Goal: Task Accomplishment & Management: Use online tool/utility

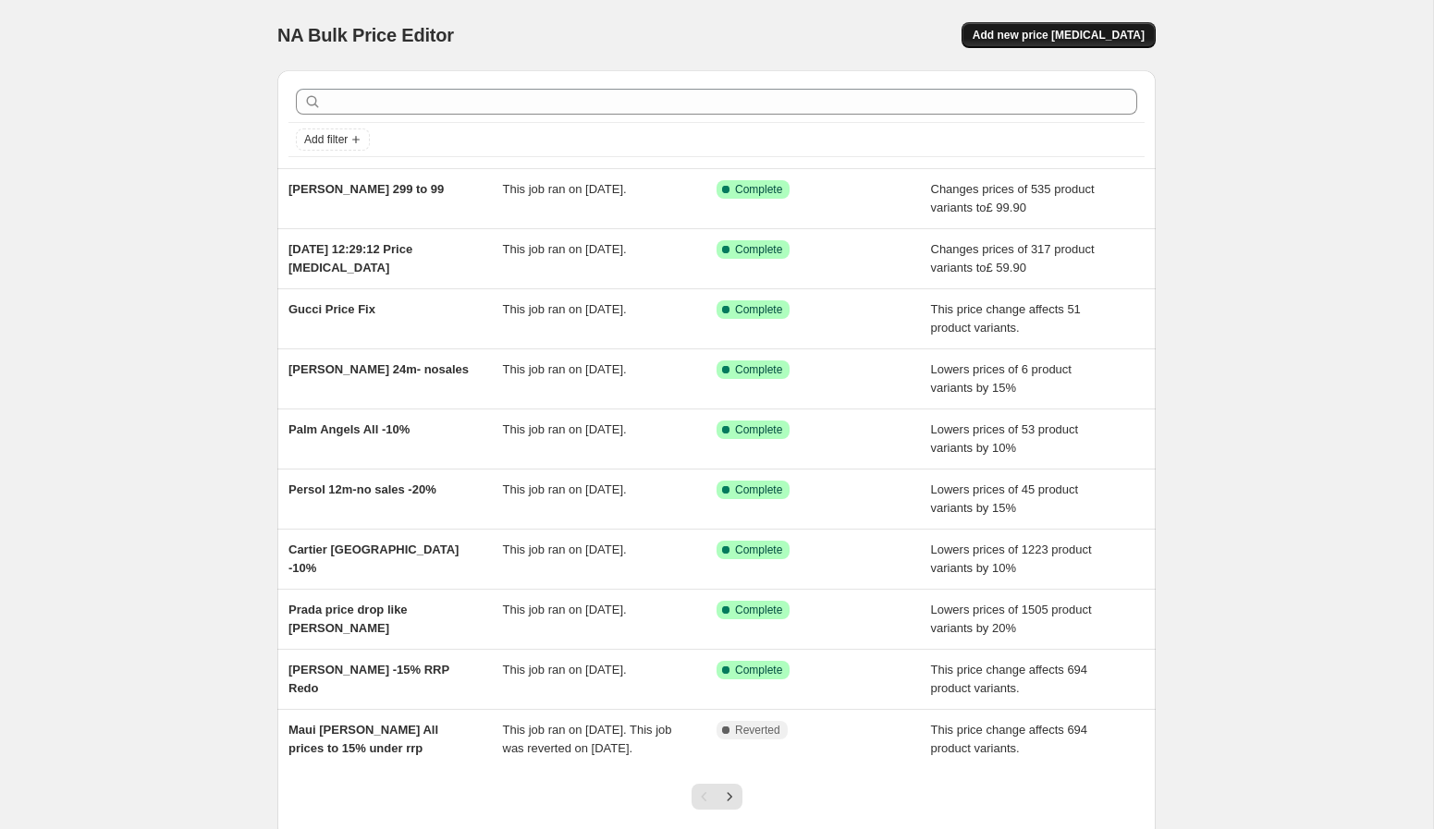
click at [1037, 38] on span "Add new price [MEDICAL_DATA]" at bounding box center [1059, 35] width 172 height 15
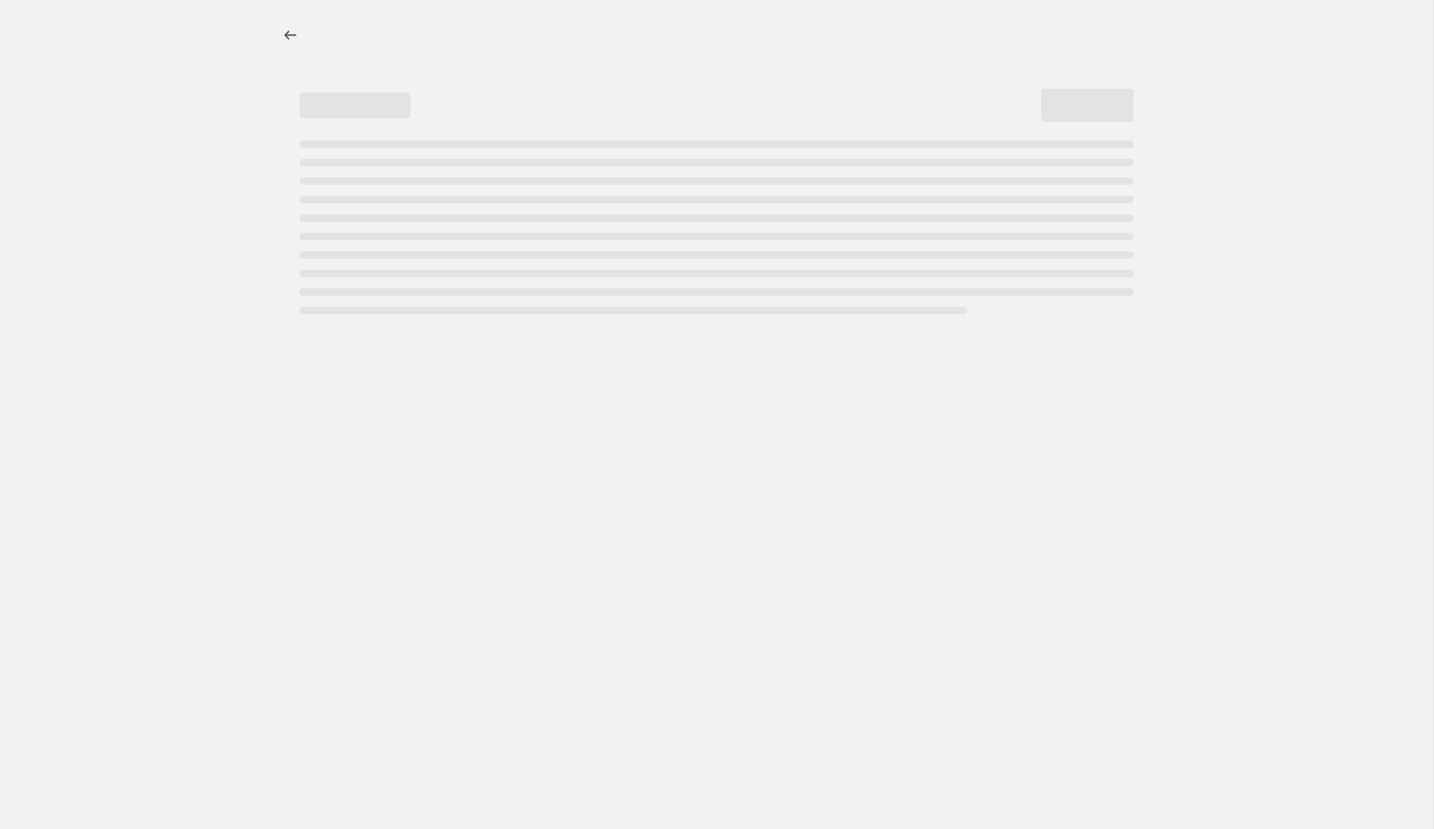
select select "percentage"
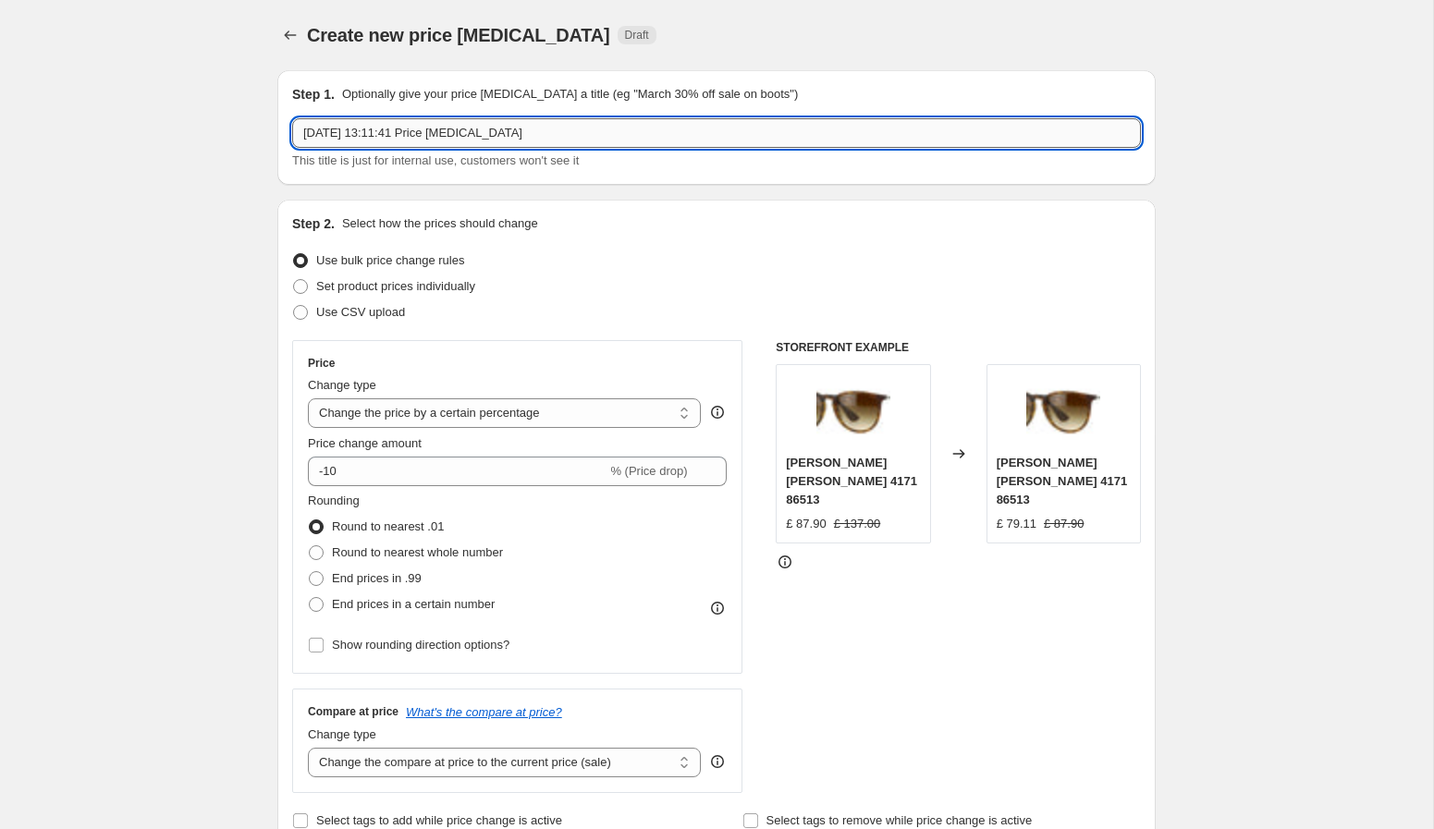
click at [542, 144] on input "2 Oct 2025, 13:11:41 Price change job" at bounding box center [716, 133] width 849 height 30
type input "GLCO 24m-no sales"
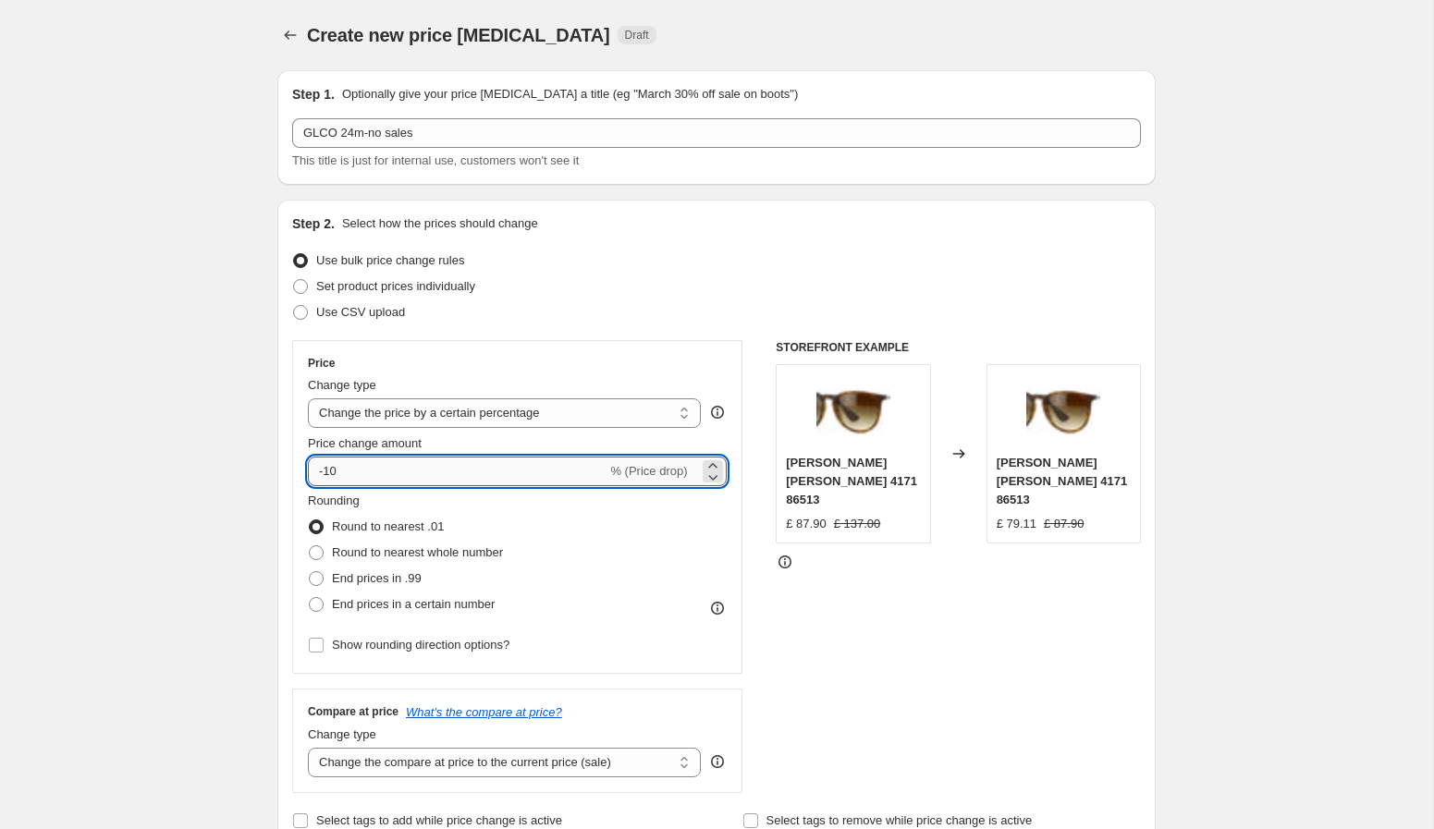
click at [361, 478] on input "-10" at bounding box center [457, 472] width 299 height 30
type input "-1"
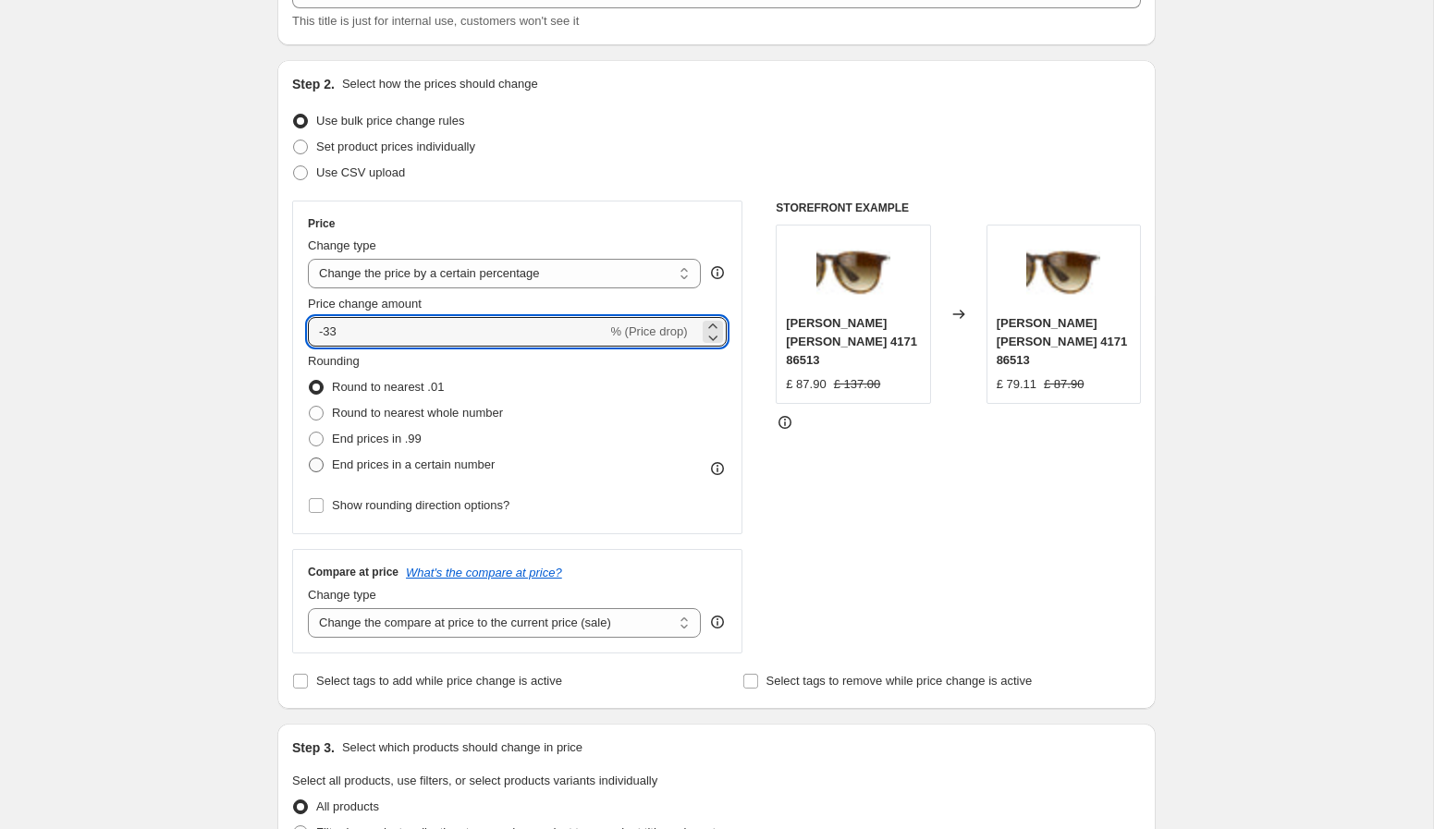
scroll to position [143, 0]
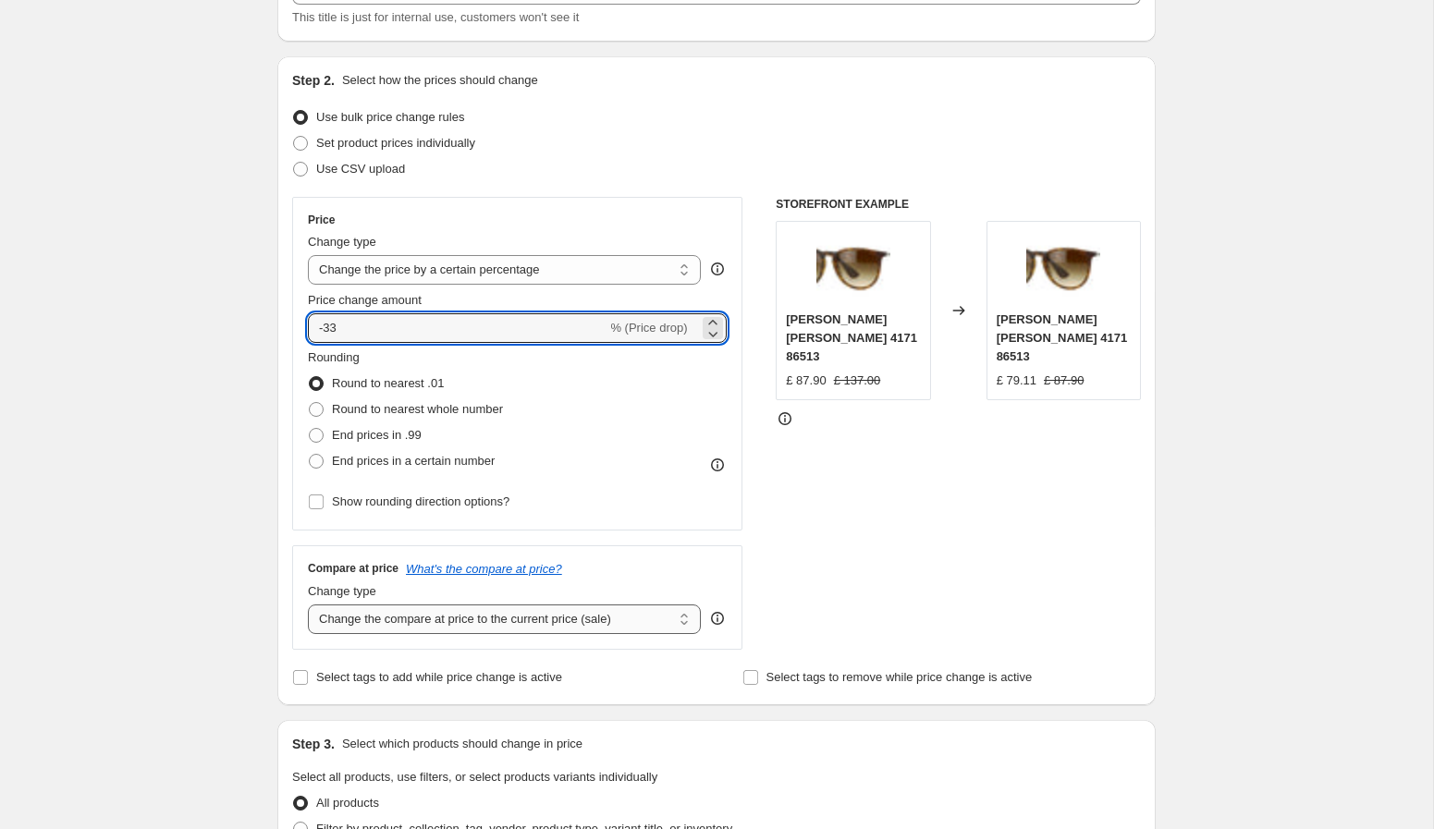
type input "-33"
click at [415, 618] on select "Change the compare at price to the current price (sale) Change the compare at p…" at bounding box center [504, 620] width 393 height 30
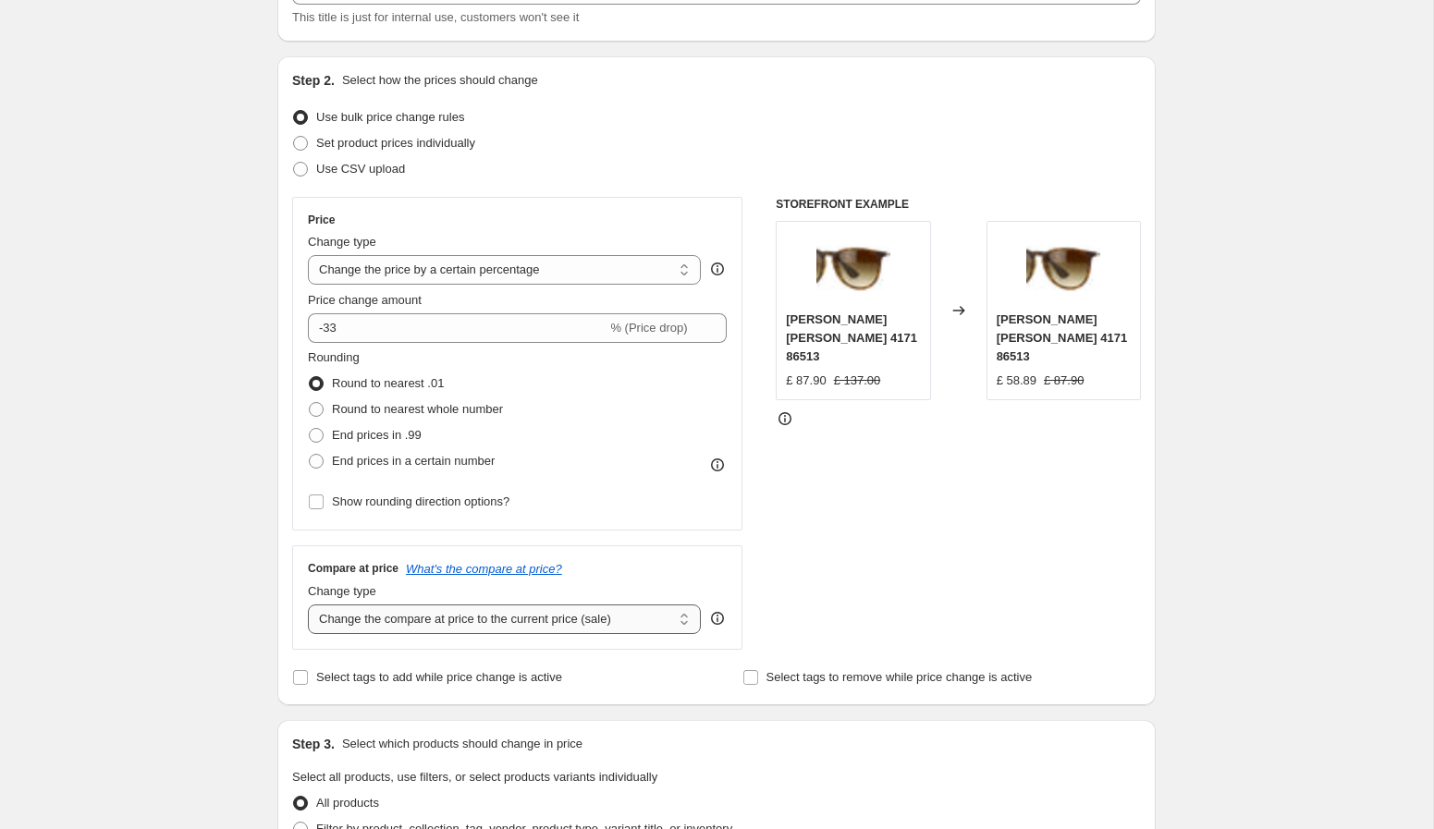
select select "no_change"
click at [308, 605] on select "Change the compare at price to the current price (sale) Change the compare at p…" at bounding box center [504, 620] width 393 height 30
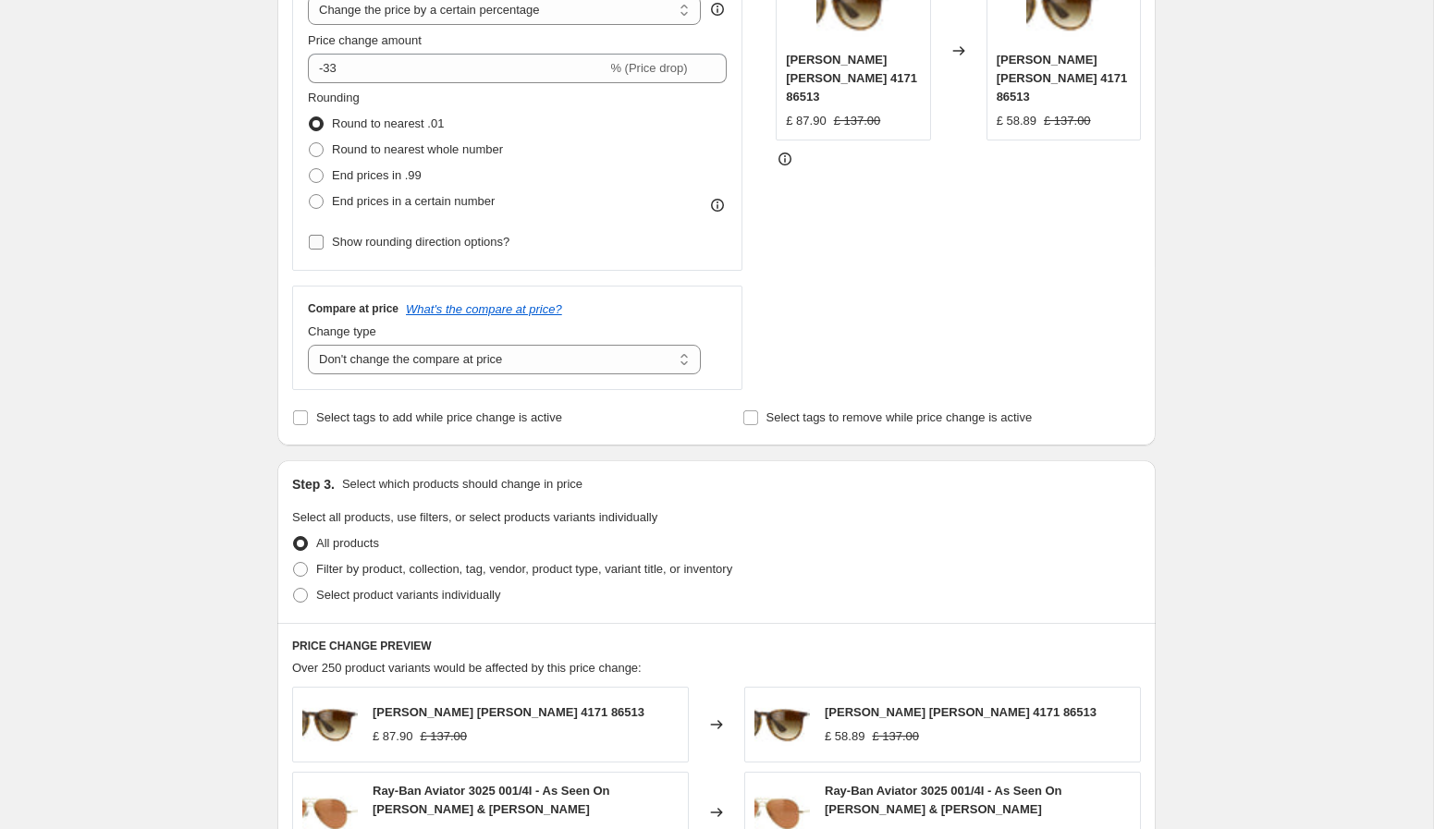
scroll to position [469, 0]
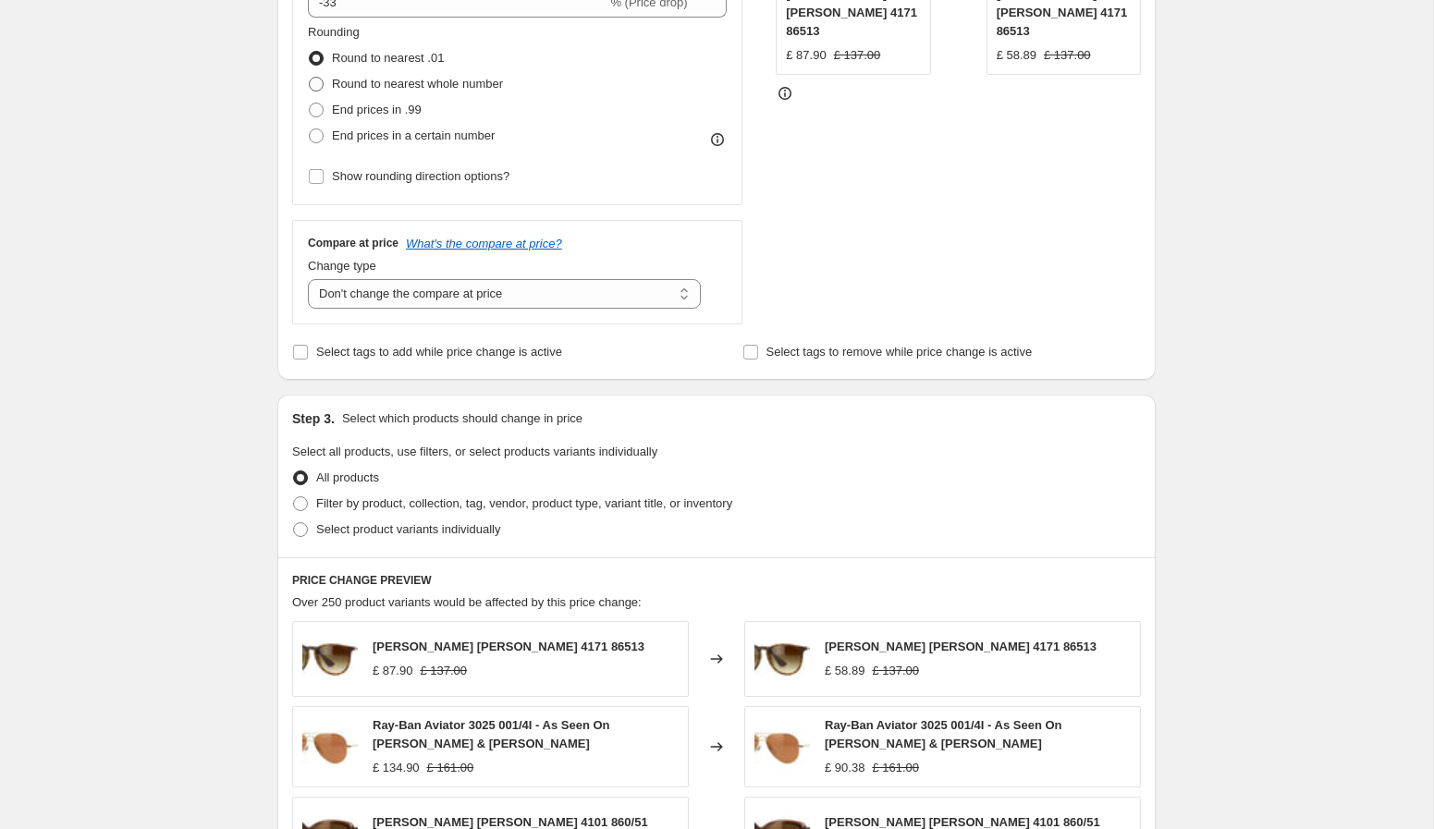
click at [454, 89] on span "Round to nearest whole number" at bounding box center [417, 84] width 171 height 14
click at [310, 78] on input "Round to nearest whole number" at bounding box center [309, 77] width 1 height 1
radio input "true"
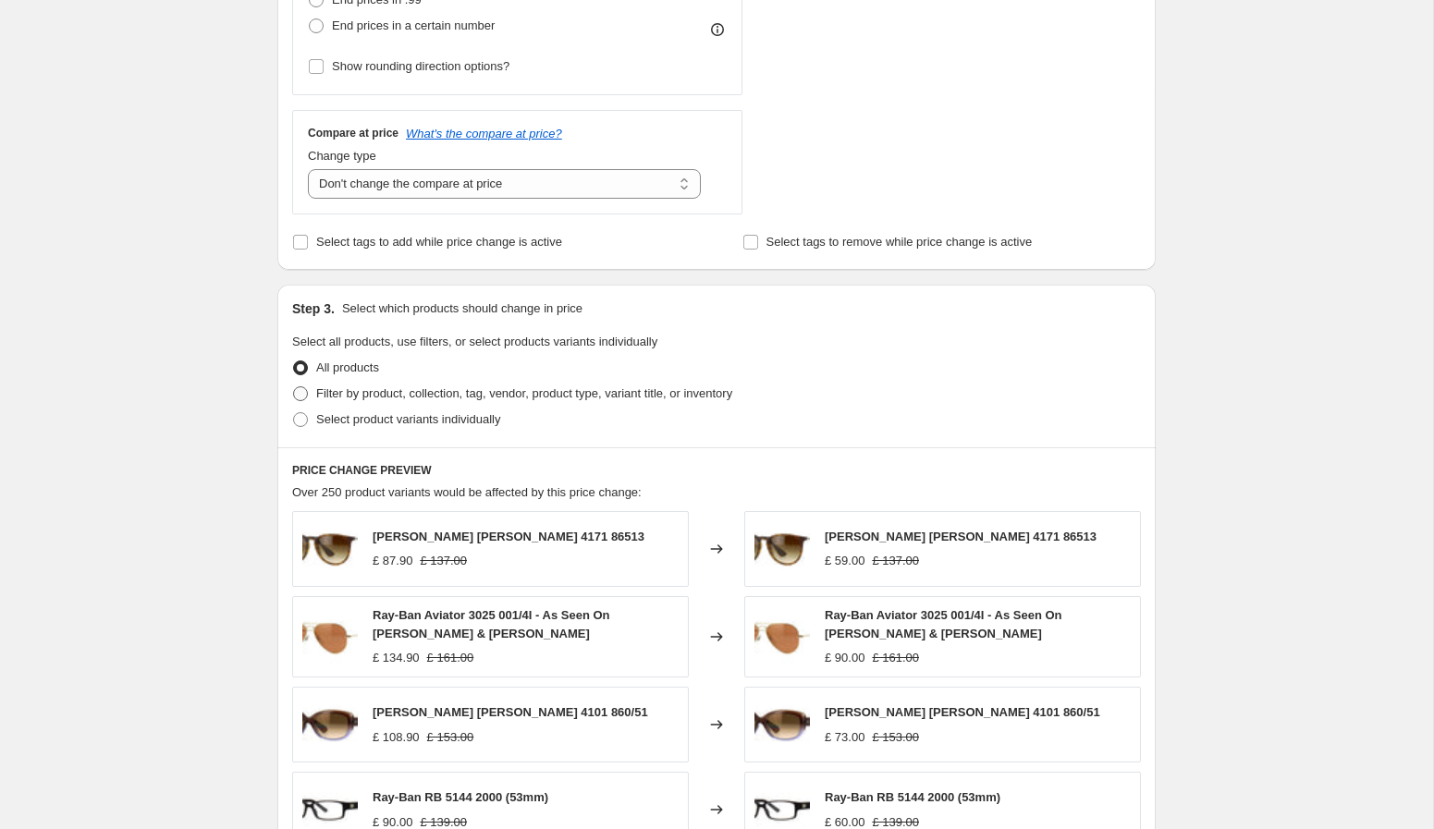
click at [484, 386] on span "Filter by product, collection, tag, vendor, product type, variant title, or inv…" at bounding box center [524, 393] width 416 height 14
click at [294, 386] on input "Filter by product, collection, tag, vendor, product type, variant title, or inv…" at bounding box center [293, 386] width 1 height 1
radio input "true"
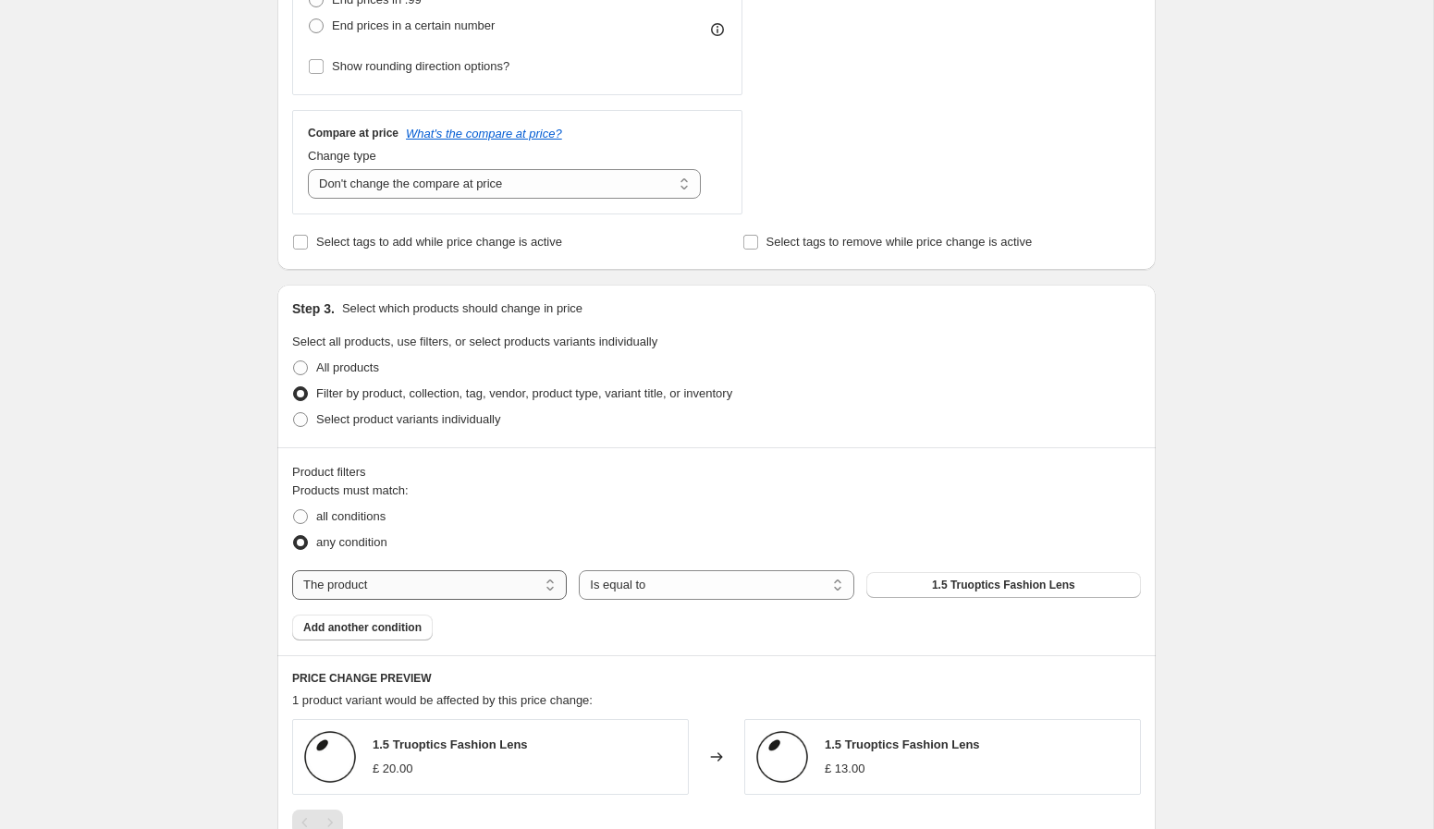
click at [448, 582] on select "The product The product's collection The product's tag The product's vendor The…" at bounding box center [429, 585] width 275 height 30
select select "vendor"
click at [917, 582] on button "Adidas" at bounding box center [1003, 585] width 275 height 26
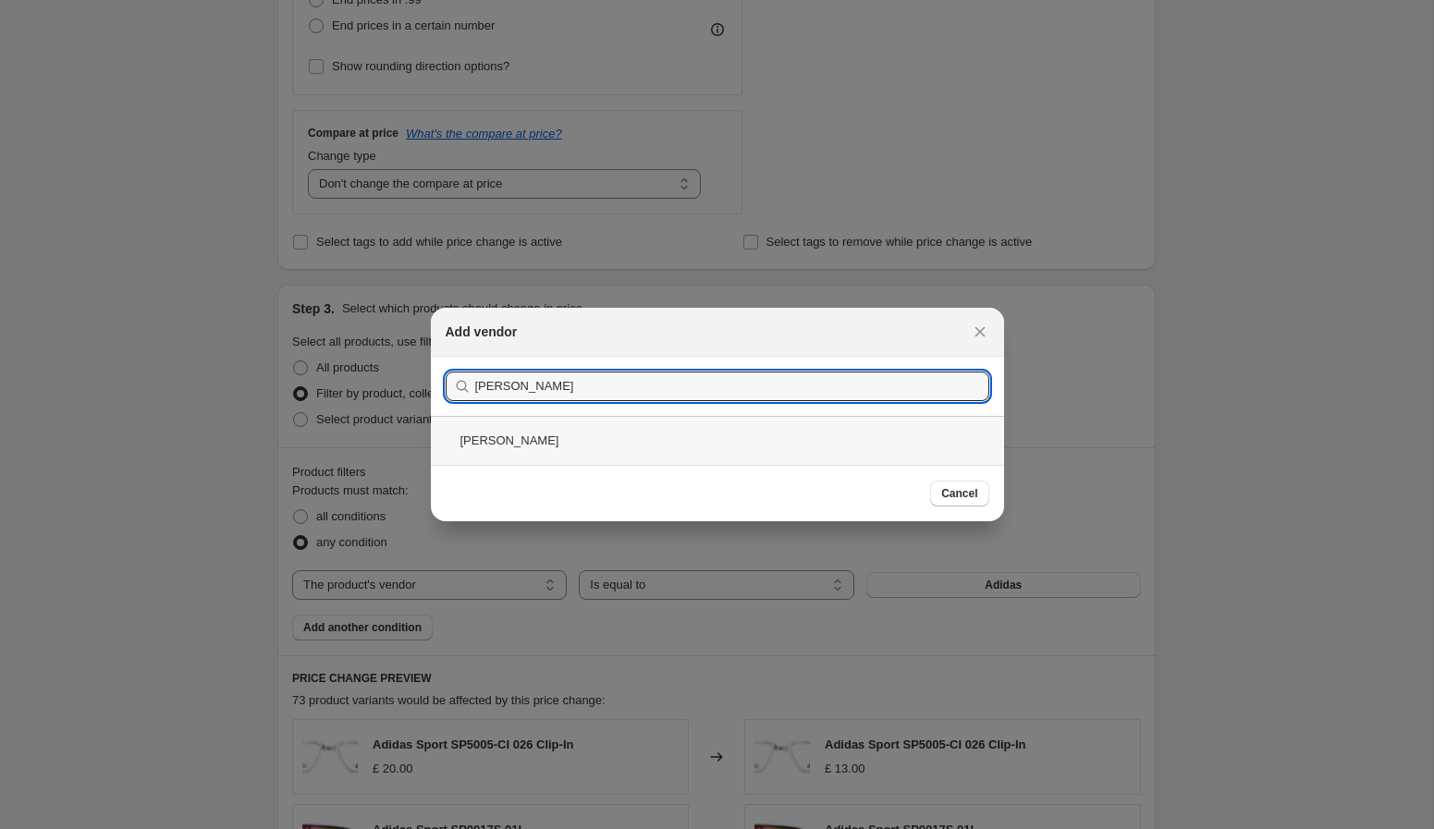
type input "garrett"
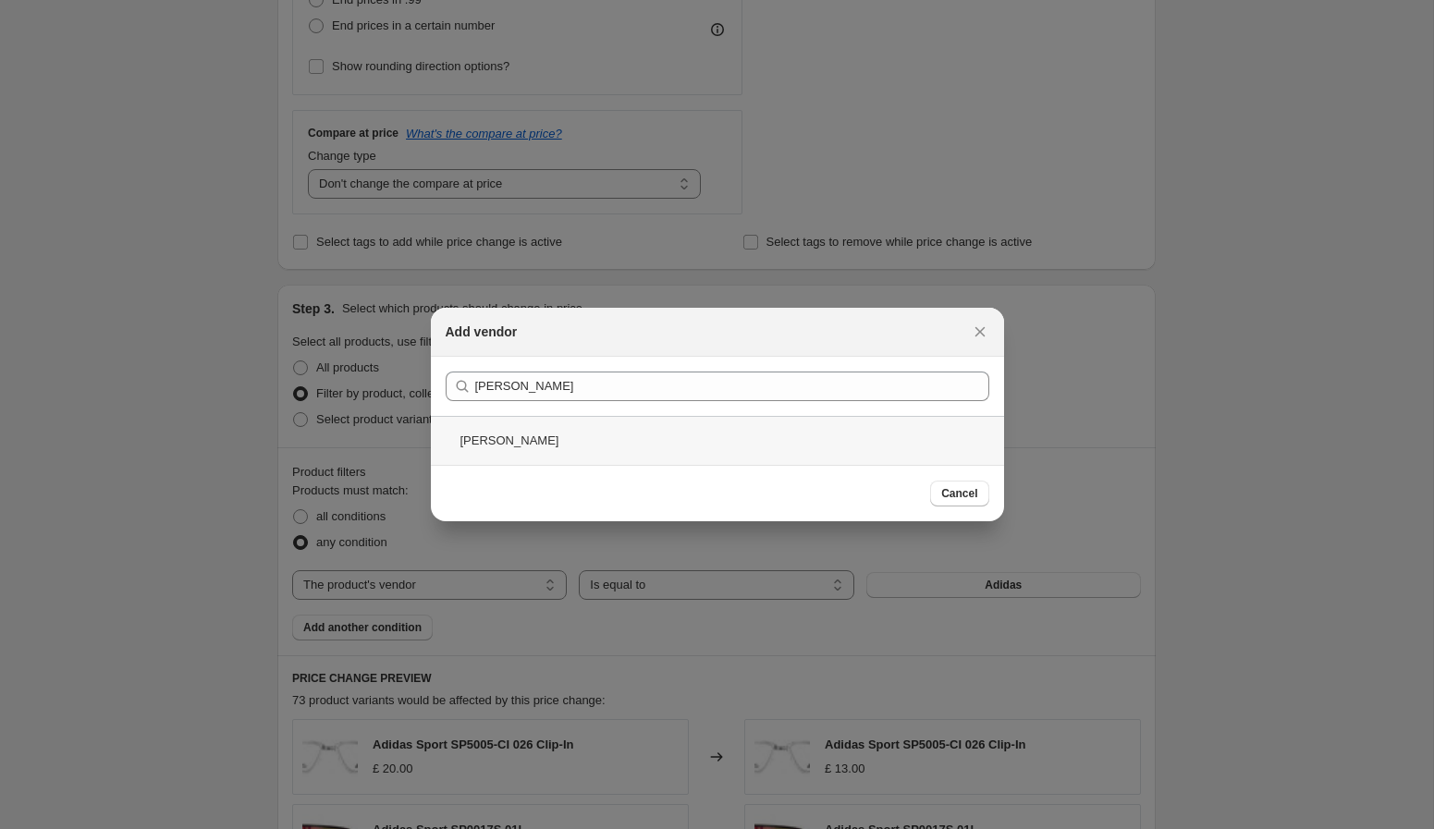
click at [606, 444] on div "Garrett Leight" at bounding box center [717, 440] width 573 height 49
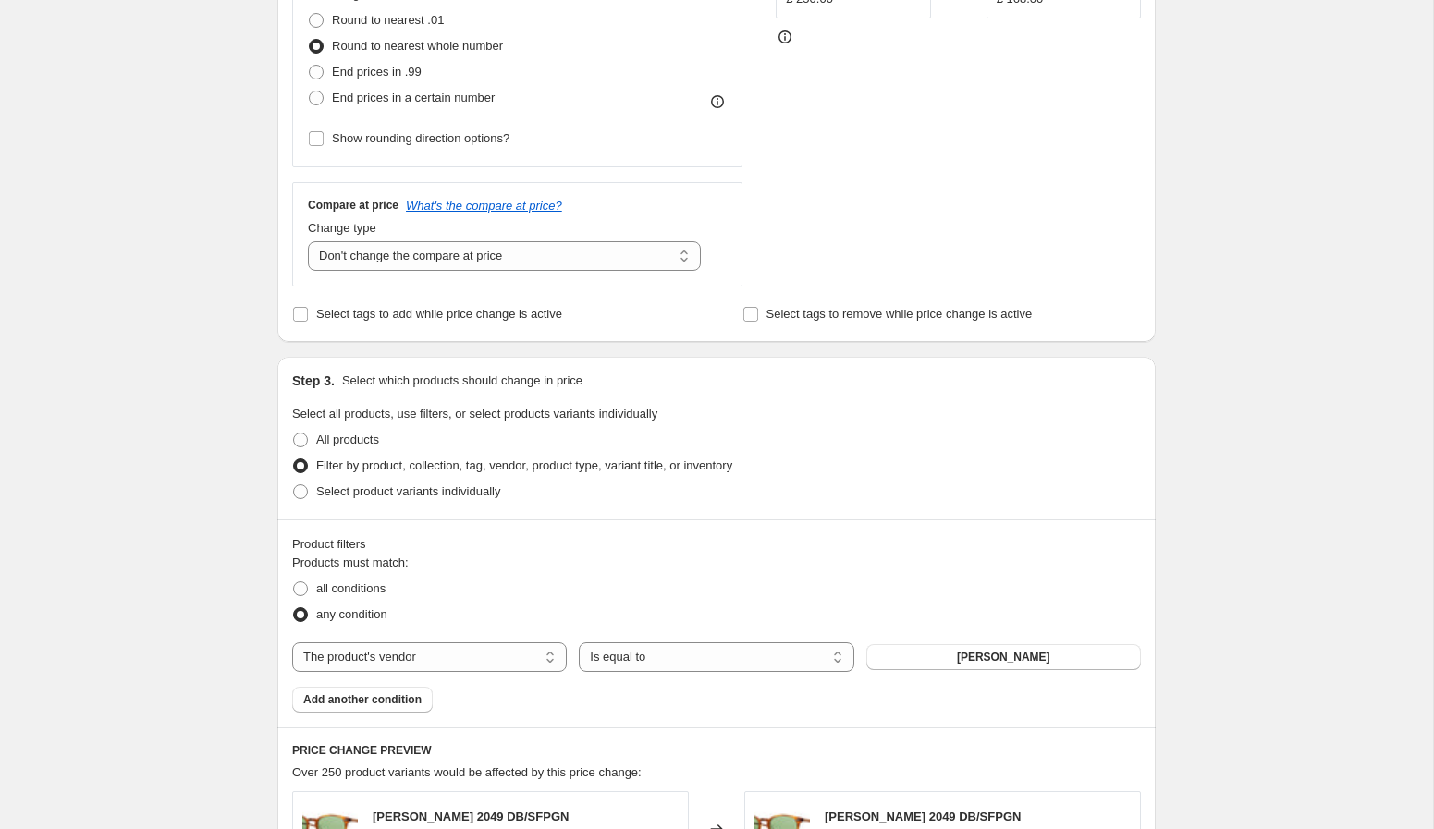
scroll to position [444, 0]
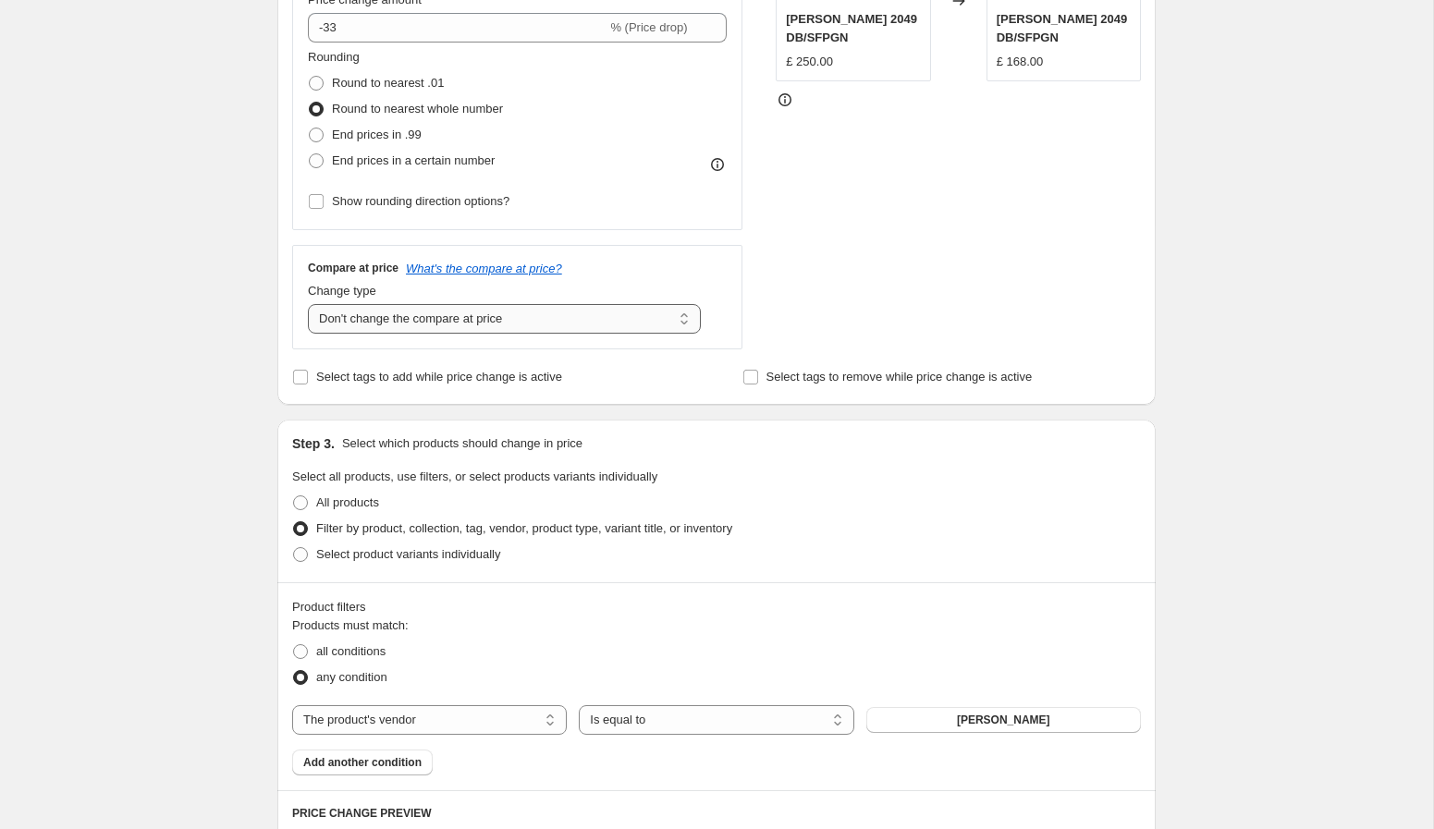
click at [601, 320] on select "Change the compare at price to the current price (sale) Change the compare at p…" at bounding box center [504, 319] width 393 height 30
select select "ep"
click at [308, 304] on select "Change the compare at price to the current price (sale) Change the compare at p…" at bounding box center [504, 319] width 393 height 30
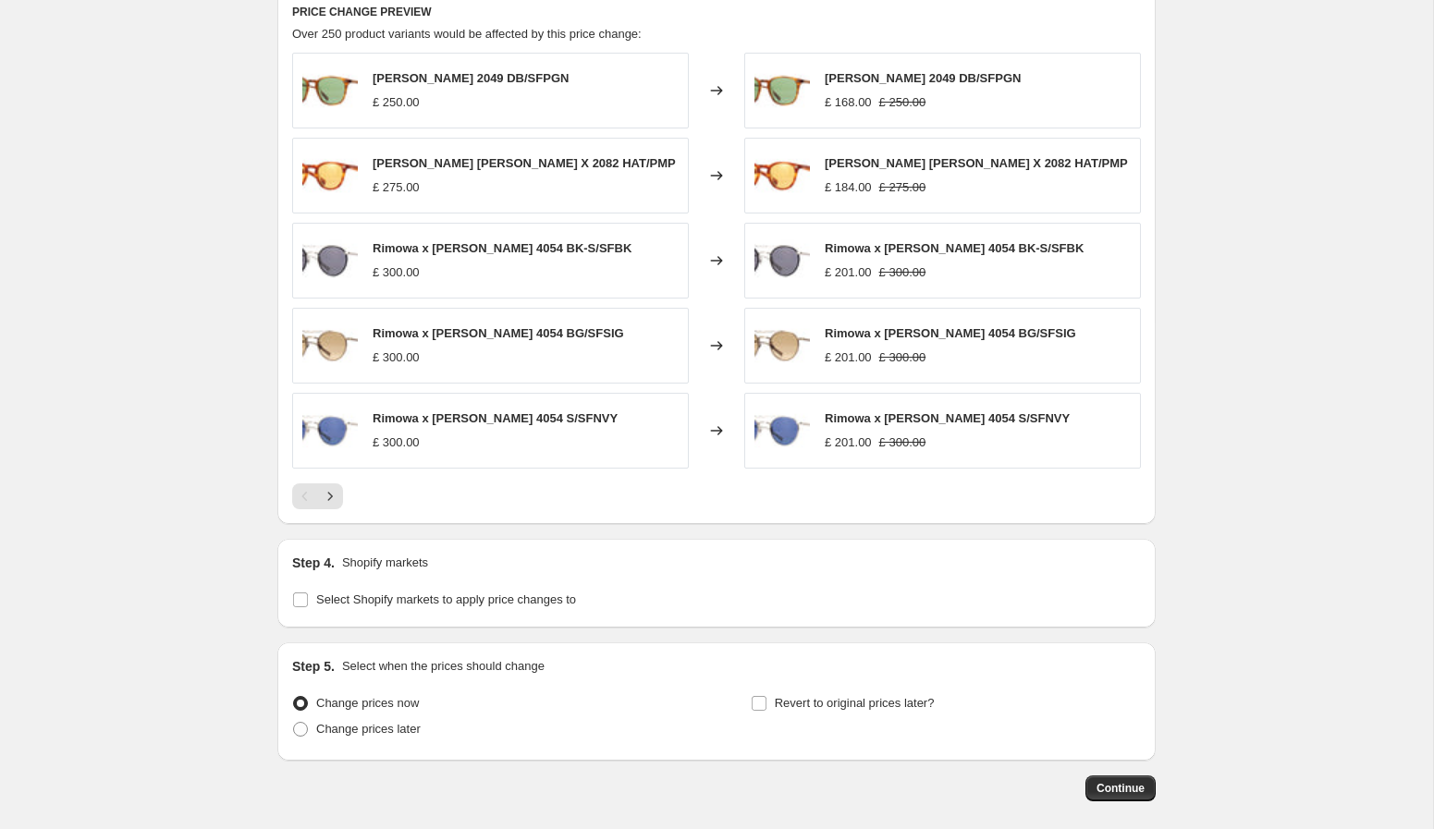
scroll to position [1250, 0]
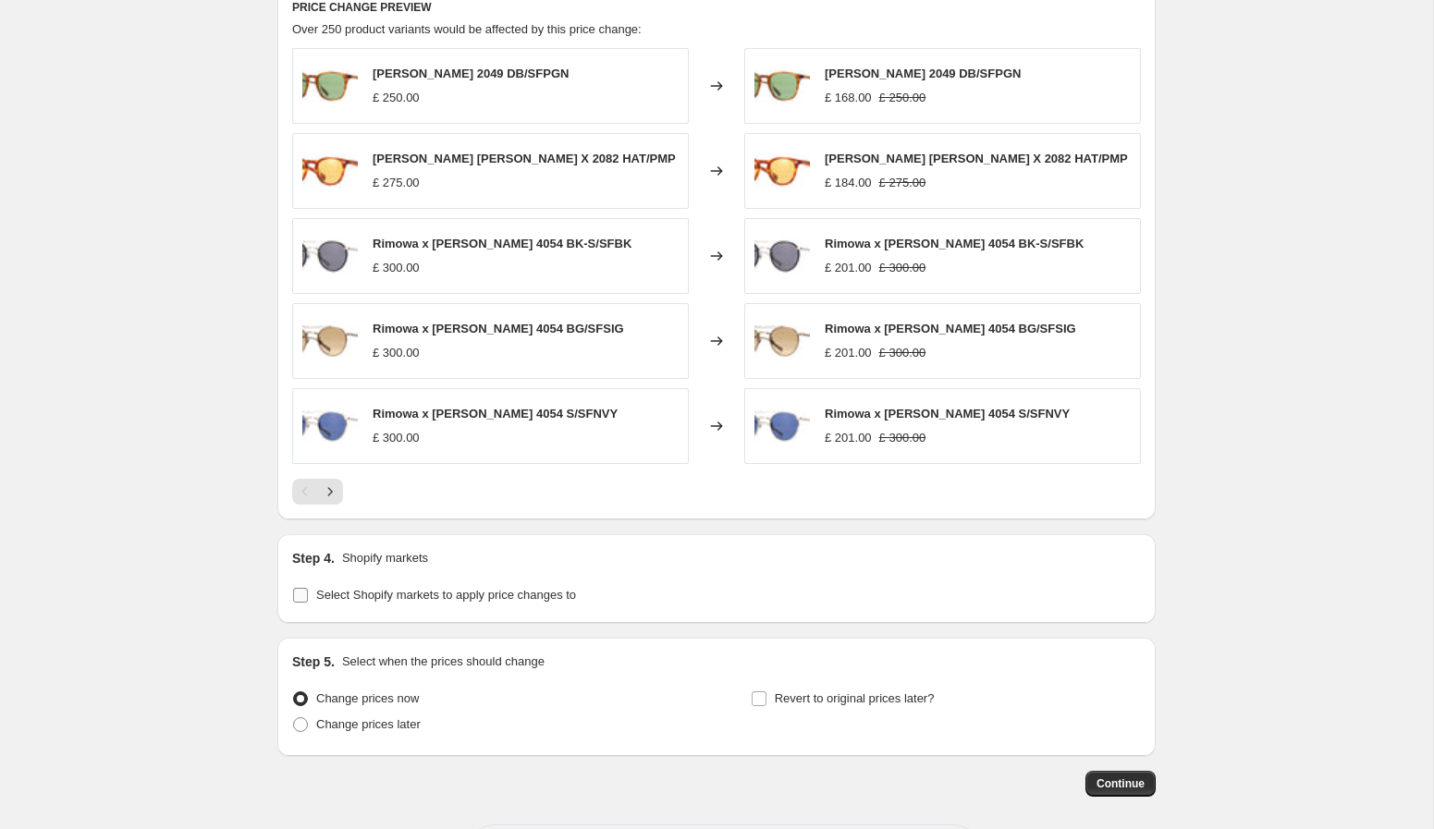
click at [561, 601] on span "Select Shopify markets to apply price changes to" at bounding box center [446, 595] width 260 height 14
click at [308, 601] on input "Select Shopify markets to apply price changes to" at bounding box center [300, 595] width 15 height 15
checkbox input "true"
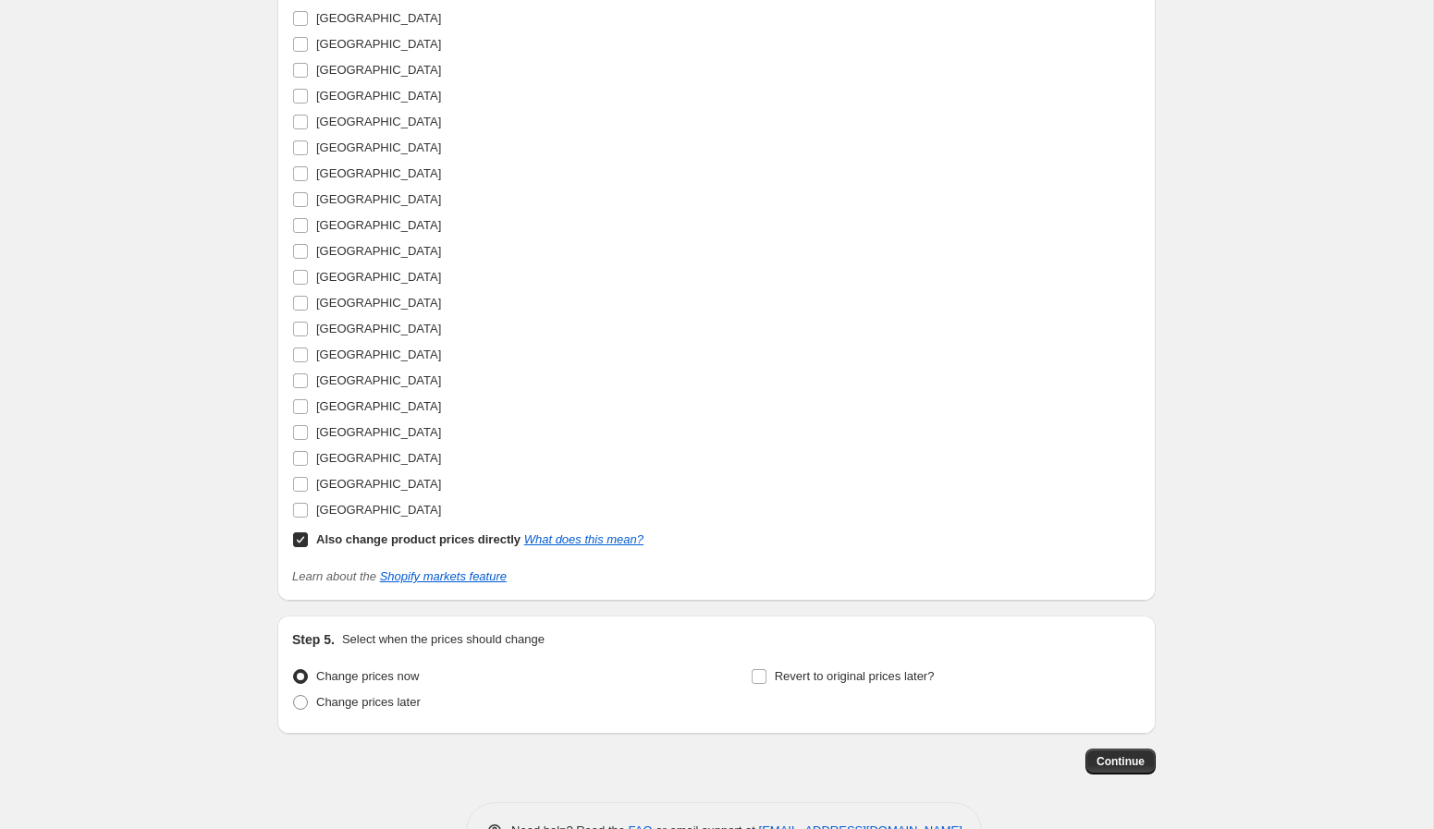
scroll to position [2749, 0]
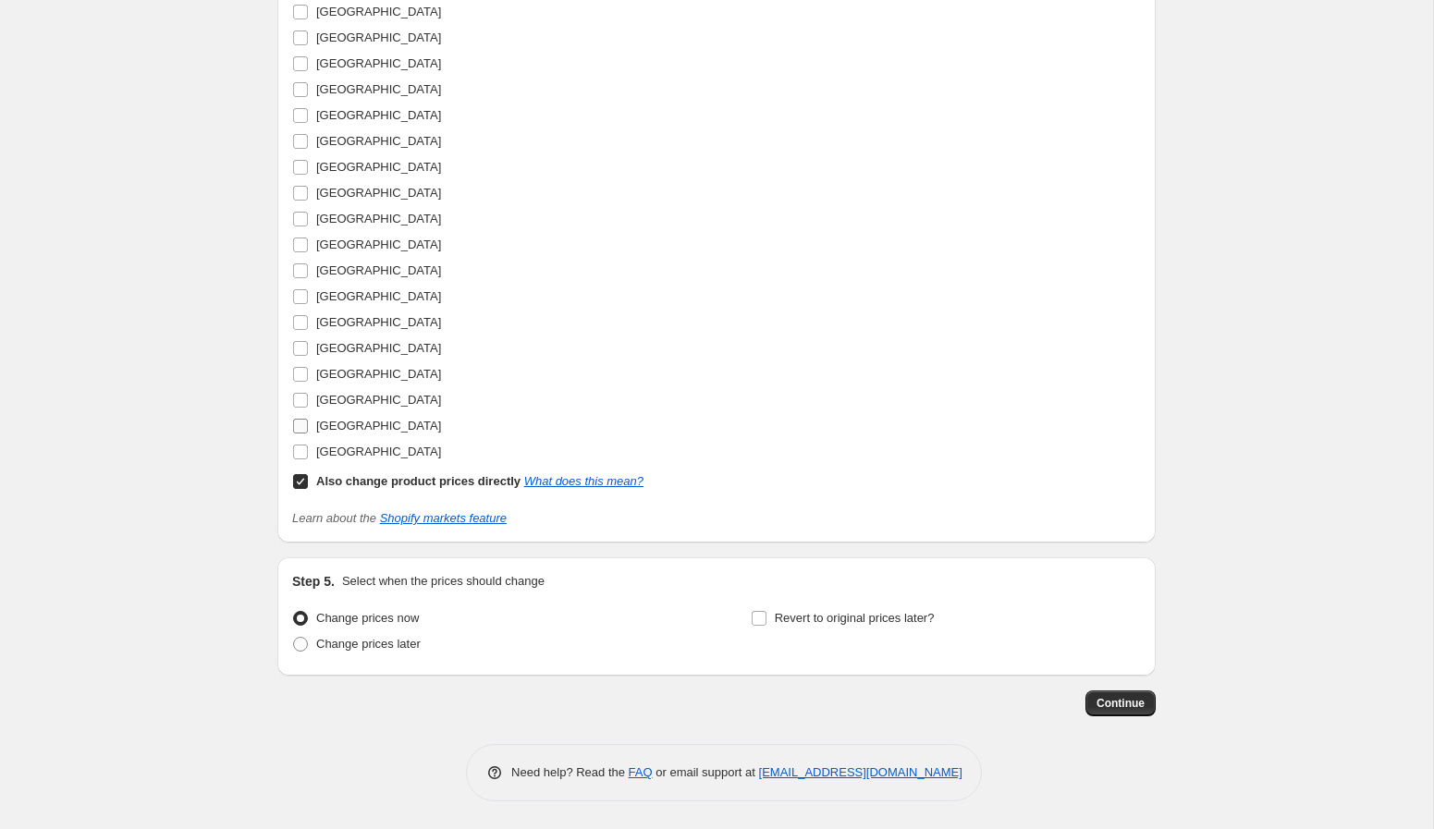
click at [339, 427] on span "United States" at bounding box center [378, 426] width 125 height 14
click at [308, 427] on input "United States" at bounding box center [300, 426] width 15 height 15
checkbox input "true"
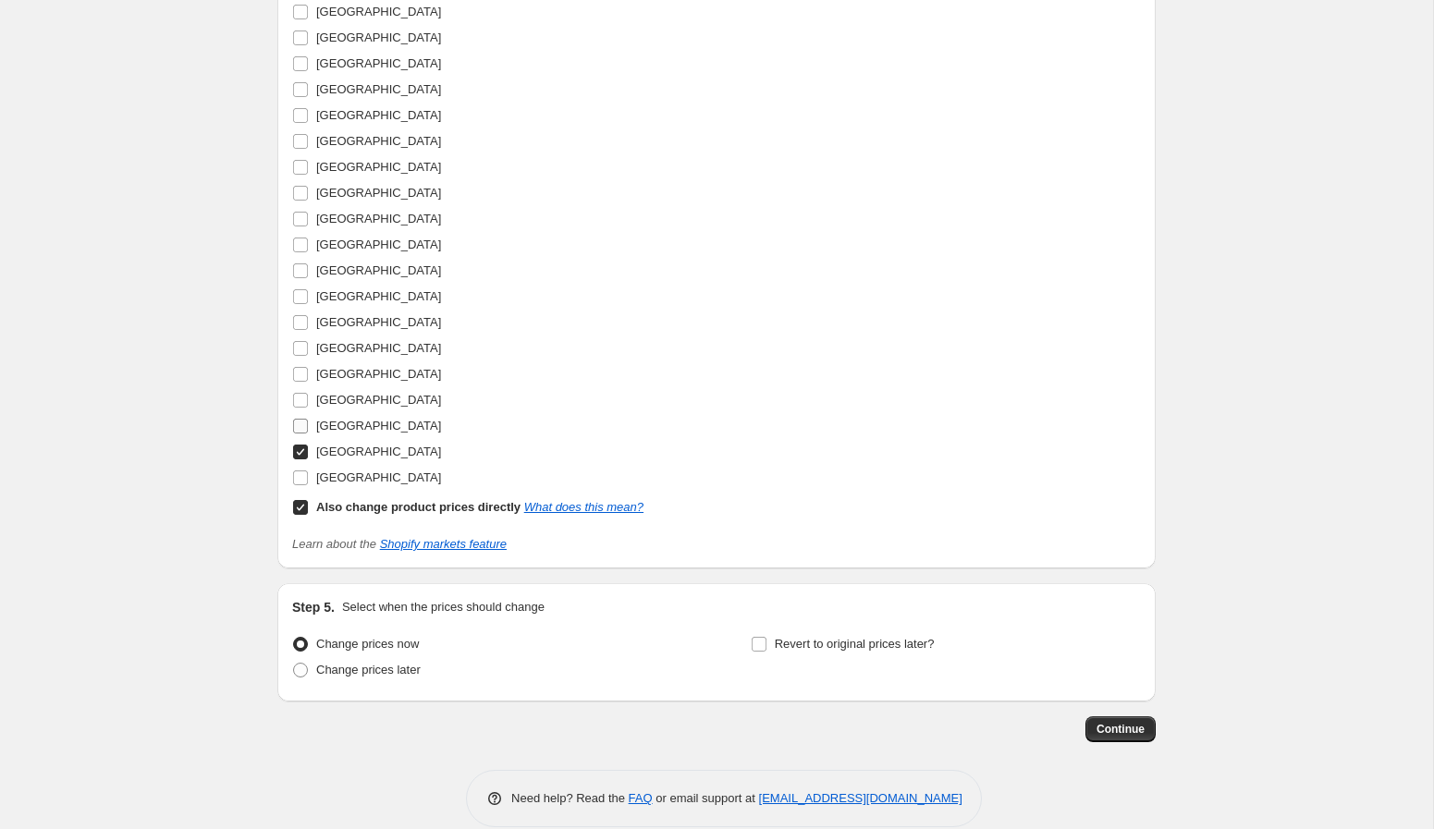
scroll to position [2774, 0]
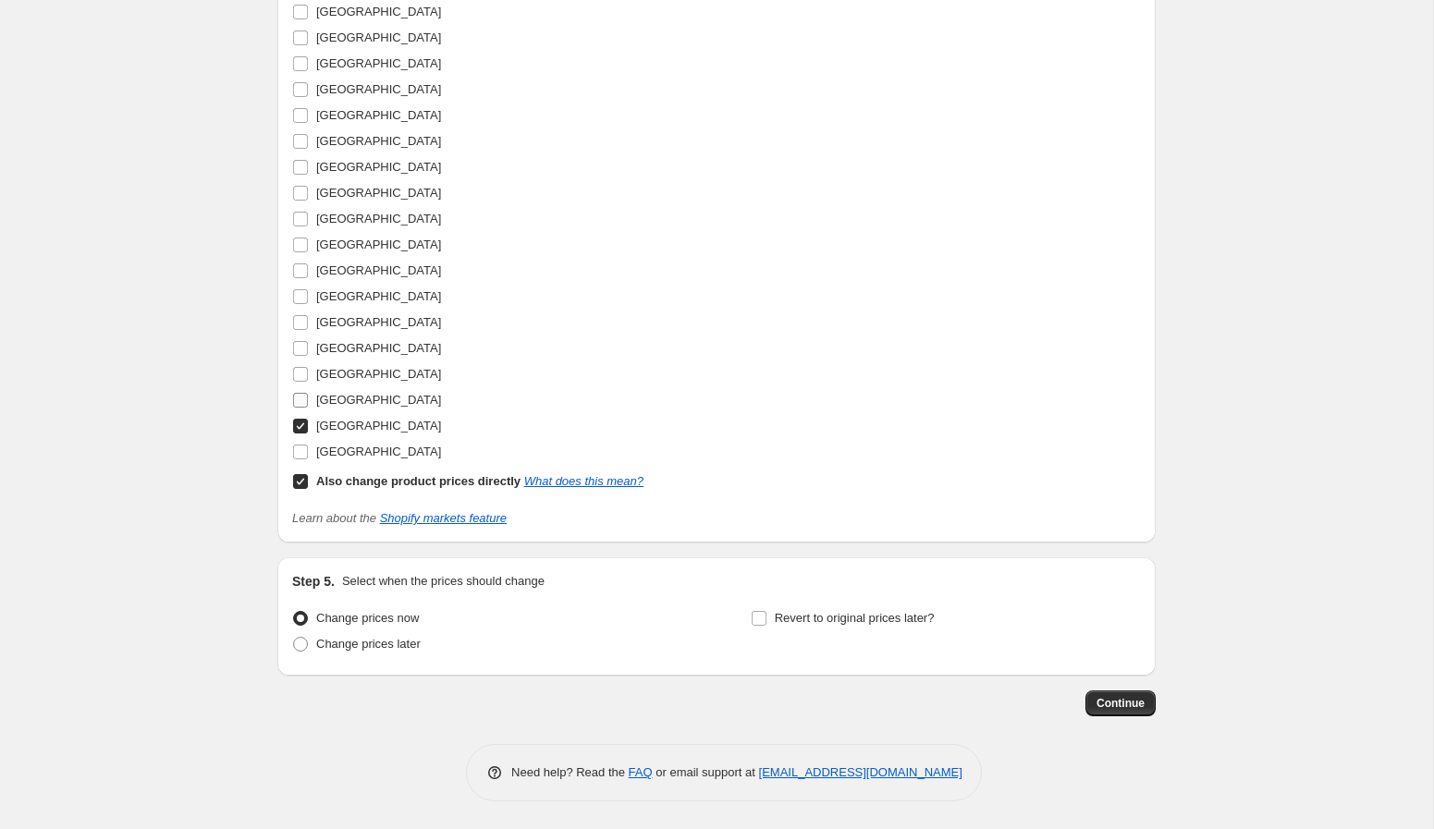
drag, startPoint x: 346, startPoint y: 400, endPoint x: 342, endPoint y: 388, distance: 12.6
click at [345, 399] on span "United Kingdom" at bounding box center [378, 400] width 125 height 14
click at [308, 399] on input "United Kingdom" at bounding box center [300, 400] width 15 height 15
checkbox input "true"
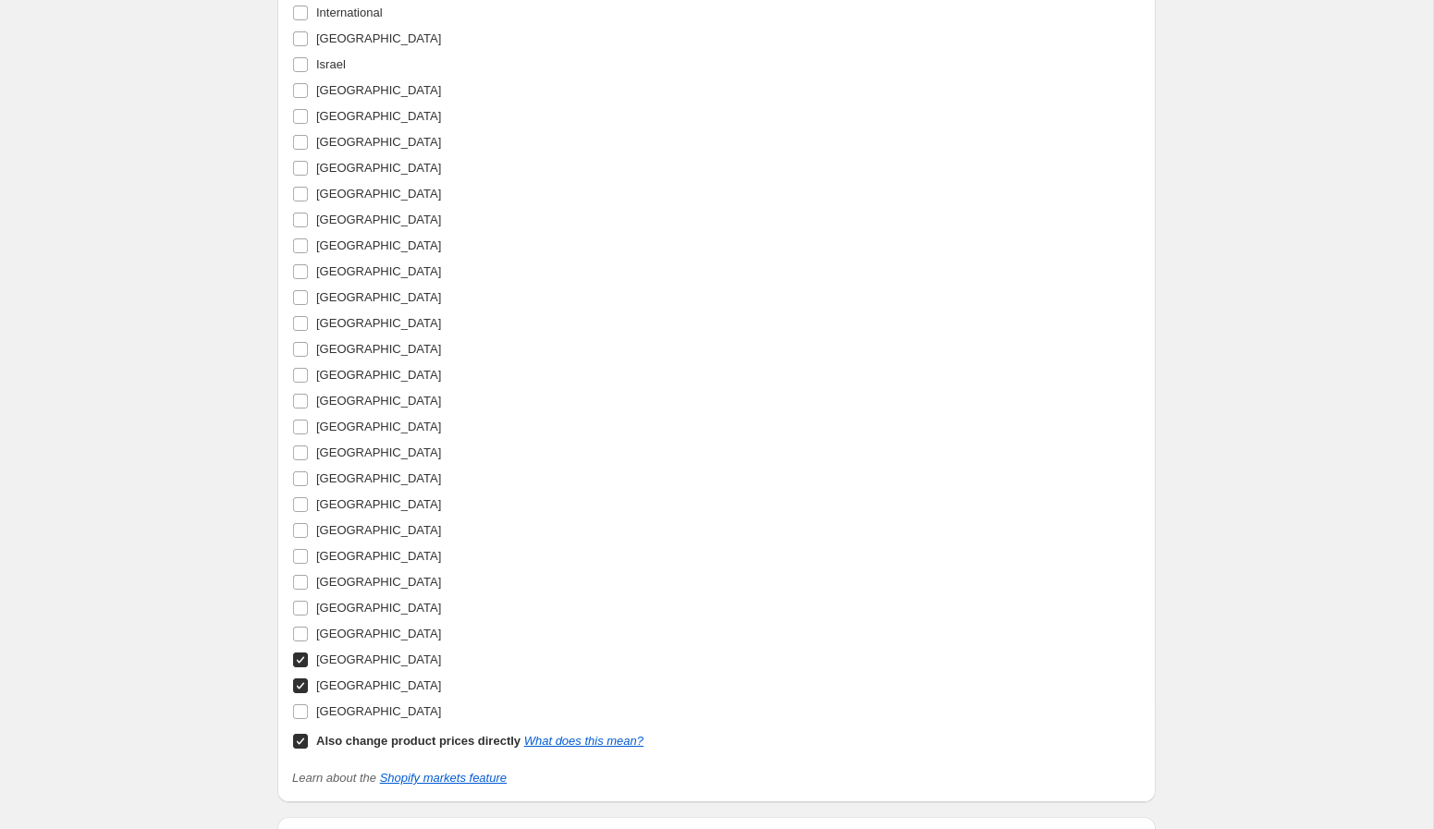
scroll to position [2507, 0]
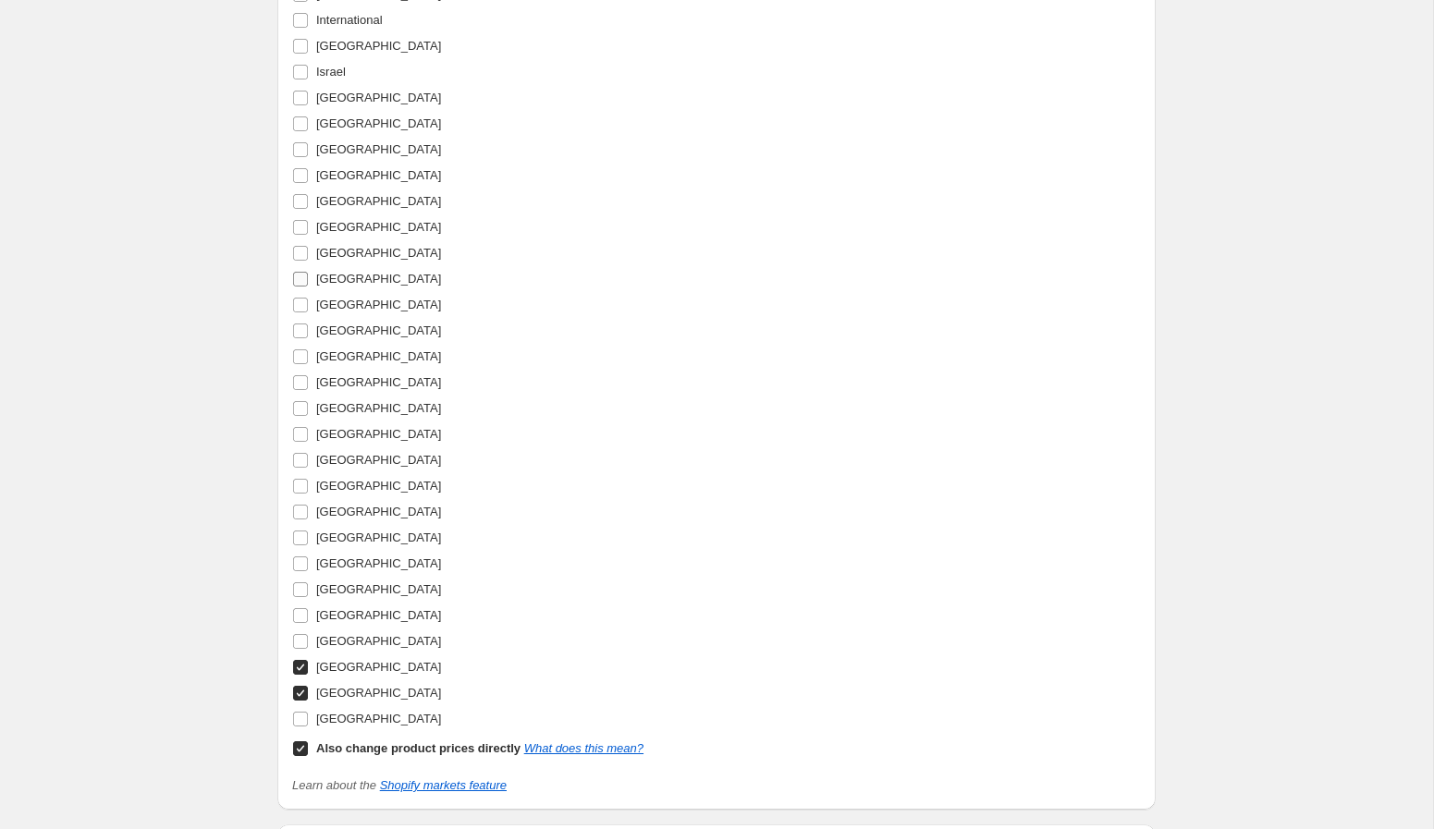
drag, startPoint x: 373, startPoint y: 280, endPoint x: 374, endPoint y: 268, distance: 12.2
click at [373, 279] on span "New Zealand" at bounding box center [378, 279] width 125 height 14
click at [308, 279] on input "New Zealand" at bounding box center [300, 279] width 15 height 15
checkbox input "true"
click at [373, 255] on span "Netherlands" at bounding box center [378, 253] width 125 height 14
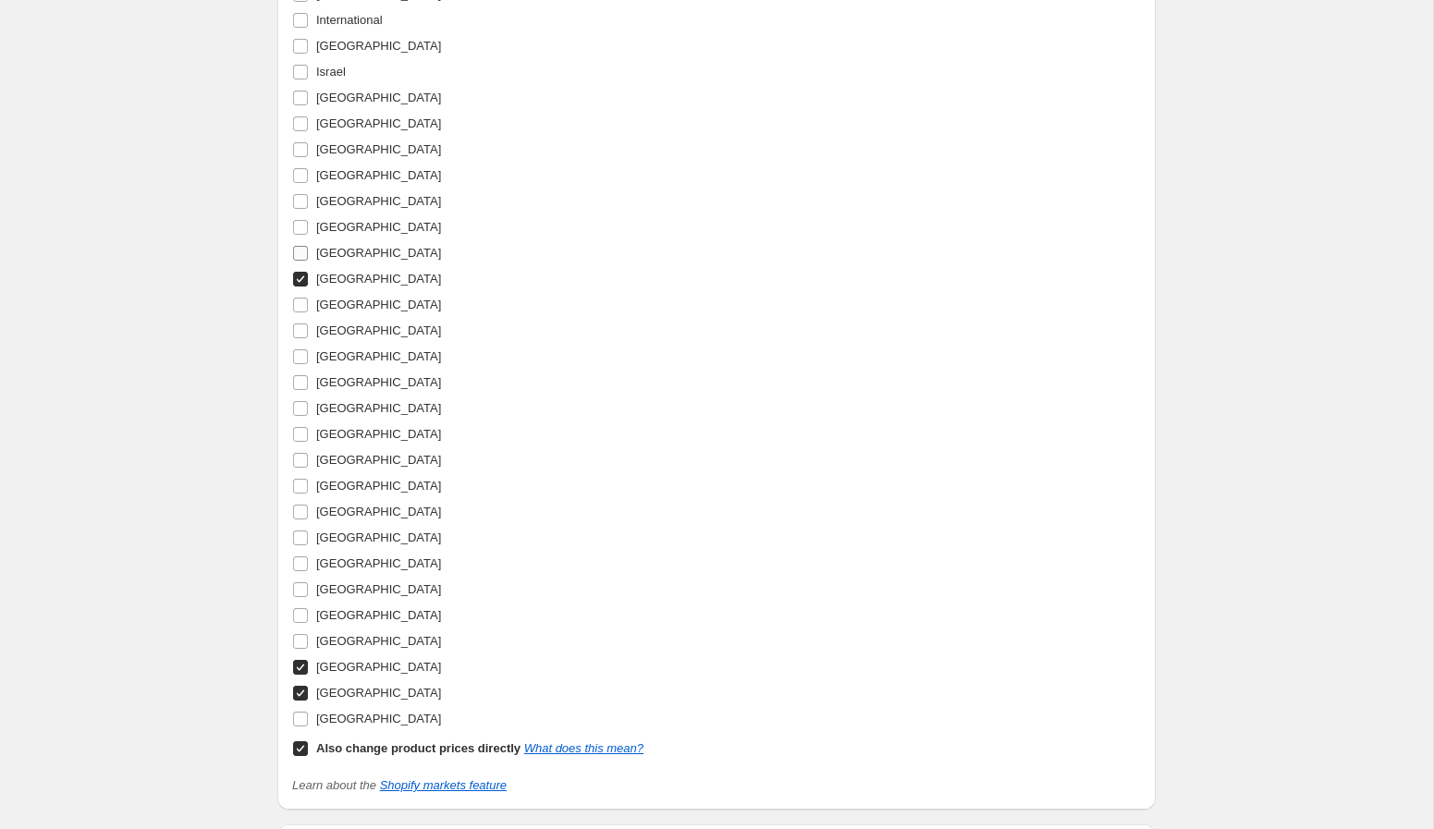
click at [308, 255] on input "Netherlands" at bounding box center [300, 253] width 15 height 15
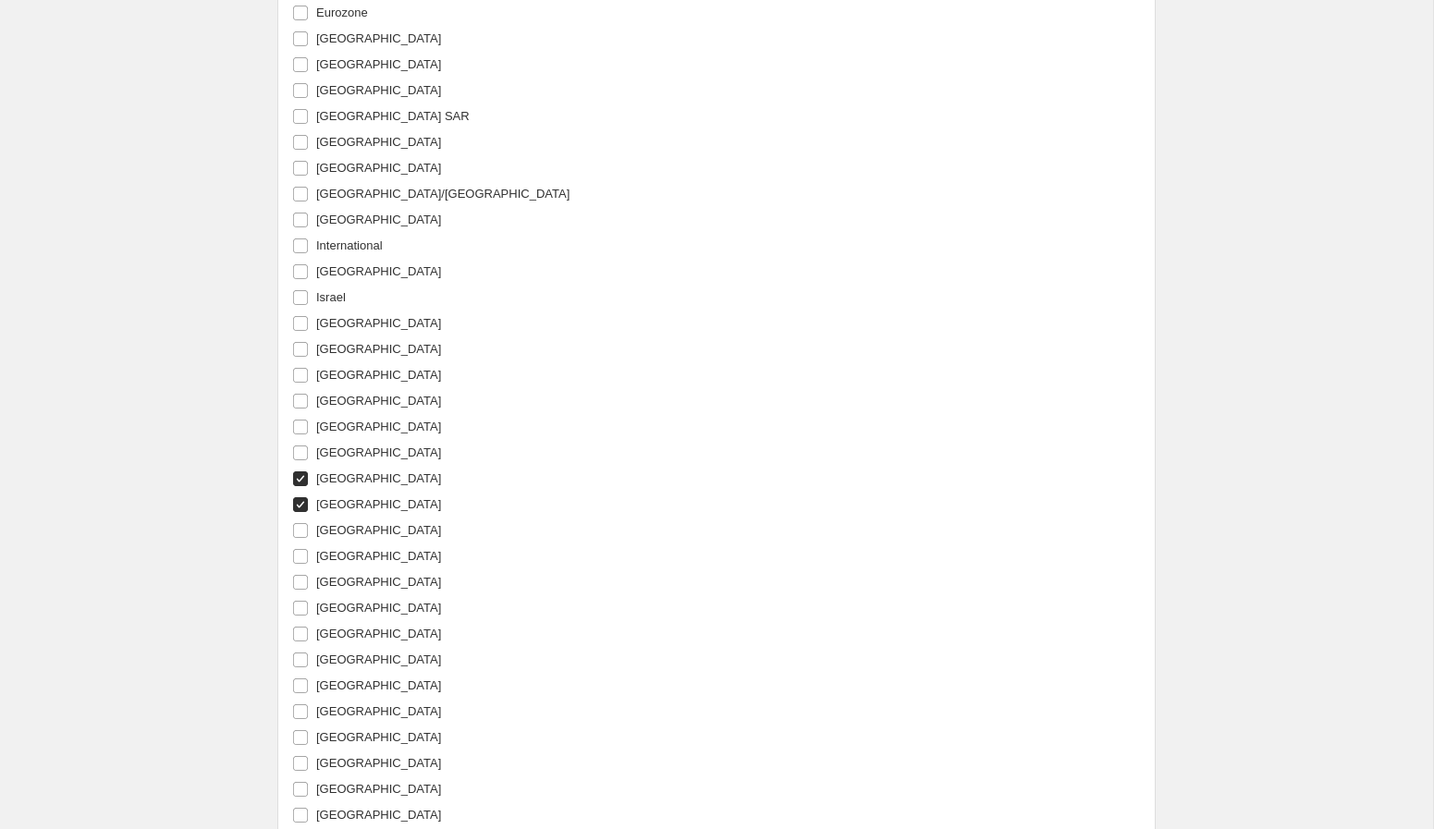
scroll to position [2223, 0]
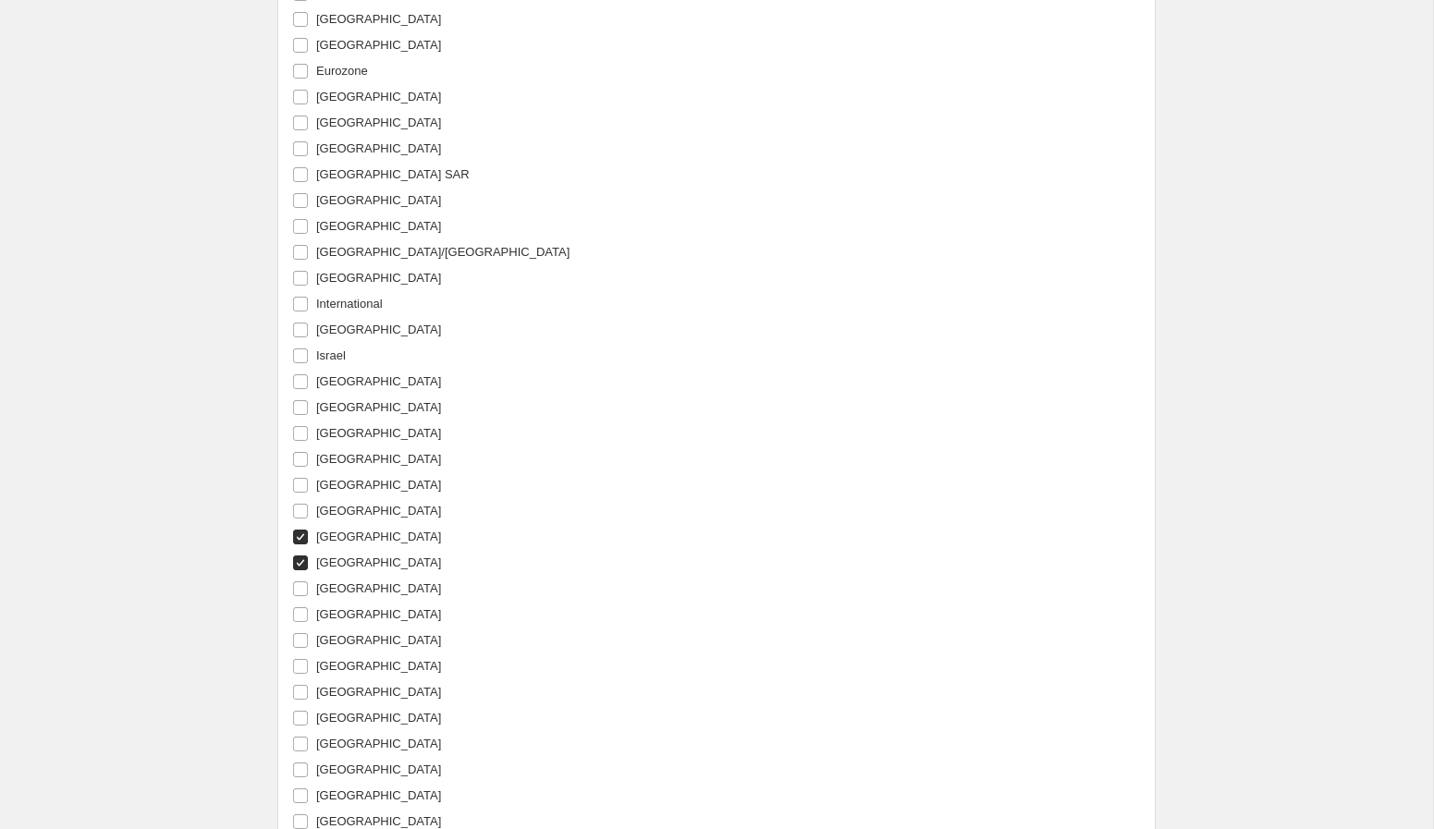
click at [374, 539] on span "Netherlands" at bounding box center [378, 537] width 125 height 14
click at [308, 539] on input "Netherlands" at bounding box center [300, 537] width 15 height 15
checkbox input "false"
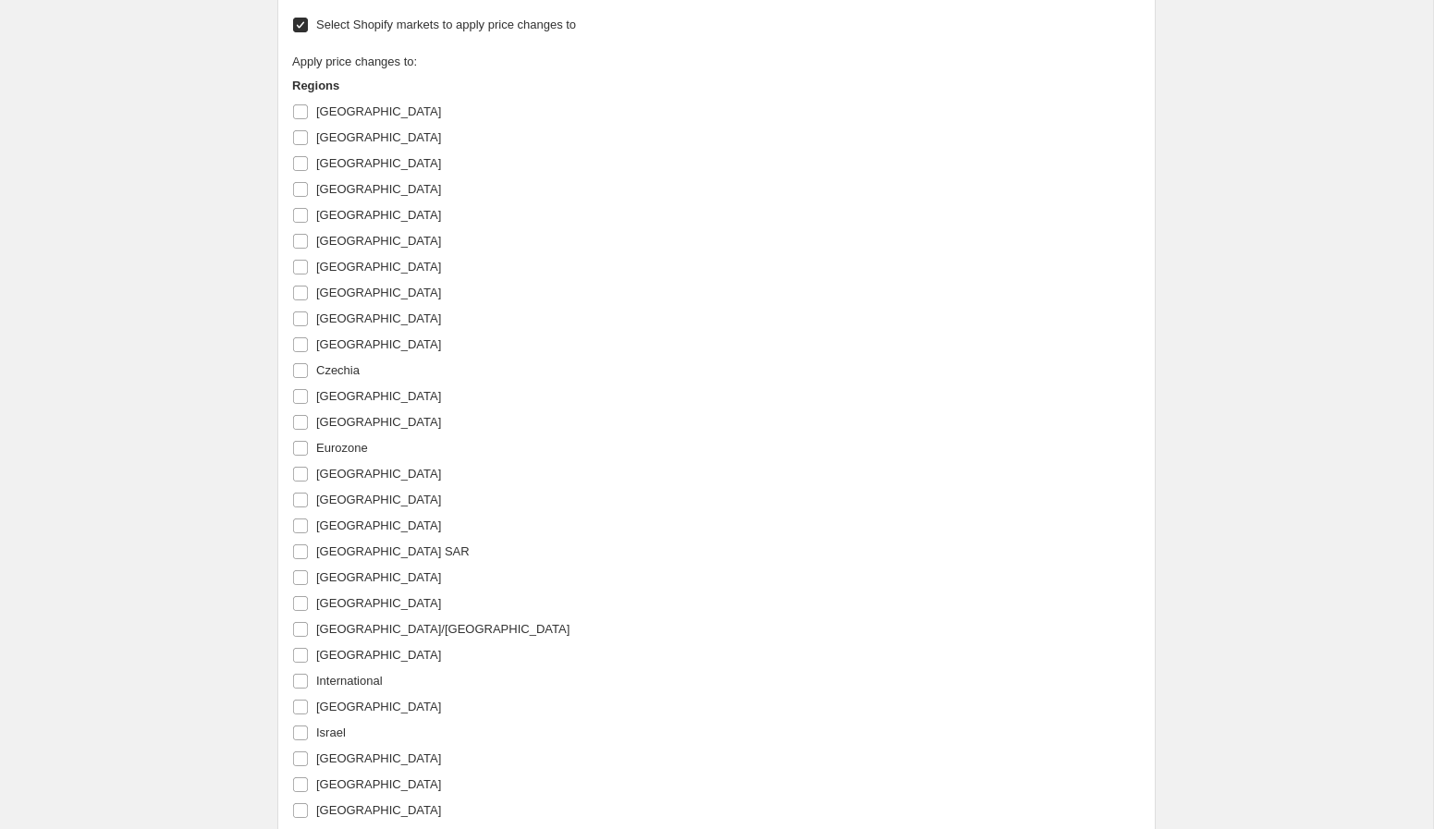
scroll to position [1815, 0]
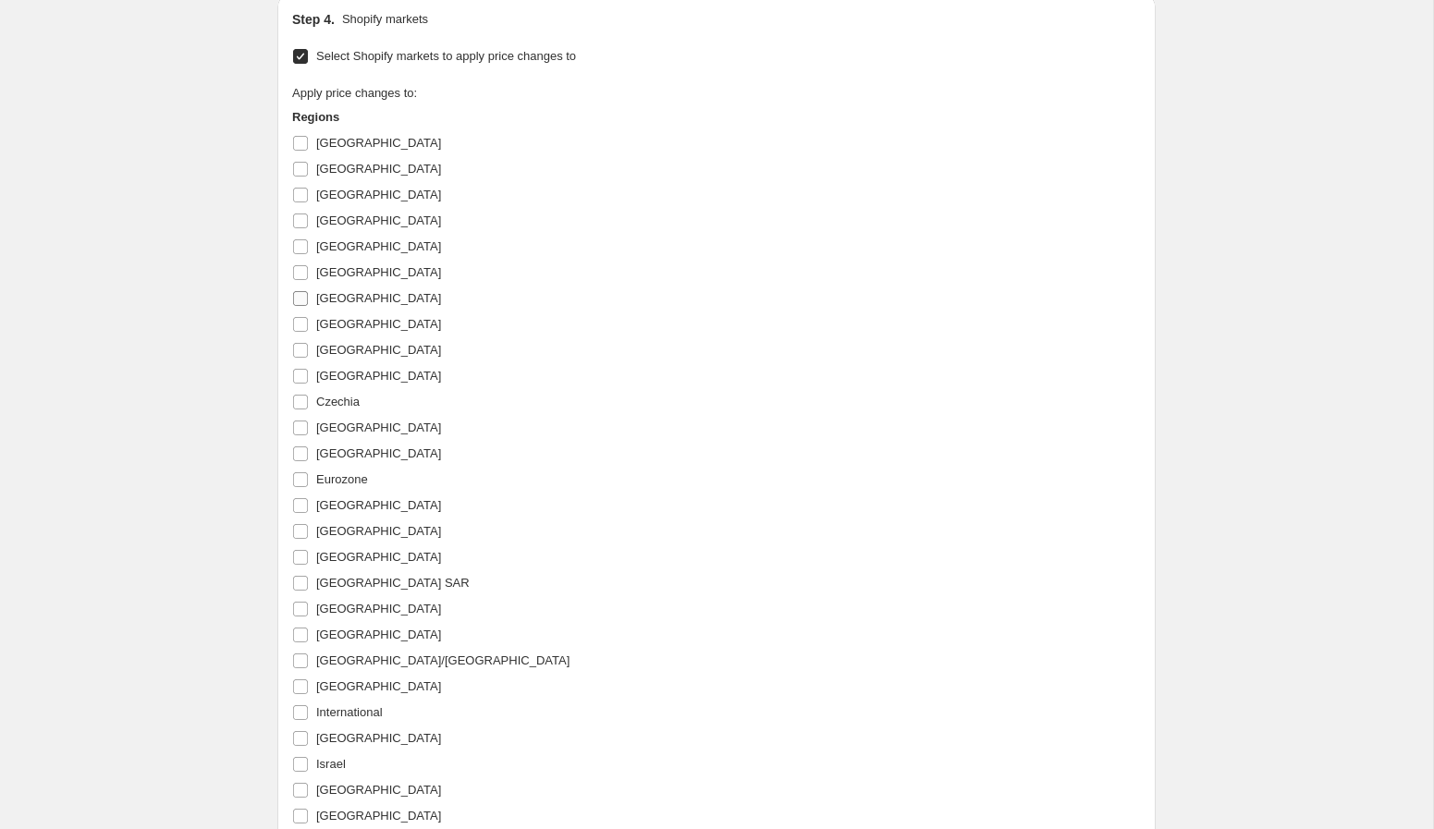
click at [352, 297] on span "Canada" at bounding box center [378, 298] width 125 height 14
click at [308, 297] on input "Canada" at bounding box center [300, 298] width 15 height 15
checkbox input "true"
click at [350, 150] on span "Australia" at bounding box center [378, 143] width 125 height 14
click at [308, 150] on input "Australia" at bounding box center [300, 143] width 15 height 15
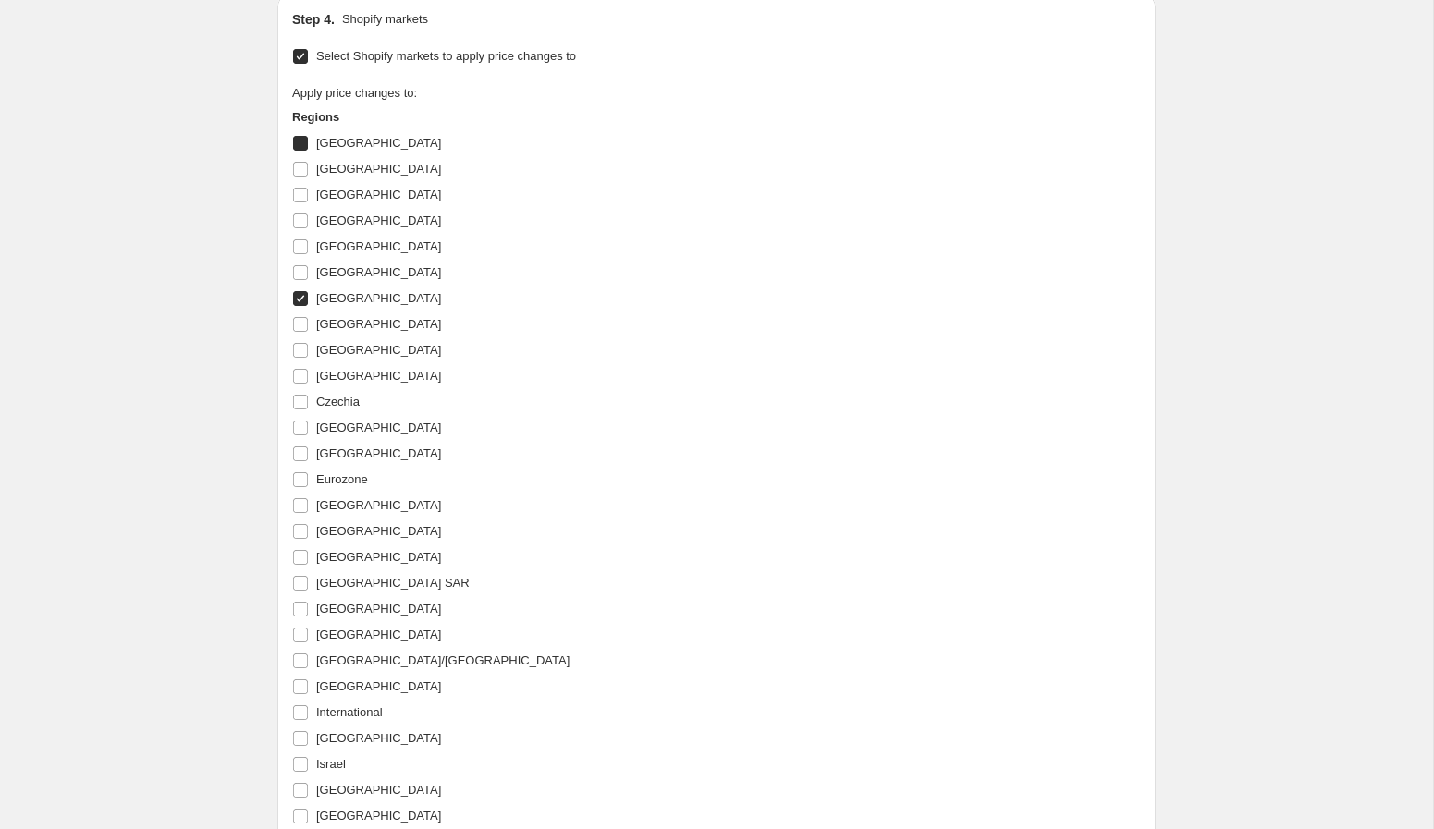
checkbox input "true"
click at [341, 550] on span "Germany" at bounding box center [378, 557] width 125 height 14
click at [308, 550] on input "Germany" at bounding box center [300, 557] width 15 height 15
checkbox input "true"
click at [338, 531] on span "France" at bounding box center [378, 531] width 125 height 14
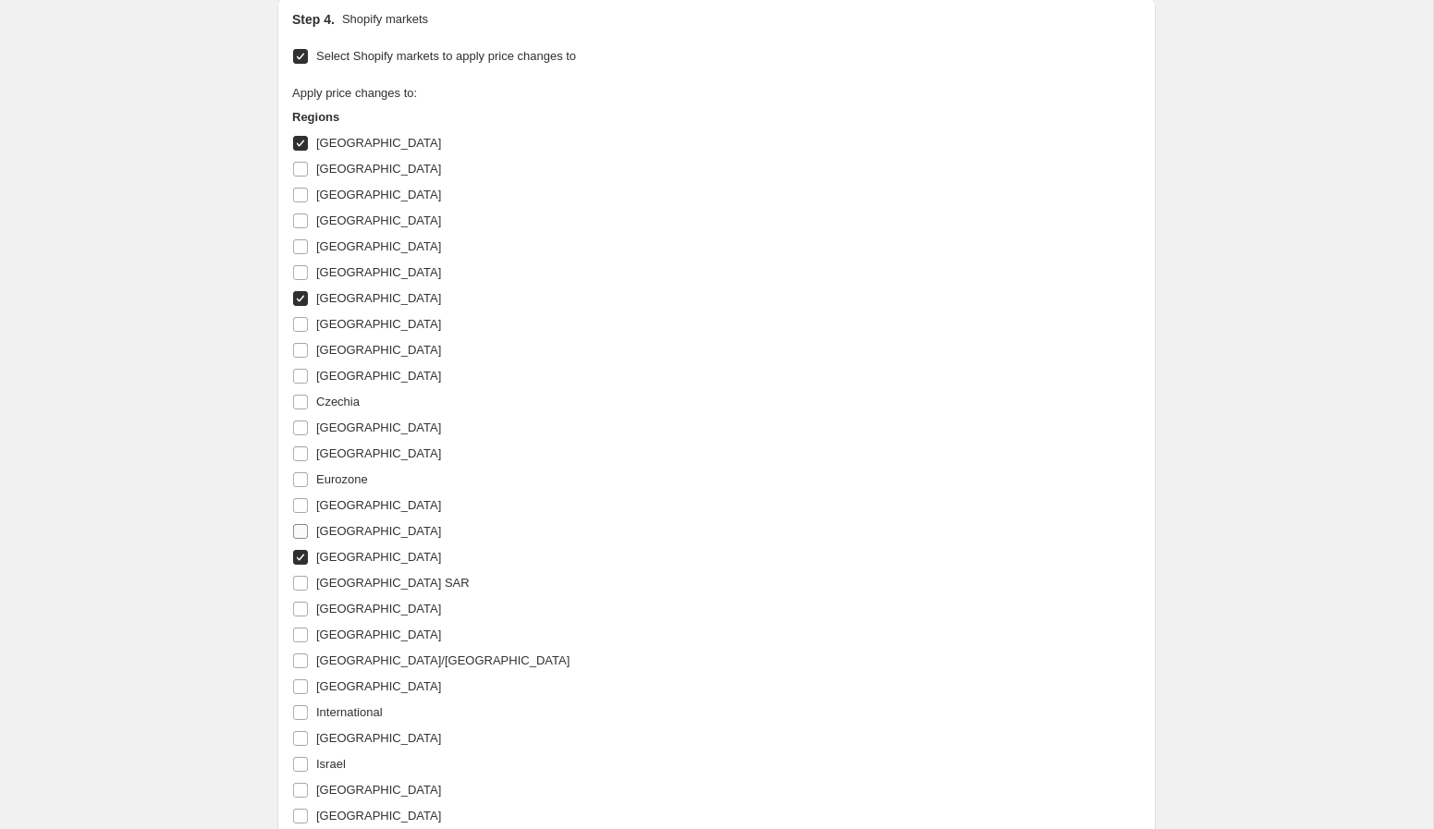
click at [308, 531] on input "France" at bounding box center [300, 531] width 15 height 15
checkbox input "true"
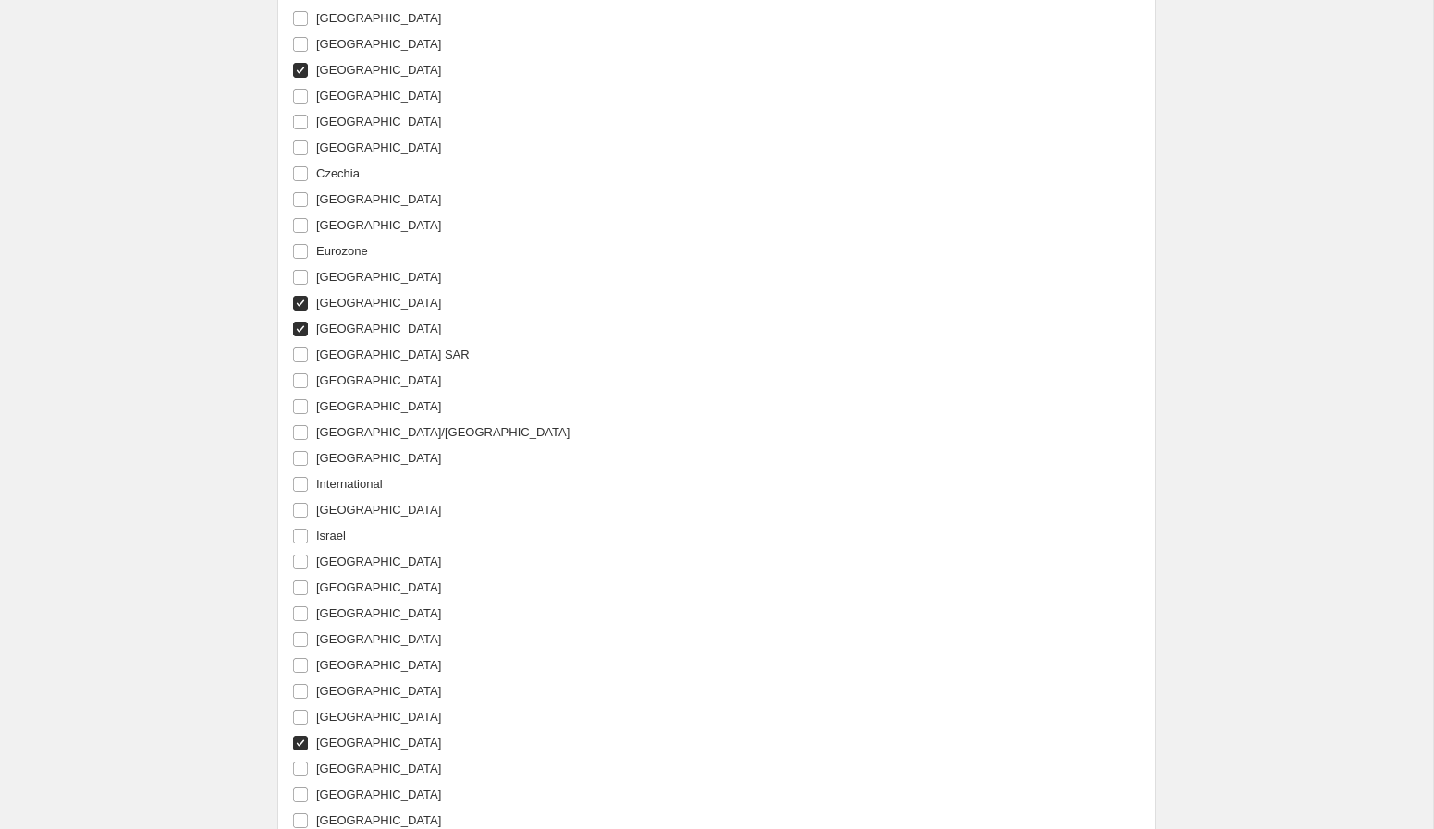
scroll to position [2053, 0]
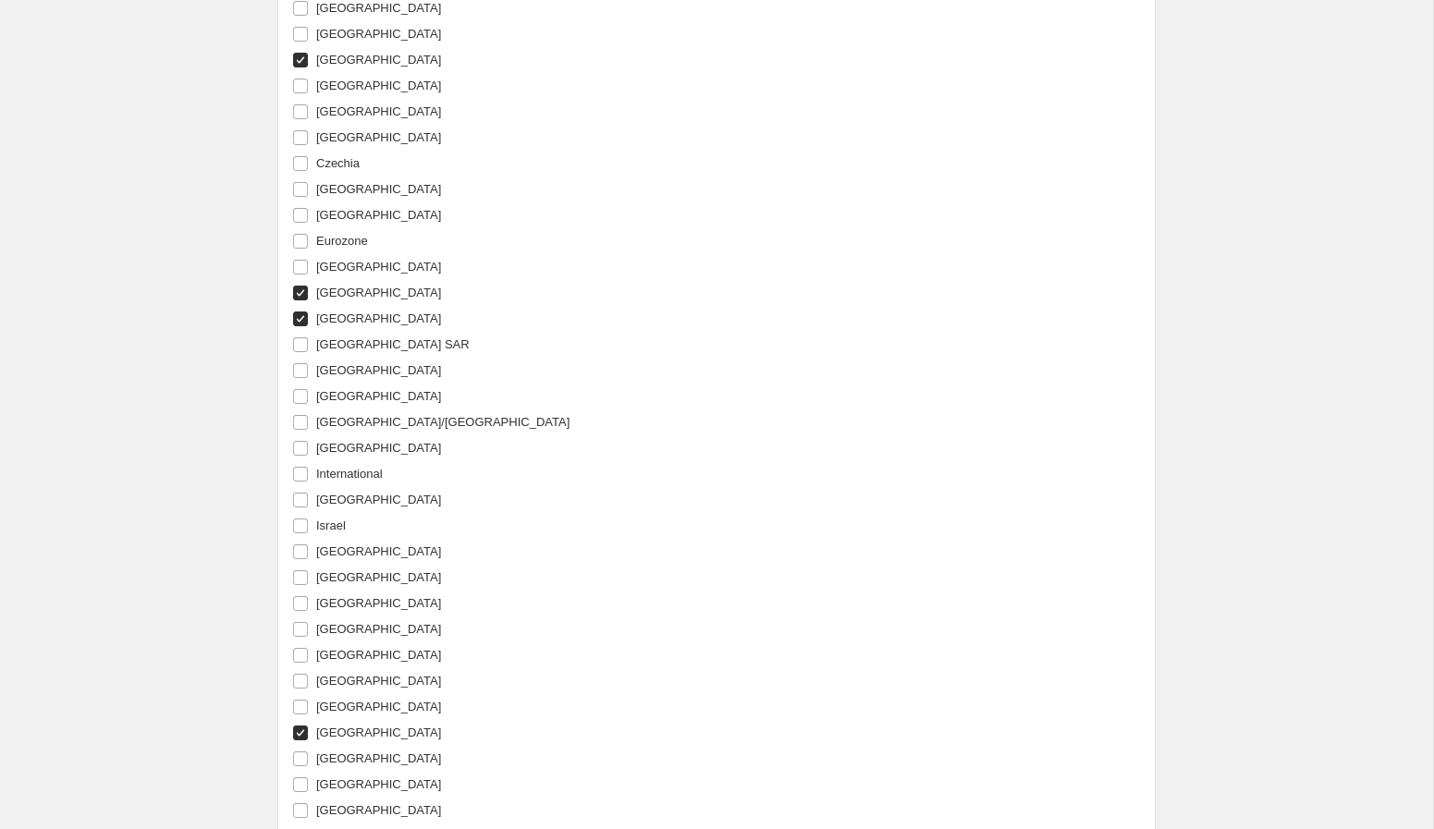
drag, startPoint x: 328, startPoint y: 496, endPoint x: 356, endPoint y: 501, distance: 28.1
click at [330, 496] on span "Ireland" at bounding box center [378, 500] width 125 height 14
click at [308, 496] on input "Ireland" at bounding box center [300, 500] width 15 height 15
checkbox input "true"
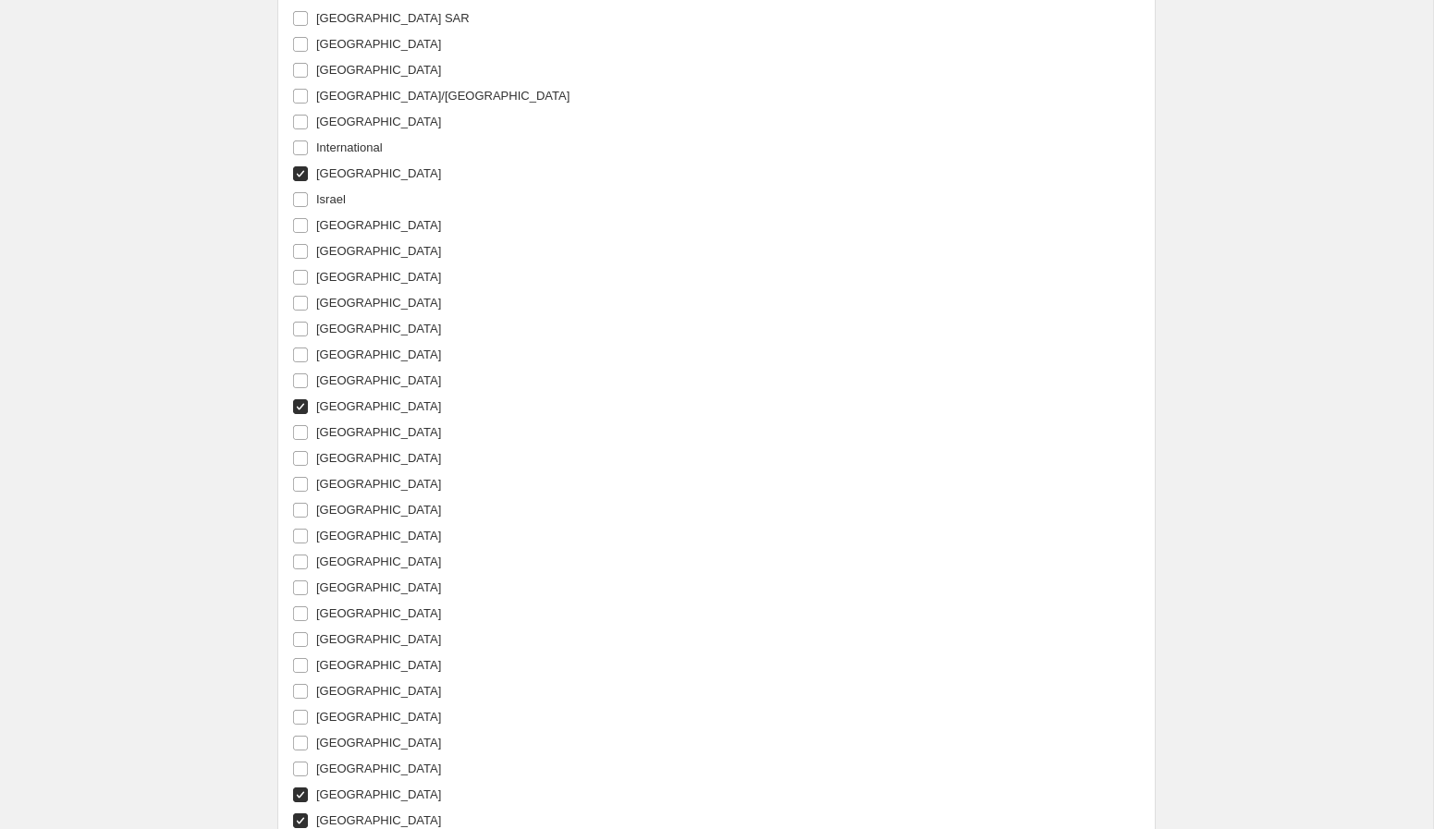
scroll to position [2774, 0]
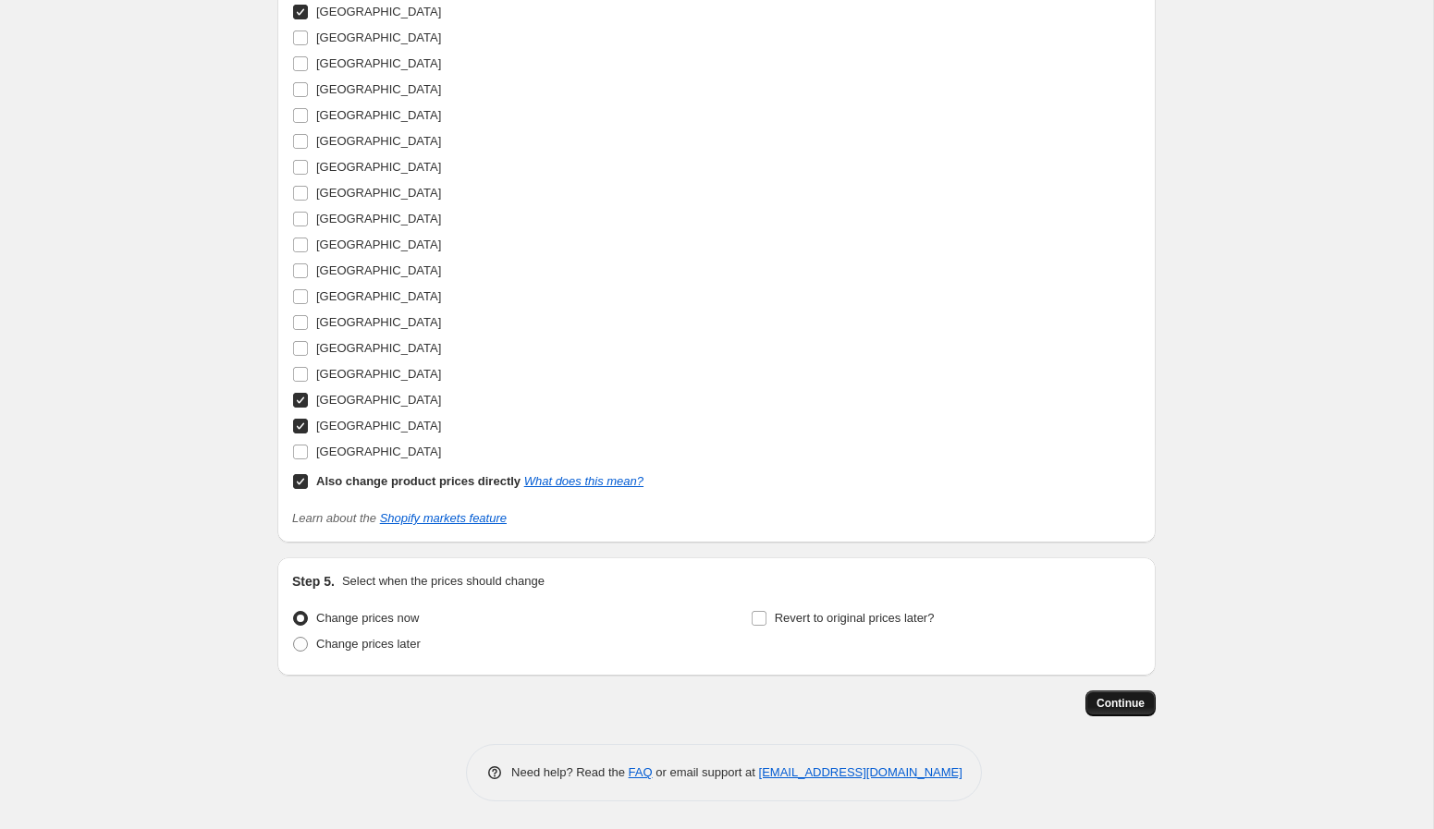
click at [1126, 705] on span "Continue" at bounding box center [1120, 703] width 48 height 15
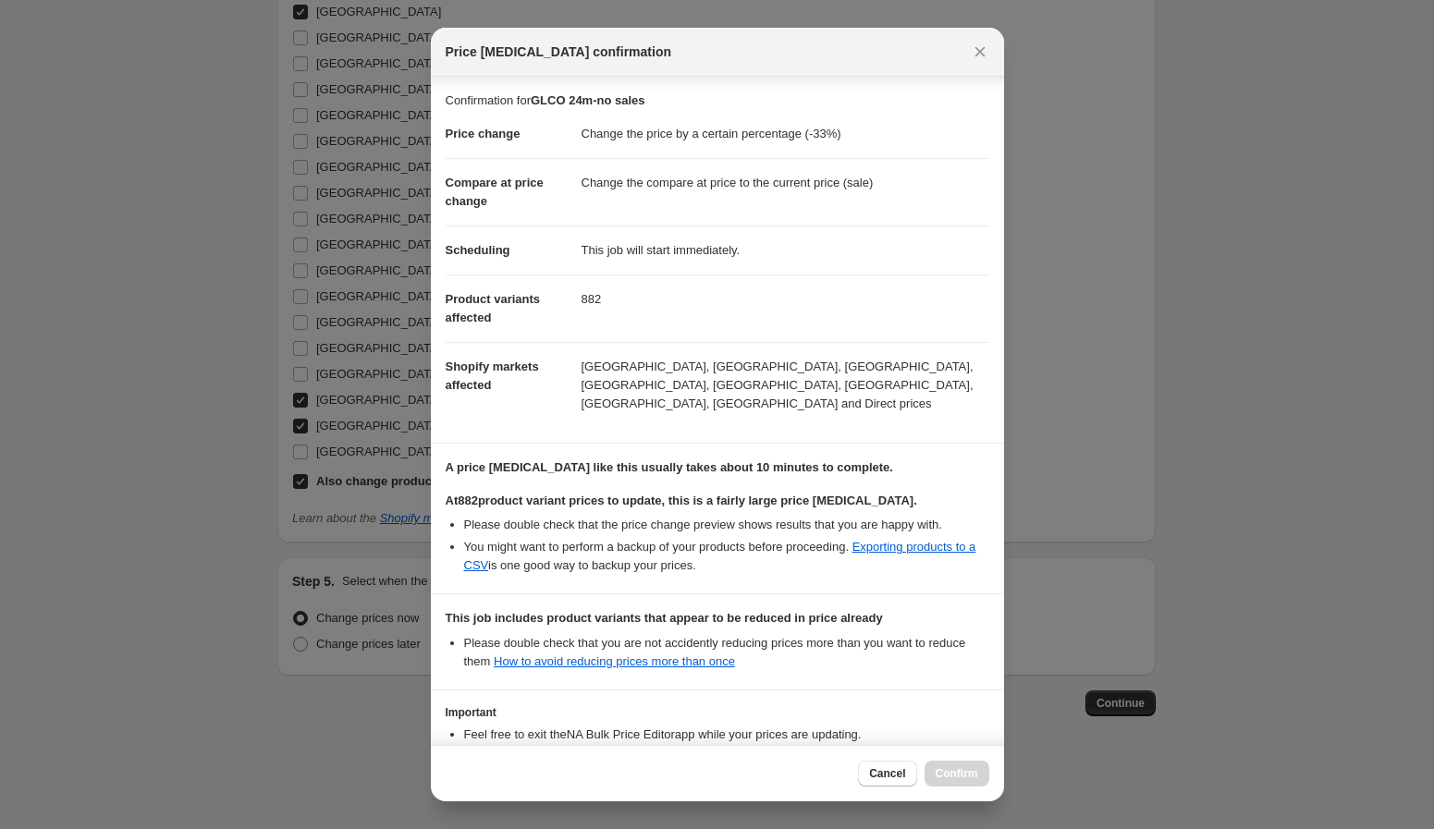
scroll to position [118, 0]
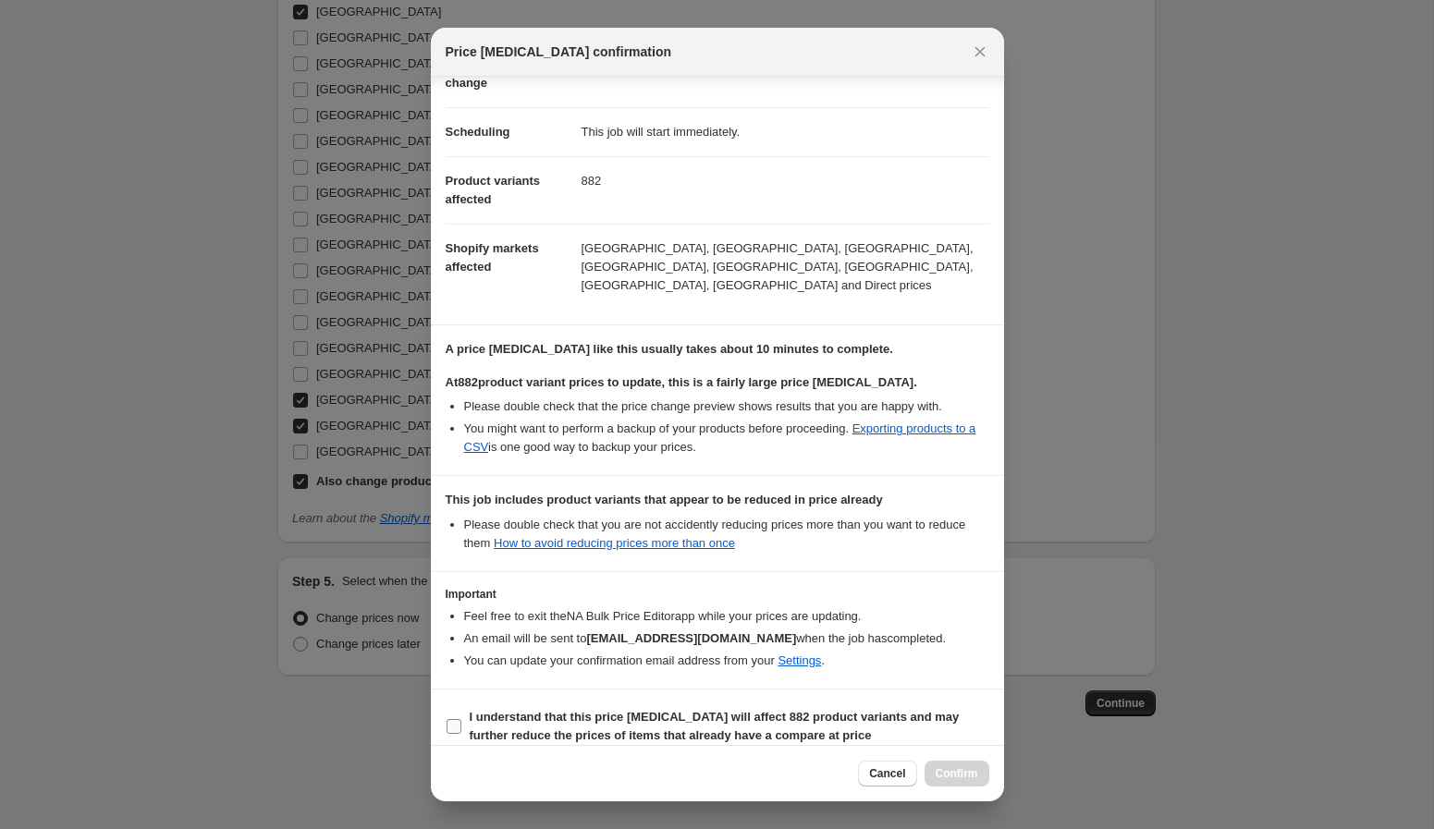
click at [500, 712] on b "I understand that this price change job will affect 882 product variants and ma…" at bounding box center [715, 726] width 490 height 32
click at [461, 719] on input "I understand that this price change job will affect 882 product variants and ma…" at bounding box center [454, 726] width 15 height 15
checkbox input "true"
click at [952, 774] on span "Confirm" at bounding box center [957, 773] width 43 height 15
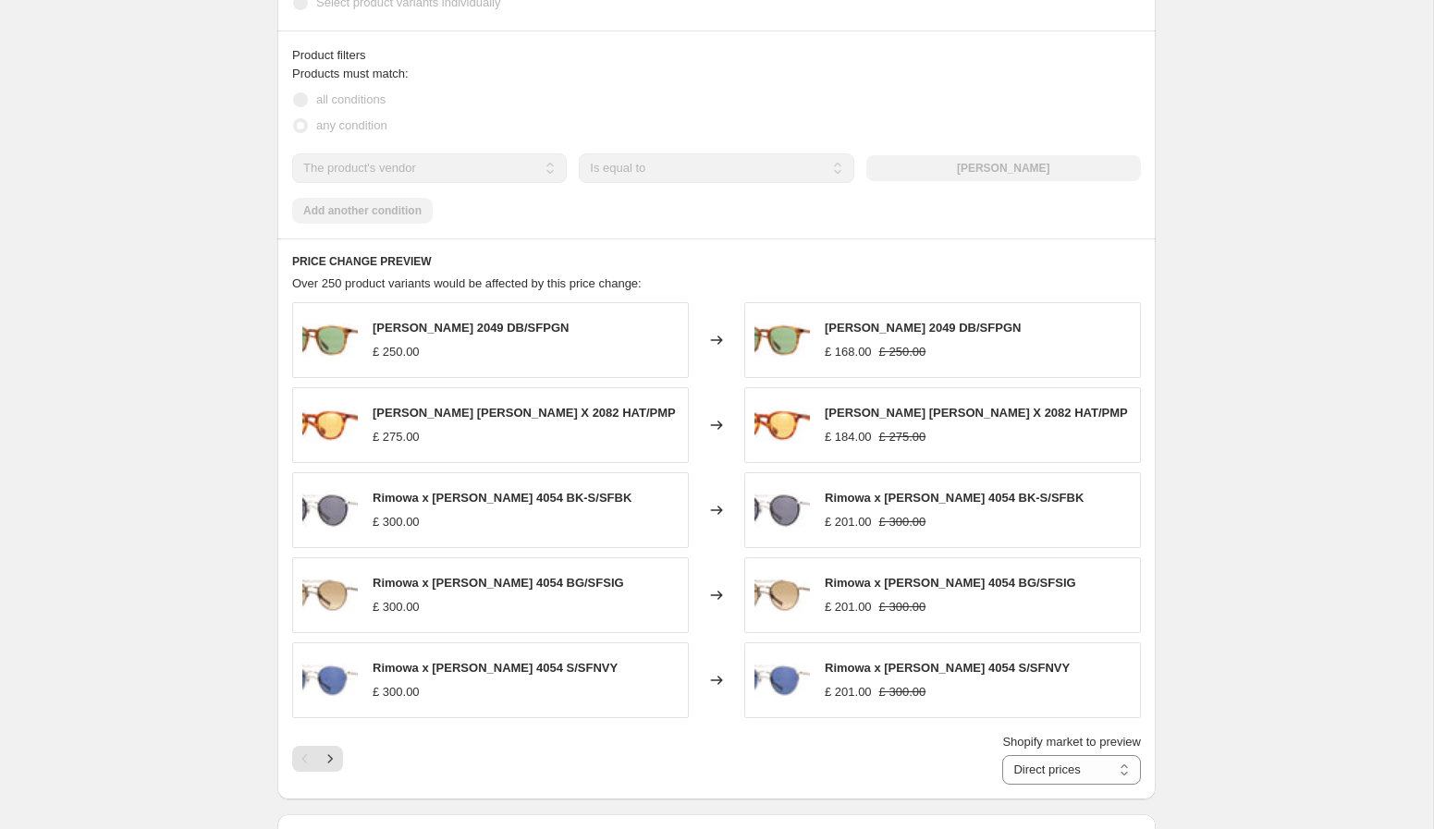
scroll to position [1112, 0]
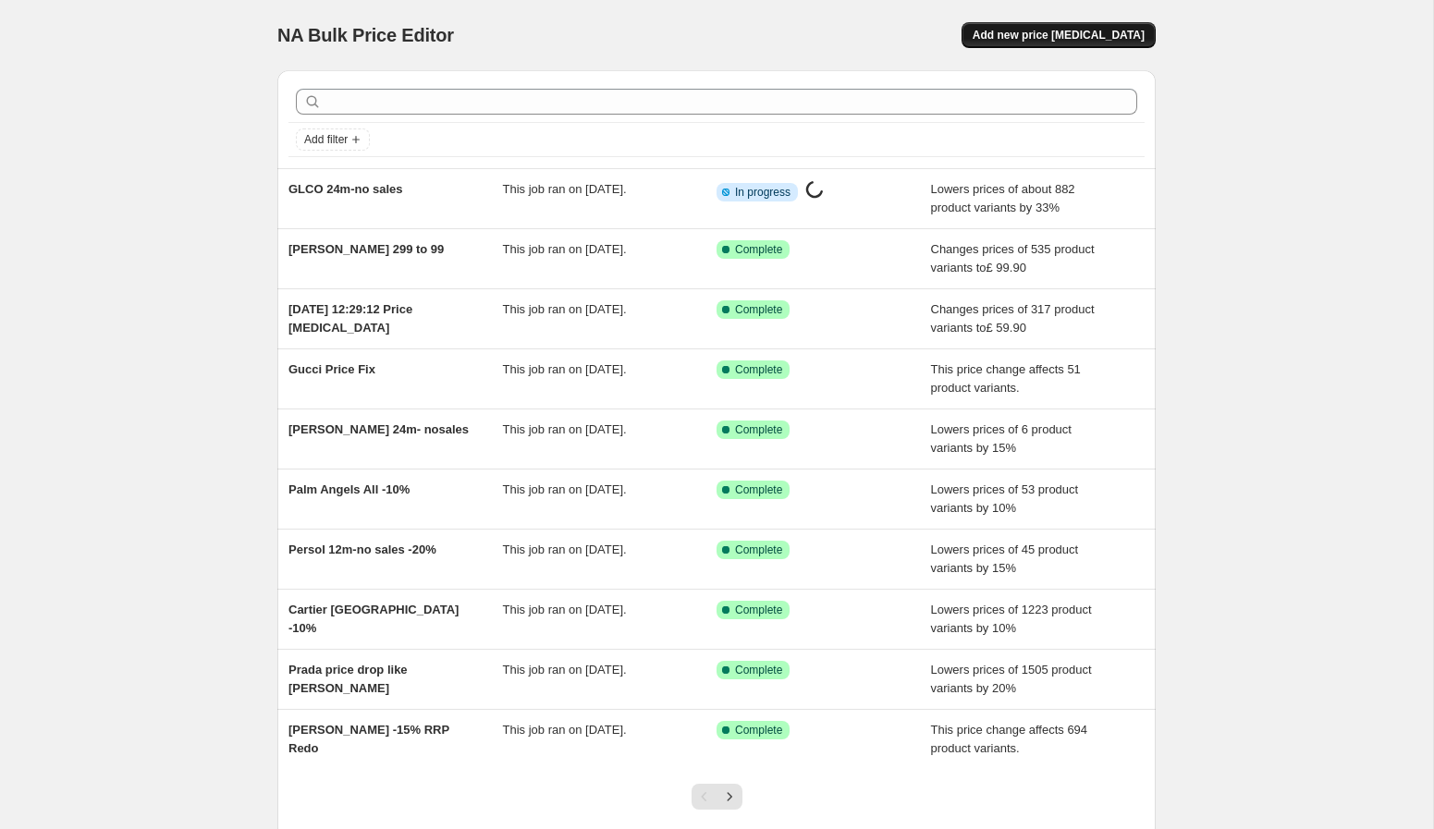
click at [1103, 36] on span "Add new price [MEDICAL_DATA]" at bounding box center [1059, 35] width 172 height 15
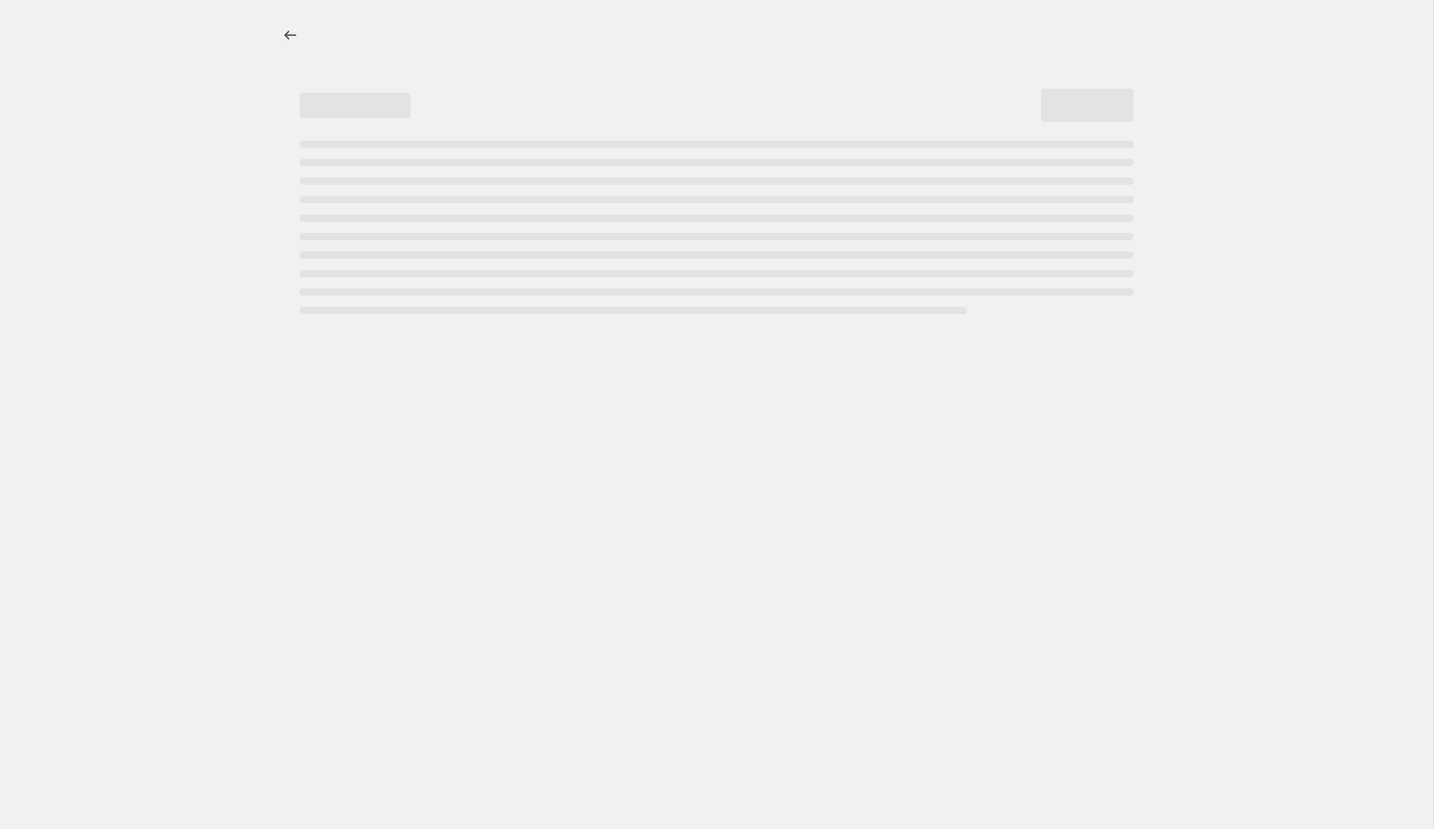
select select "percentage"
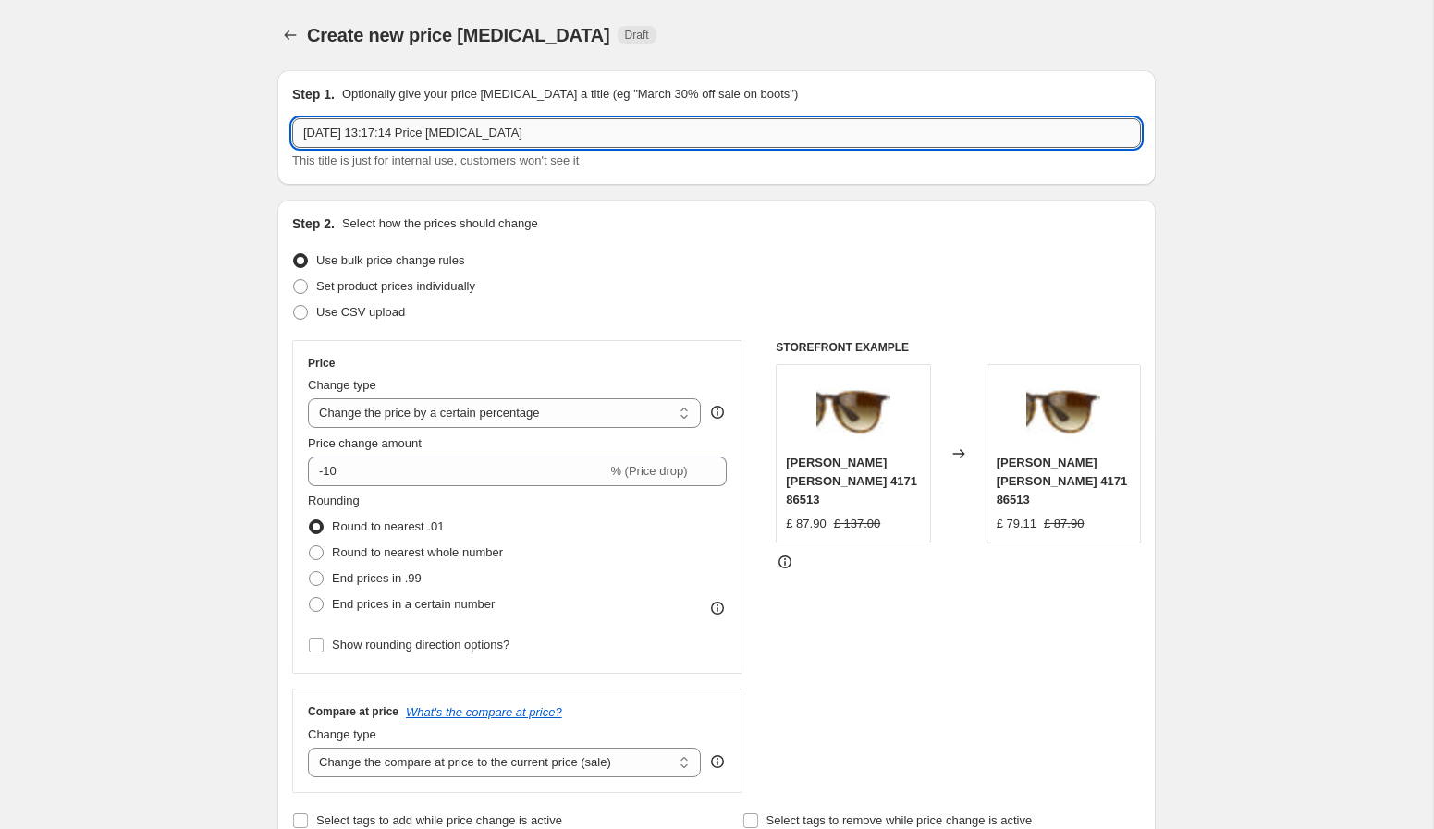
click at [507, 131] on input "[DATE] 13:17:14 Price [MEDICAL_DATA]" at bounding box center [716, 133] width 849 height 30
click at [503, 131] on input "[DATE] 13:17:14 Price [MEDICAL_DATA]" at bounding box center [716, 133] width 849 height 30
type input "G"
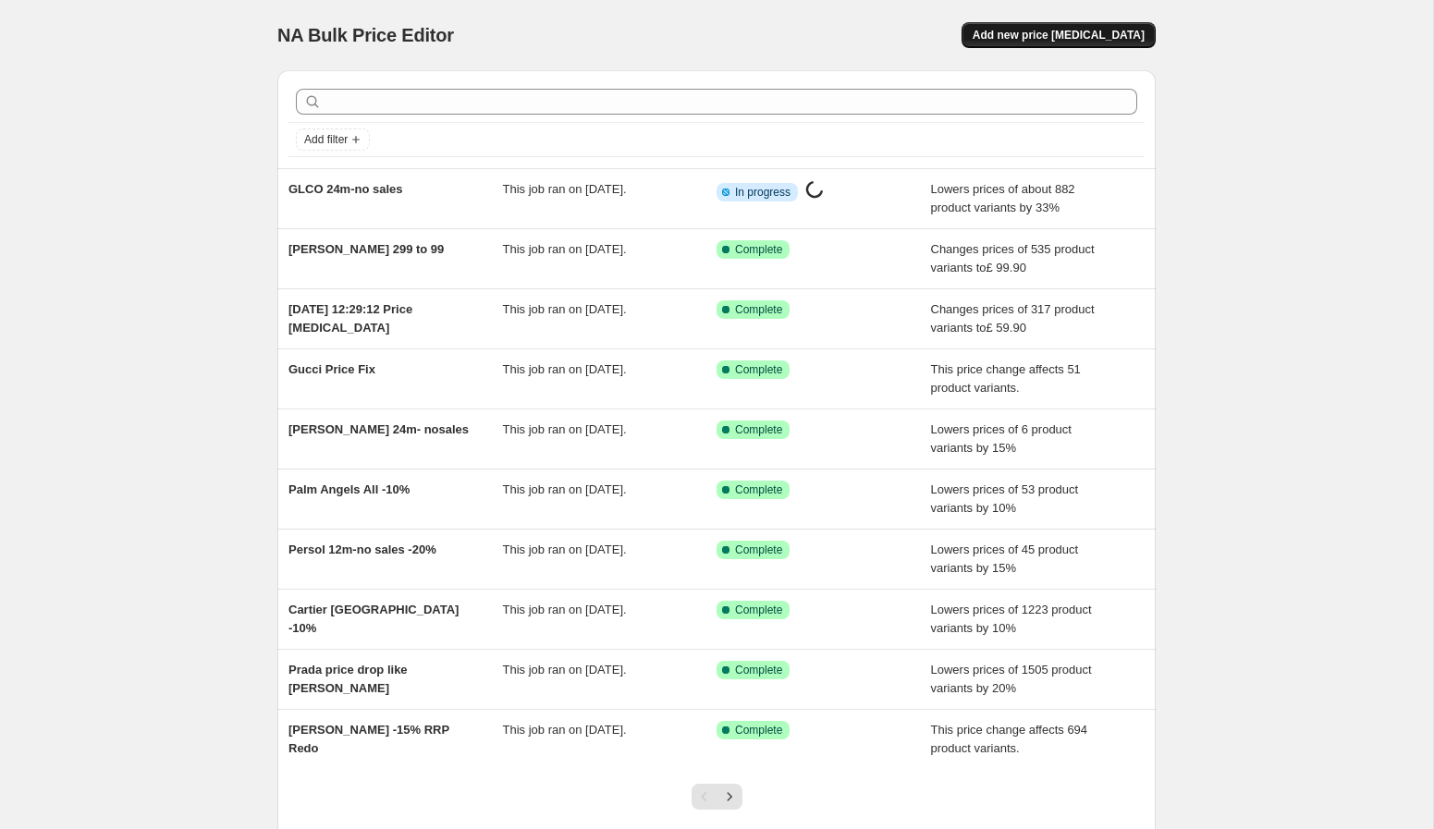
click at [1109, 40] on span "Add new price [MEDICAL_DATA]" at bounding box center [1059, 35] width 172 height 15
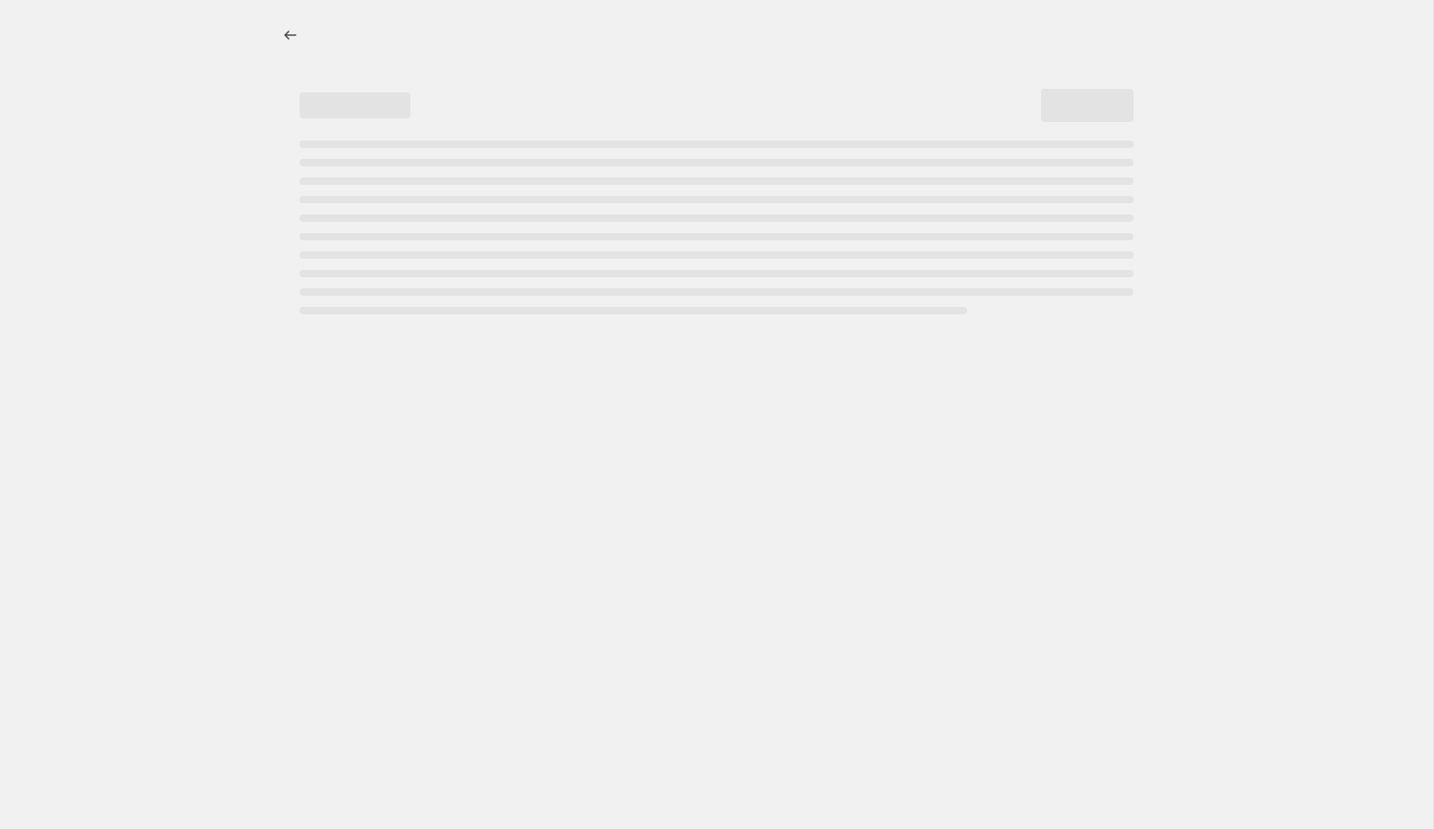
select select "percentage"
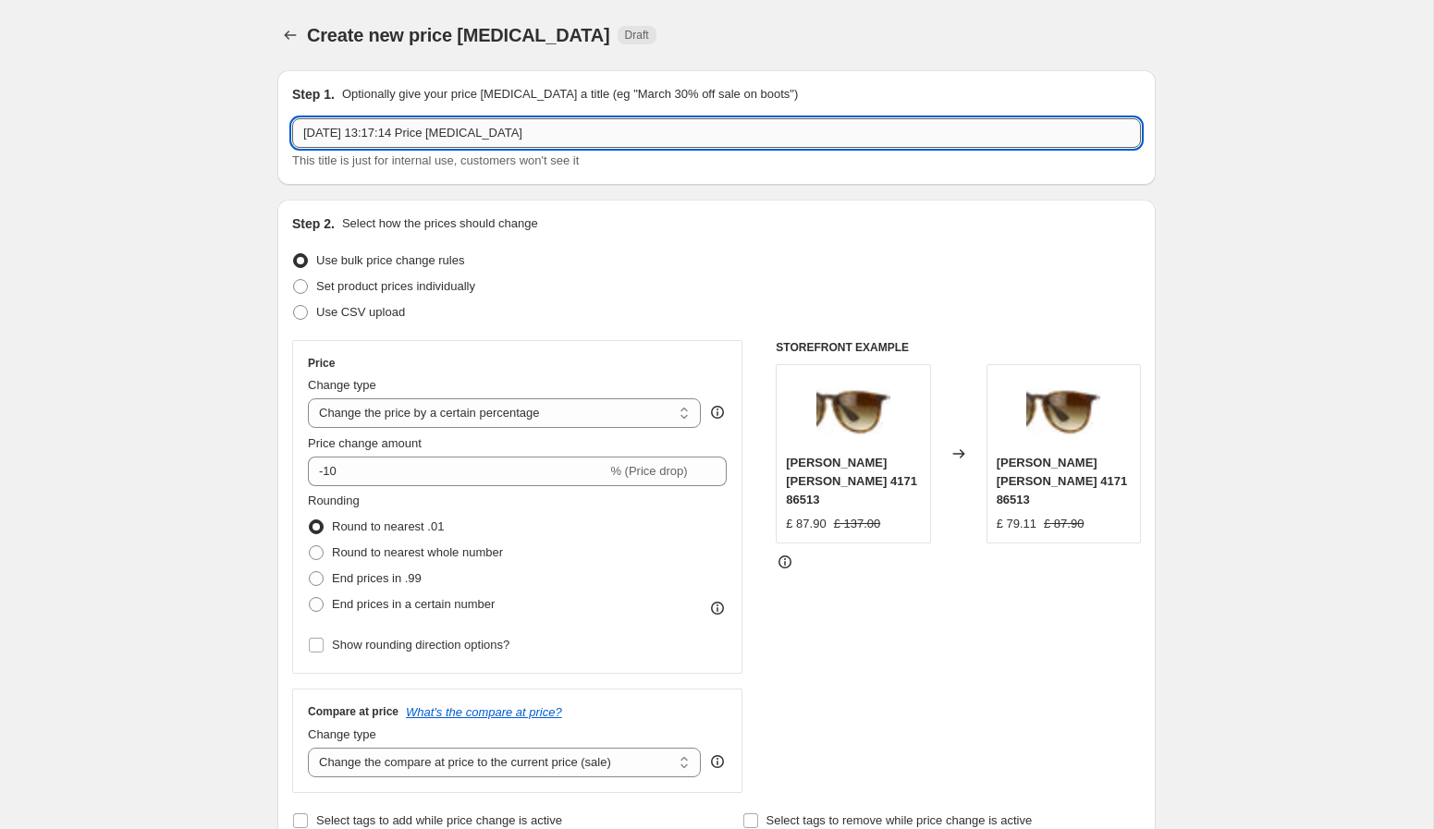
click at [799, 136] on input "2 Oct 2025, 13:17:14 Price change job" at bounding box center [716, 133] width 849 height 30
type input "GLCO 12m-no sales -33%"
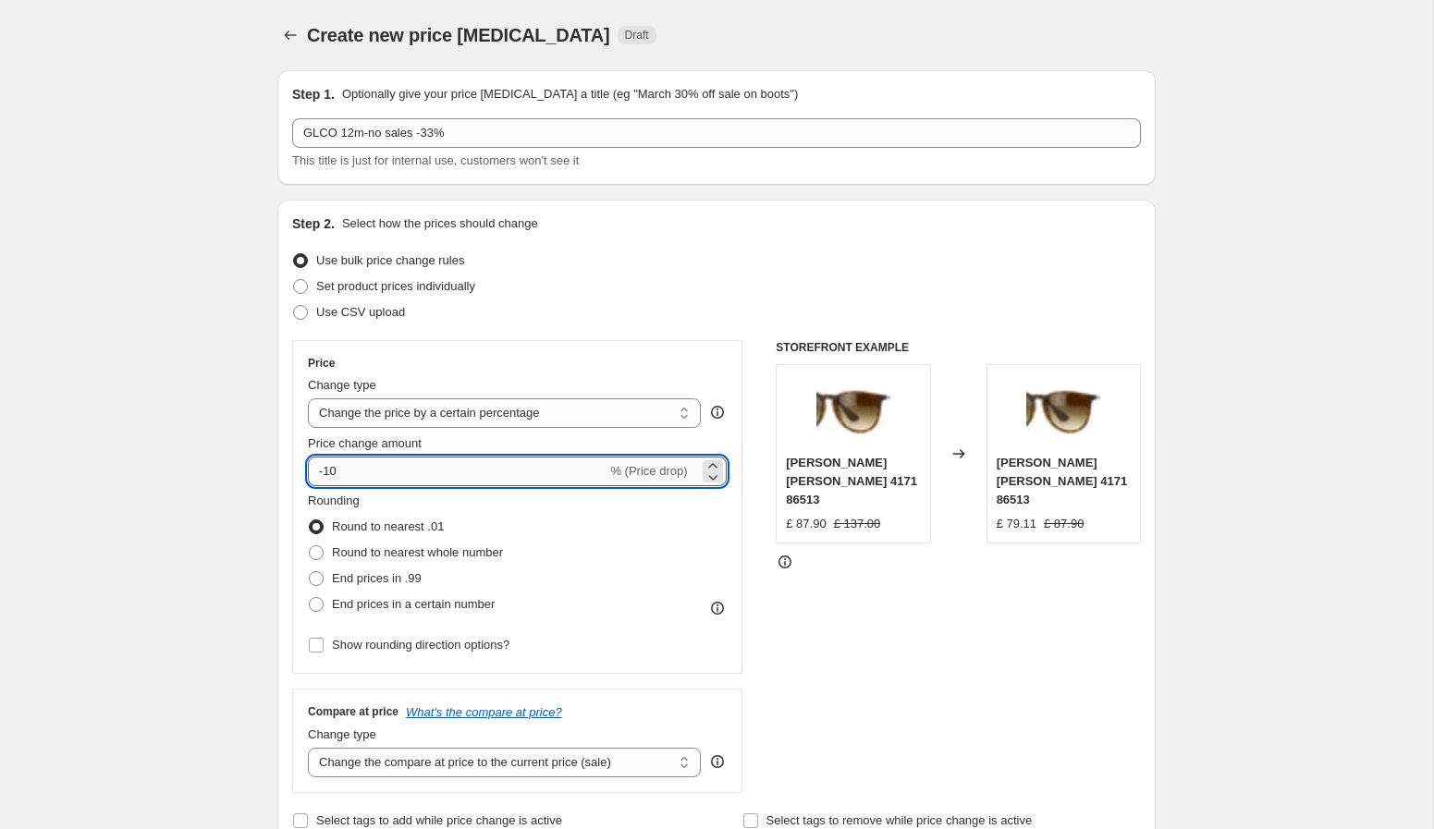
click at [411, 476] on input "-10" at bounding box center [457, 472] width 299 height 30
type input "-1"
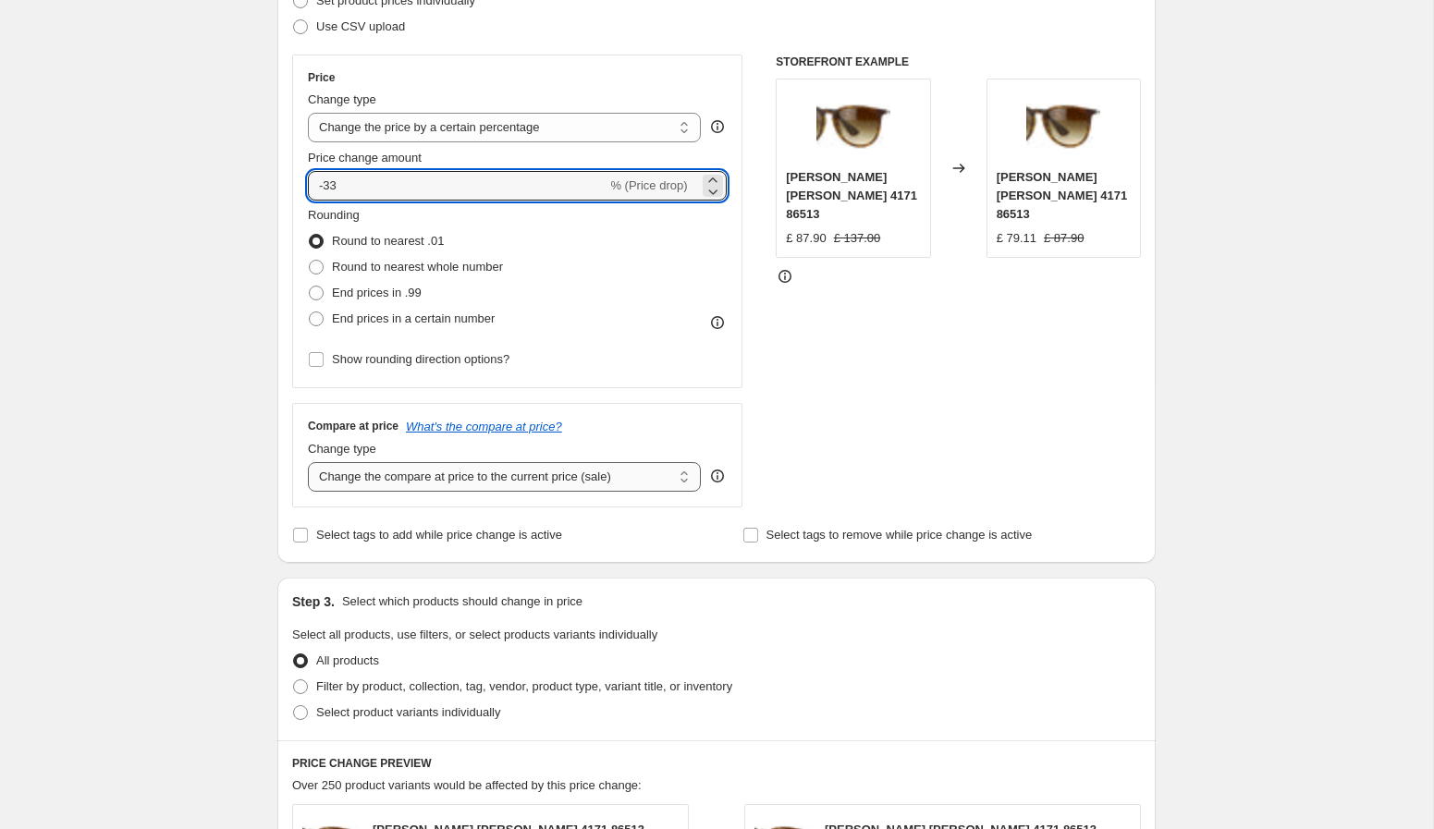
scroll to position [392, 0]
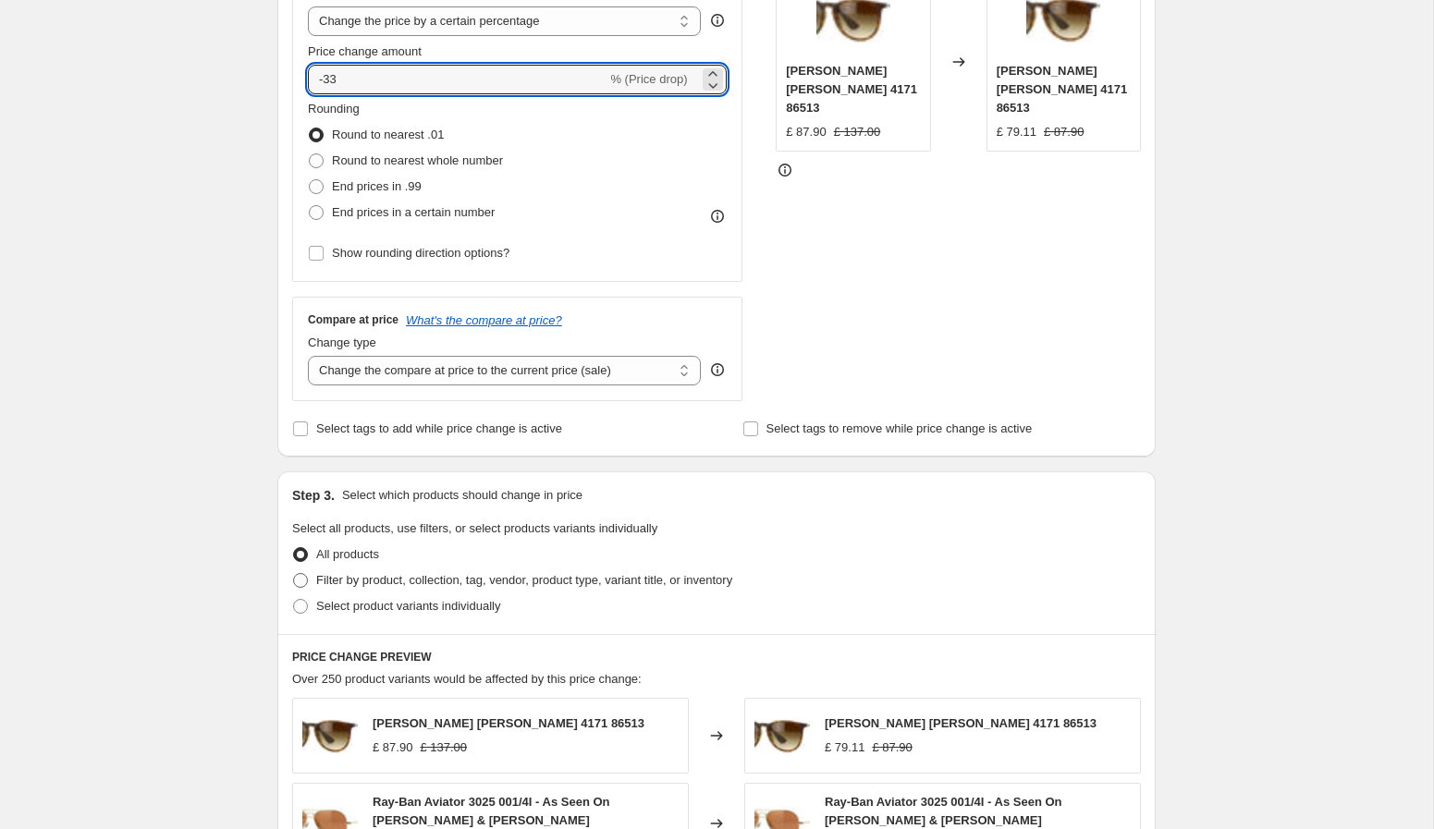
type input "-33"
click at [443, 583] on span "Filter by product, collection, tag, vendor, product type, variant title, or inv…" at bounding box center [524, 580] width 416 height 14
click at [294, 574] on input "Filter by product, collection, tag, vendor, product type, variant title, or inv…" at bounding box center [293, 573] width 1 height 1
radio input "true"
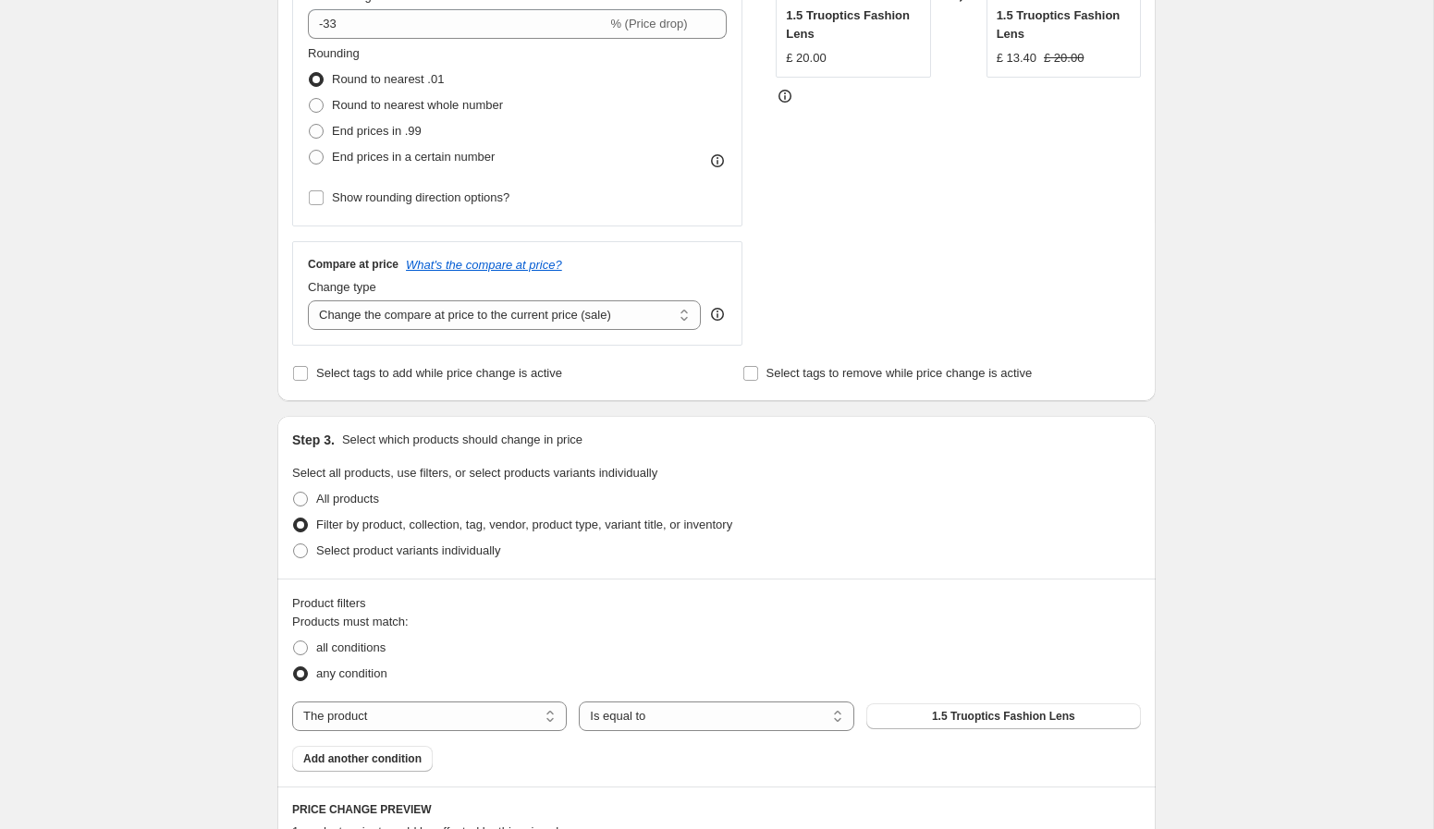
scroll to position [488, 0]
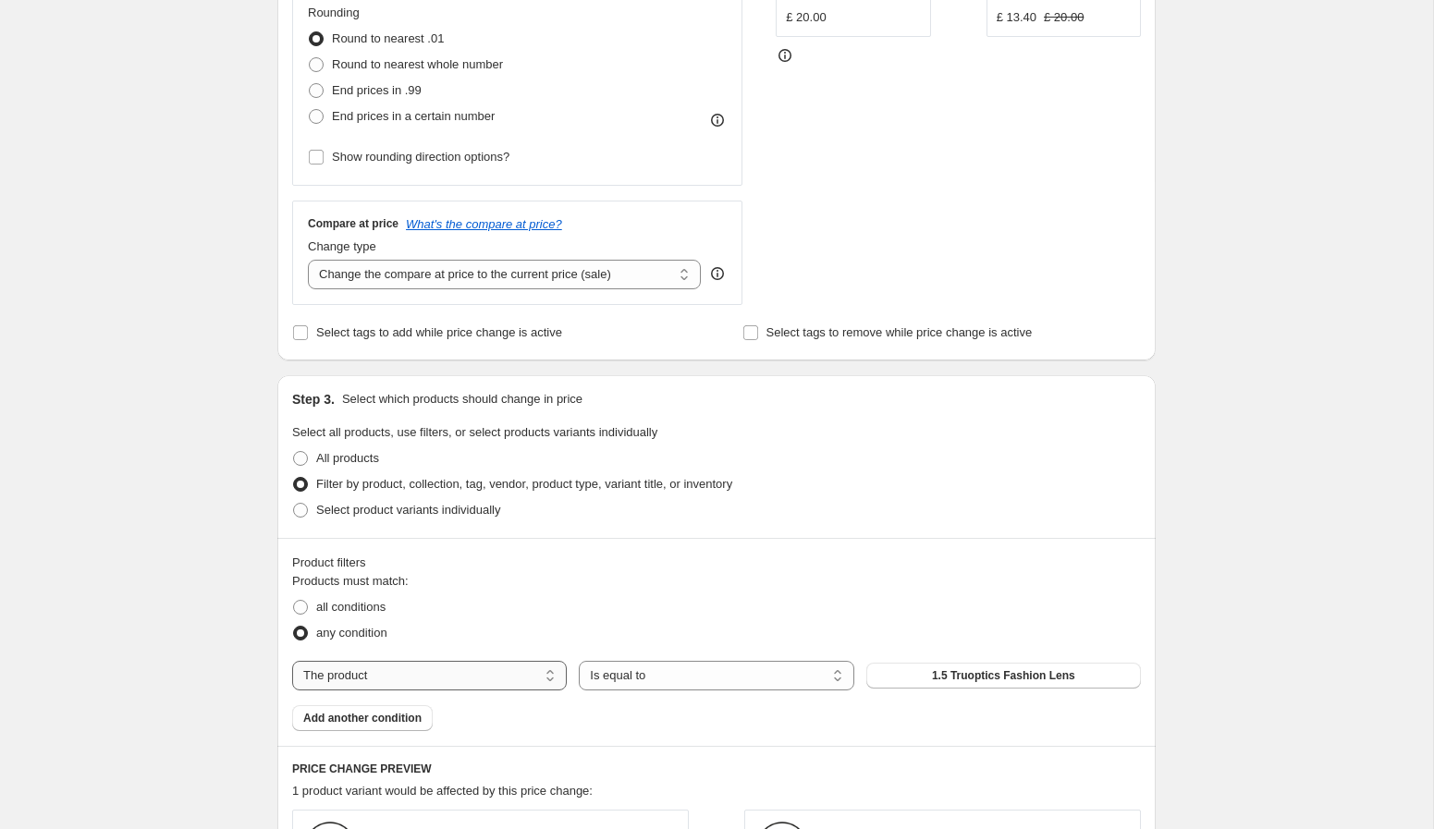
click at [455, 682] on select "The product The product's collection The product's tag The product's vendor The…" at bounding box center [429, 676] width 275 height 30
select select "vendor"
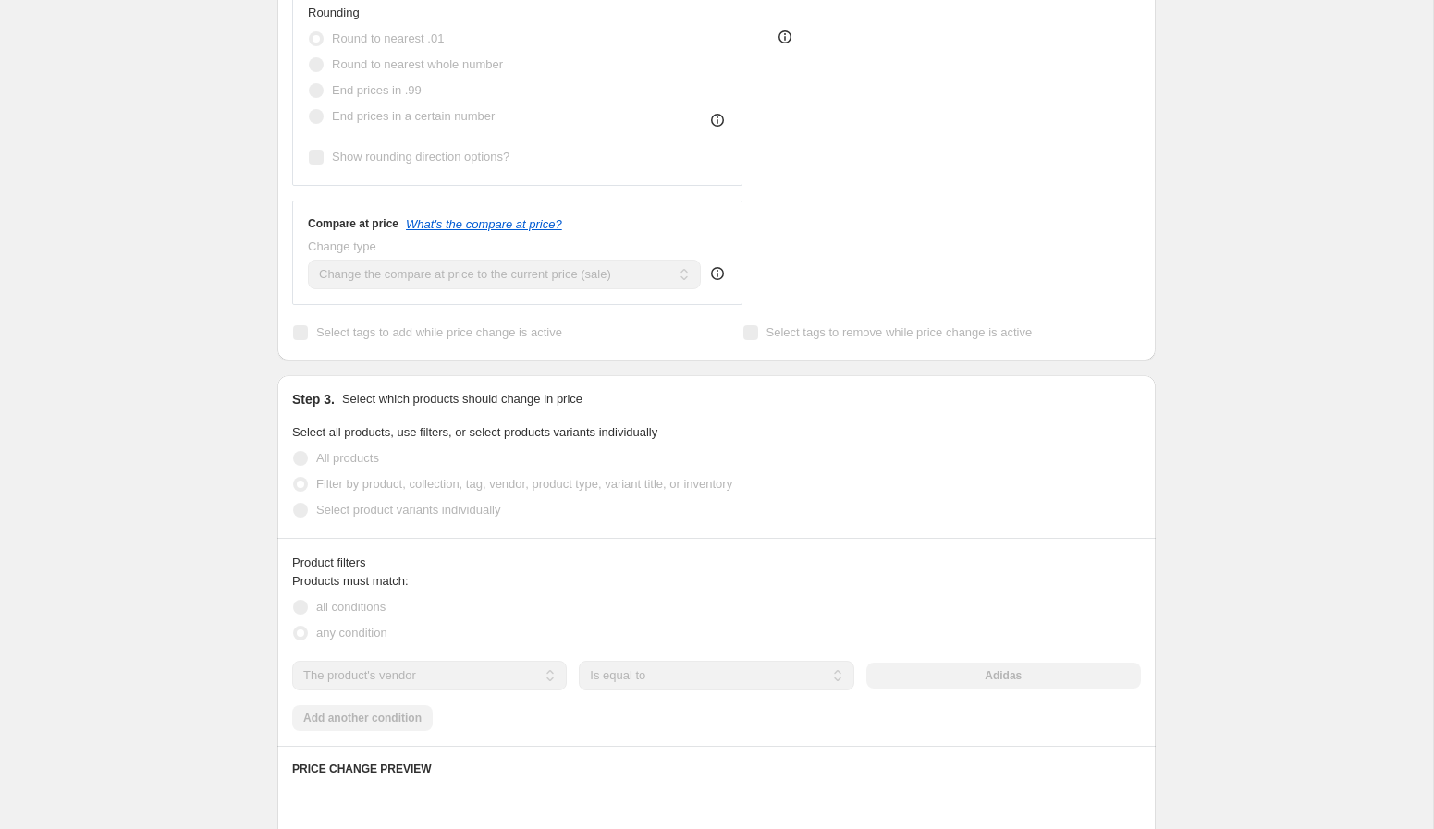
click at [366, 611] on span "all conditions" at bounding box center [350, 607] width 69 height 14
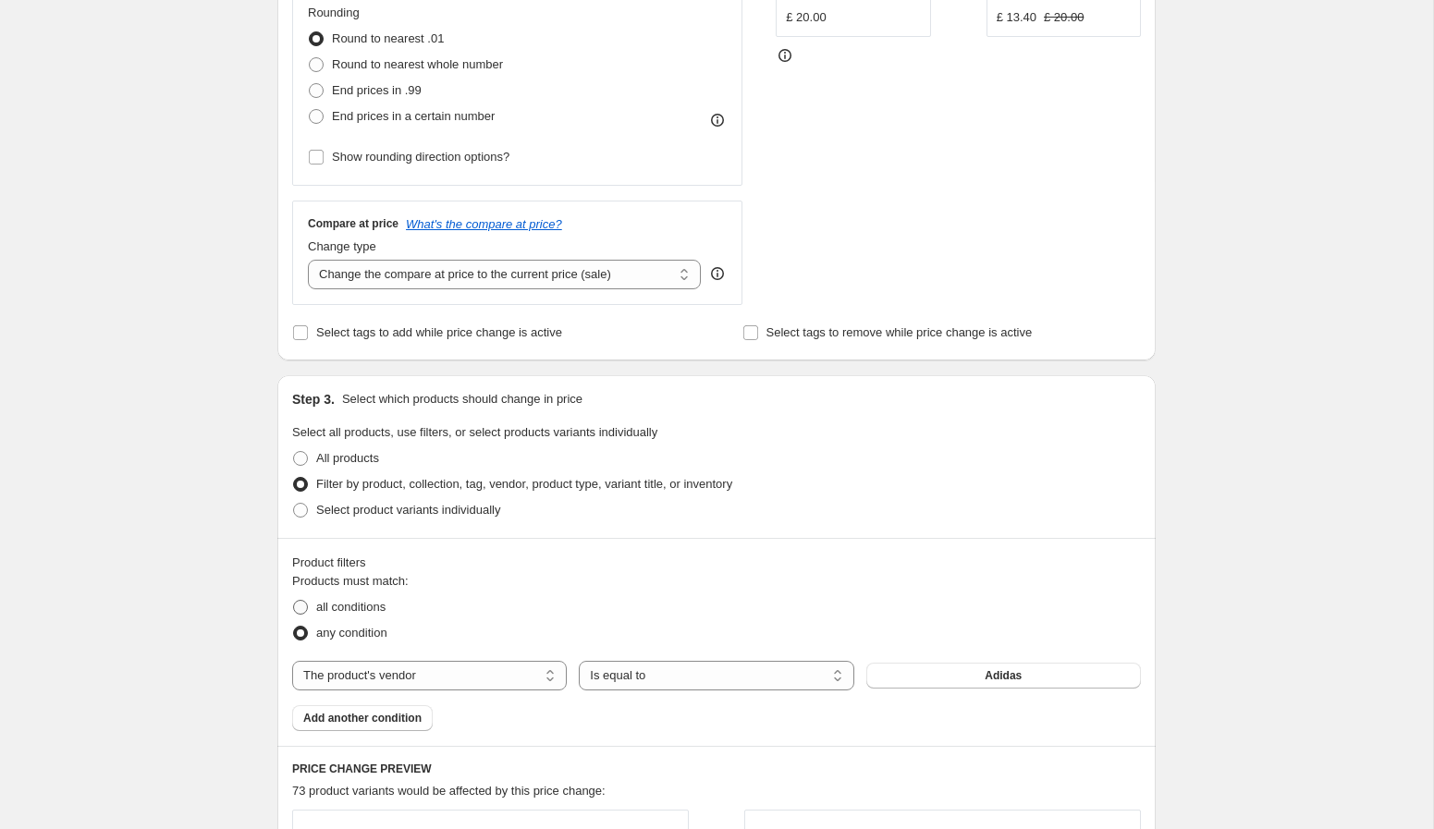
click at [363, 608] on span "all conditions" at bounding box center [350, 607] width 69 height 14
click at [294, 601] on input "all conditions" at bounding box center [293, 600] width 1 height 1
radio input "true"
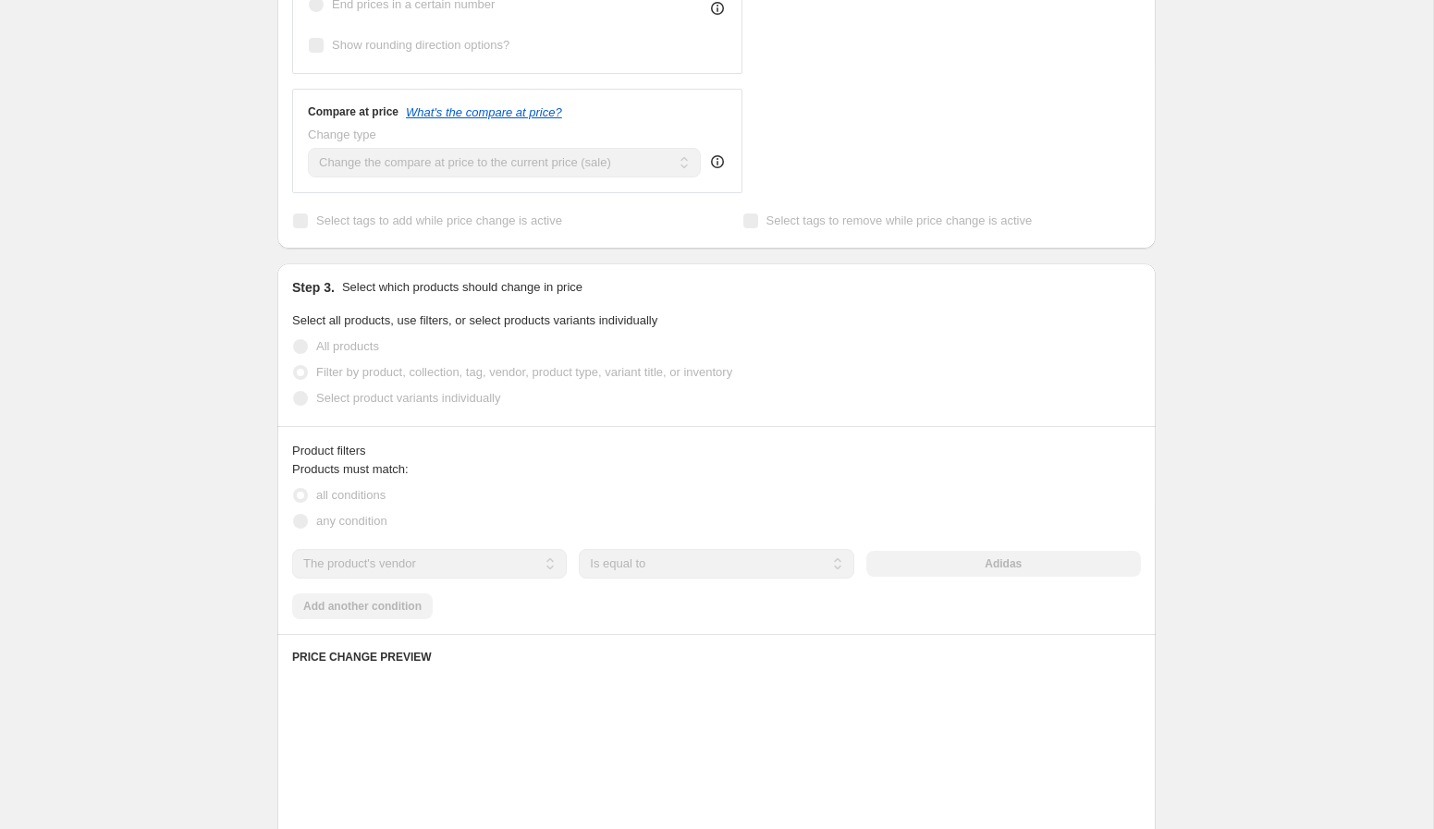
scroll to position [601, 0]
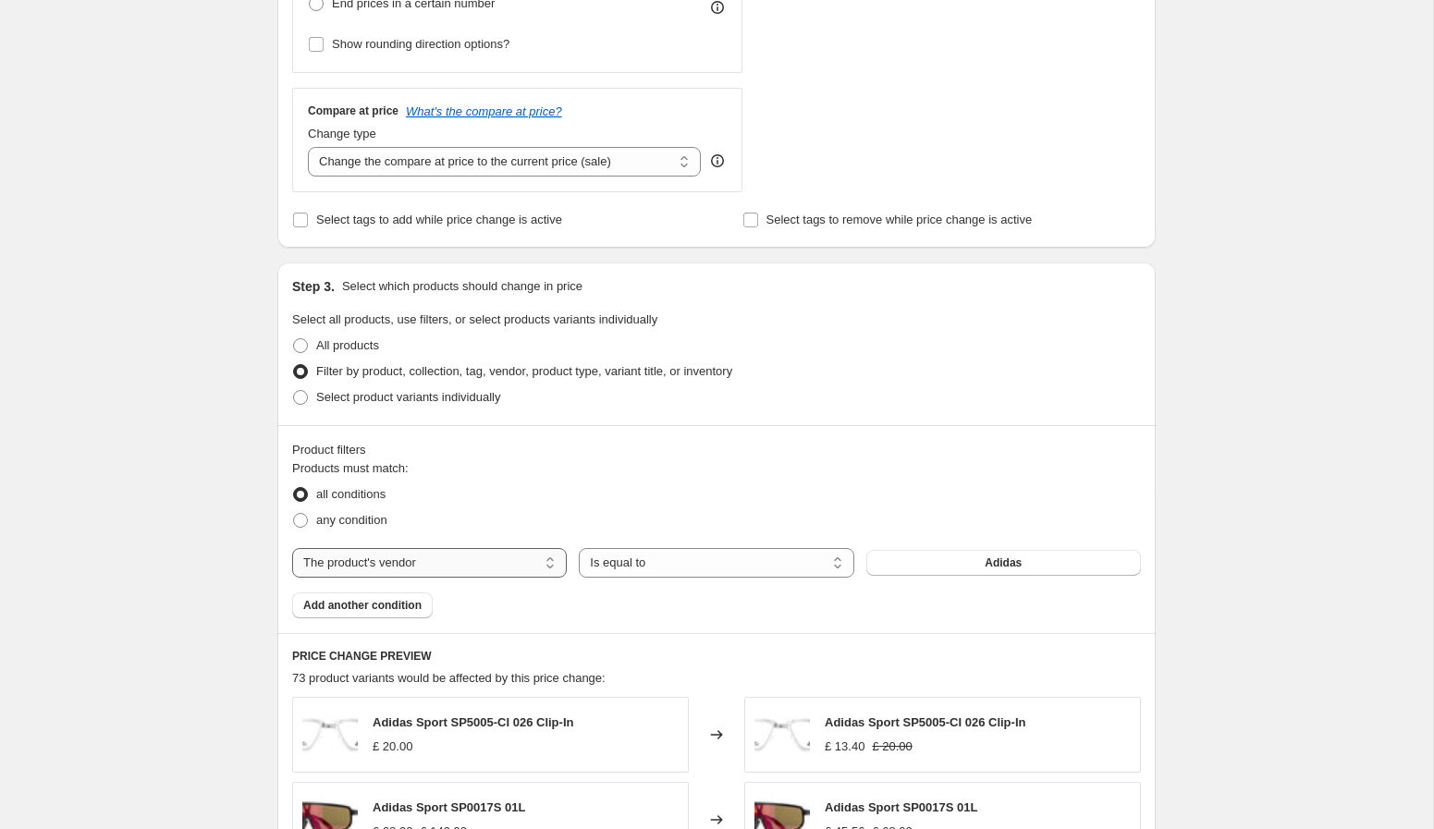
click at [445, 565] on select "The product The product's collection The product's tag The product's vendor The…" at bounding box center [429, 563] width 275 height 30
click at [924, 567] on button "Adidas" at bounding box center [1003, 563] width 275 height 26
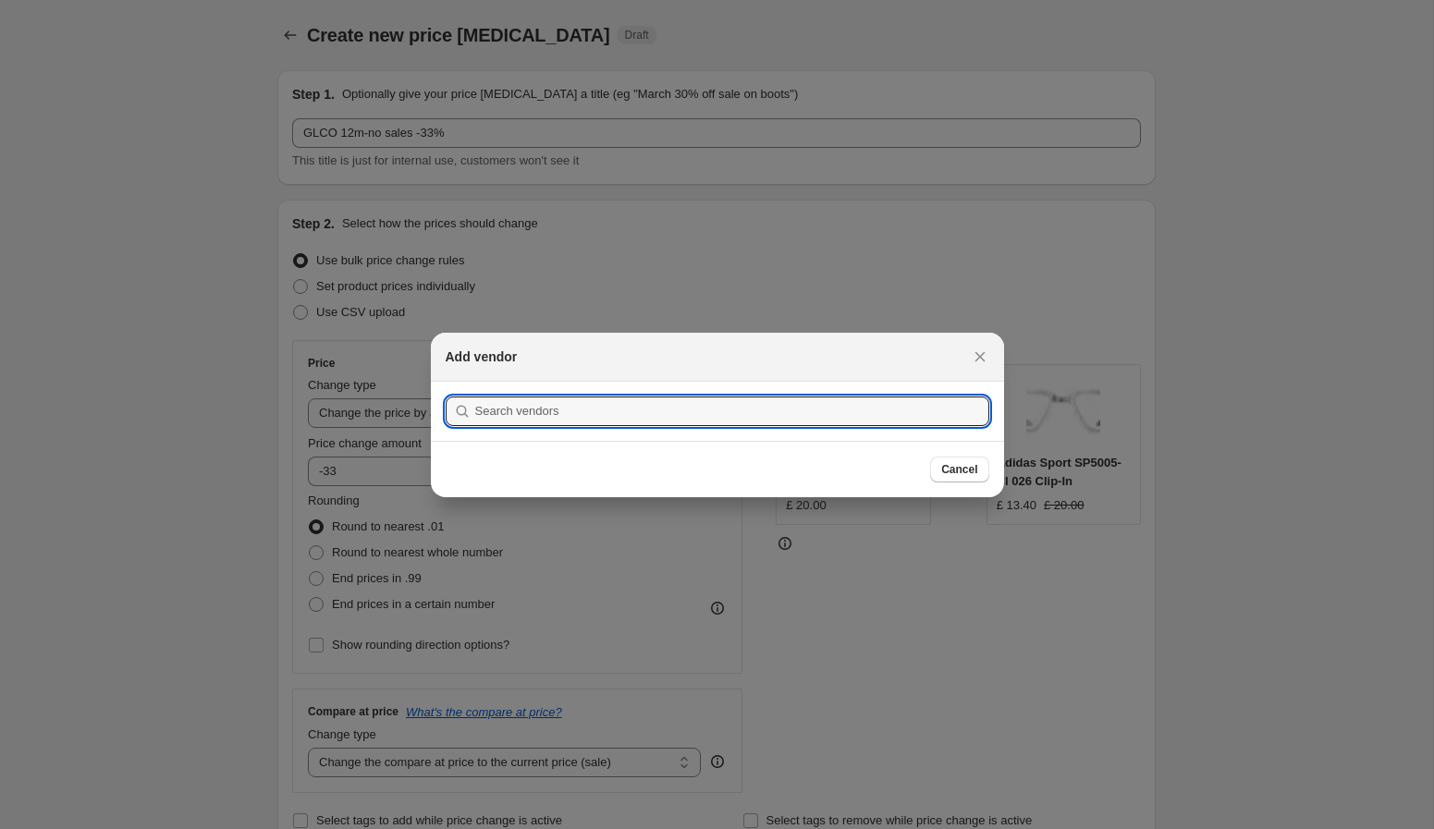
scroll to position [0, 0]
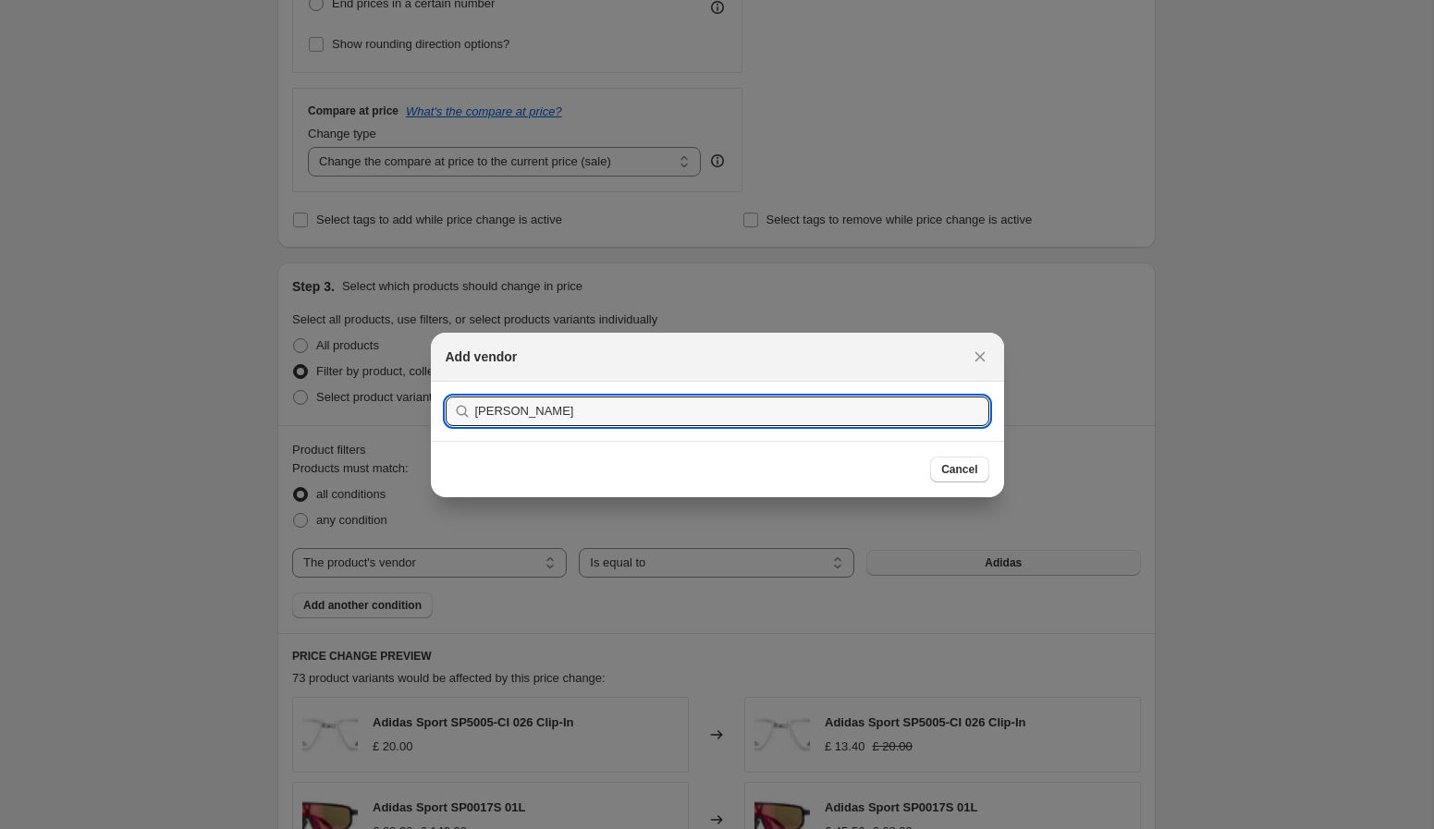
type input "garre"
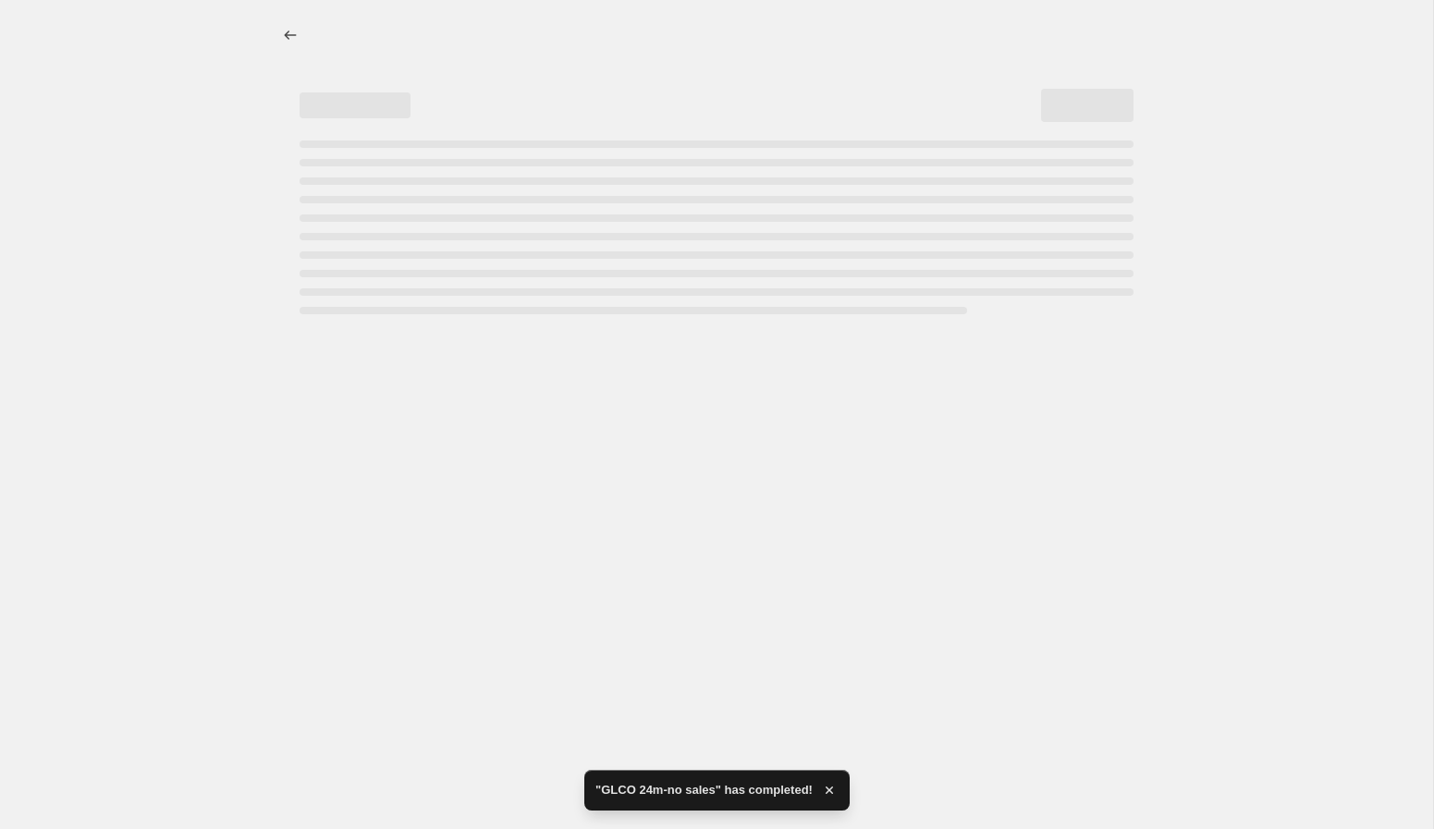
select select "percentage"
select select "vendor"
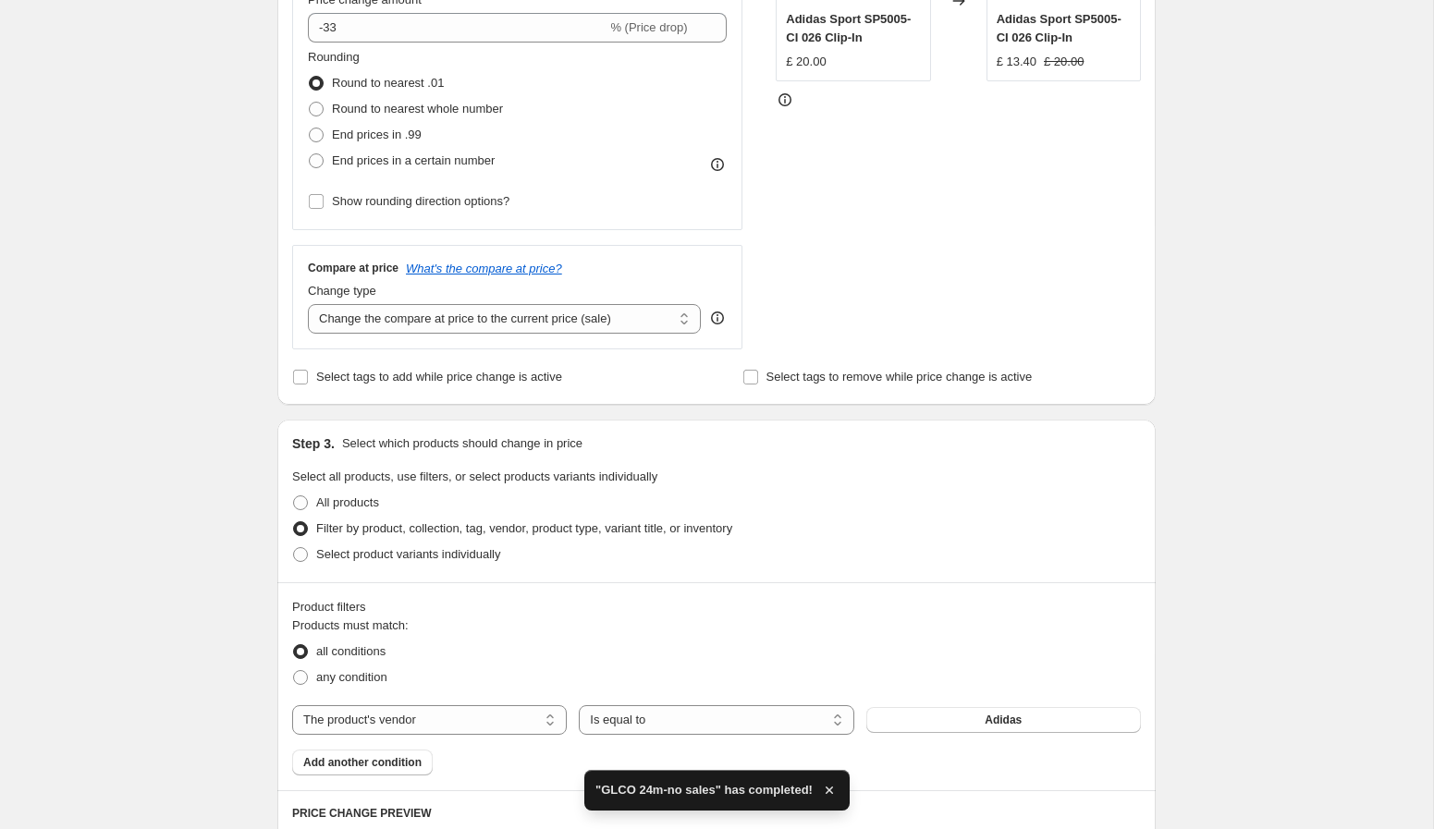
scroll to position [570, 0]
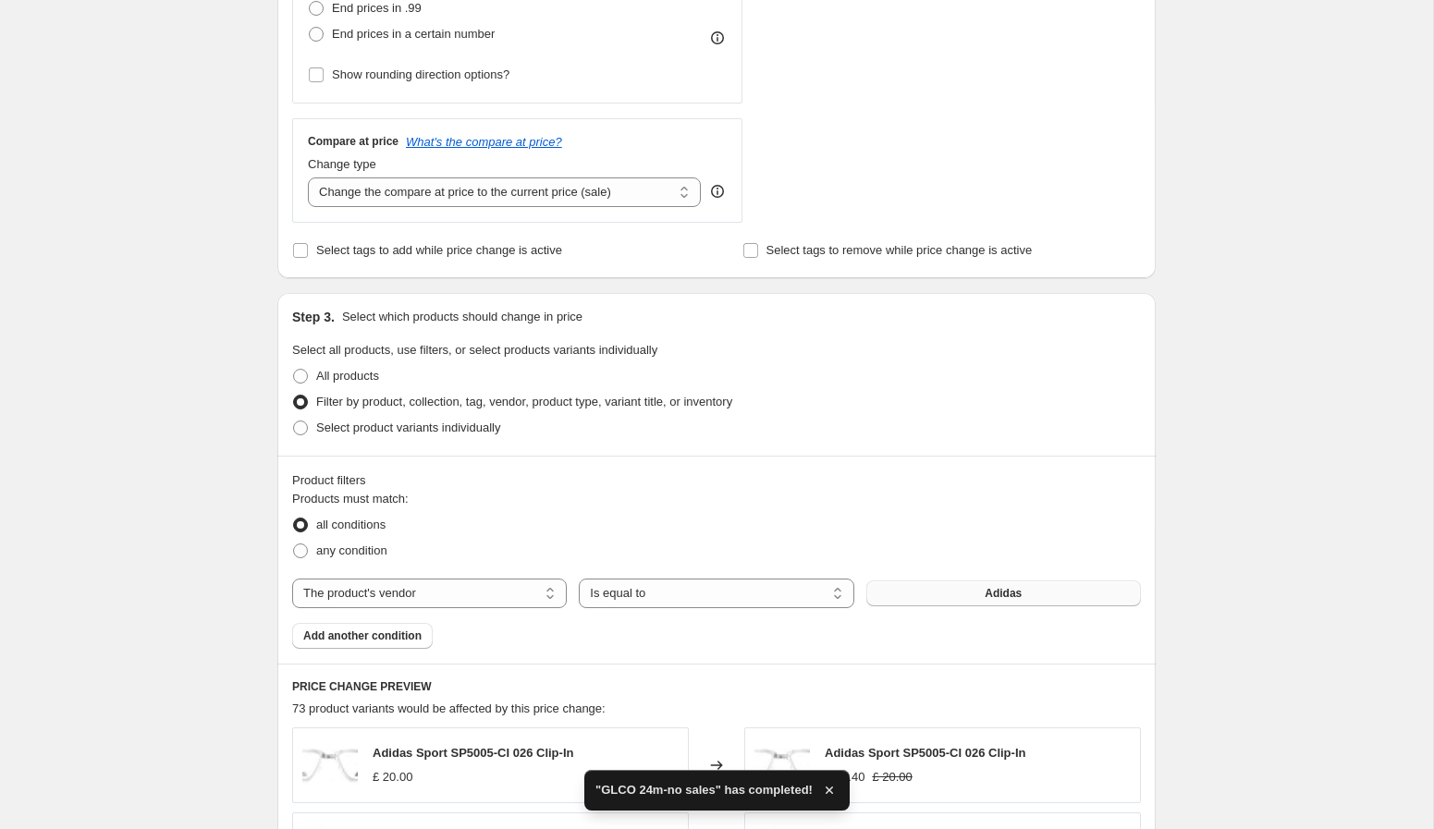
click at [917, 587] on button "Adidas" at bounding box center [1003, 594] width 275 height 26
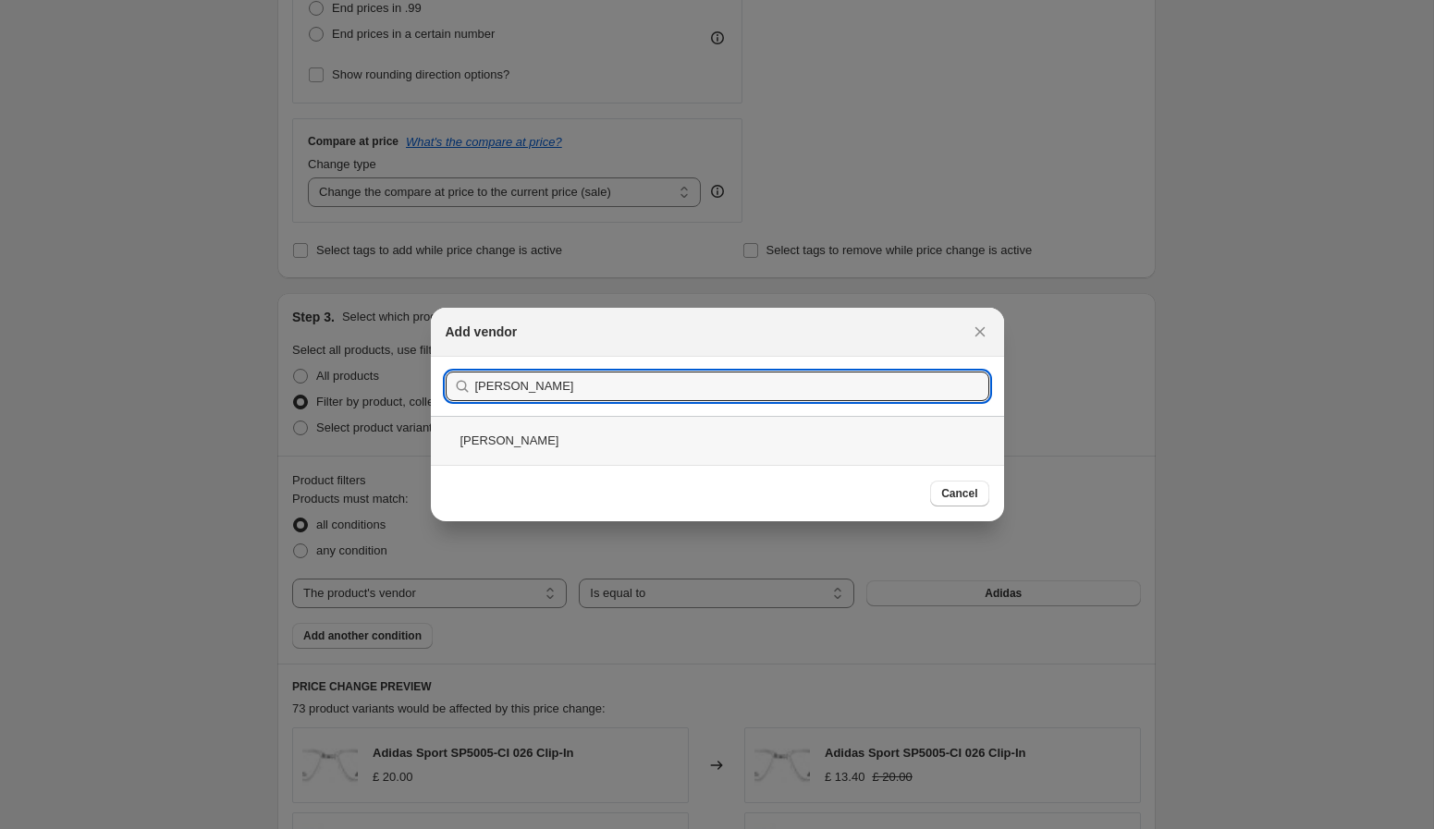
type input "garrett"
click at [612, 436] on div "Garrett Leight" at bounding box center [717, 440] width 573 height 49
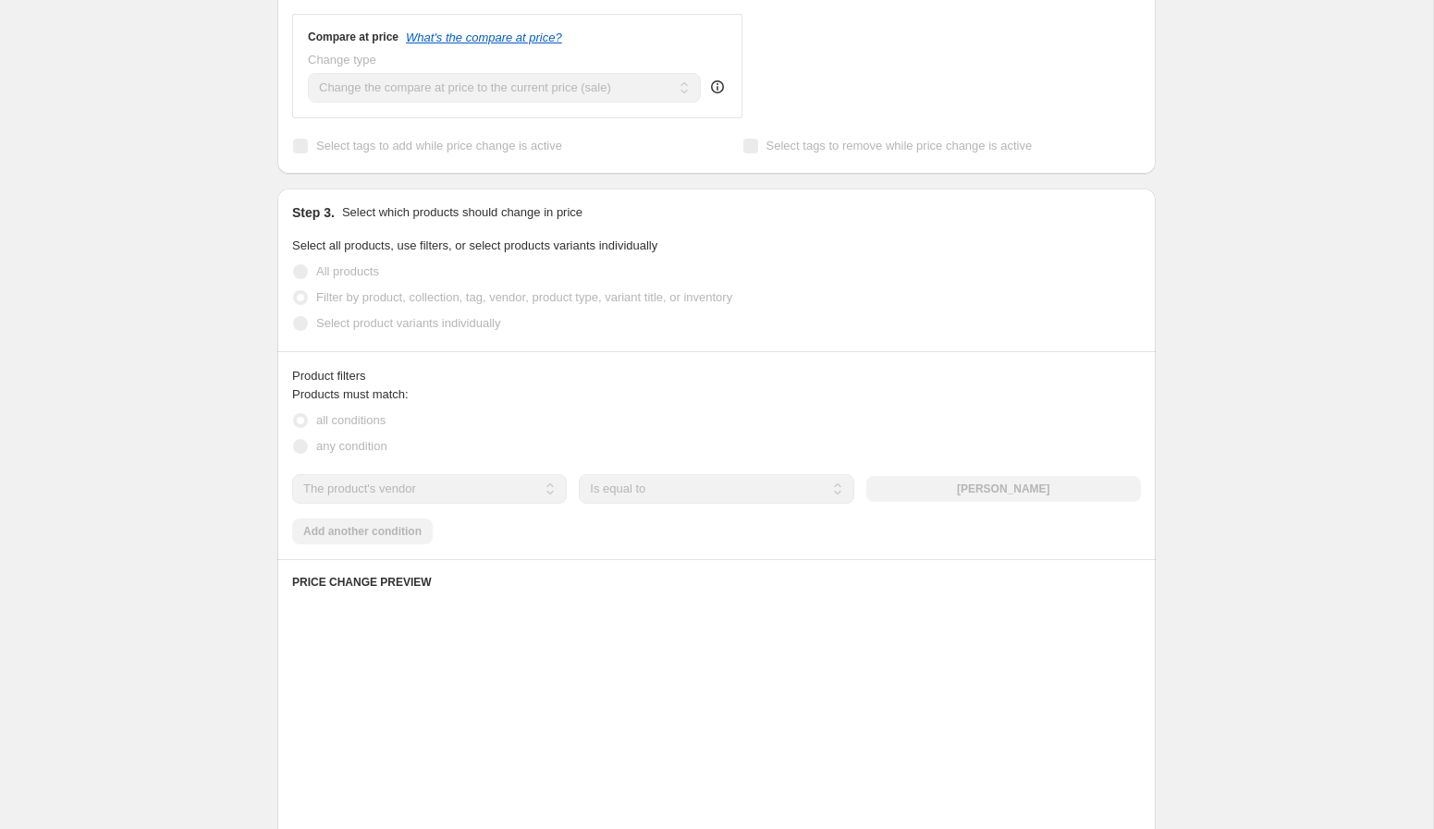
scroll to position [679, 0]
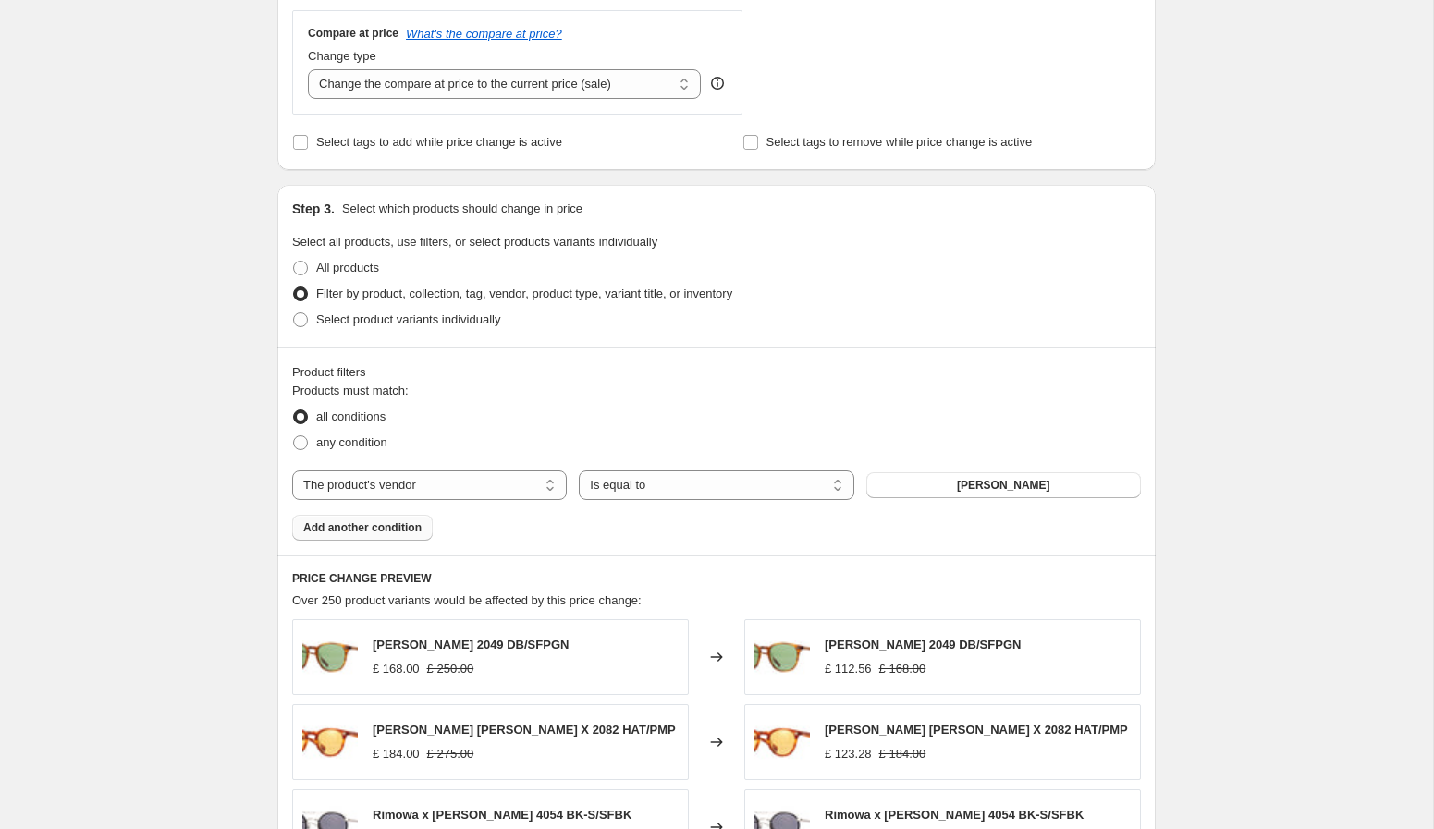
click at [398, 528] on span "Add another condition" at bounding box center [362, 527] width 118 height 15
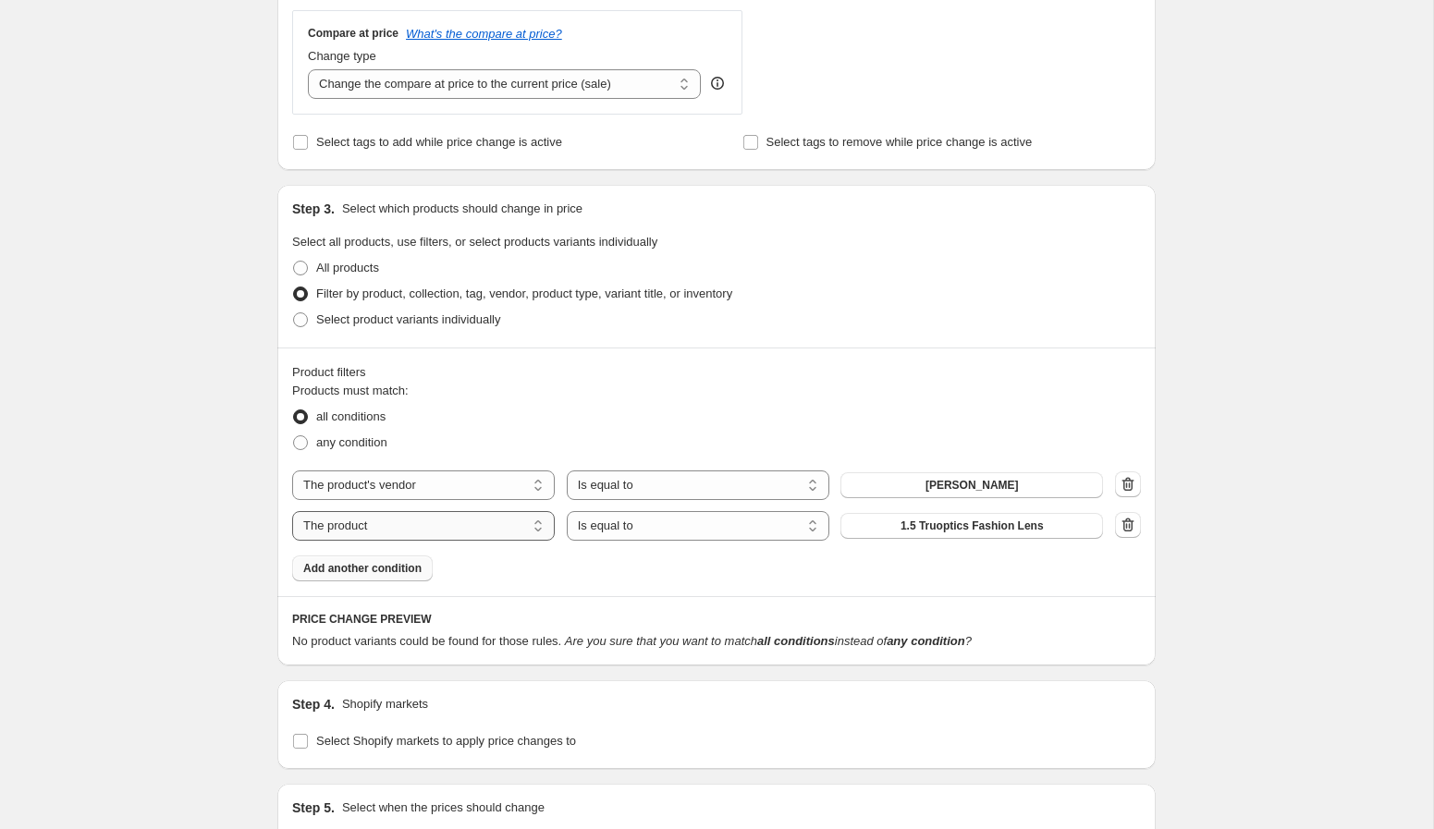
click at [399, 526] on select "The product The product's collection The product's tag The product's vendor The…" at bounding box center [423, 526] width 263 height 30
select select "tag"
click at [898, 522] on button "(G)I-DLE" at bounding box center [971, 526] width 263 height 26
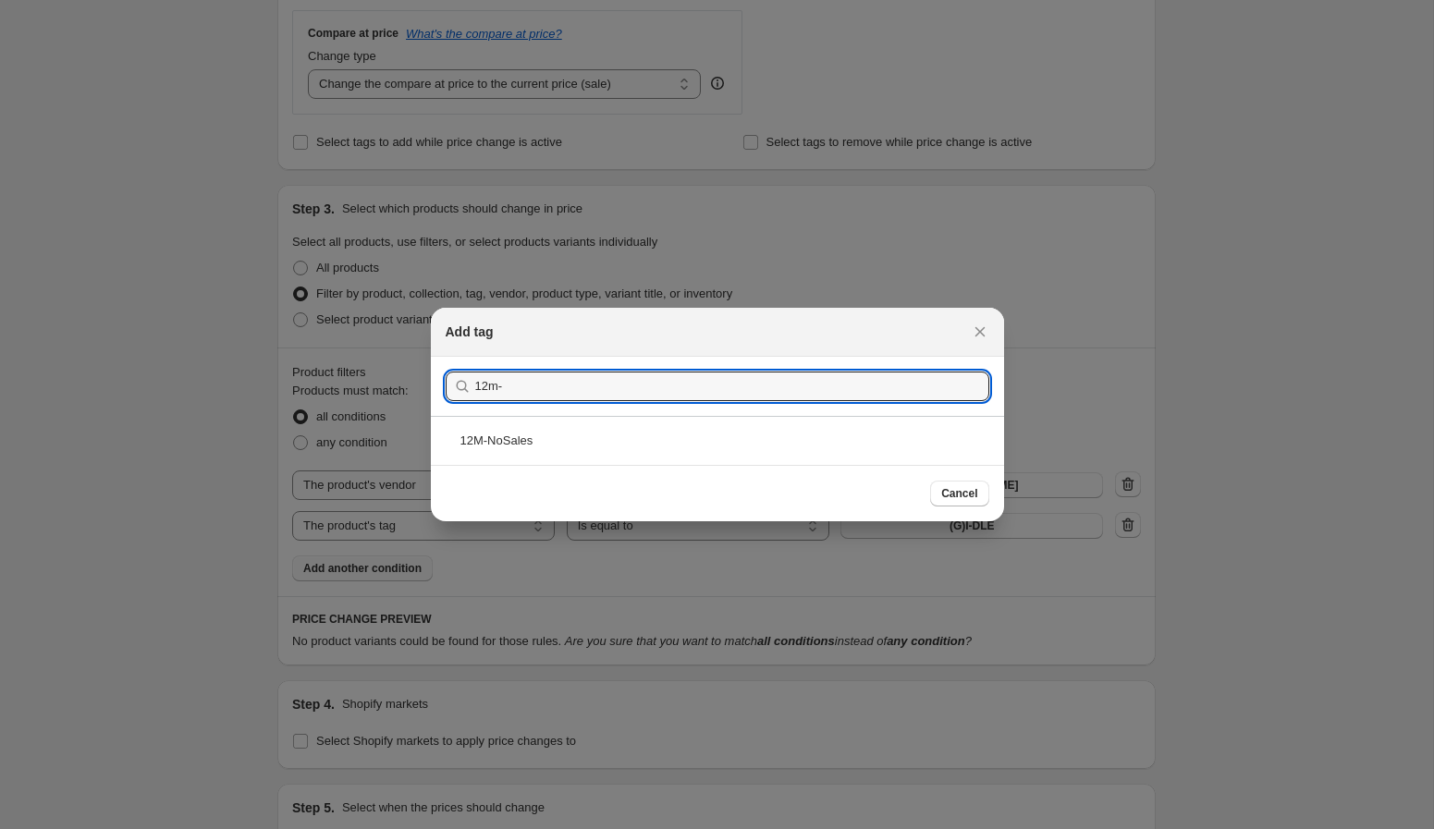
type input "12m-"
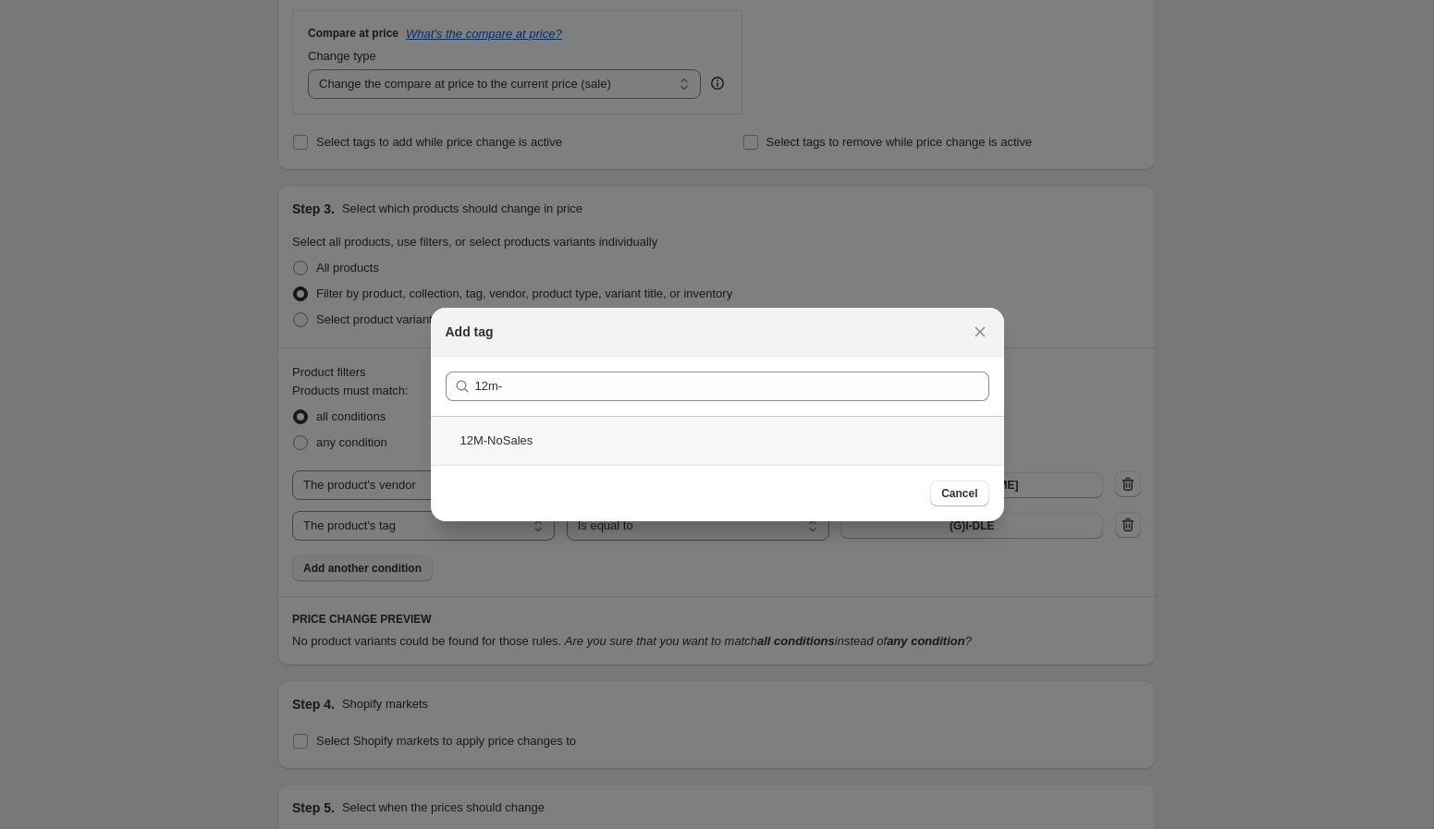
click at [580, 444] on div "12M-NoSales" at bounding box center [717, 440] width 573 height 49
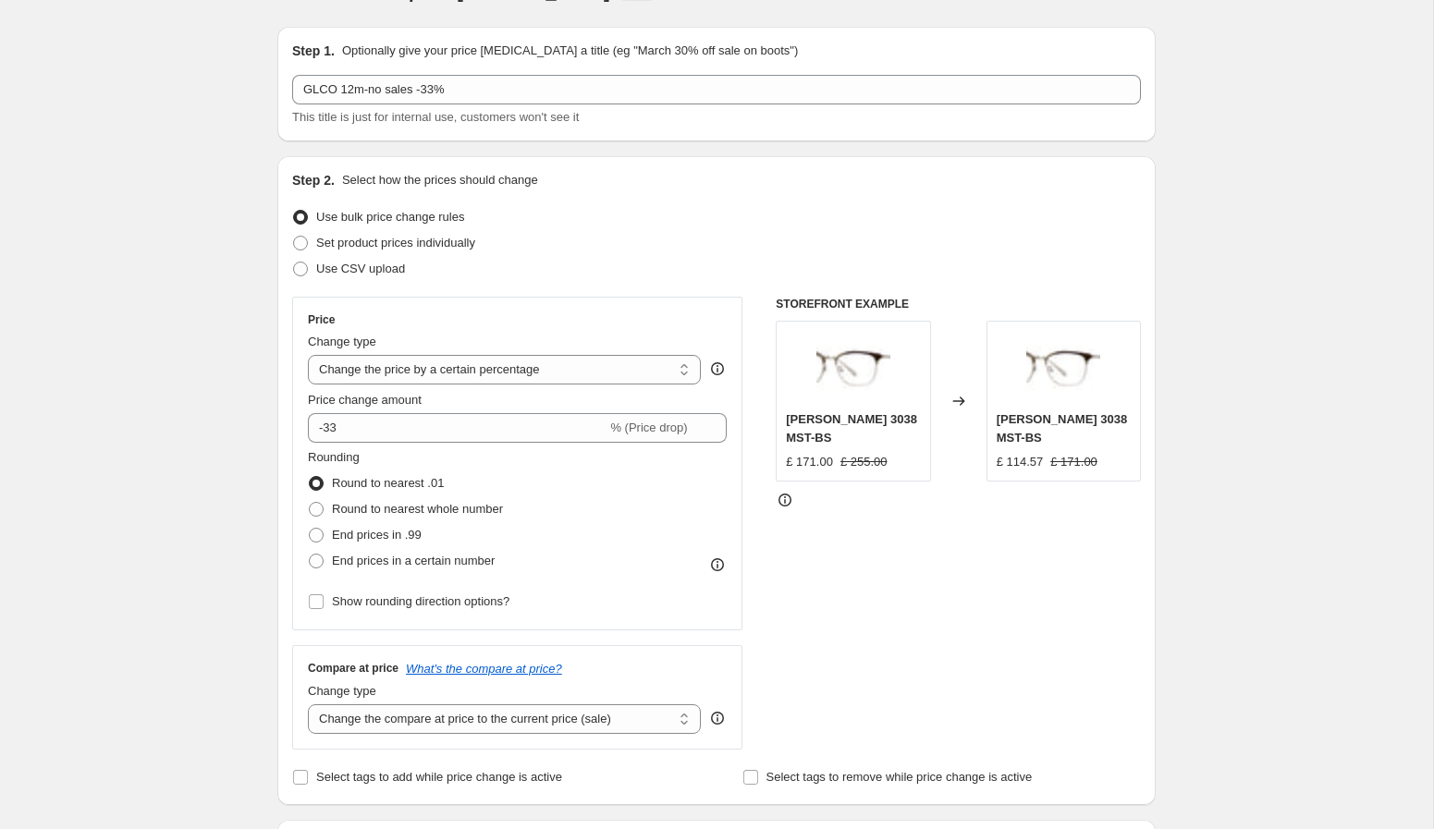
scroll to position [0, 0]
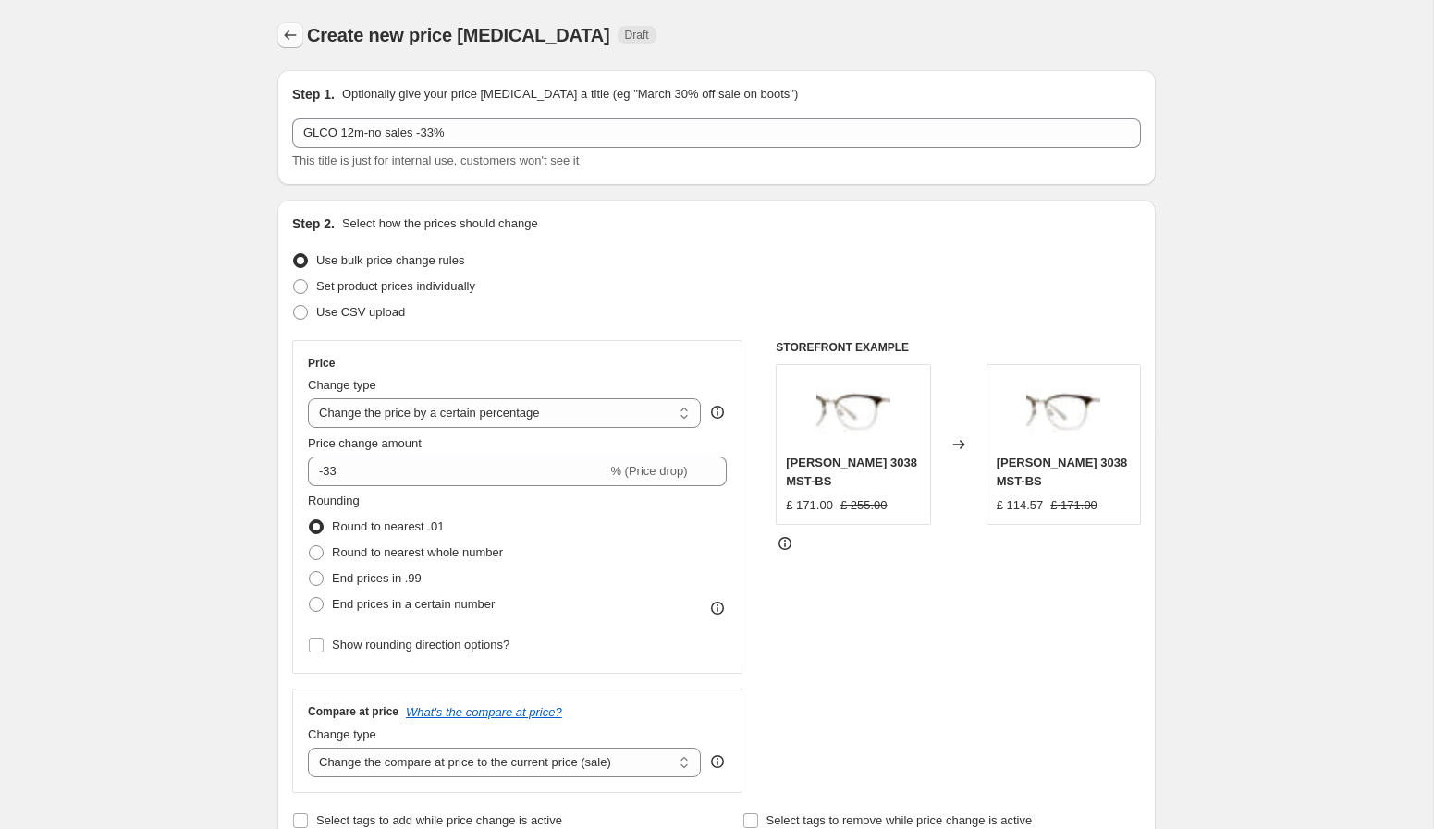
click at [287, 31] on icon "Price change jobs" at bounding box center [290, 35] width 18 height 18
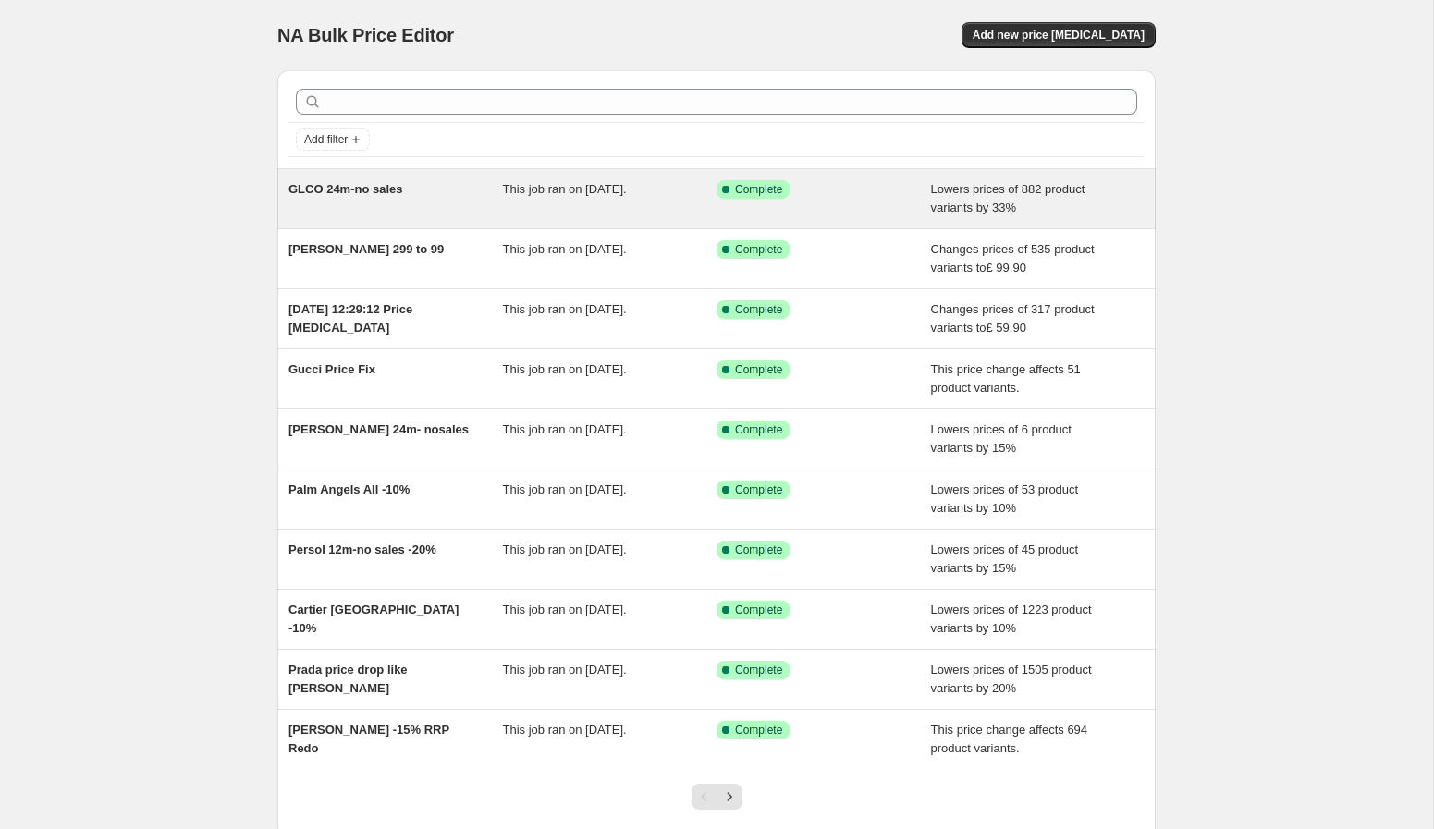
click at [372, 190] on span "GLCO 24m-no sales" at bounding box center [345, 189] width 115 height 14
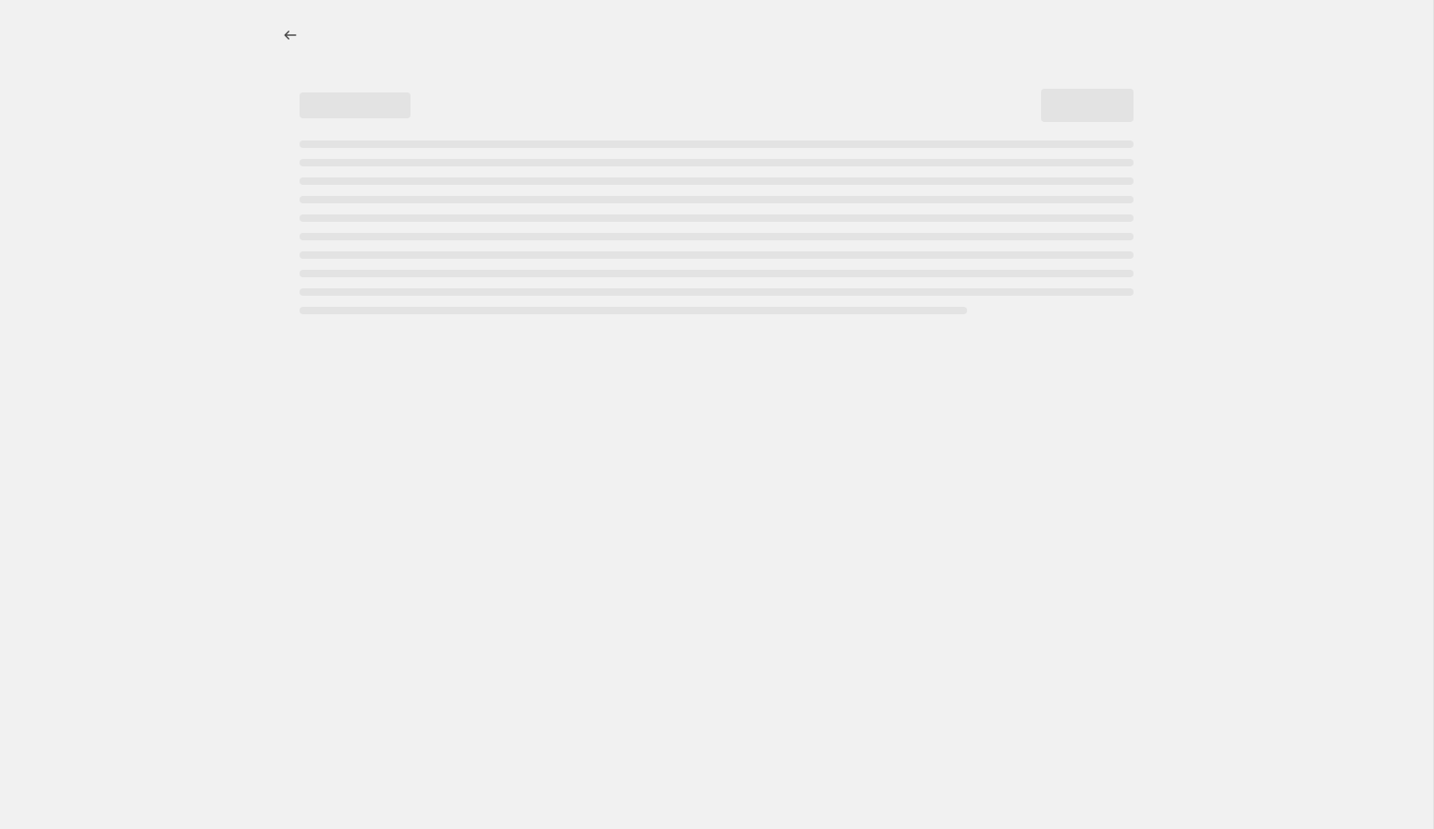
select select "percentage"
select select "vendor"
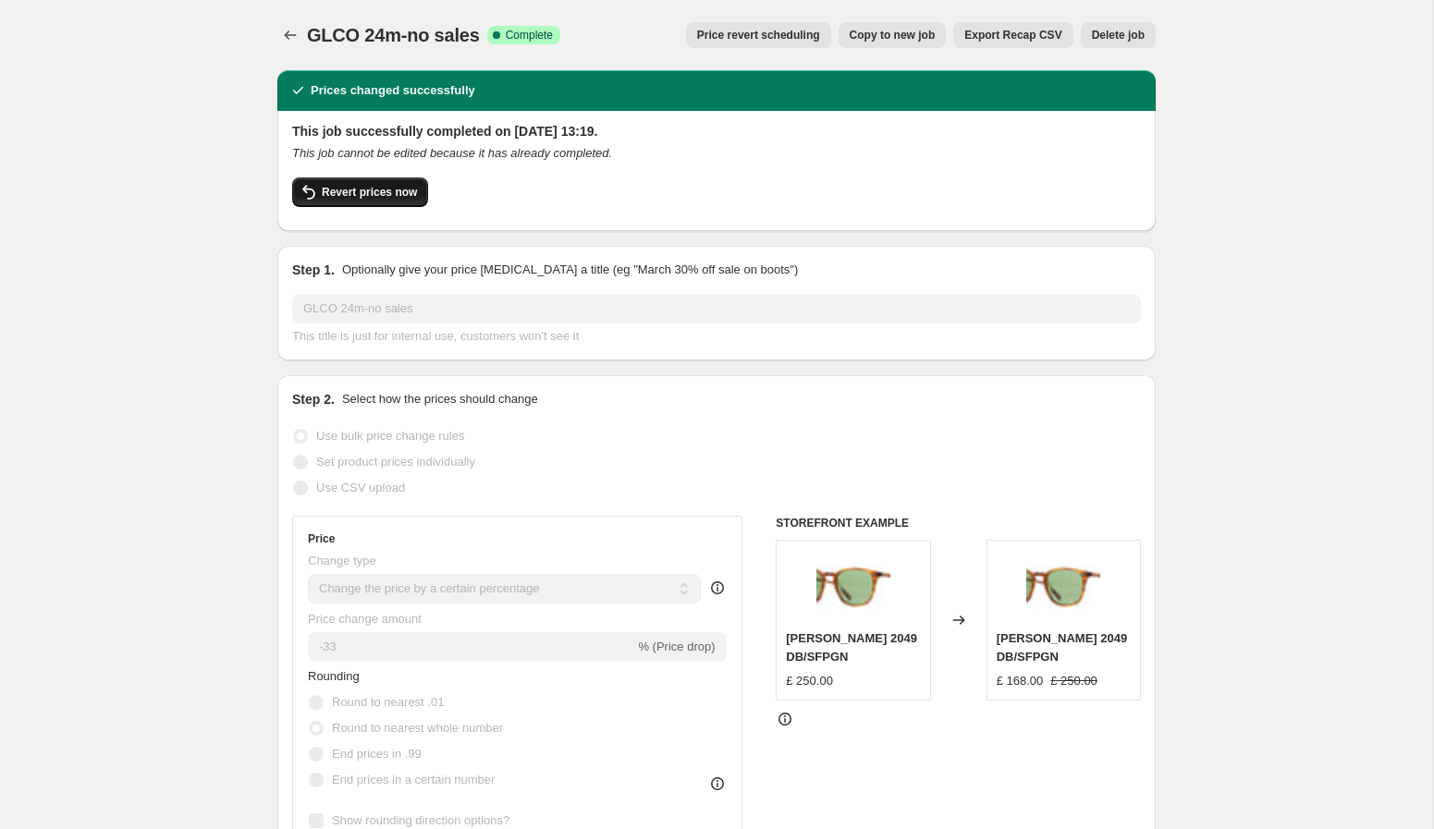
click at [408, 189] on span "Revert prices now" at bounding box center [369, 192] width 95 height 15
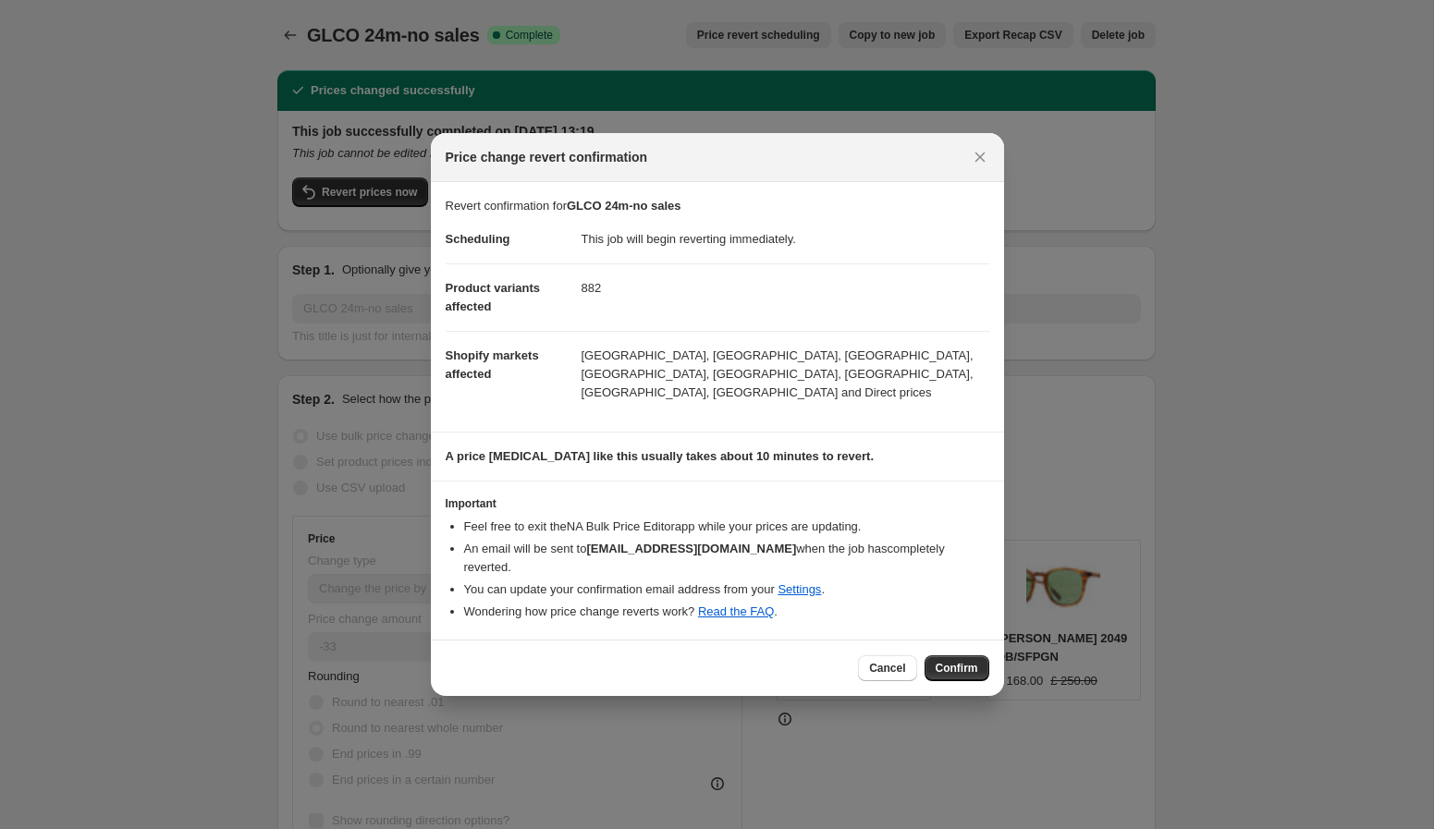
click at [943, 661] on span "Confirm" at bounding box center [957, 668] width 43 height 15
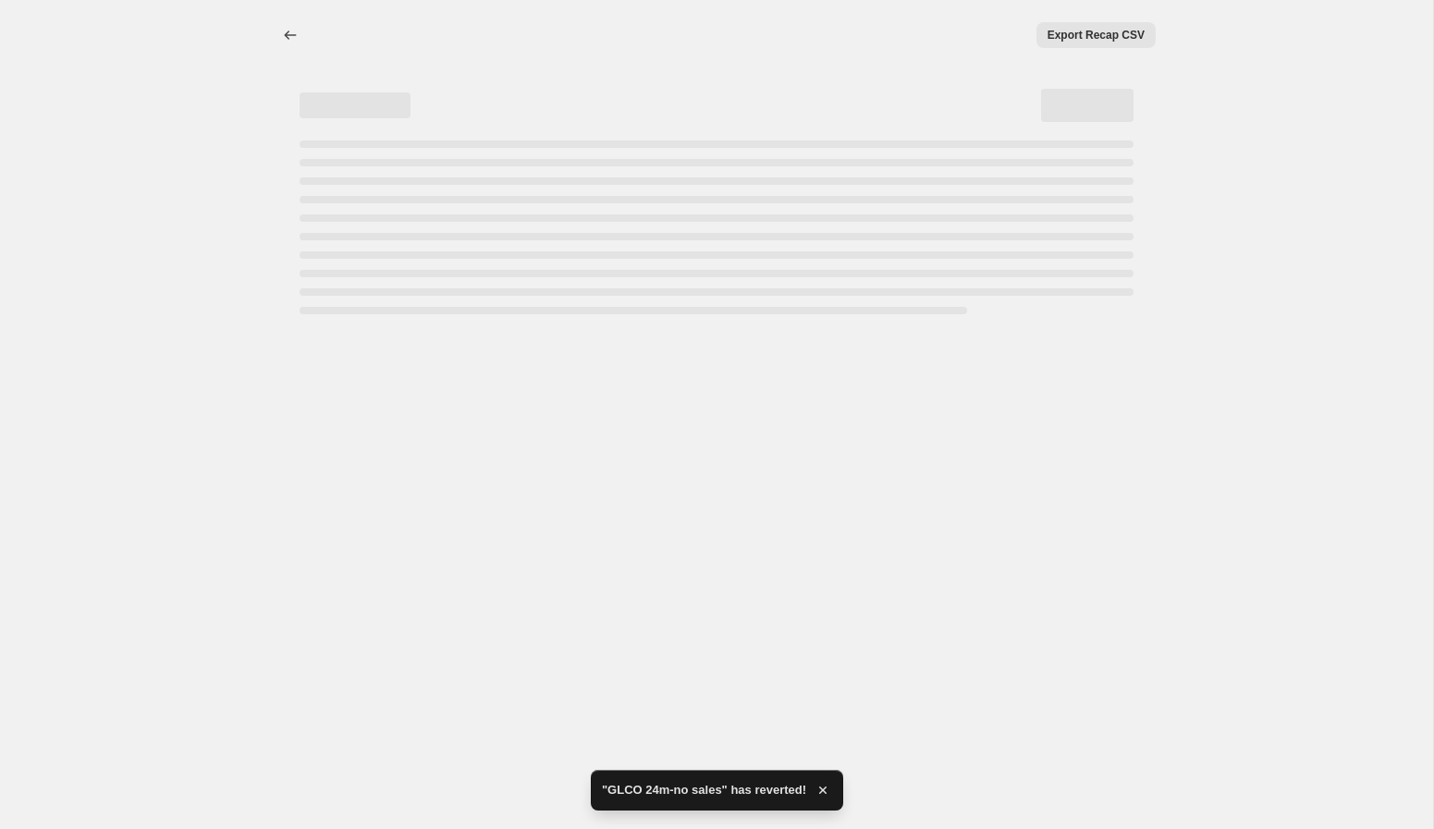
select select "percentage"
select select "vendor"
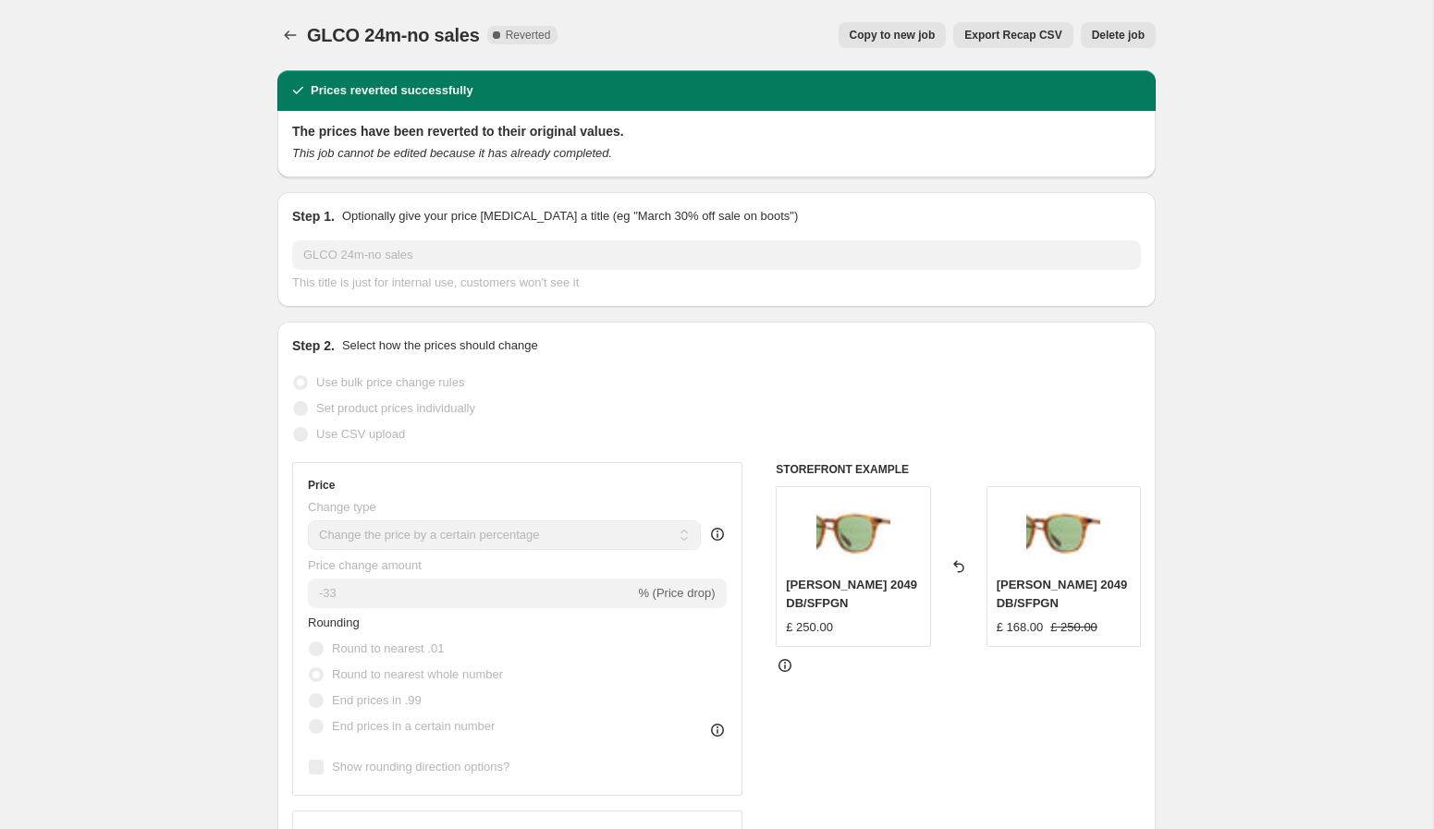
click at [877, 37] on span "Copy to new job" at bounding box center [893, 35] width 86 height 15
select select "percentage"
select select "vendor"
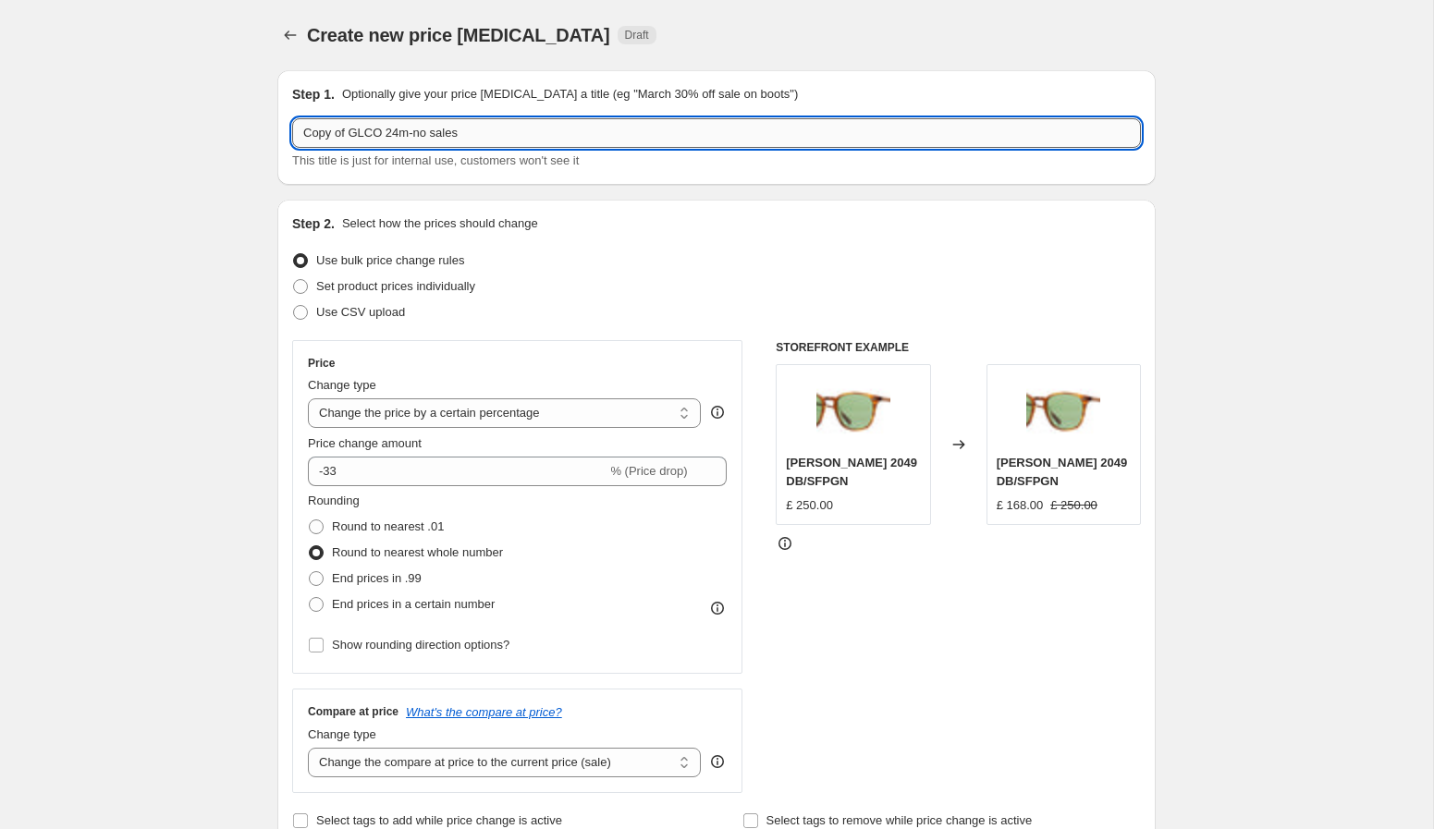
click at [351, 134] on input "Copy of GLCO 24m-no sales" at bounding box center [716, 133] width 849 height 30
drag, startPoint x: 350, startPoint y: 133, endPoint x: 243, endPoint y: 118, distance: 108.3
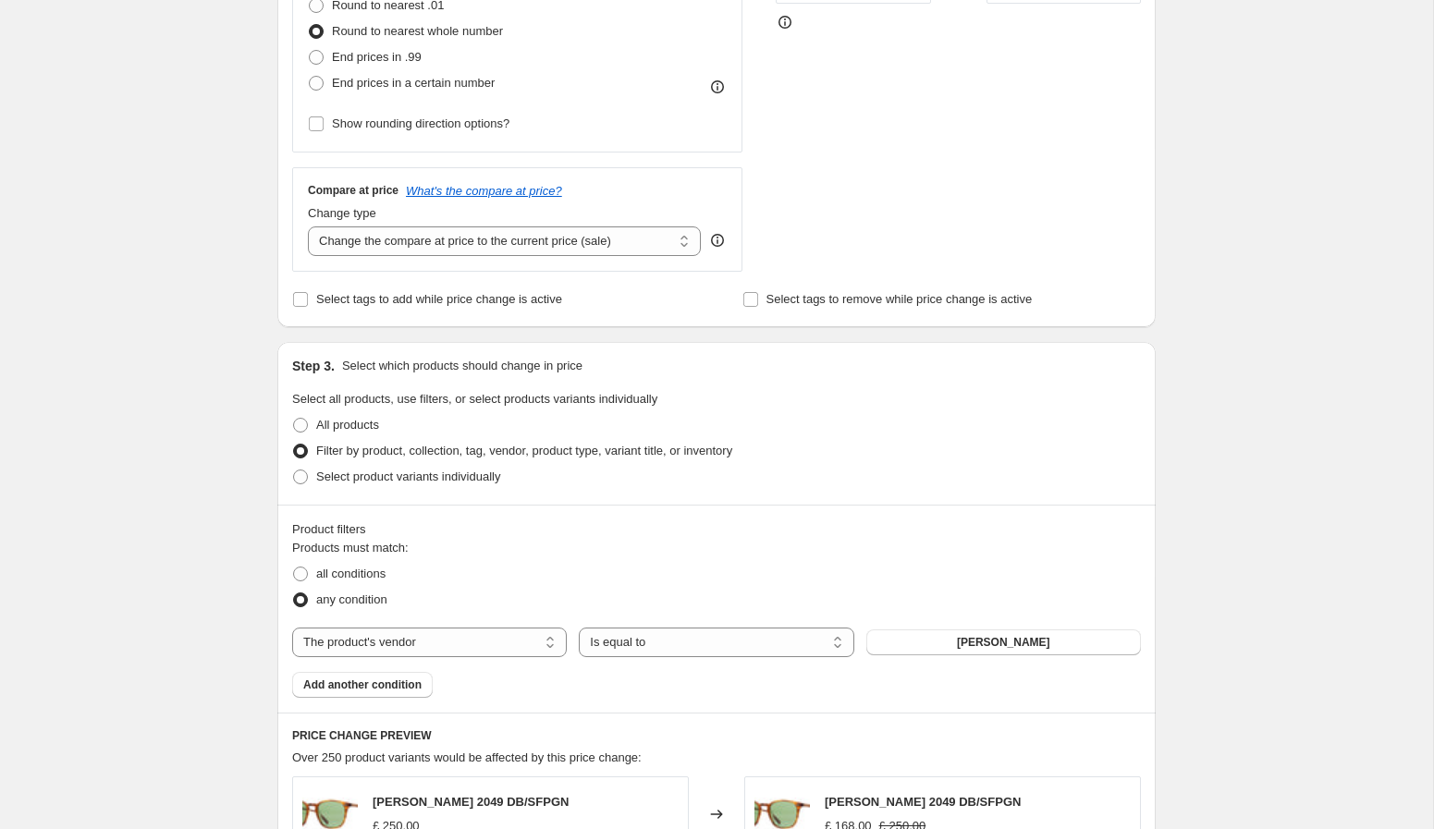
scroll to position [744, 0]
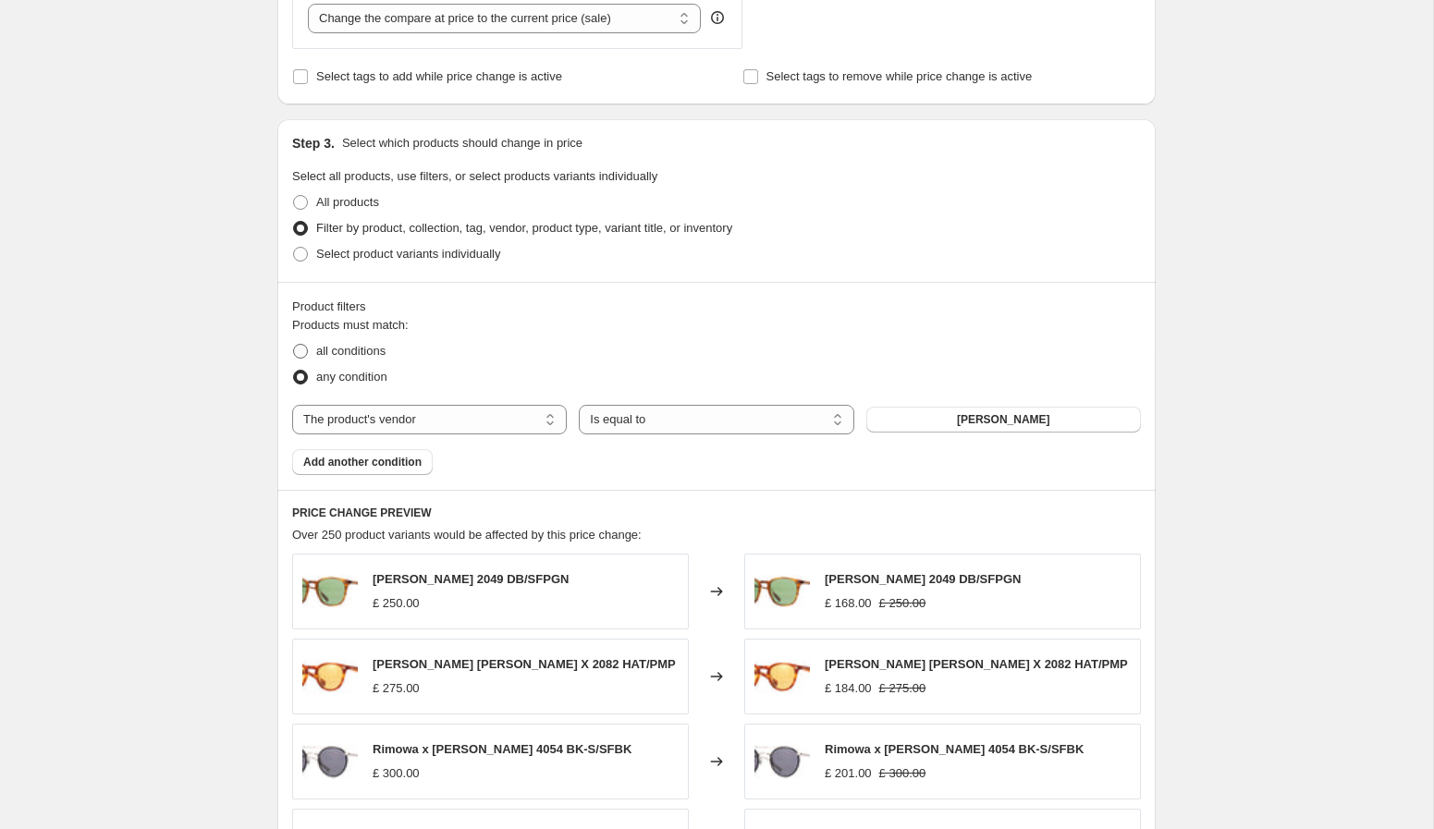
type input "GLCO 24m-no sales"
click at [351, 354] on span "all conditions" at bounding box center [350, 351] width 69 height 14
click at [294, 345] on input "all conditions" at bounding box center [293, 344] width 1 height 1
radio input "true"
click at [390, 462] on span "Add another condition" at bounding box center [362, 462] width 118 height 15
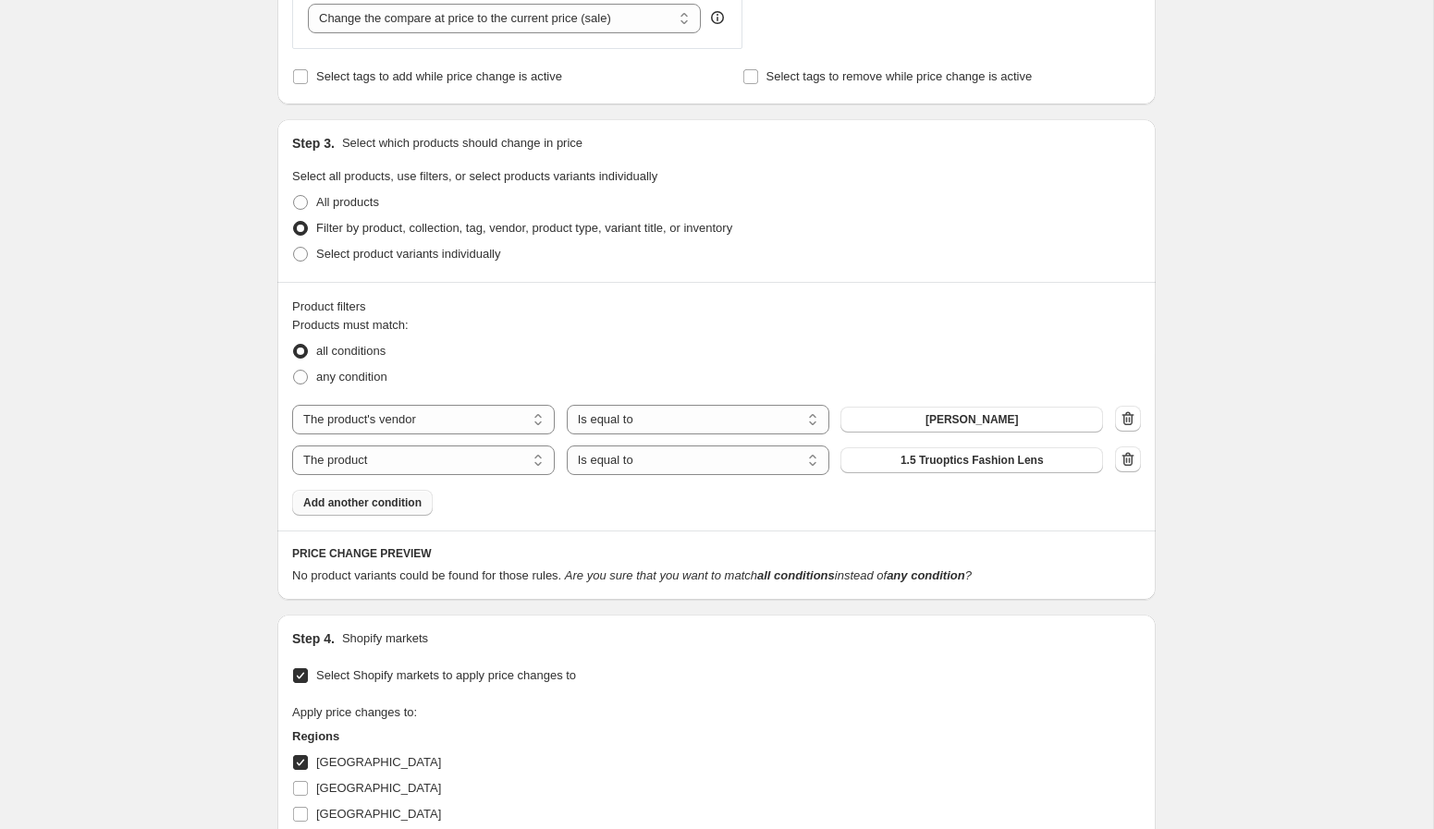
click at [390, 462] on select "The product The product's collection The product's tag The product's vendor The…" at bounding box center [423, 461] width 263 height 30
select select "tag"
click at [900, 467] on button "(G)I-DLE" at bounding box center [971, 460] width 263 height 26
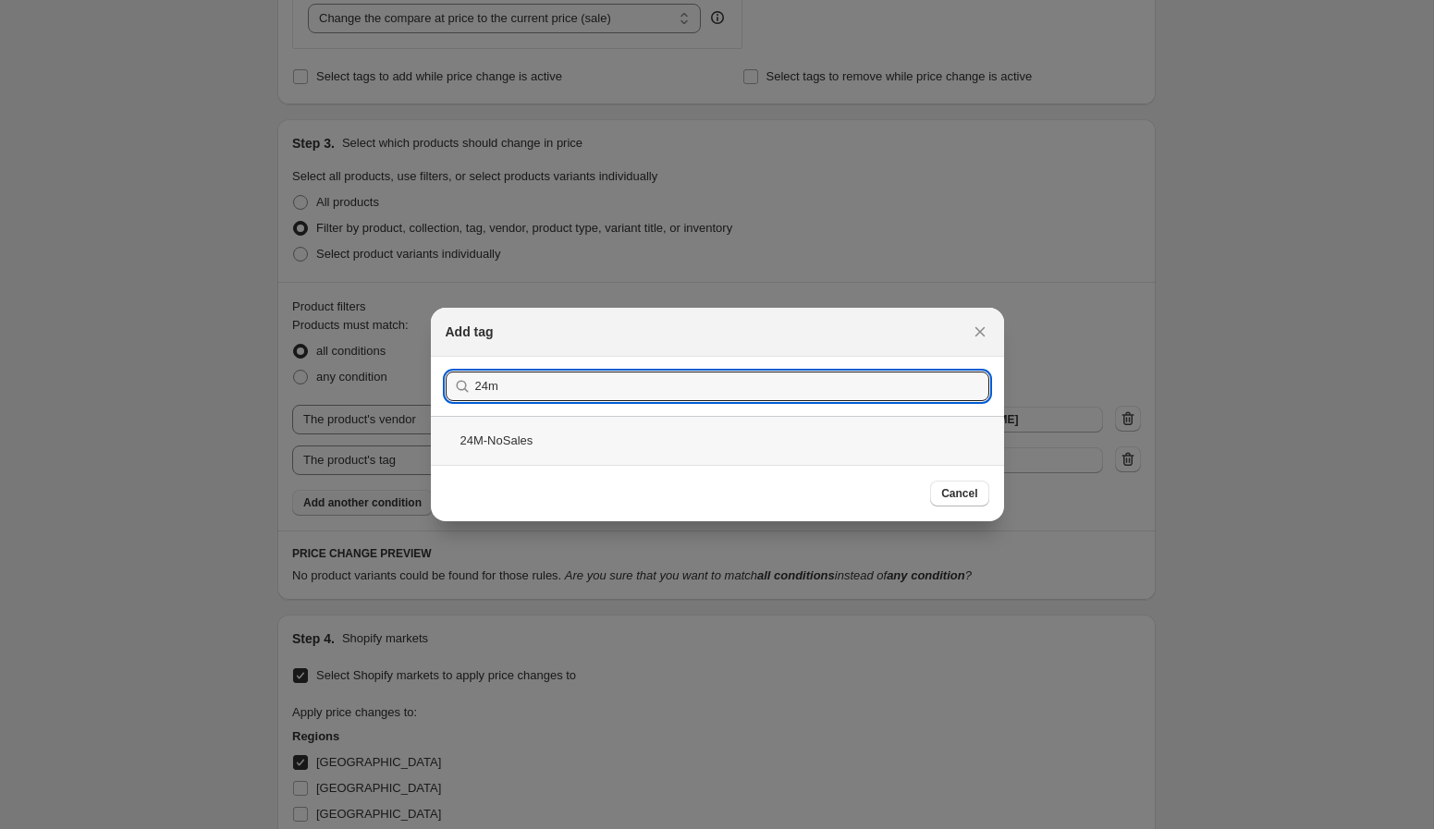
type input "24m"
click at [663, 455] on div "24M-NoSales" at bounding box center [717, 440] width 573 height 49
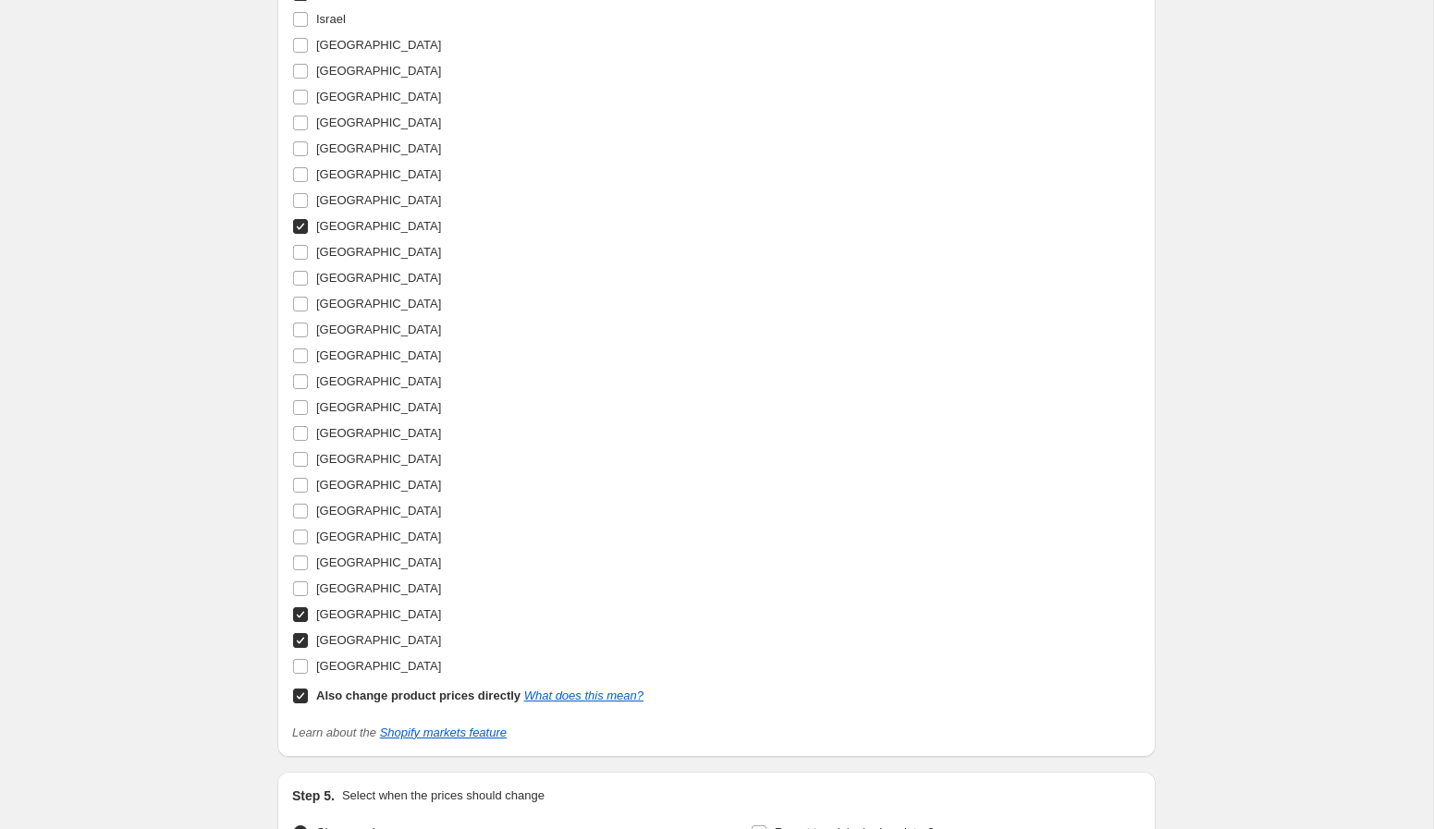
scroll to position [2827, 0]
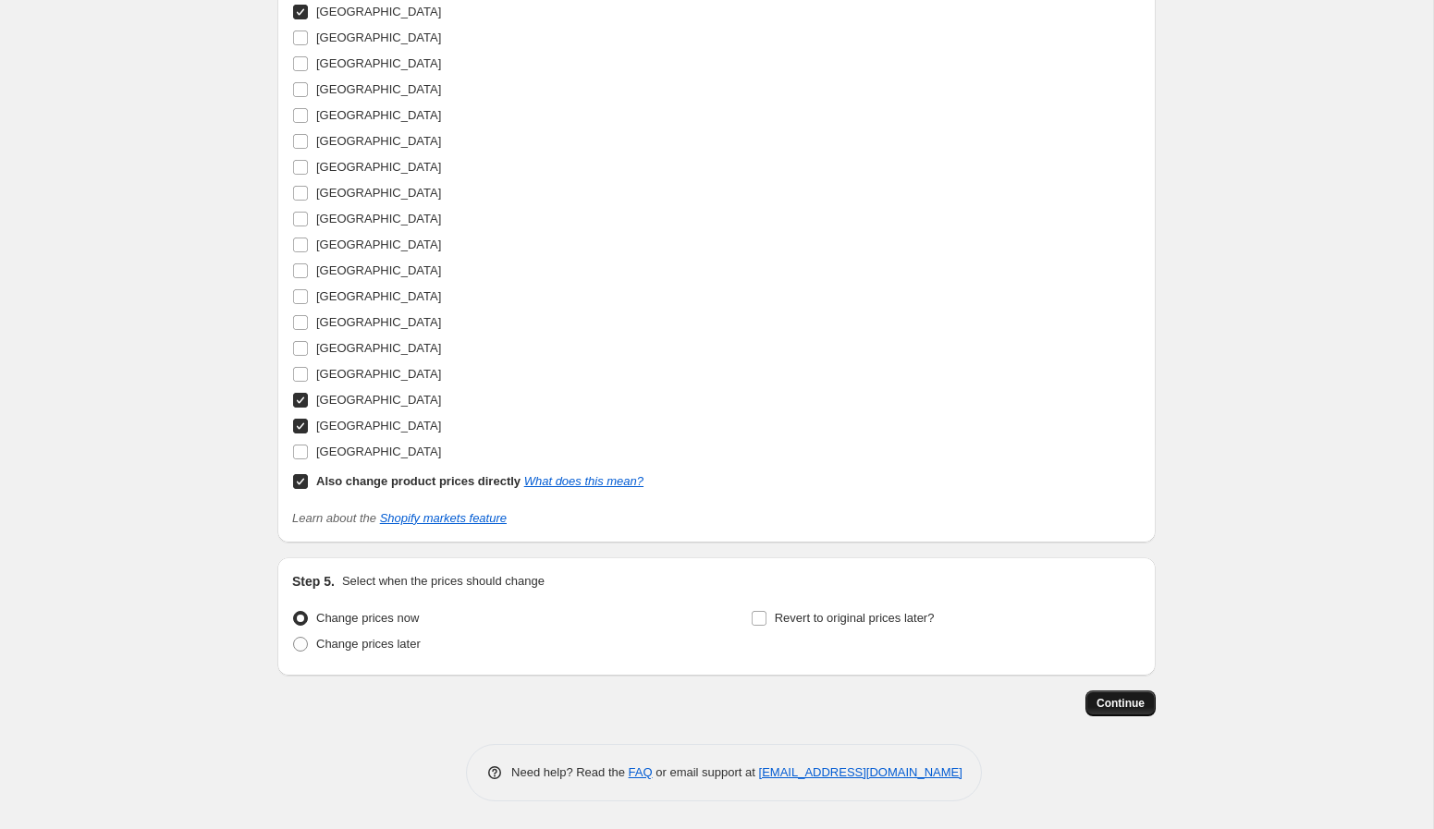
click at [1098, 700] on span "Continue" at bounding box center [1120, 703] width 48 height 15
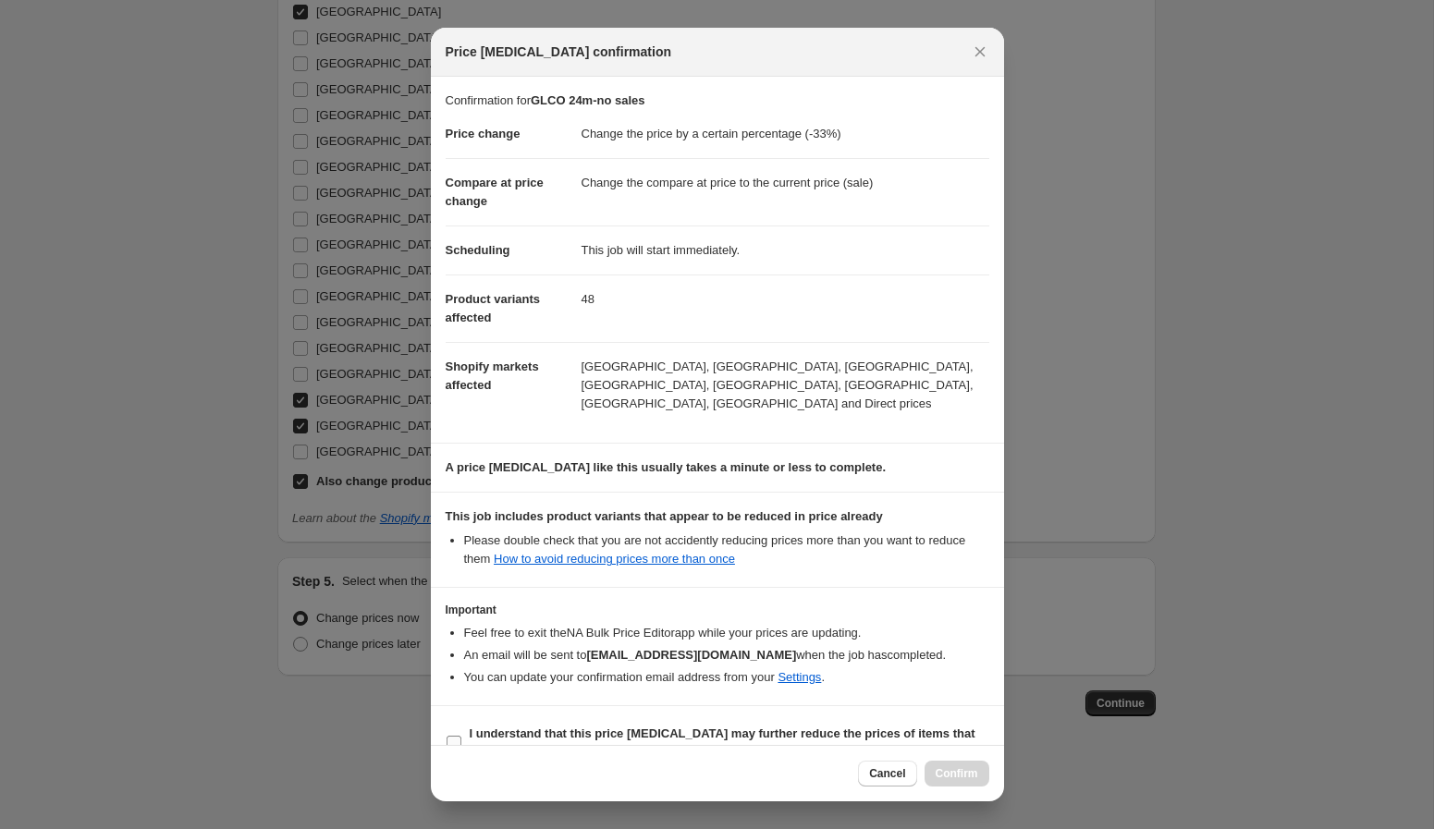
drag, startPoint x: 447, startPoint y: 725, endPoint x: 619, endPoint y: 734, distance: 173.1
click at [447, 736] on input "I understand that this price change job may further reduce the prices of items …" at bounding box center [454, 743] width 15 height 15
checkbox input "true"
click at [949, 775] on span "Confirm" at bounding box center [957, 773] width 43 height 15
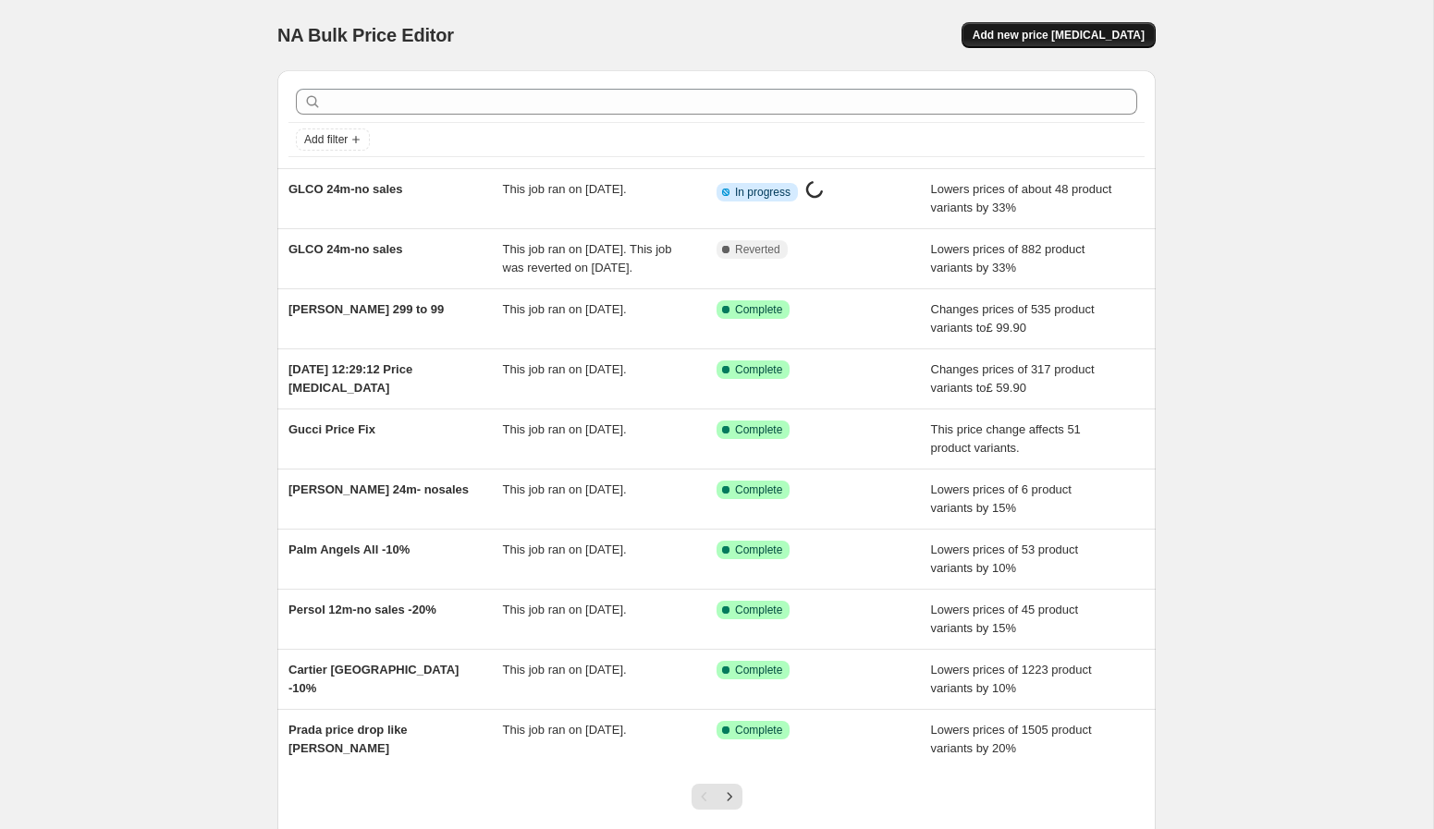
click at [1087, 41] on span "Add new price [MEDICAL_DATA]" at bounding box center [1059, 35] width 172 height 15
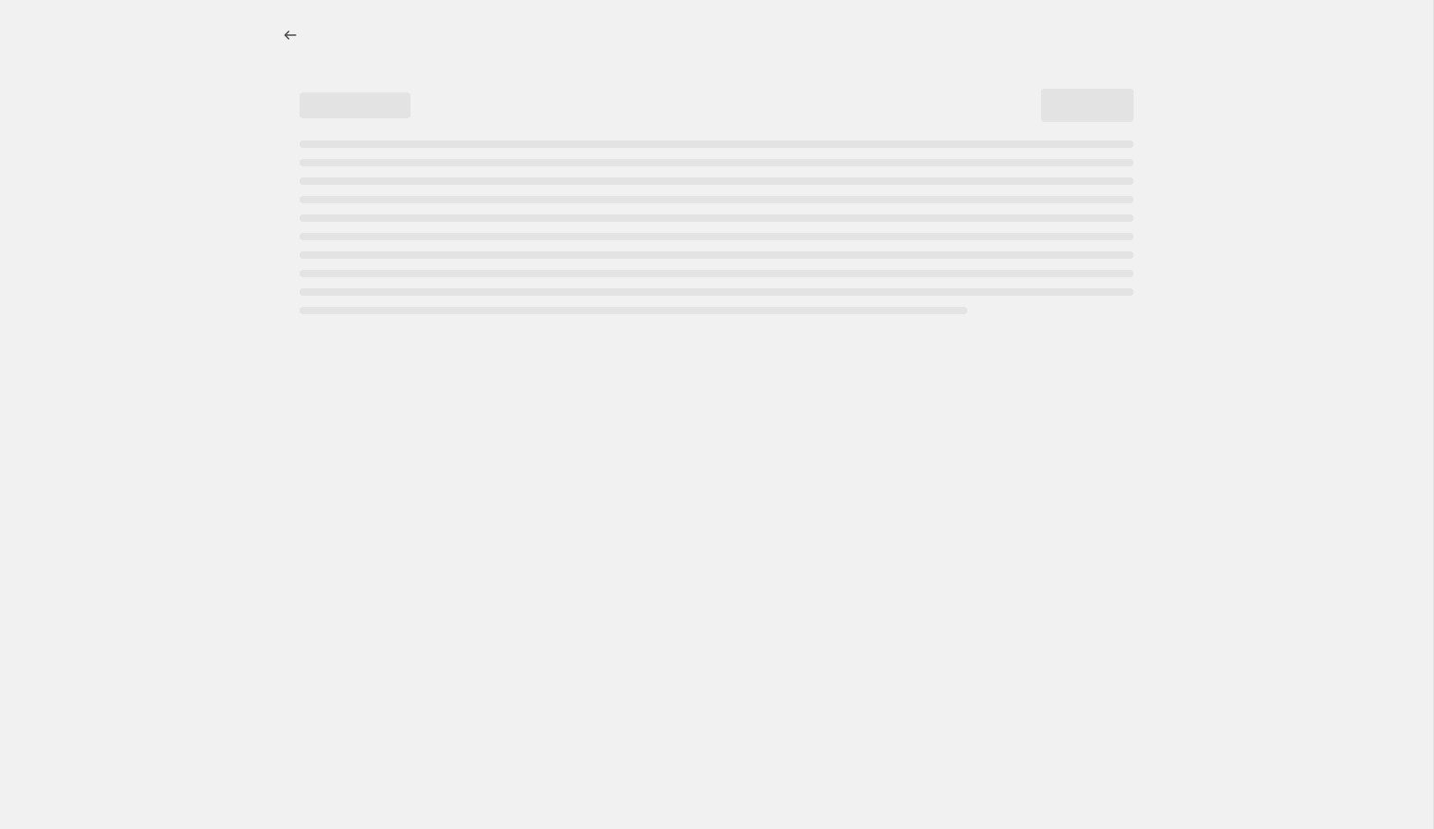
select select "percentage"
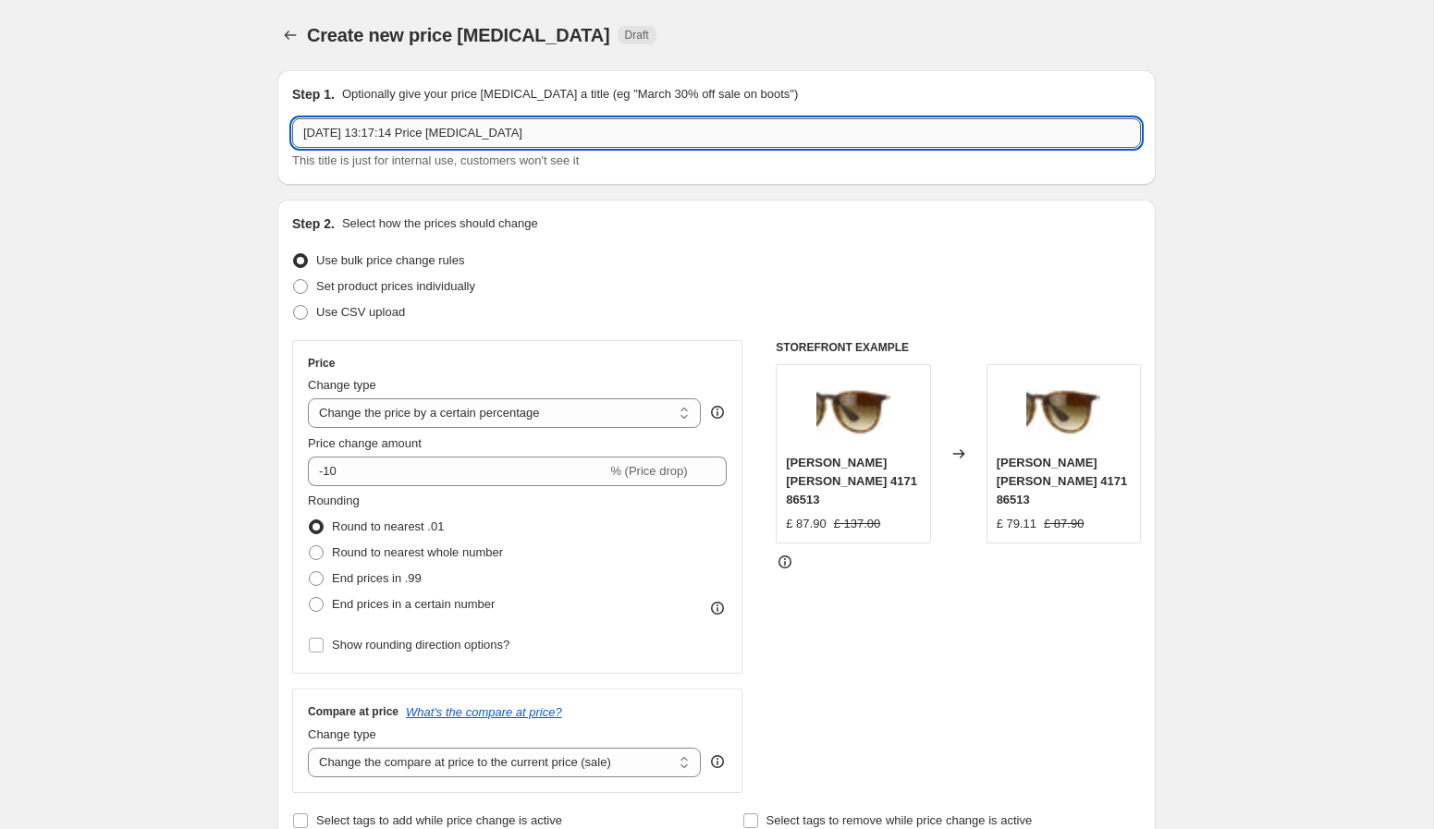
click at [578, 131] on input "2 Oct 2025, 13:17:14 Price change job" at bounding box center [716, 133] width 849 height 30
click at [577, 131] on input "2 Oct 2025, 13:17:14 Price change job" at bounding box center [716, 133] width 849 height 30
type input "GLCO 12m-no sales"
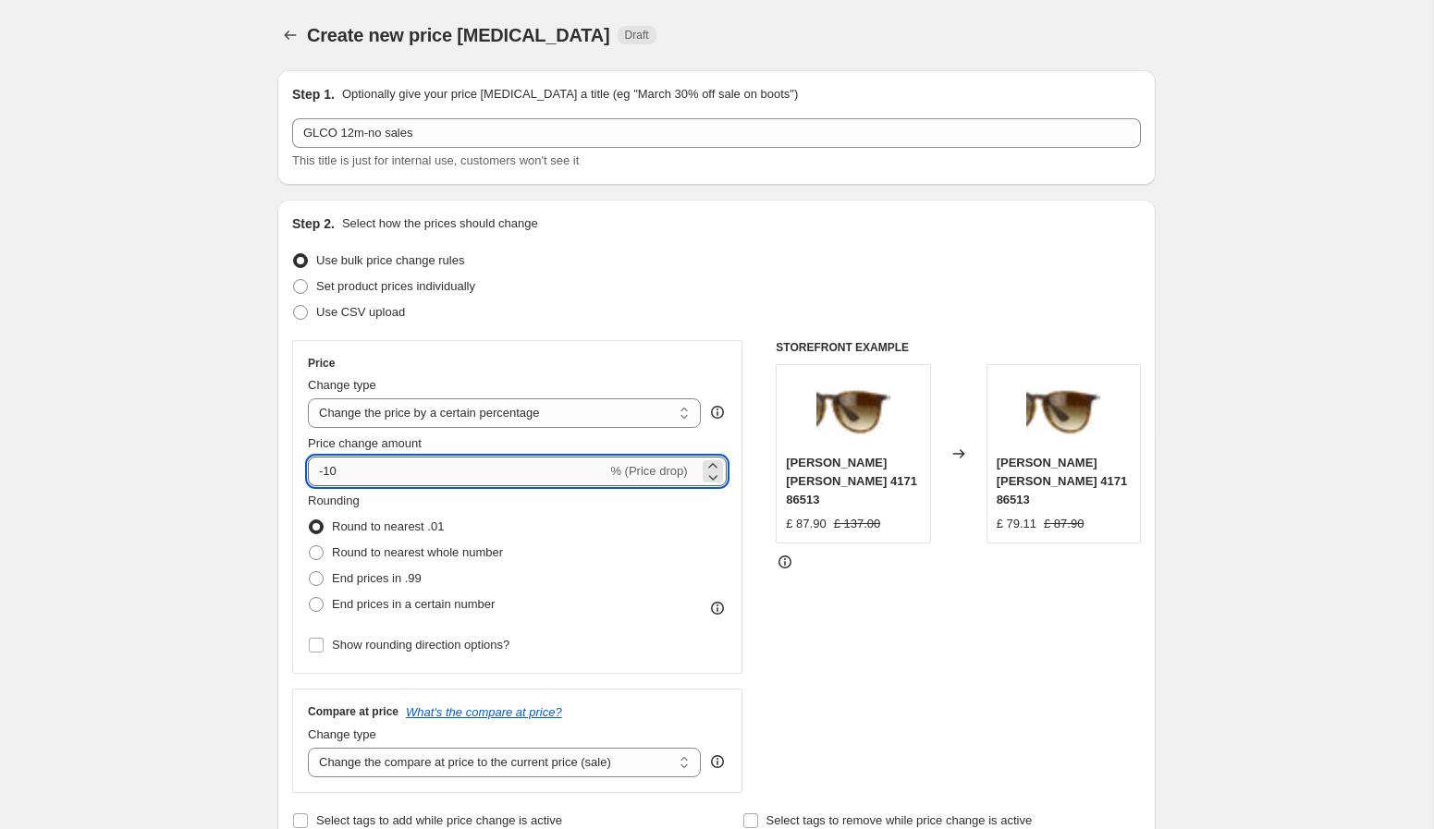
click at [376, 472] on input "-10" at bounding box center [457, 472] width 299 height 30
type input "-1"
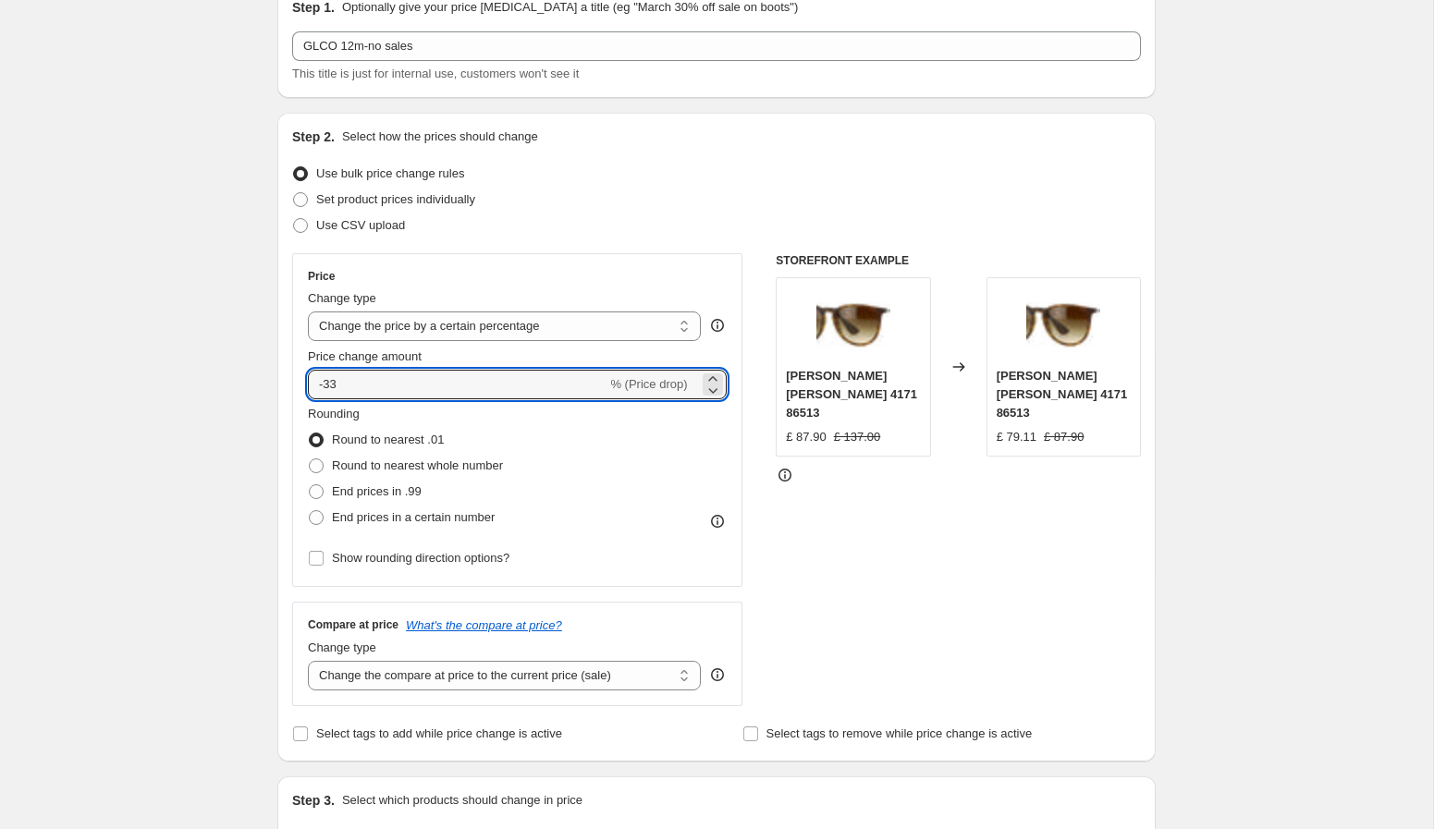
scroll to position [109, 0]
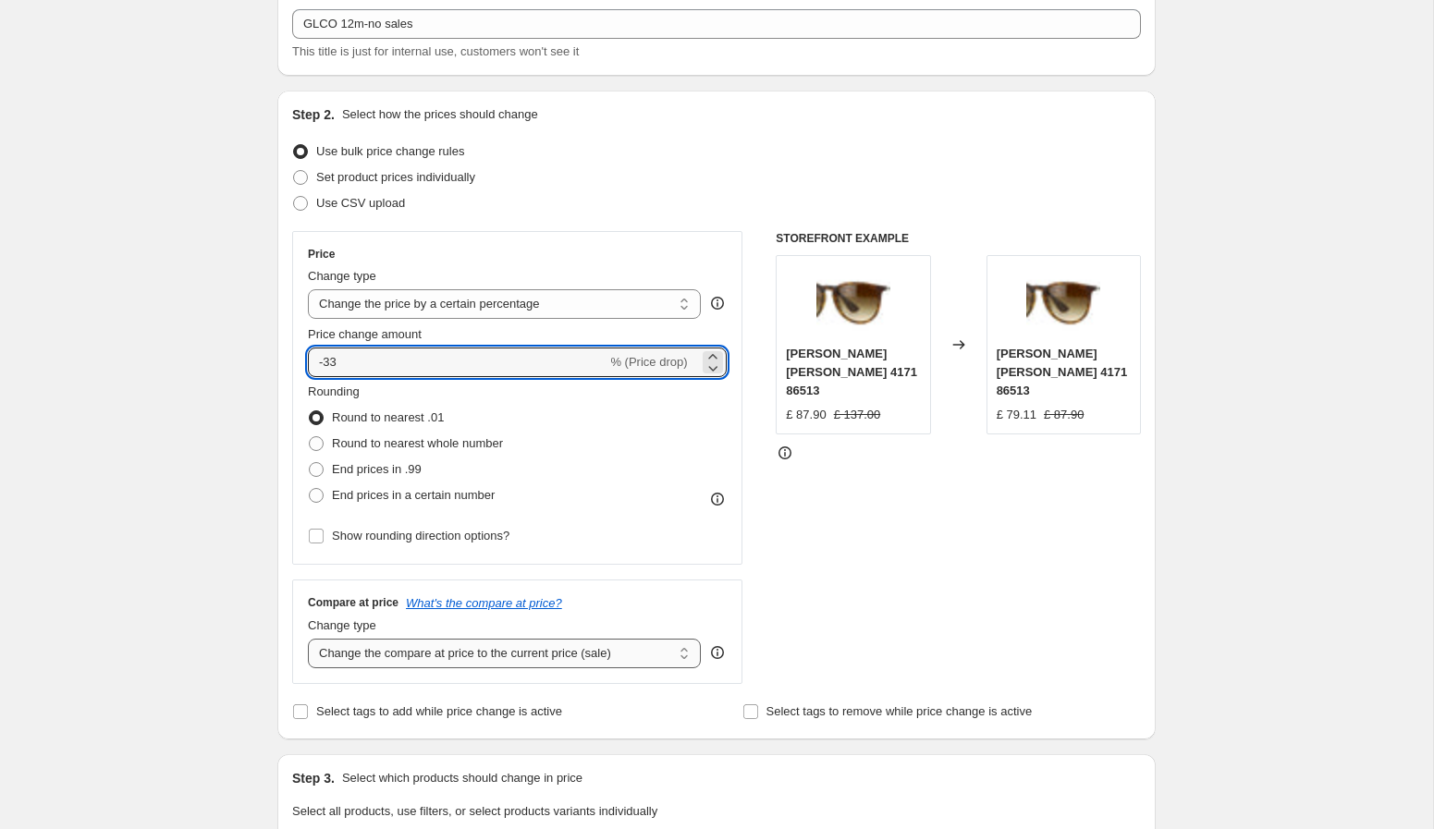
type input "-33"
click at [459, 661] on select "Change the compare at price to the current price (sale) Change the compare at p…" at bounding box center [504, 654] width 393 height 30
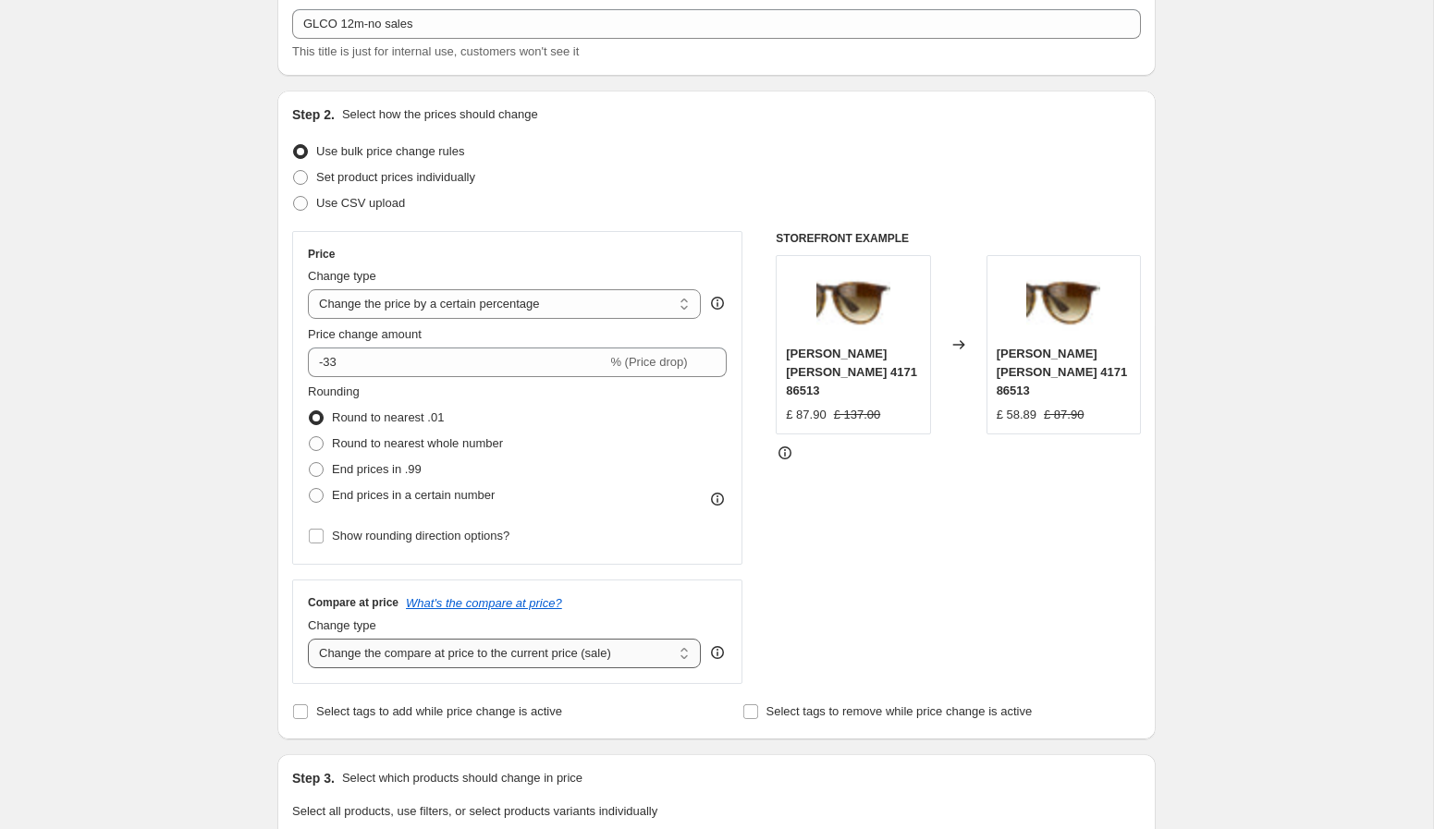
click at [308, 639] on select "Change the compare at price to the current price (sale) Change the compare at p…" at bounding box center [504, 654] width 393 height 30
click at [385, 449] on span "Round to nearest whole number" at bounding box center [417, 443] width 171 height 14
click at [310, 437] on input "Round to nearest whole number" at bounding box center [309, 436] width 1 height 1
radio input "true"
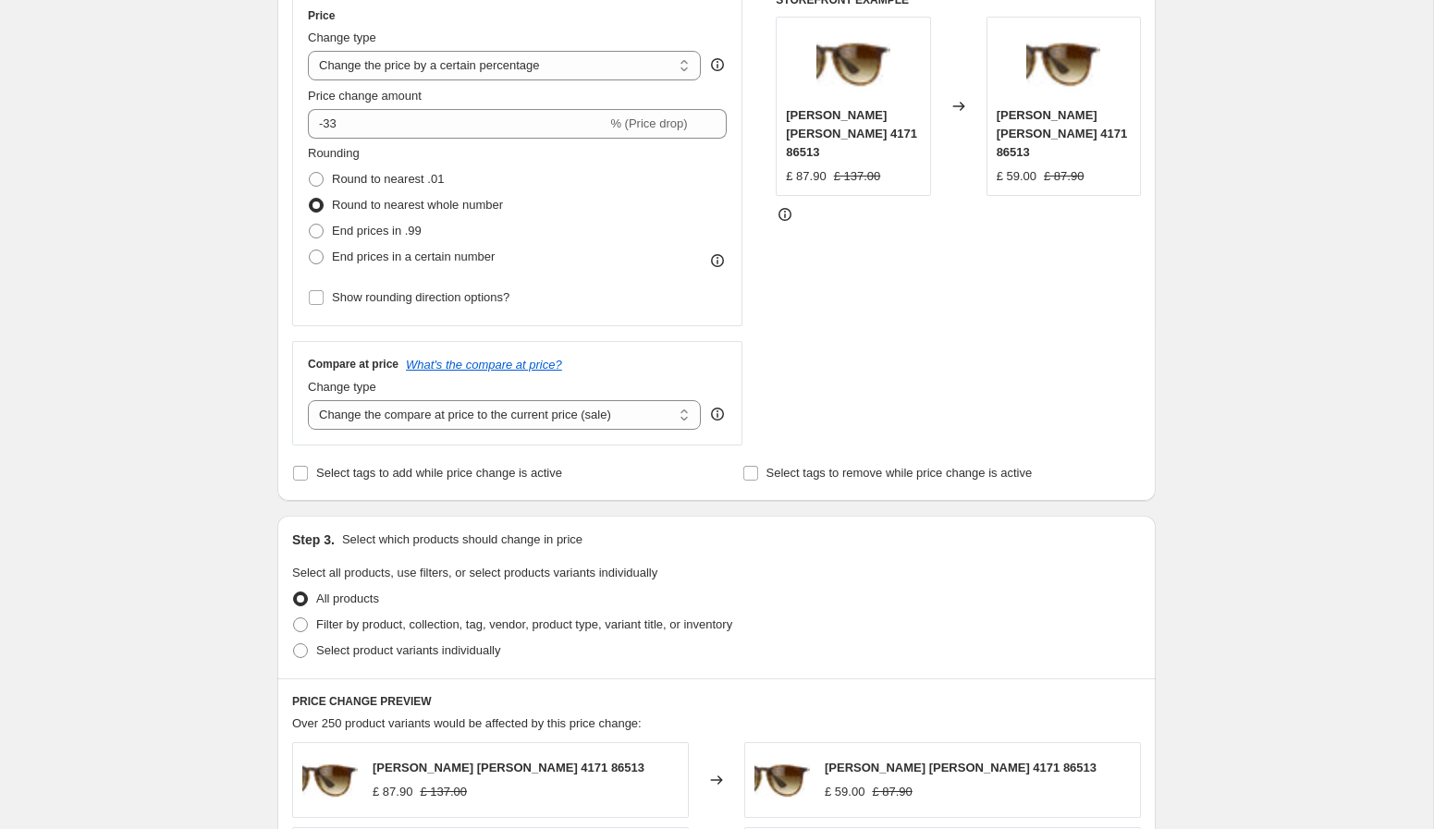
scroll to position [0, 0]
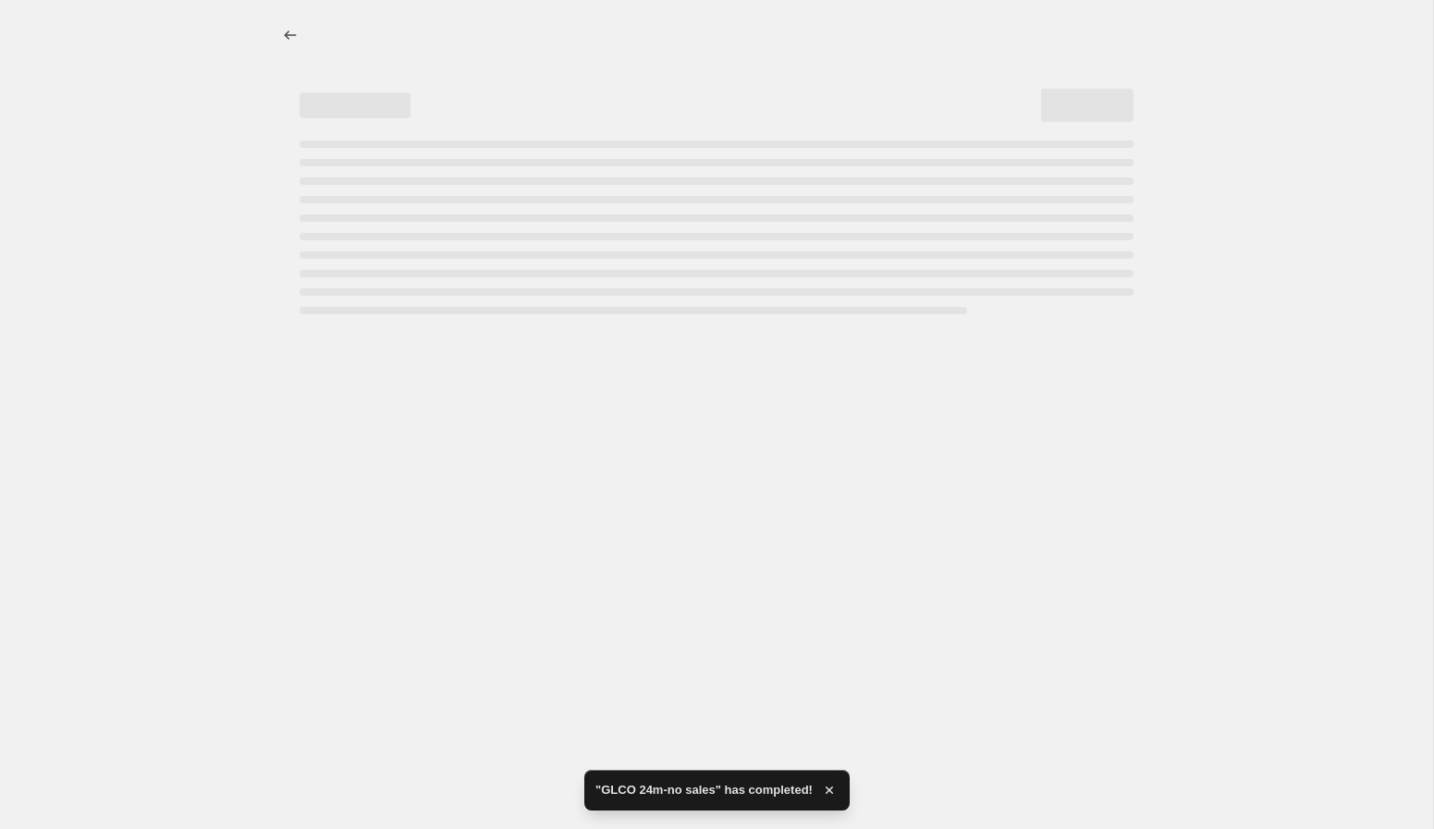
select select "percentage"
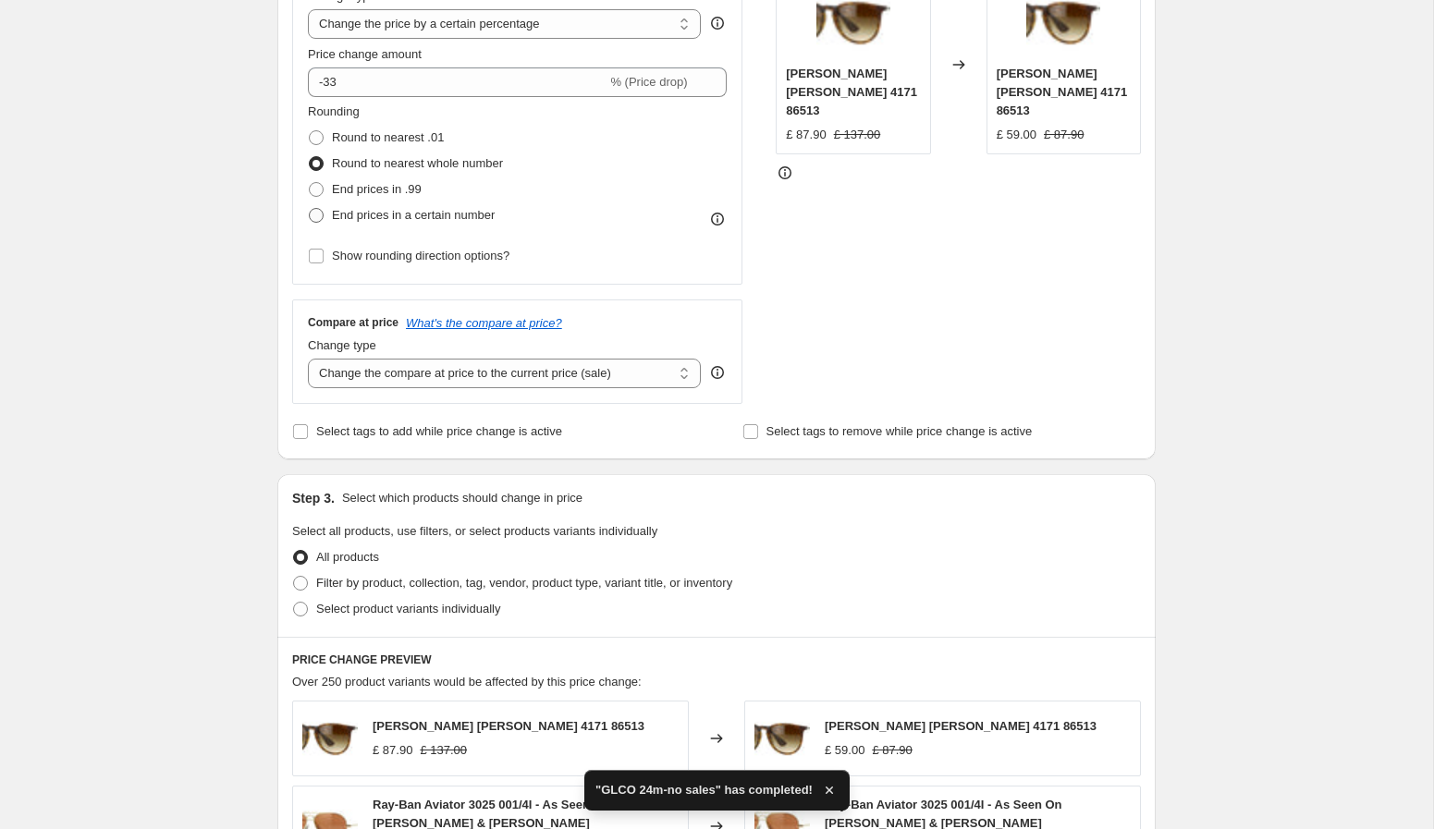
scroll to position [496, 0]
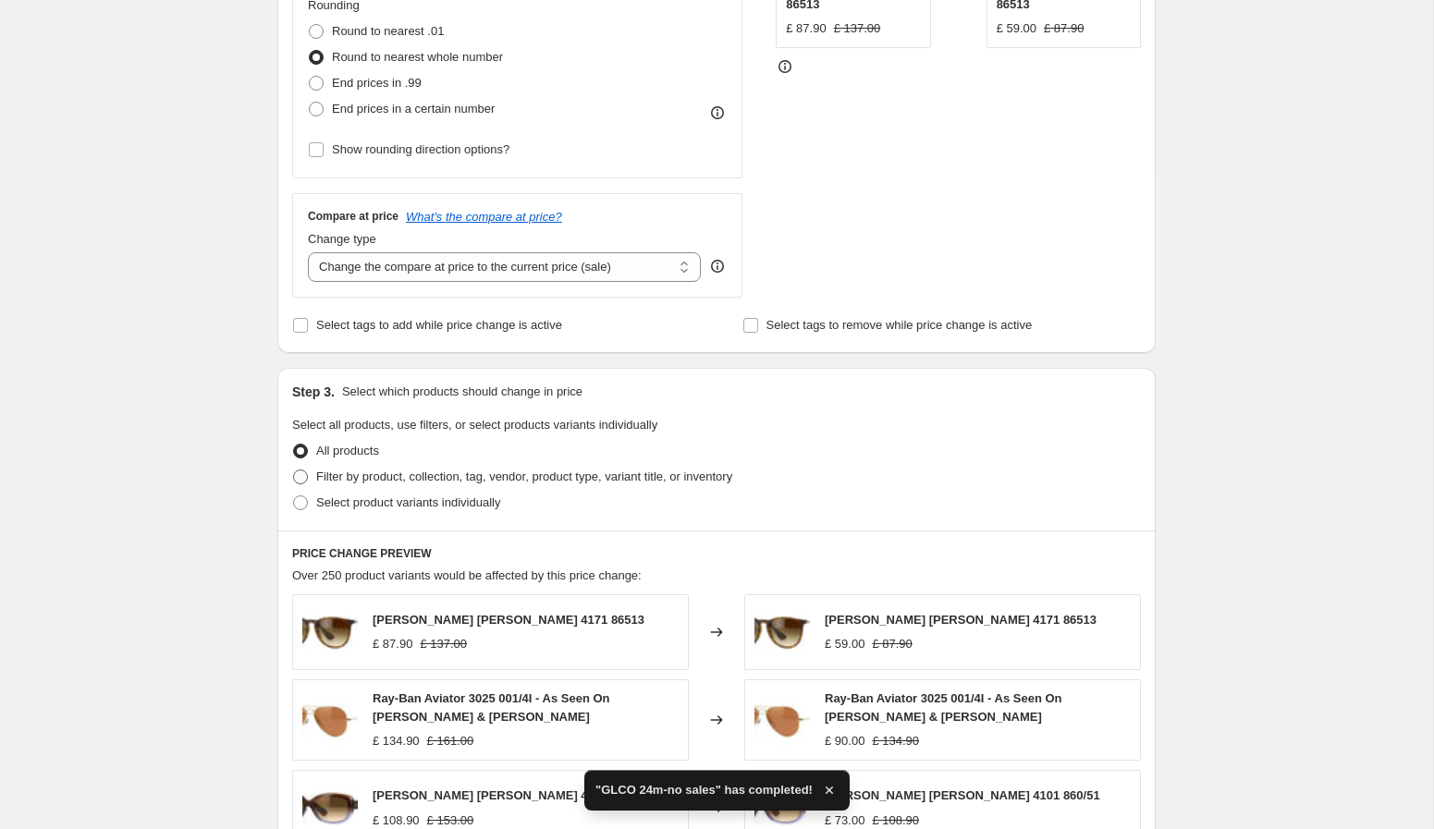
click at [492, 474] on span "Filter by product, collection, tag, vendor, product type, variant title, or inv…" at bounding box center [524, 477] width 416 height 14
click at [294, 471] on input "Filter by product, collection, tag, vendor, product type, variant title, or inv…" at bounding box center [293, 470] width 1 height 1
radio input "true"
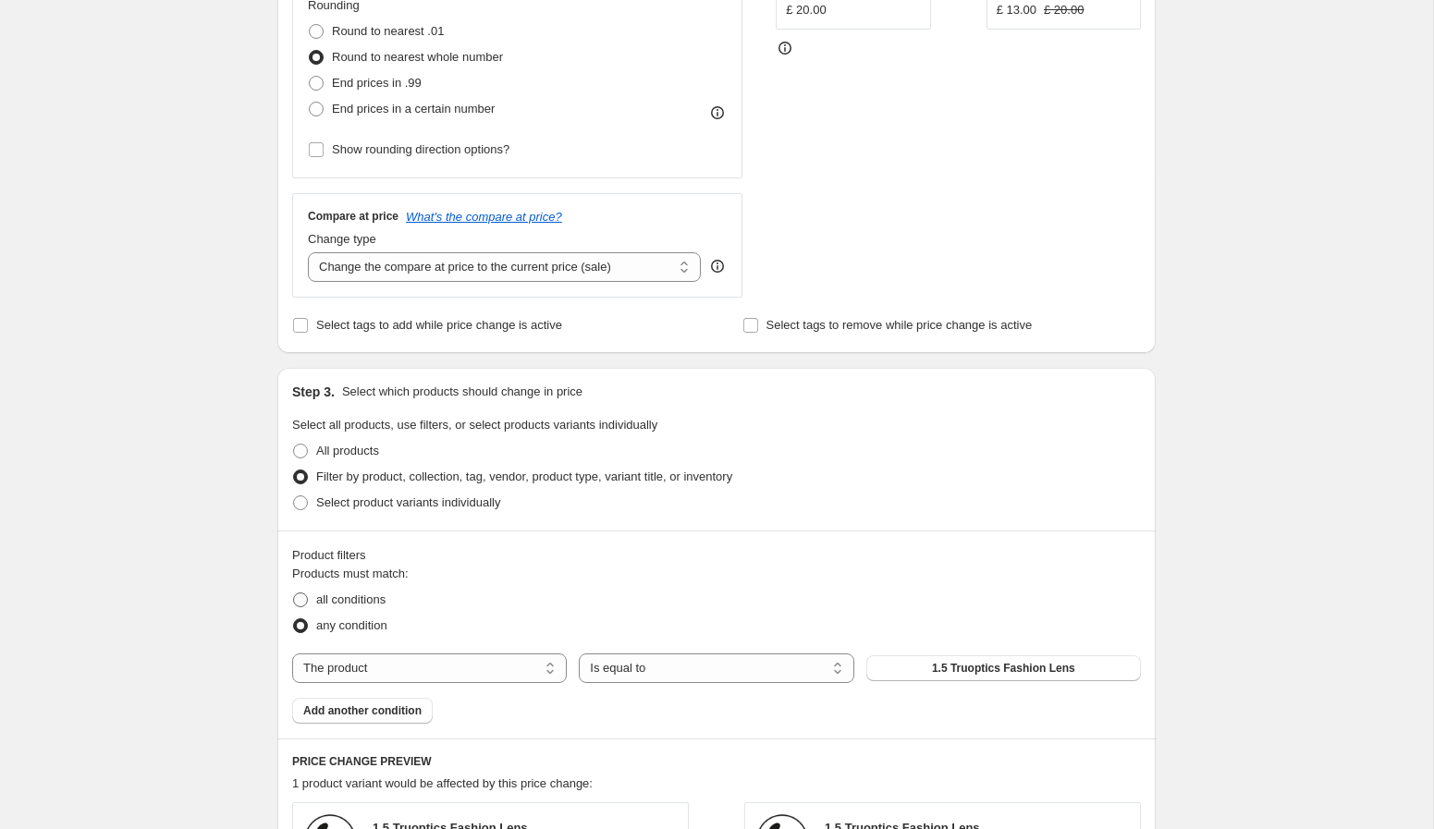
click at [386, 605] on span "all conditions" at bounding box center [350, 600] width 69 height 14
click at [294, 594] on input "all conditions" at bounding box center [293, 593] width 1 height 1
radio input "true"
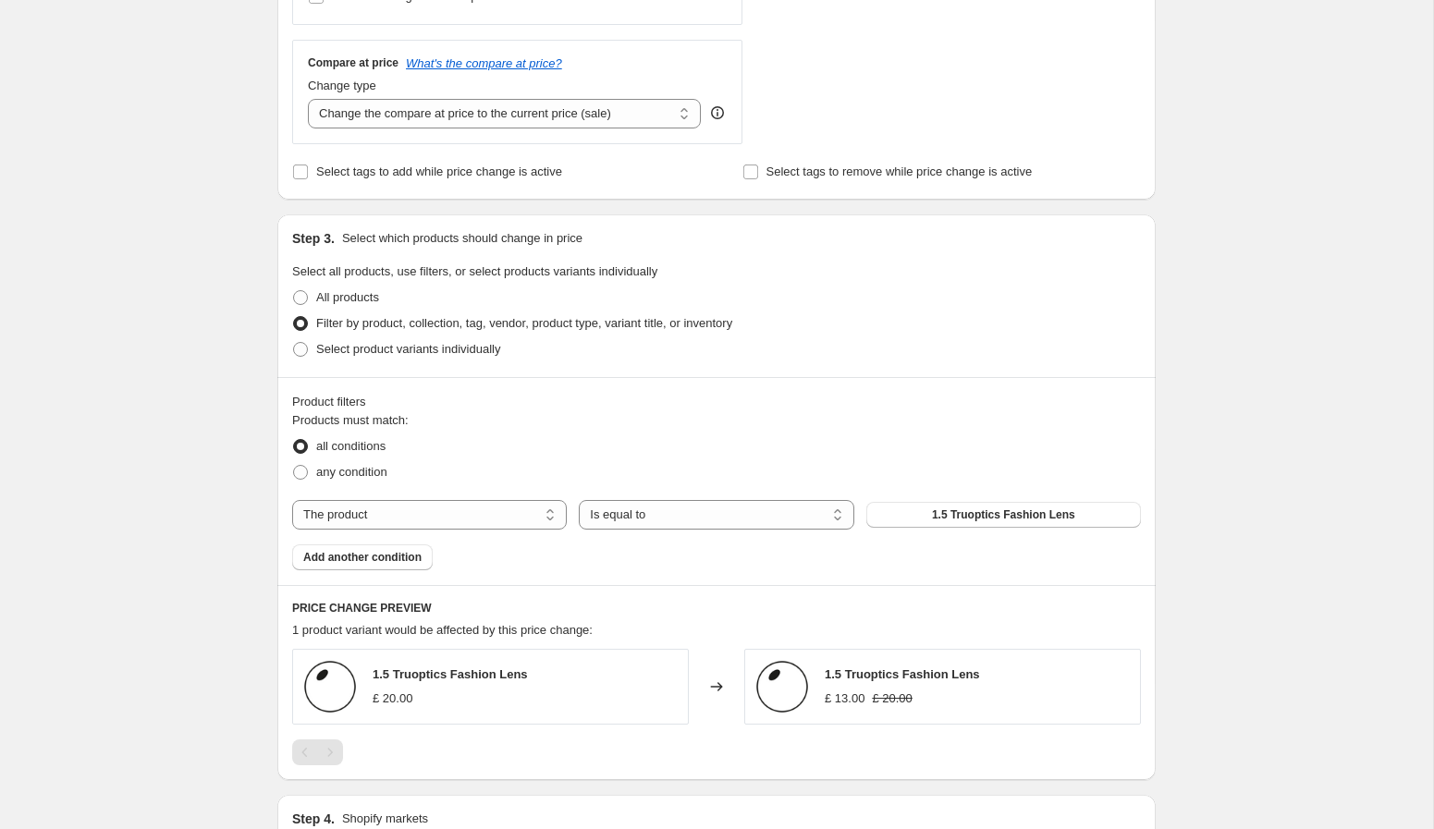
scroll to position [652, 0]
click at [476, 504] on select "The product The product's collection The product's tag The product's vendor The…" at bounding box center [429, 512] width 275 height 30
select select "vendor"
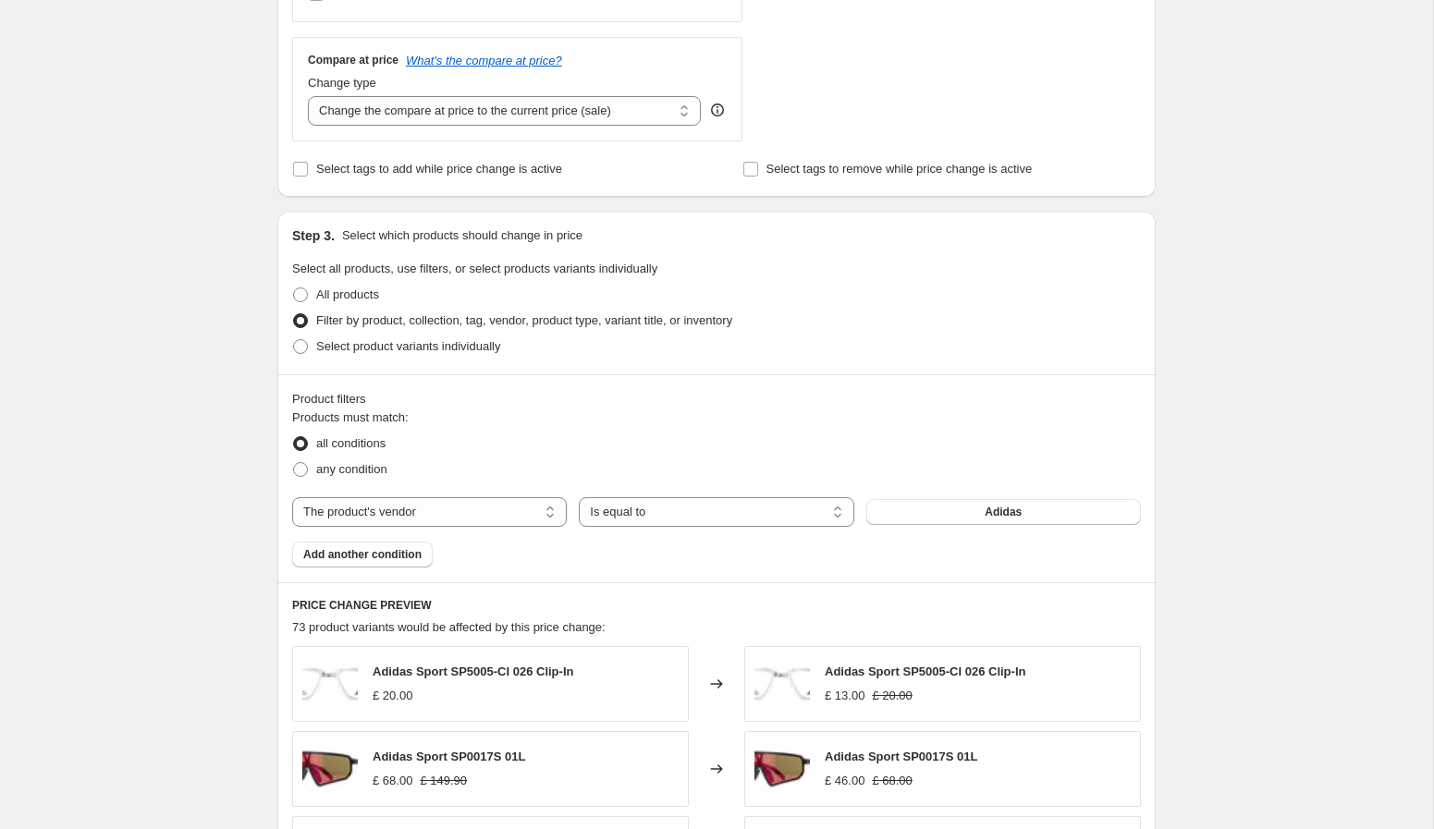
click at [910, 509] on button "Adidas" at bounding box center [1003, 512] width 275 height 26
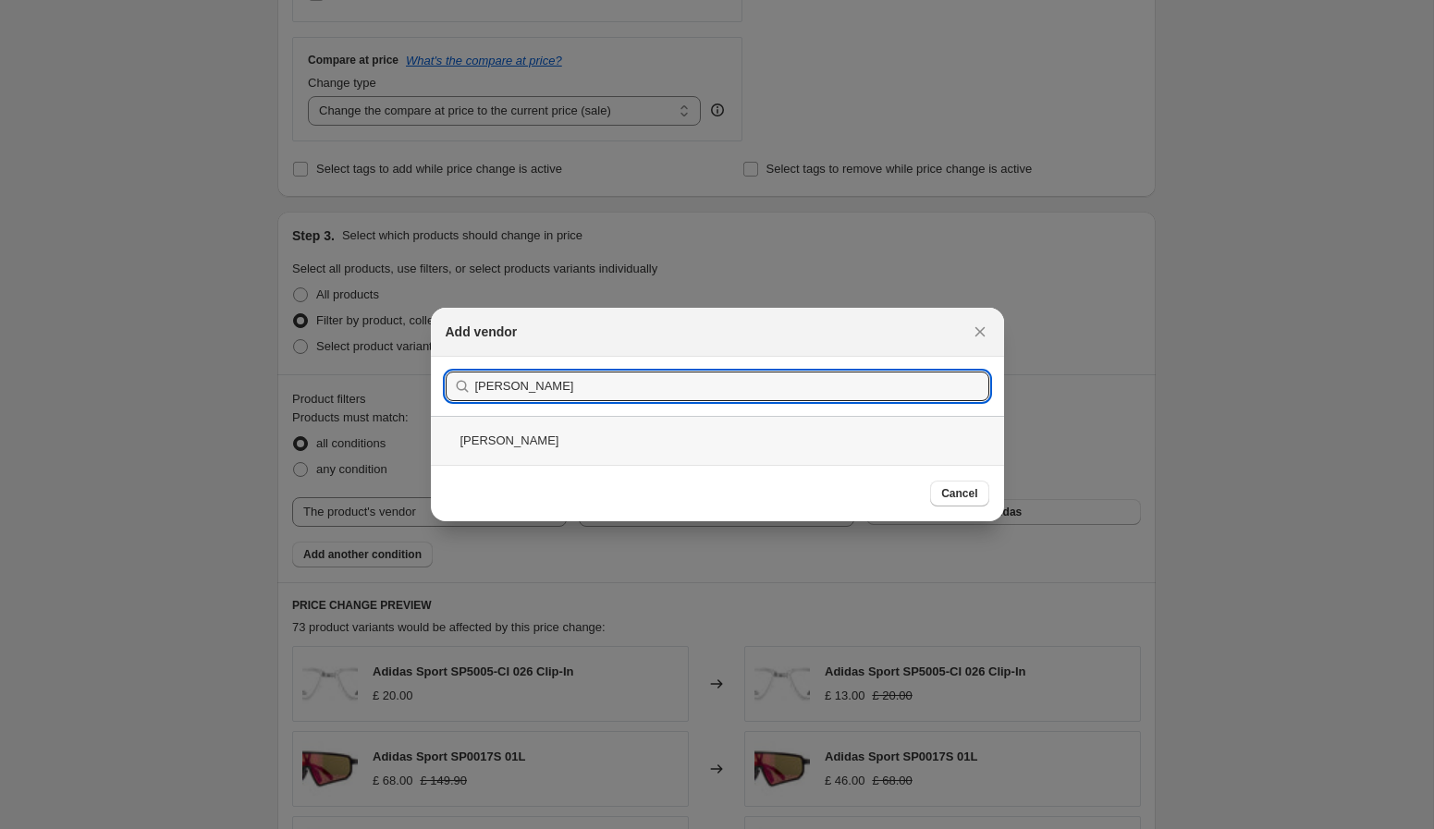
type input "garrett"
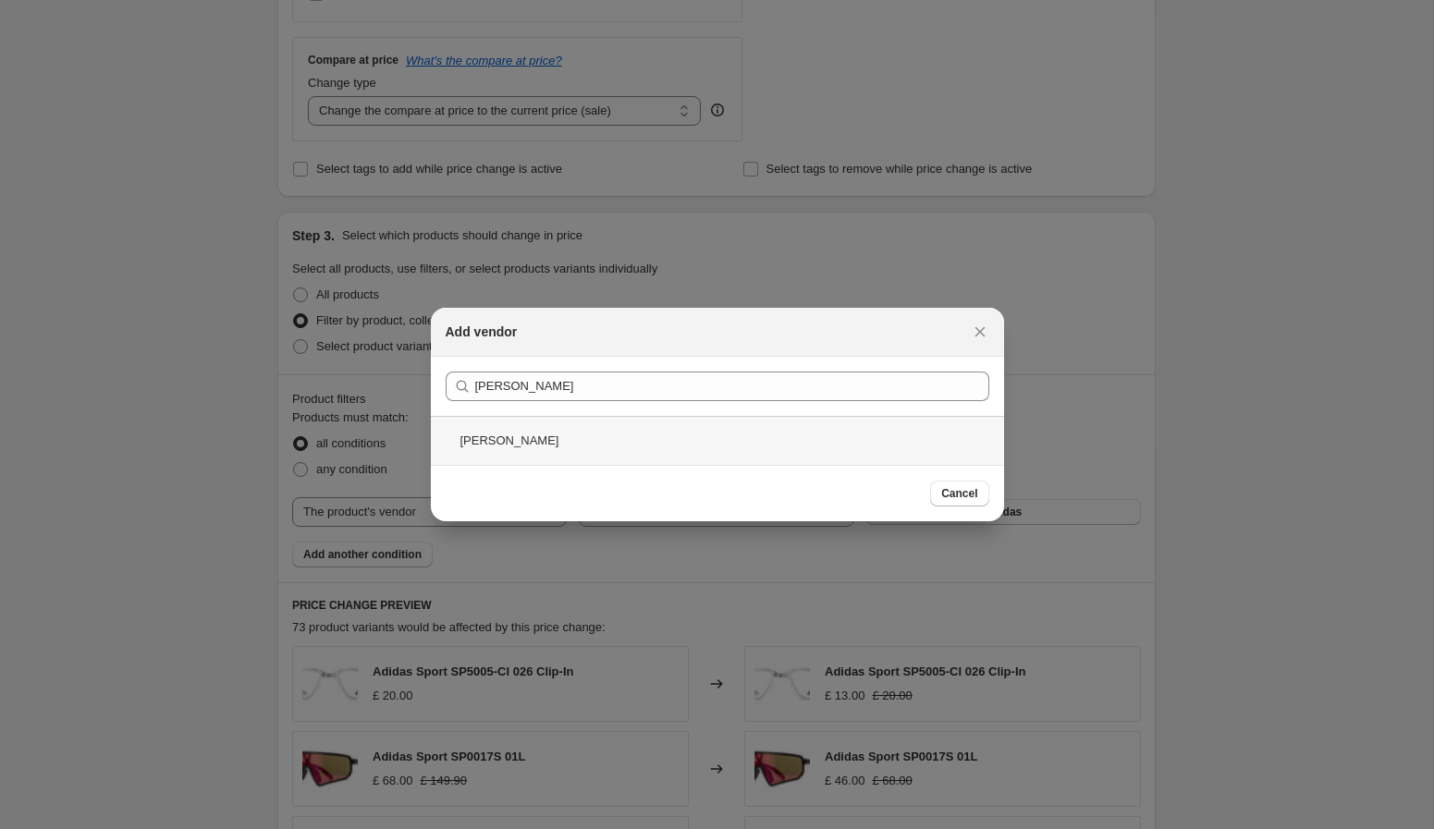
click at [688, 453] on div "Garrett Leight" at bounding box center [717, 440] width 573 height 49
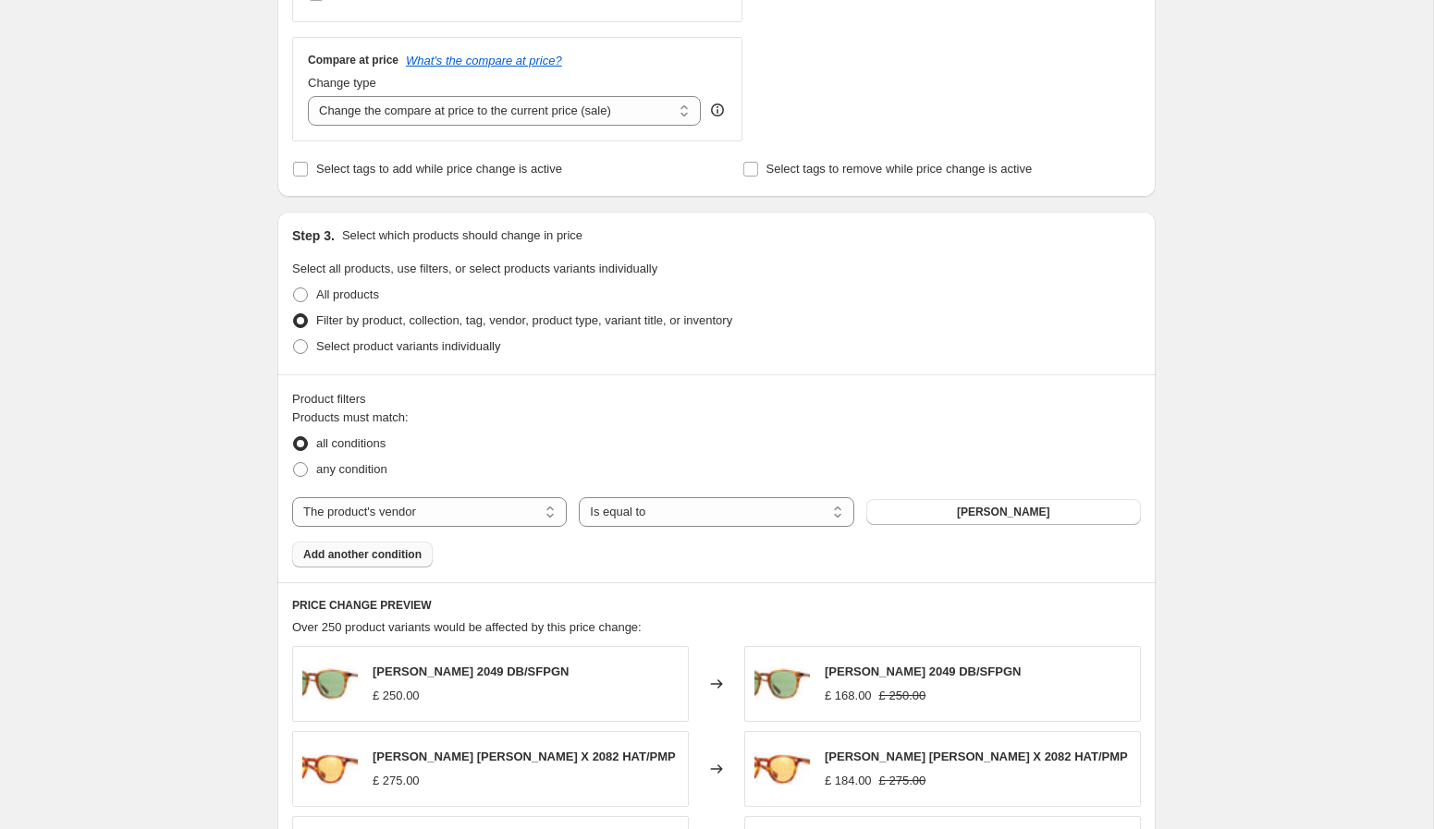
click at [376, 552] on span "Add another condition" at bounding box center [362, 554] width 118 height 15
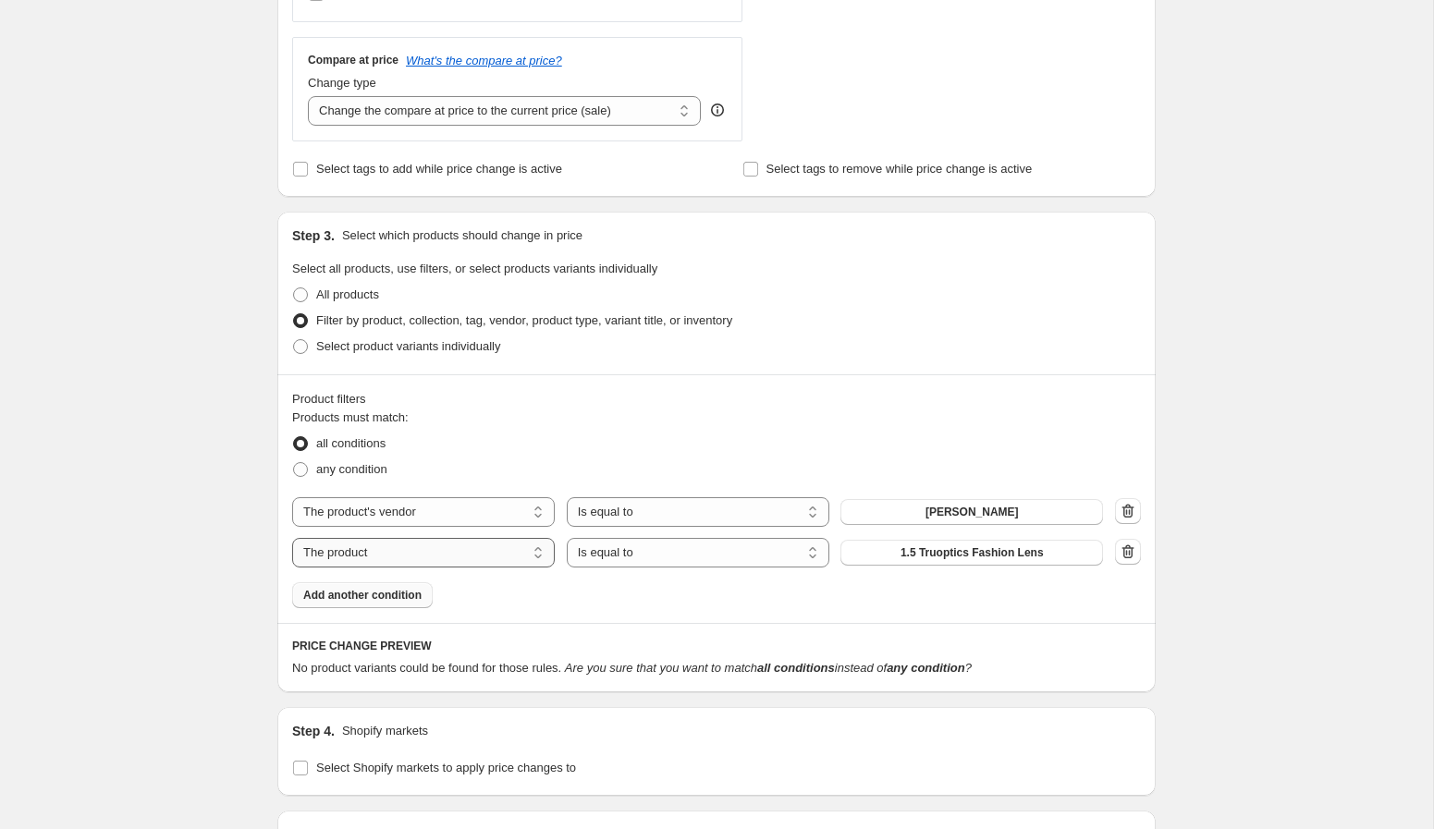
click at [381, 547] on select "The product The product's collection The product's tag The product's vendor The…" at bounding box center [423, 553] width 263 height 30
select select "tag"
click at [919, 557] on button "(G)I-DLE" at bounding box center [971, 553] width 263 height 26
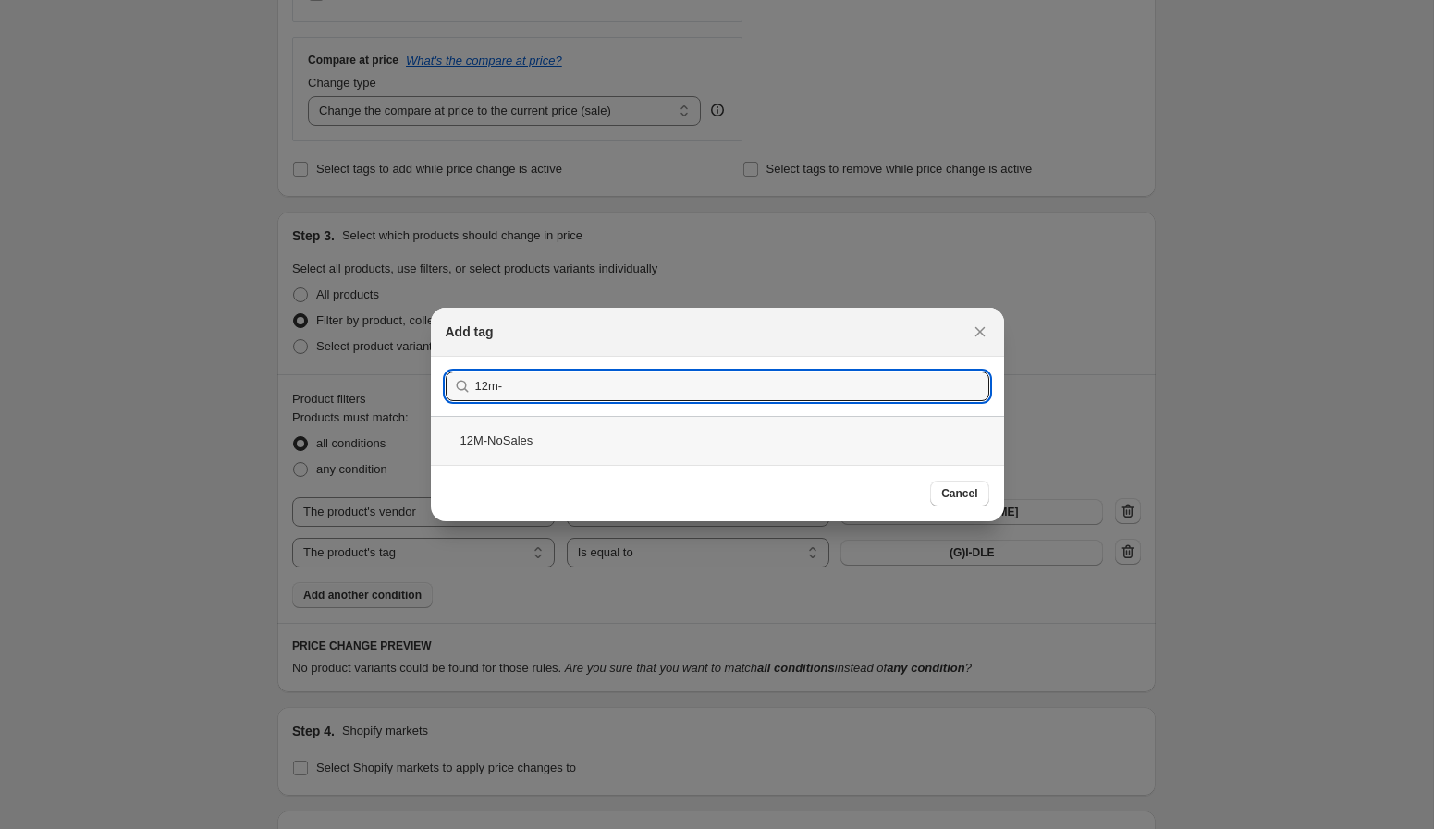
type input "12m-"
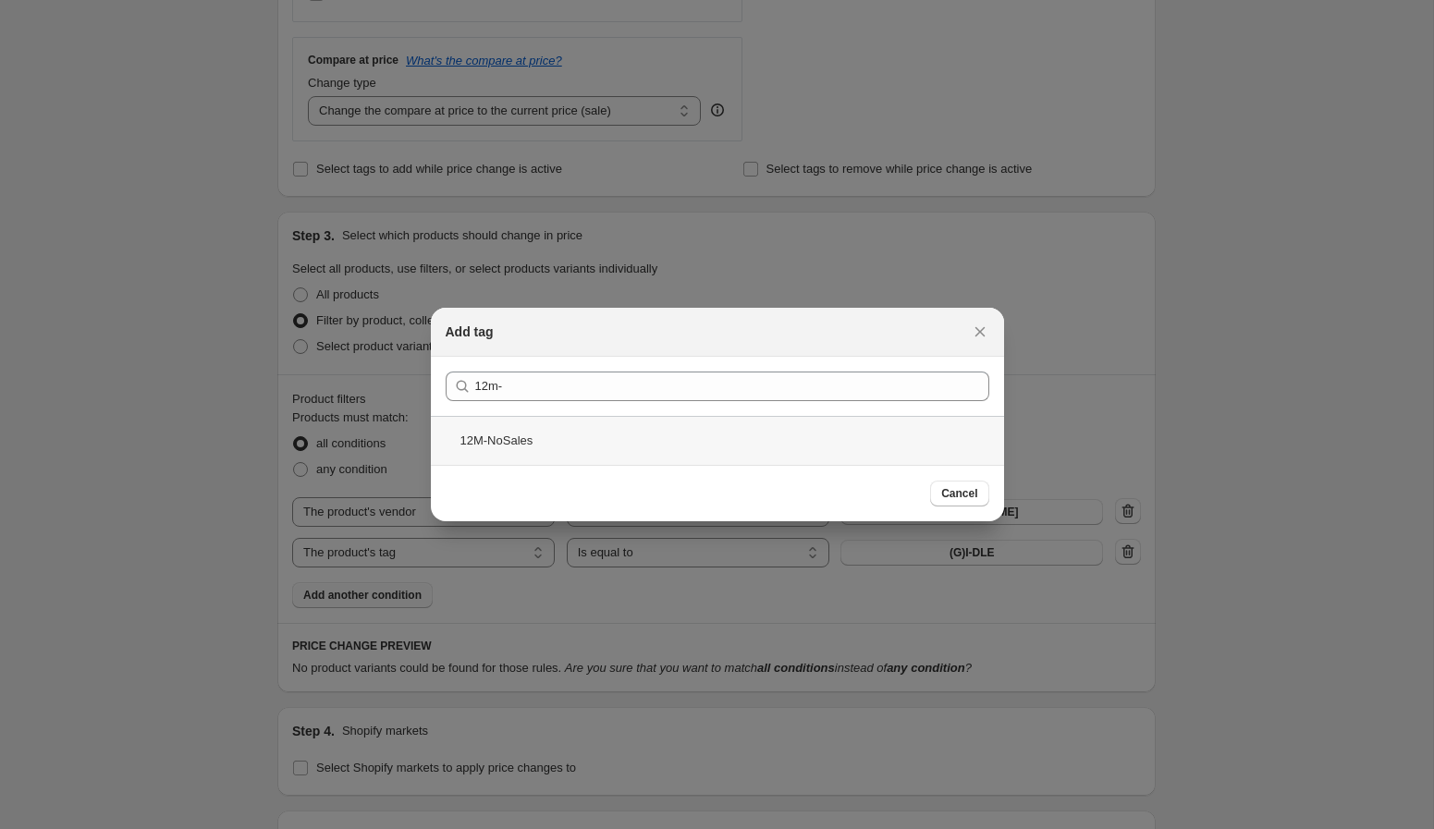
click at [621, 445] on div "12M-NoSales" at bounding box center [717, 440] width 573 height 49
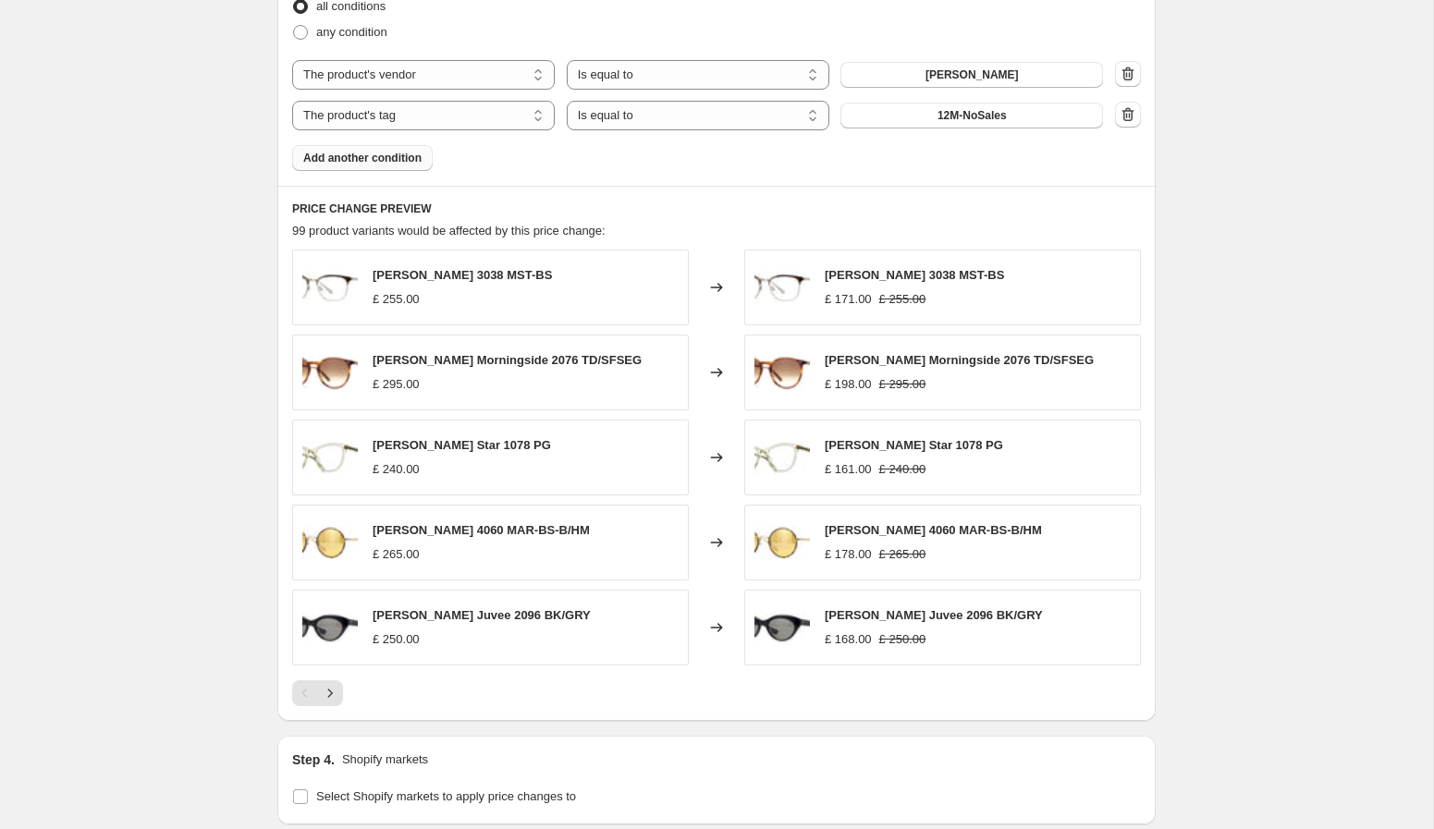
scroll to position [1123, 0]
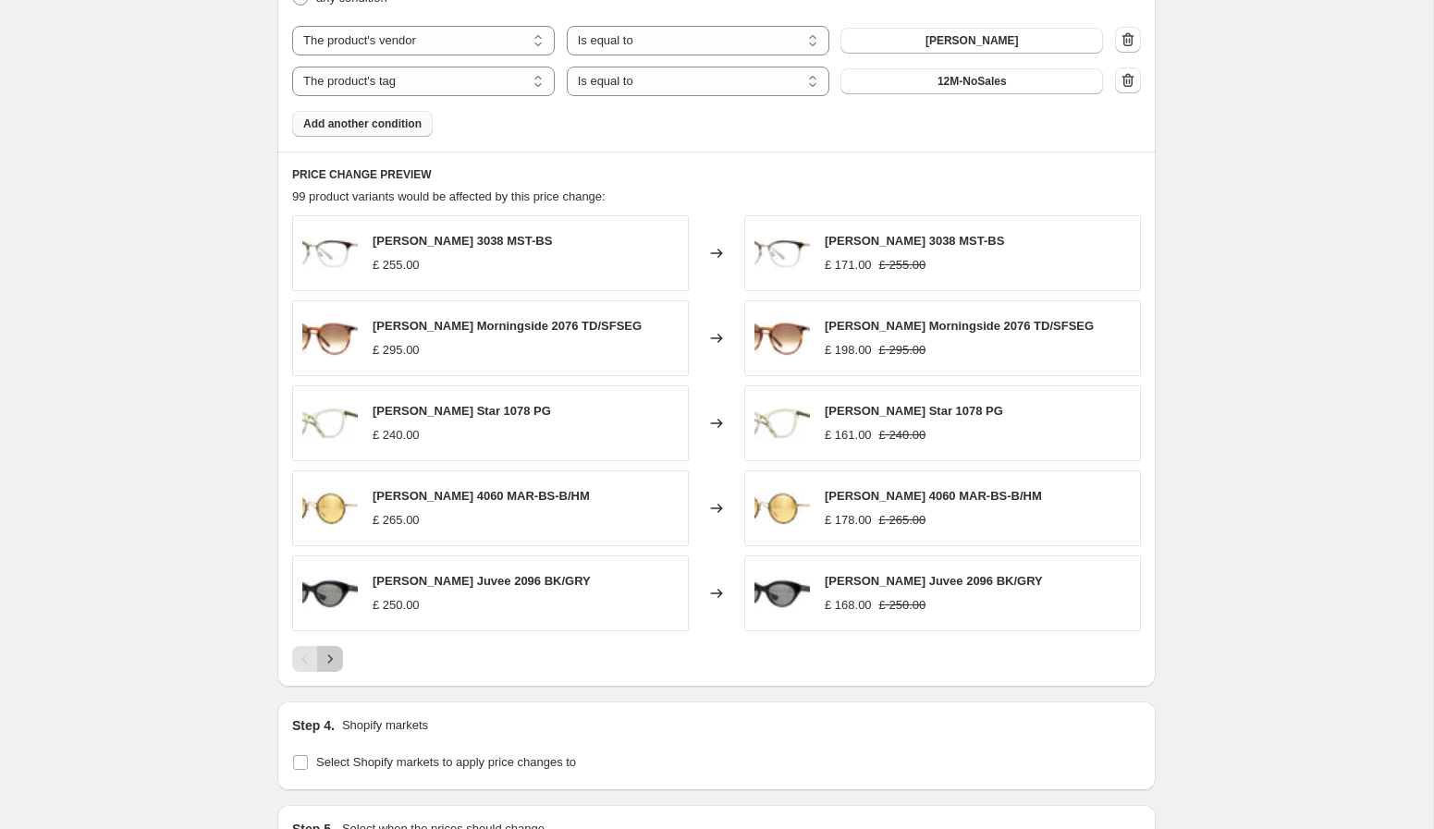
click at [326, 662] on icon "Next" at bounding box center [330, 659] width 18 height 18
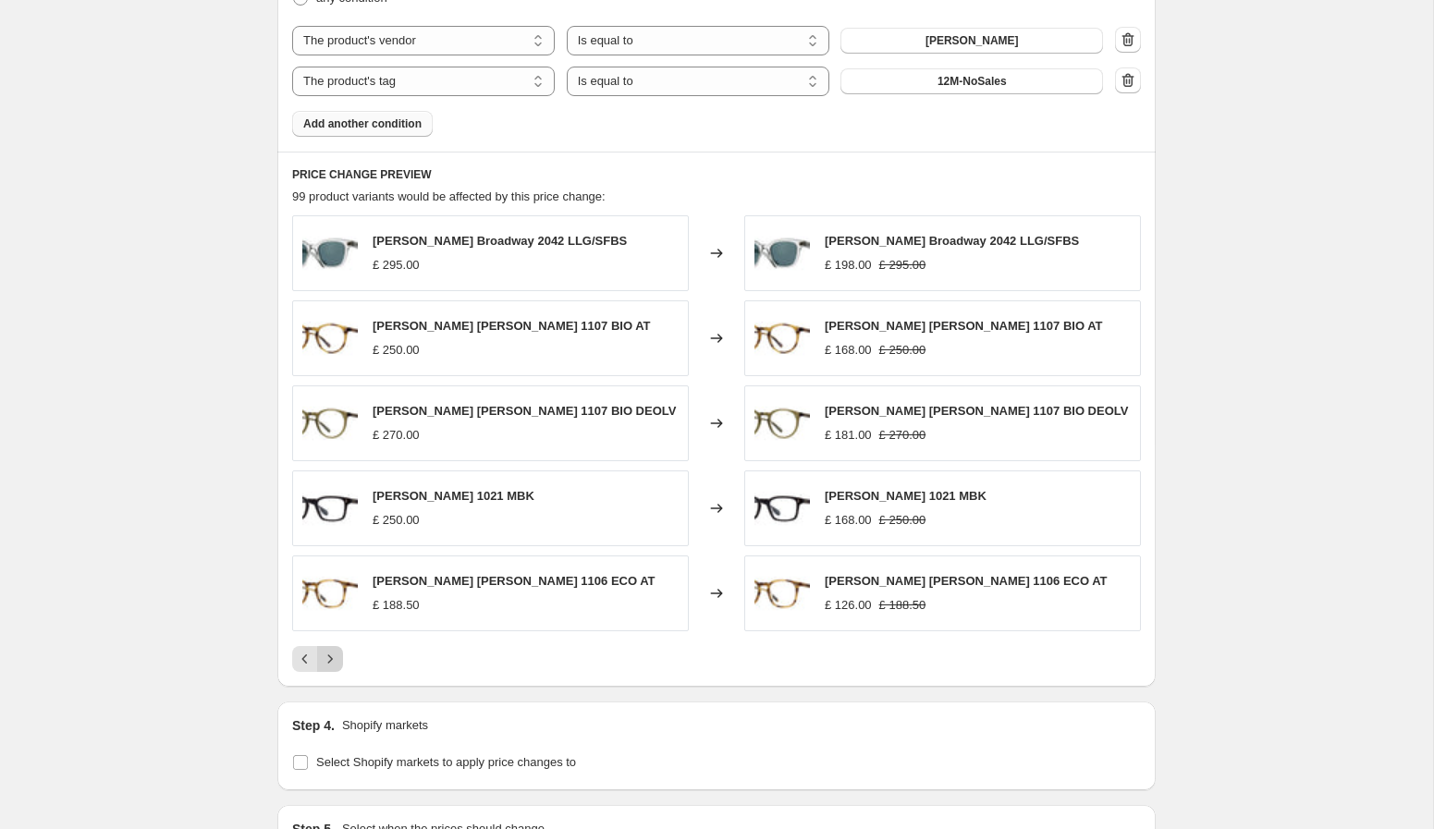
click at [336, 662] on icon "Next" at bounding box center [330, 659] width 18 height 18
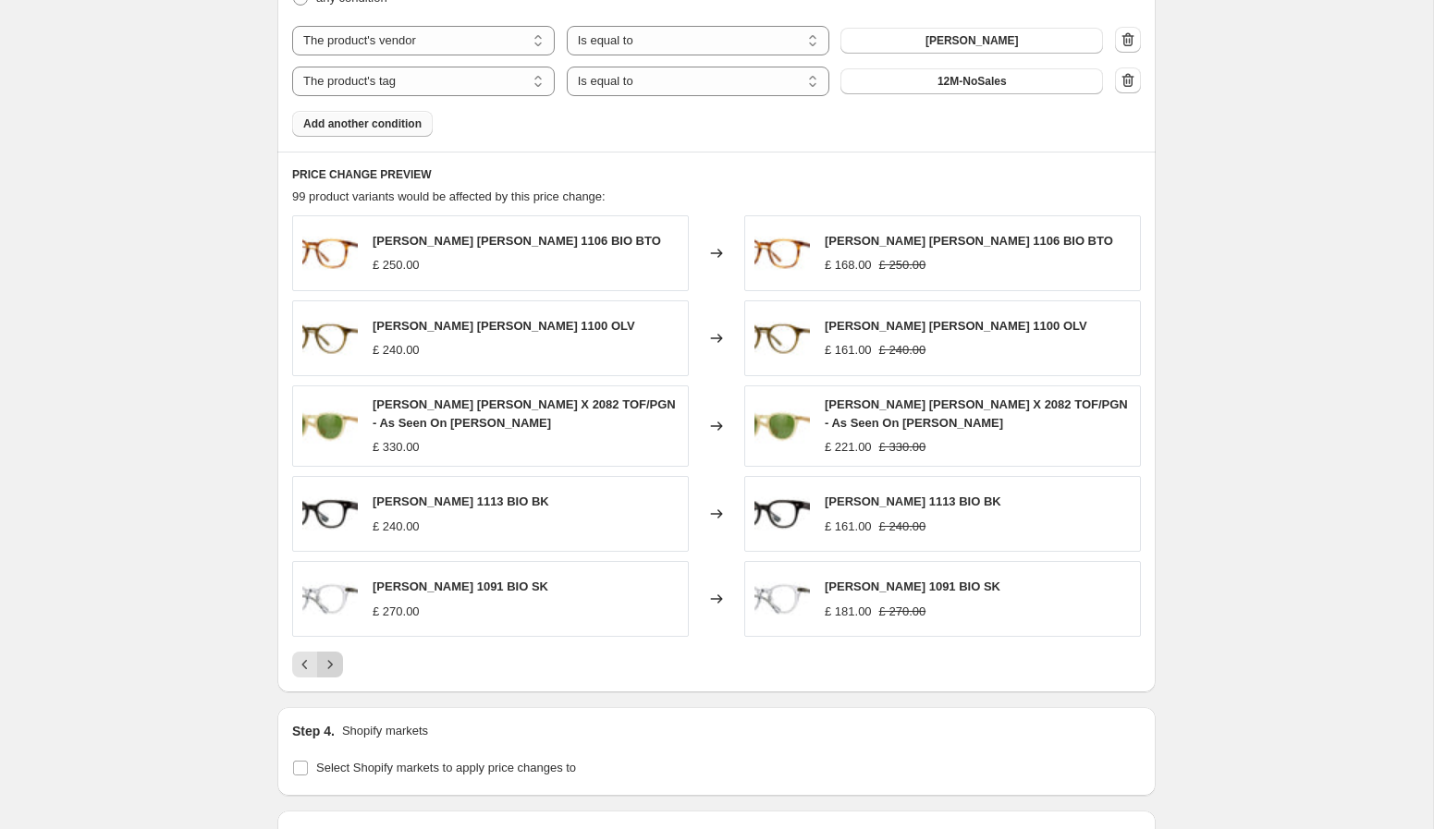
click at [336, 662] on icon "Next" at bounding box center [330, 664] width 18 height 18
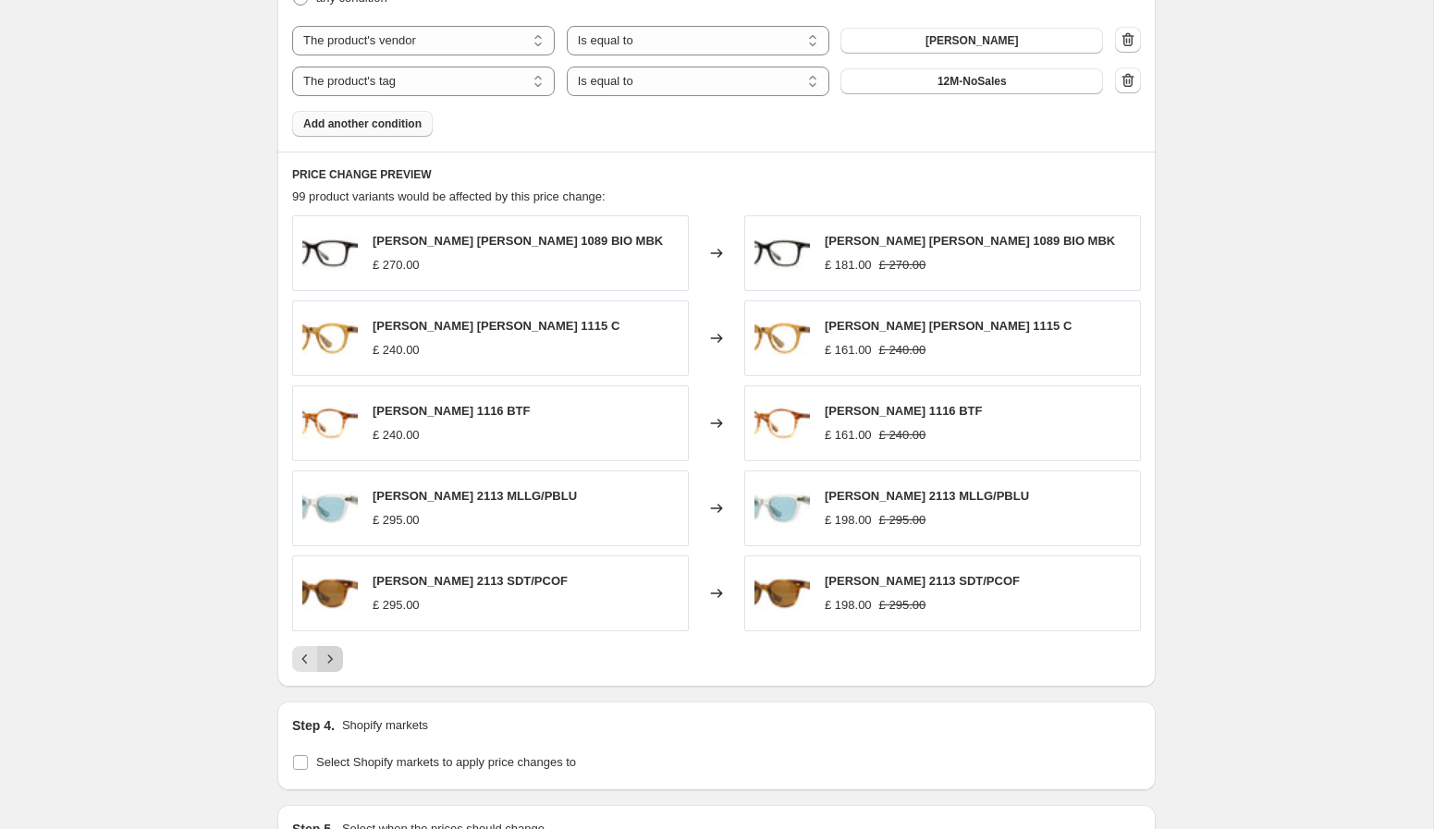
click at [336, 662] on icon "Next" at bounding box center [330, 659] width 18 height 18
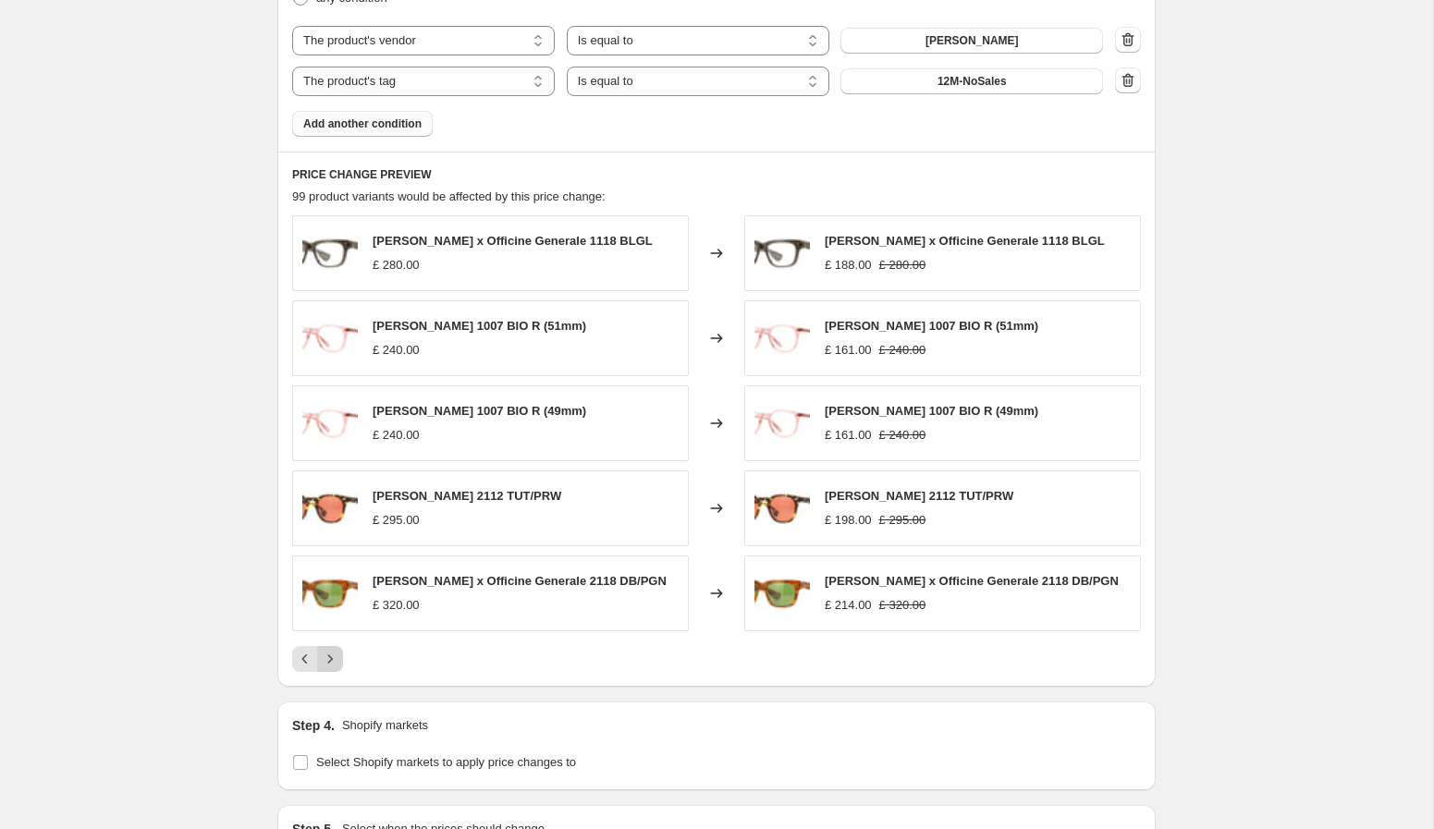
click at [336, 662] on icon "Next" at bounding box center [330, 659] width 18 height 18
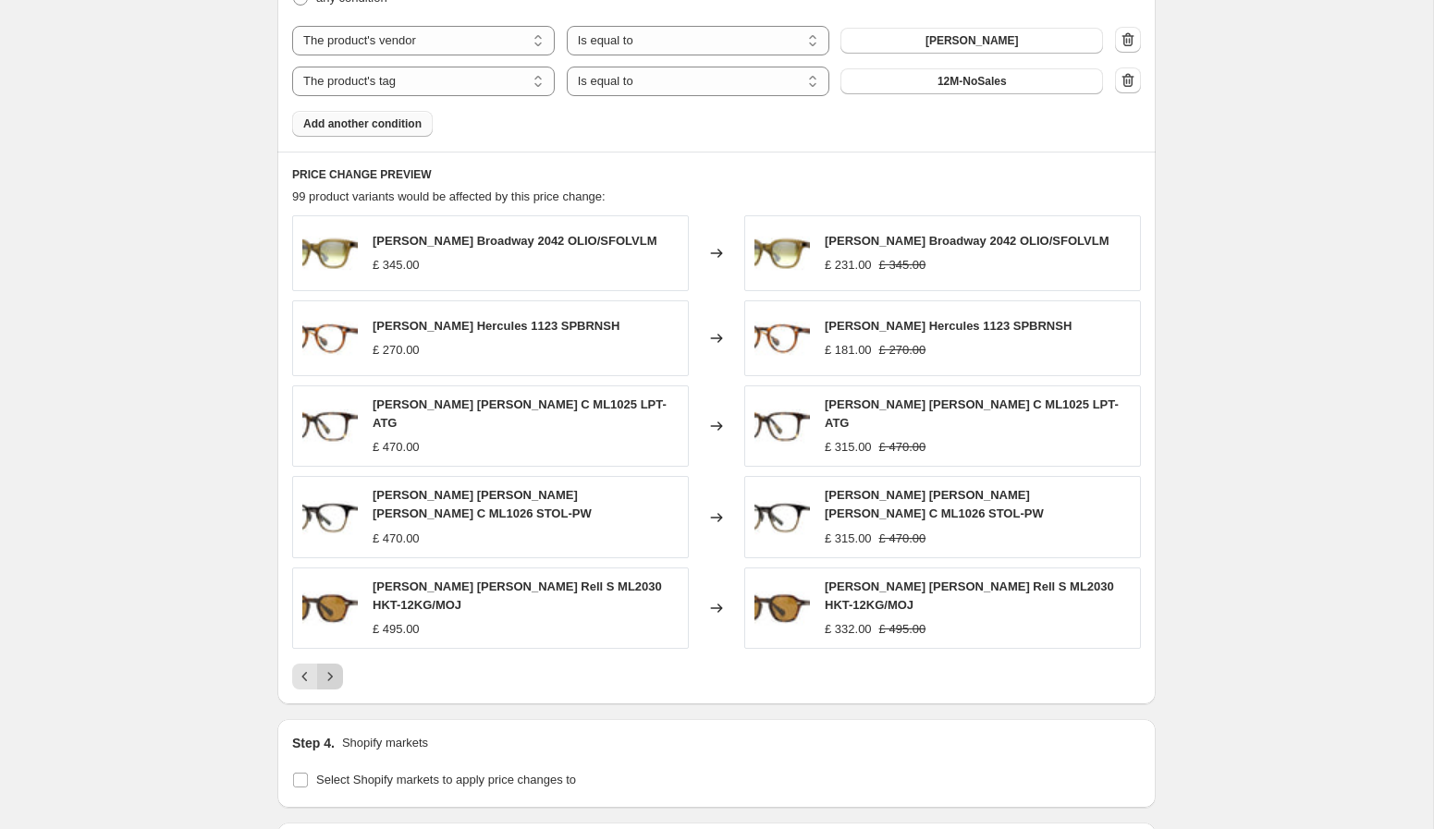
click at [336, 662] on div "Garrett Leight Broadway 2042 OLIO/SFOLVLM £ 345.00 Changed to Garrett Leight Br…" at bounding box center [716, 452] width 849 height 474
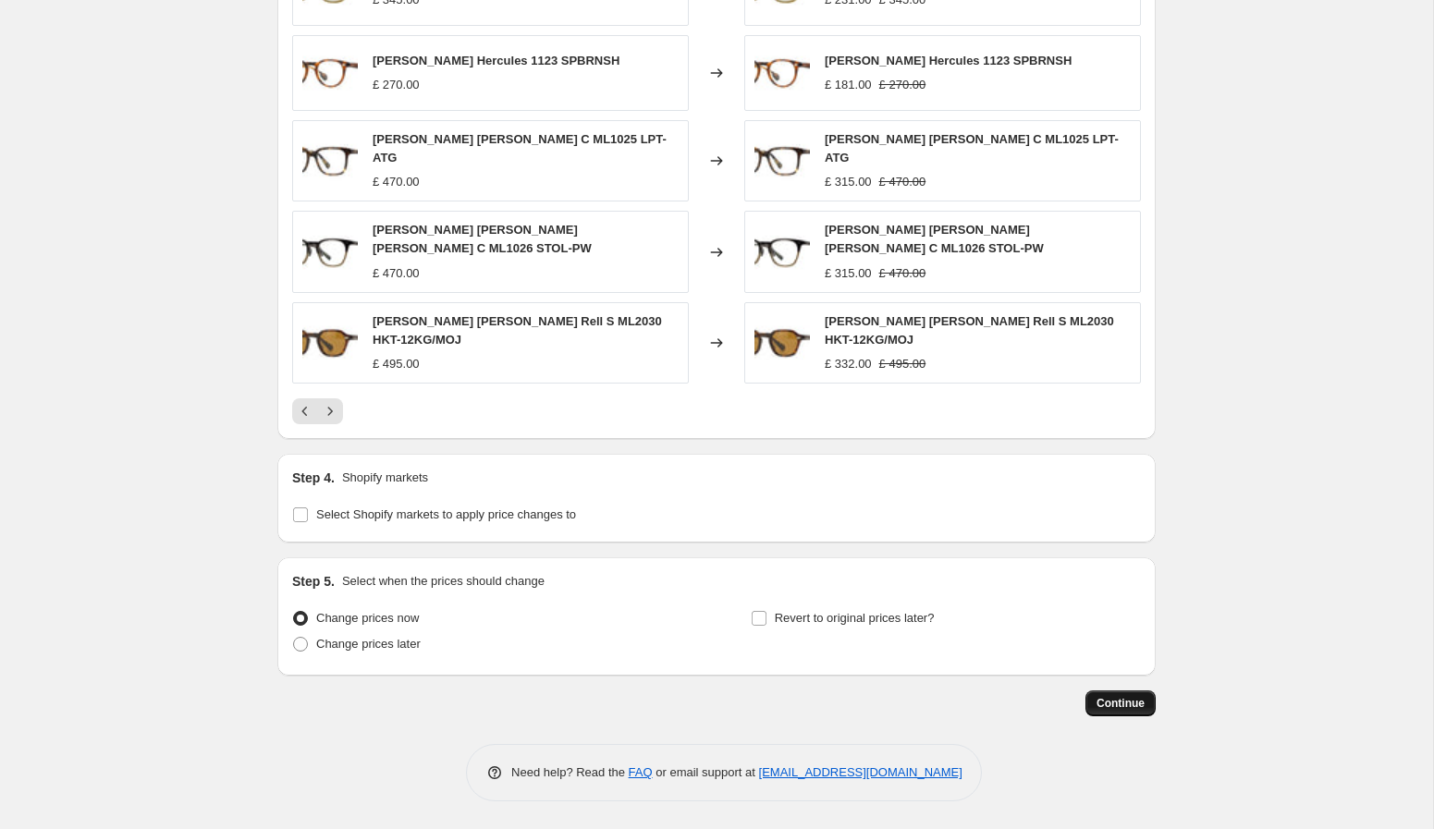
click at [1121, 711] on button "Continue" at bounding box center [1120, 704] width 70 height 26
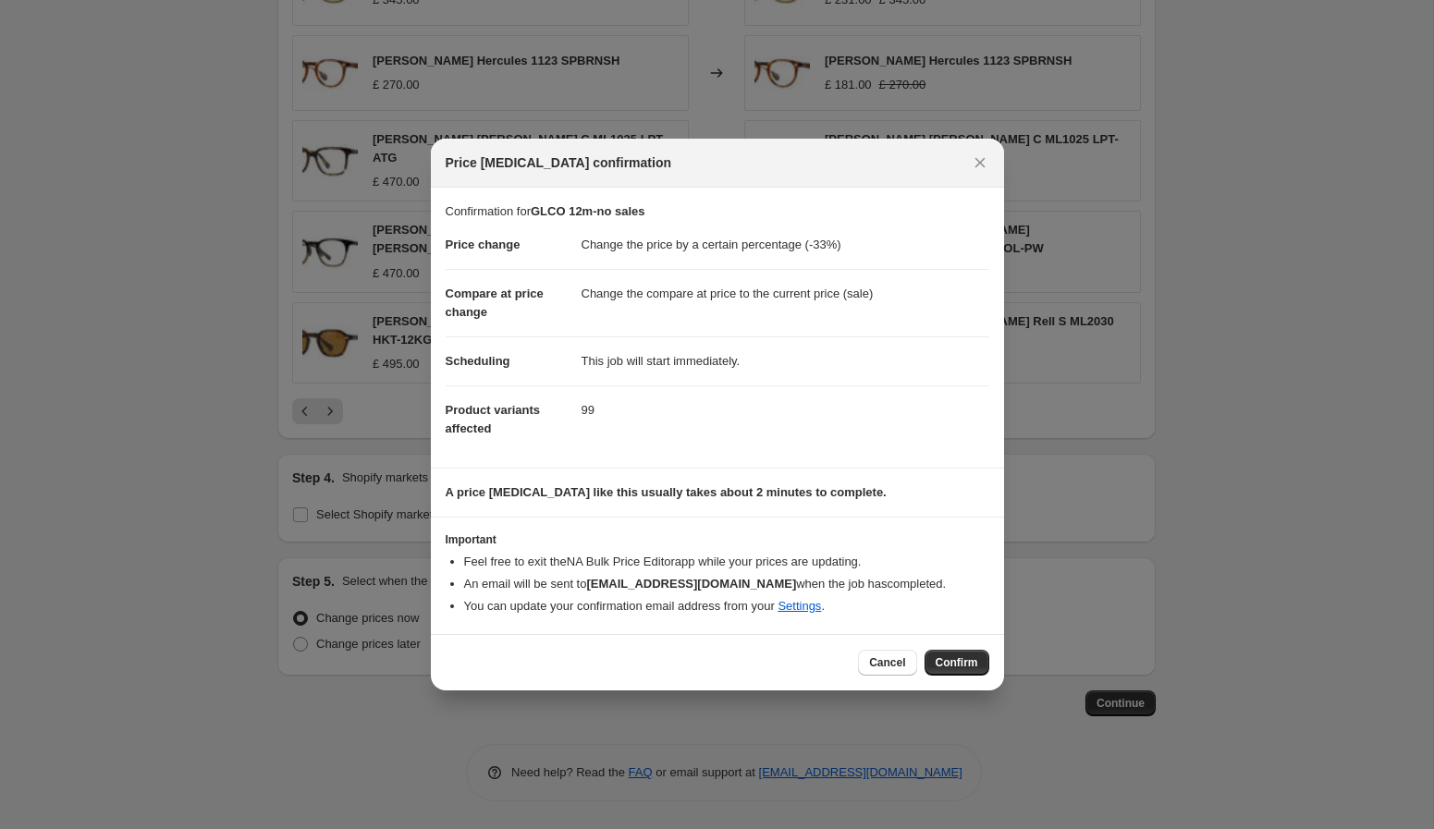
click at [966, 670] on button "Confirm" at bounding box center [956, 663] width 65 height 26
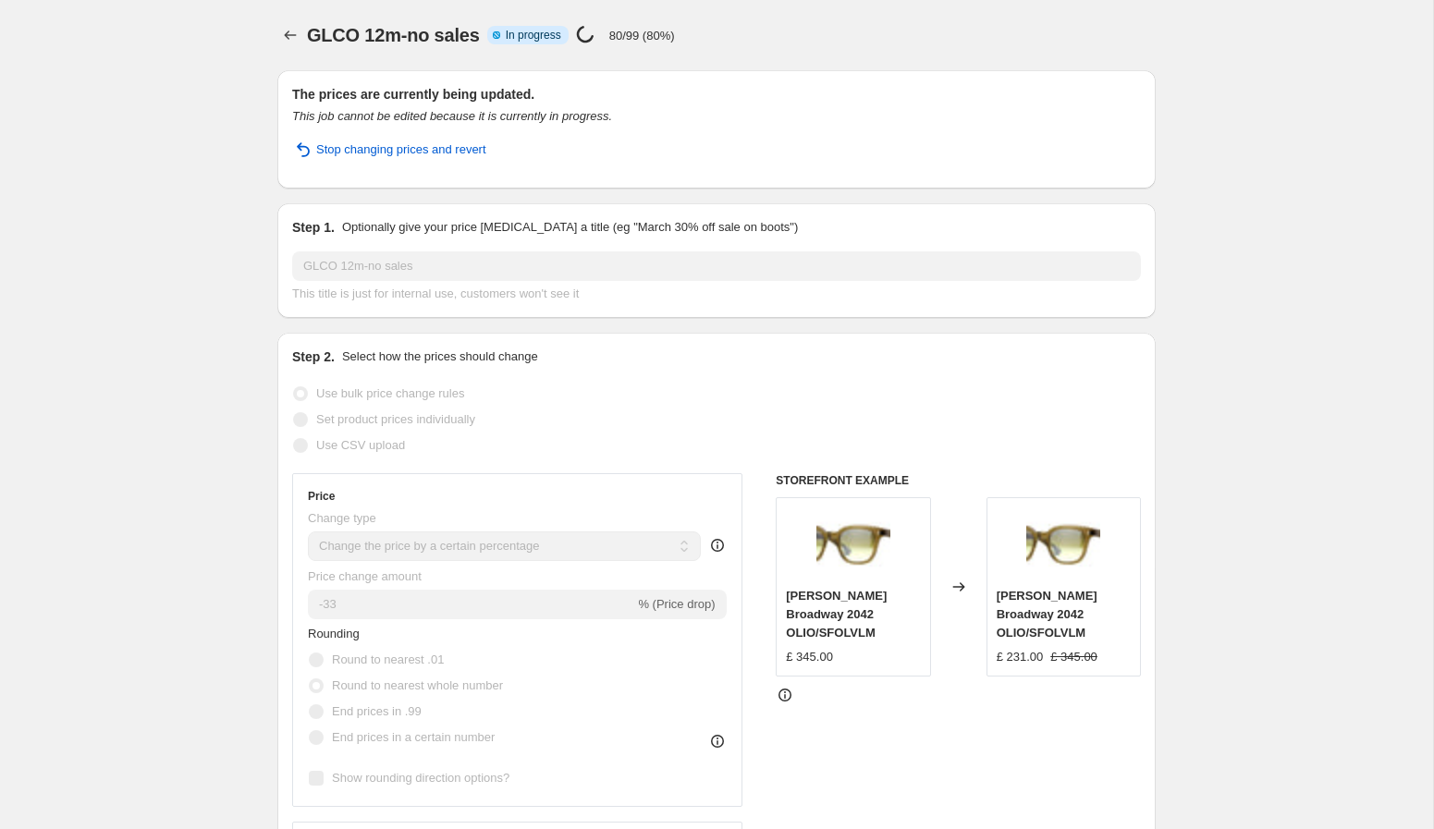
select select "percentage"
select select "vendor"
select select "tag"
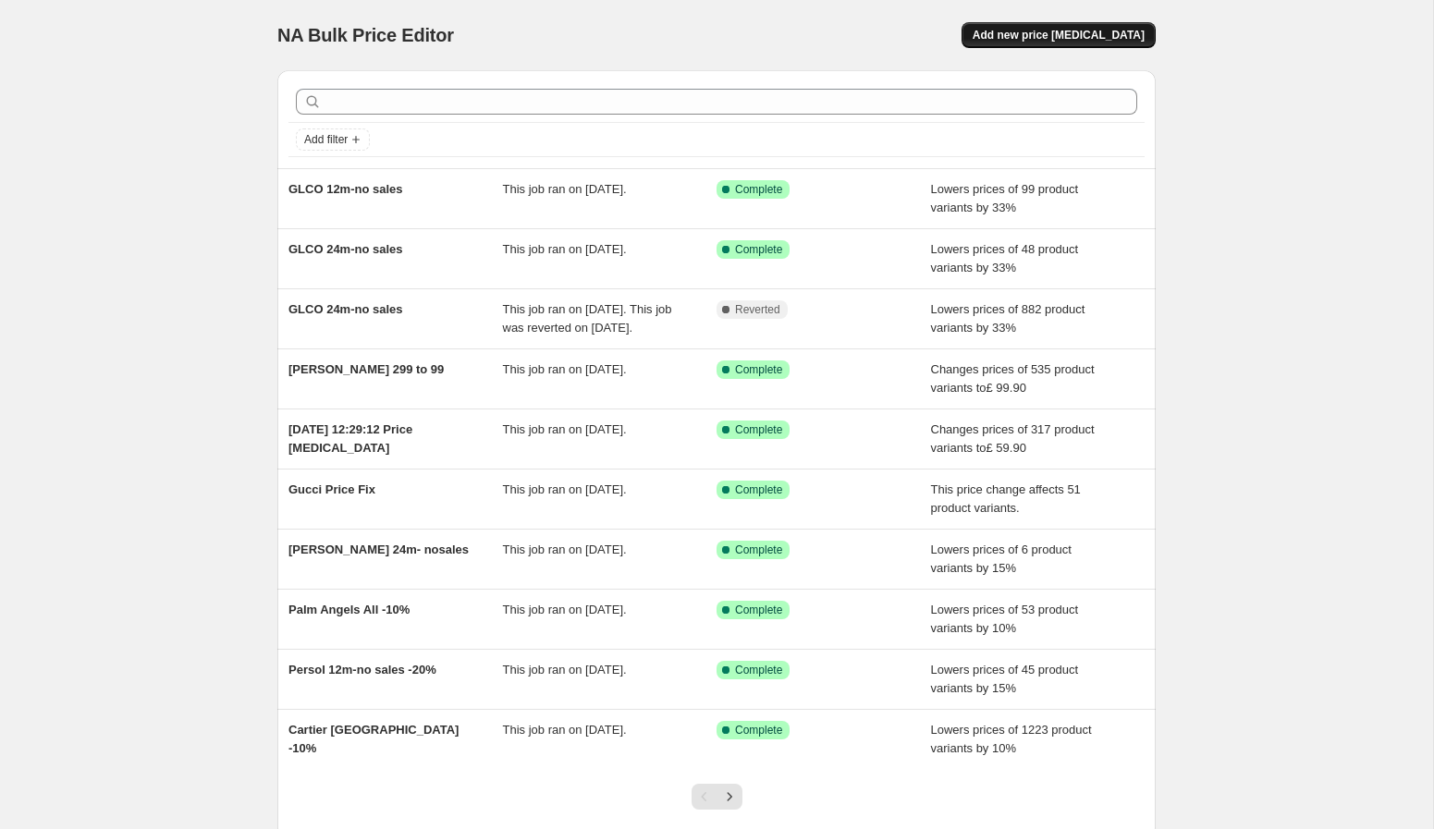
click at [1074, 40] on span "Add new price [MEDICAL_DATA]" at bounding box center [1059, 35] width 172 height 15
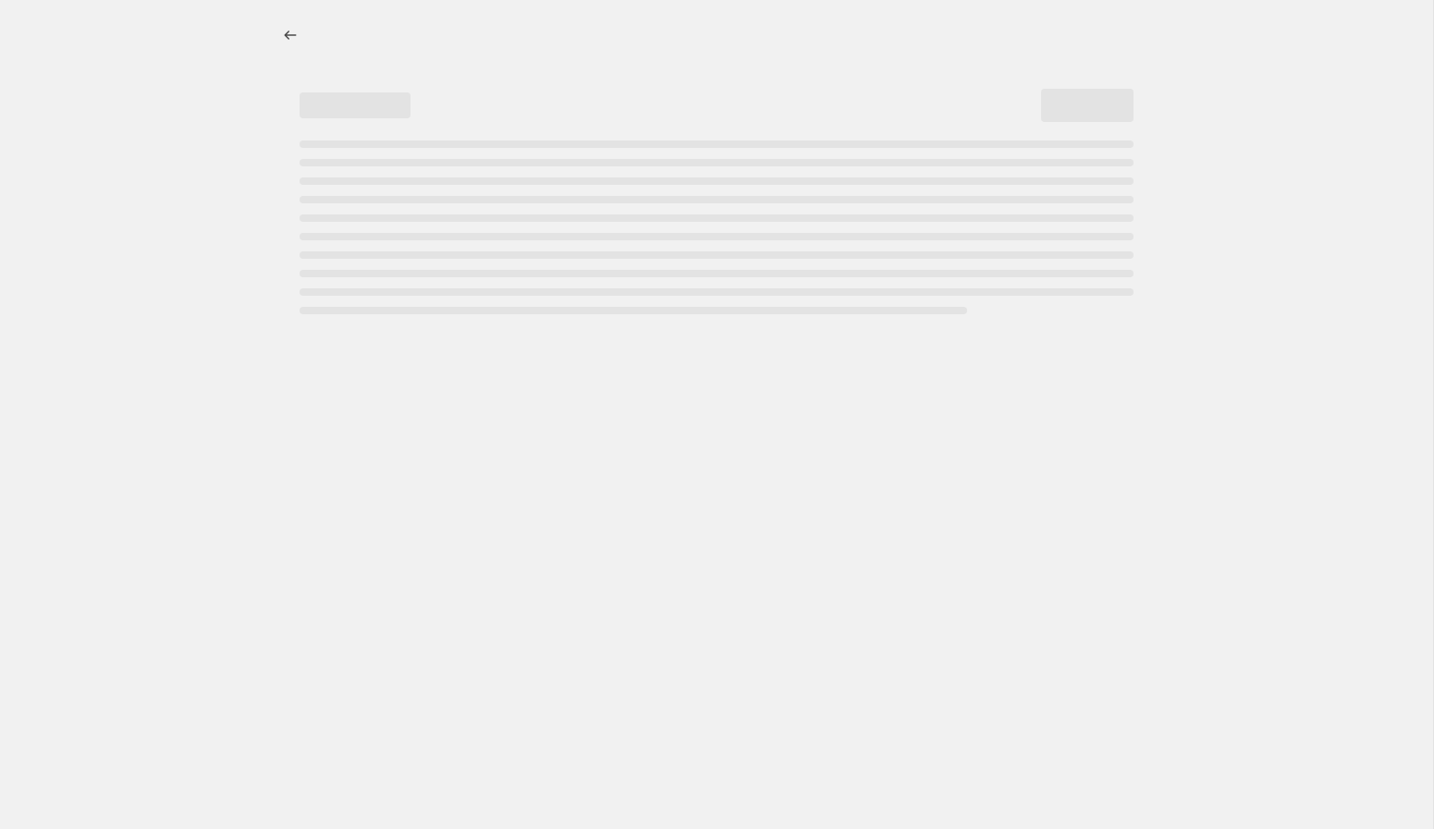
select select "percentage"
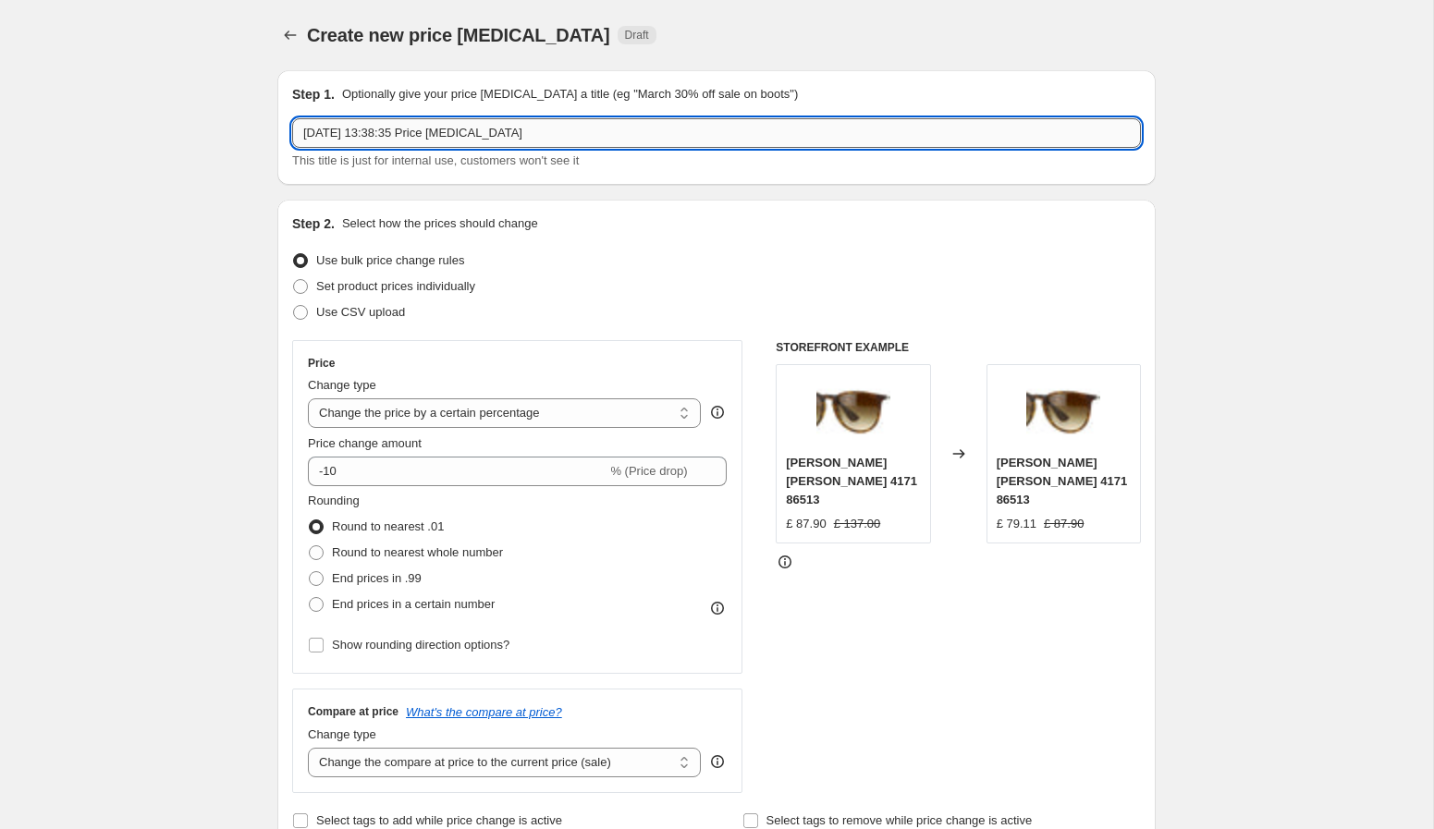
click at [780, 135] on input "[DATE] 13:38:35 Price [MEDICAL_DATA]" at bounding box center [716, 133] width 849 height 30
type input "K"
type input "AKK Disc 25%"
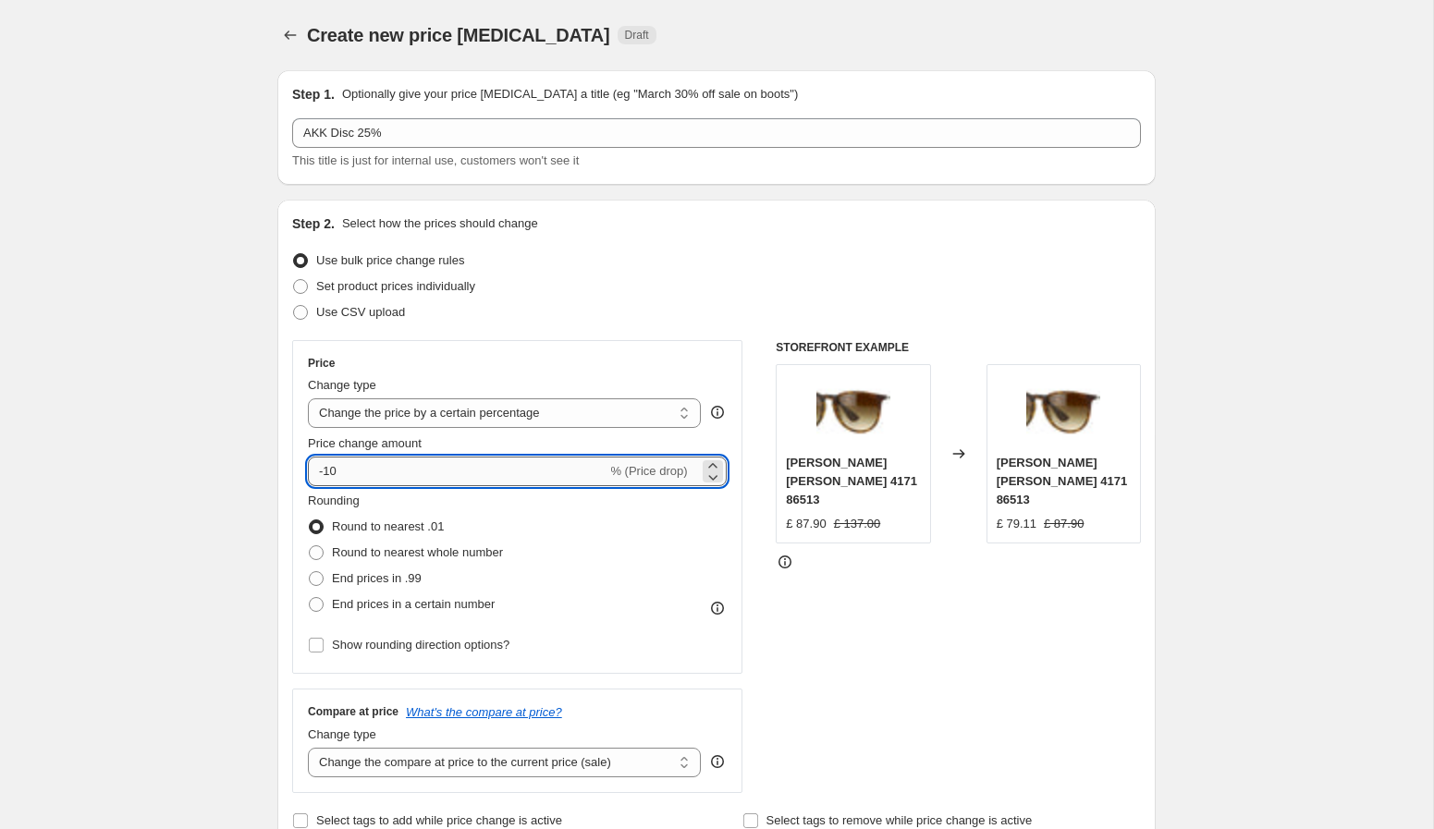
click at [405, 479] on input "-10" at bounding box center [457, 472] width 299 height 30
type input "-1"
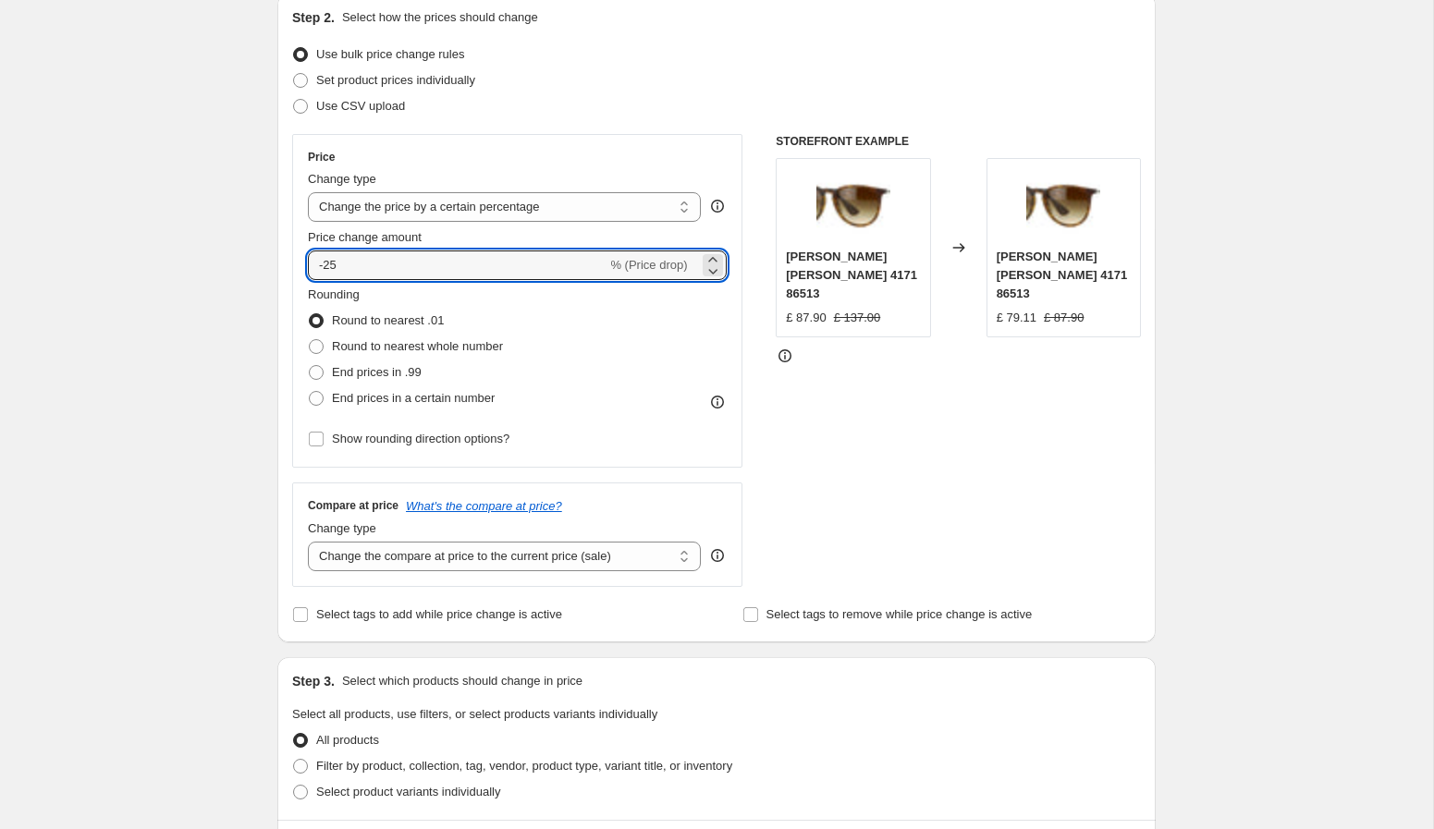
scroll to position [223, 0]
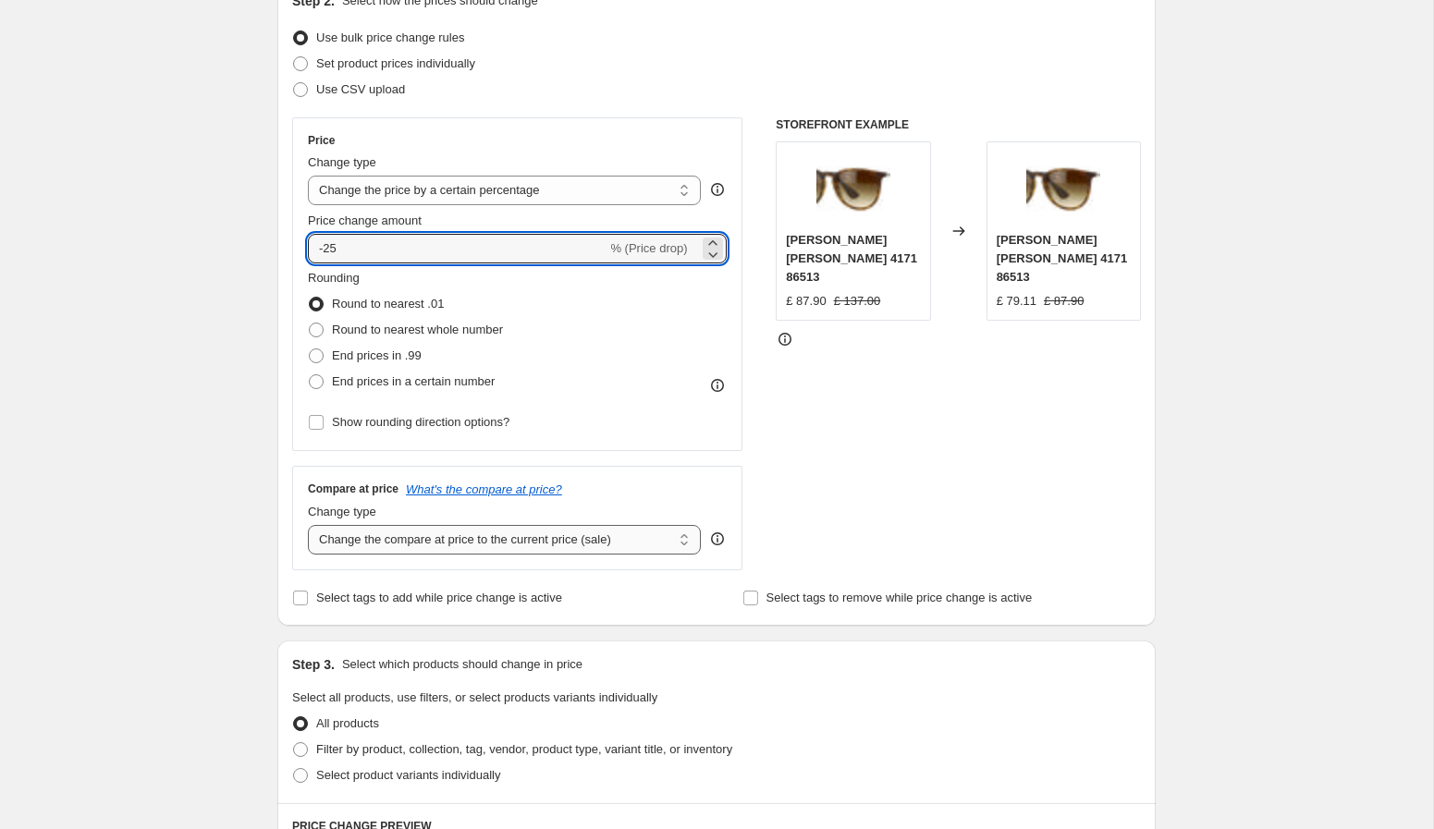
type input "-25"
click at [555, 546] on select "Change the compare at price to the current price (sale) Change the compare at p…" at bounding box center [504, 540] width 393 height 30
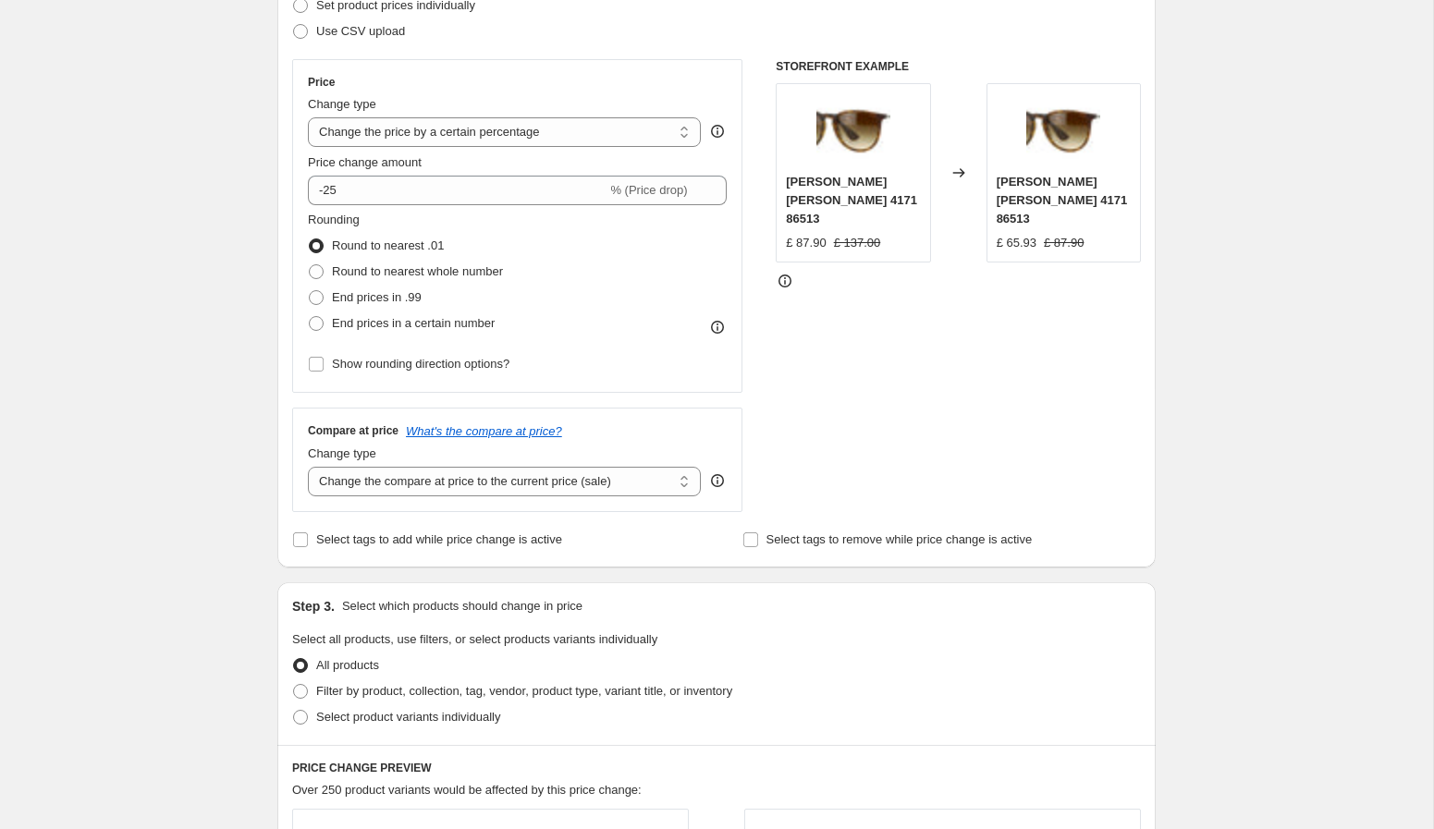
scroll to position [294, 0]
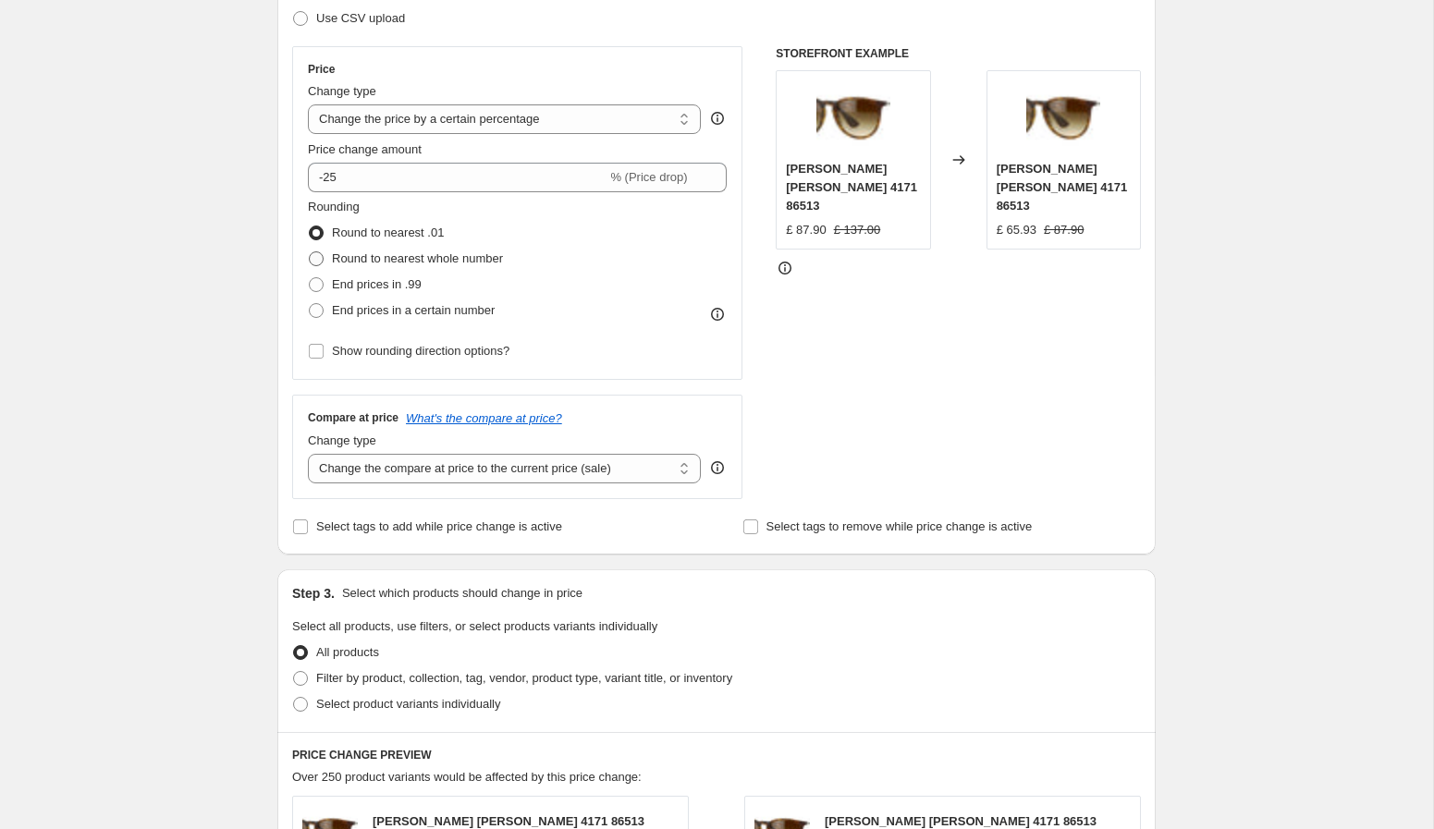
click at [489, 271] on ul "Round to nearest .01 Round to nearest whole number End prices in .99 End prices…" at bounding box center [405, 272] width 195 height 104
click at [490, 266] on span "Round to nearest whole number" at bounding box center [417, 259] width 171 height 18
click at [310, 252] on input "Round to nearest whole number" at bounding box center [309, 251] width 1 height 1
radio input "true"
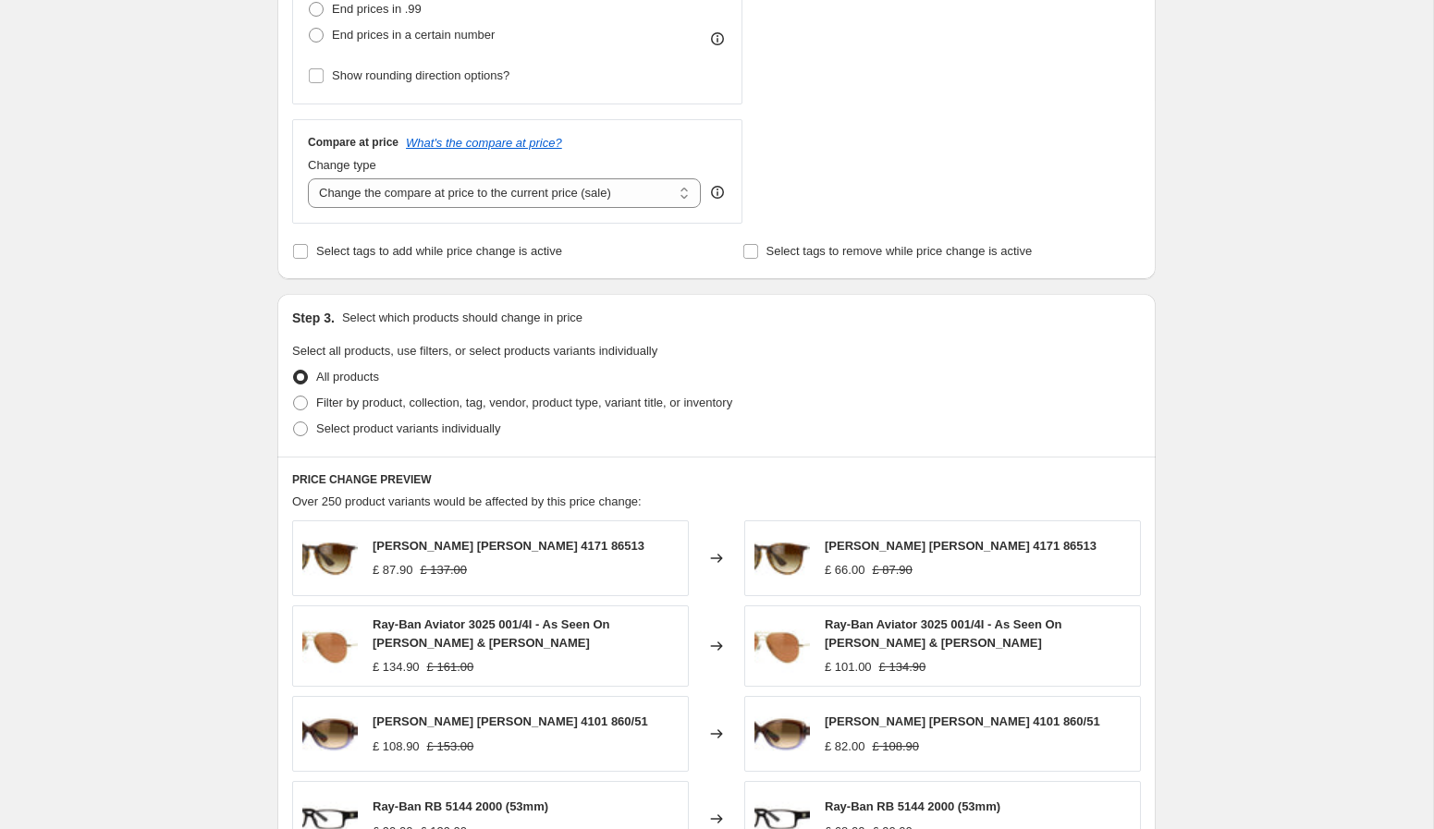
scroll to position [573, 0]
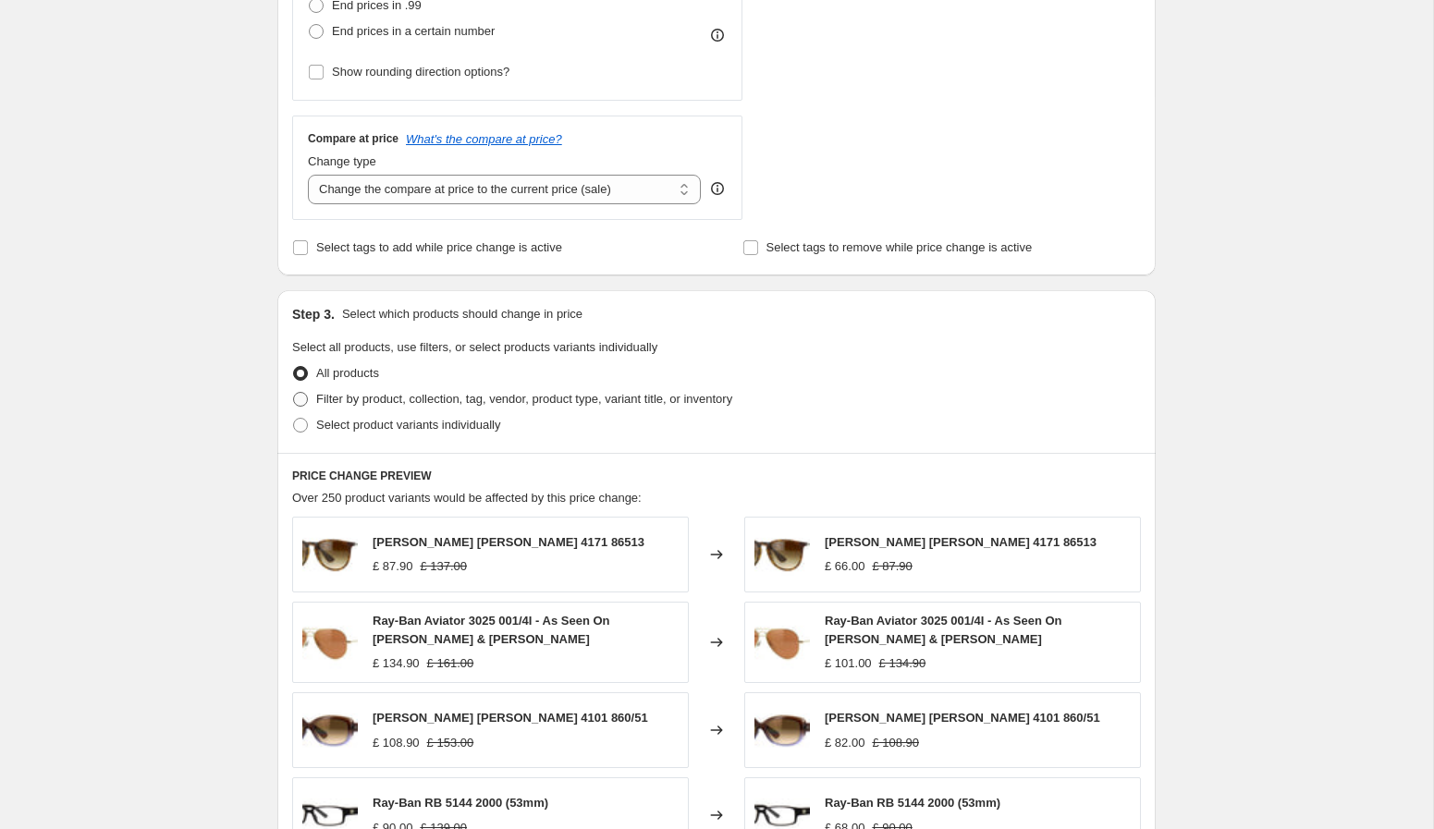
click at [578, 405] on span "Filter by product, collection, tag, vendor, product type, variant title, or inv…" at bounding box center [524, 399] width 416 height 14
click at [294, 393] on input "Filter by product, collection, tag, vendor, product type, variant title, or inv…" at bounding box center [293, 392] width 1 height 1
radio input "true"
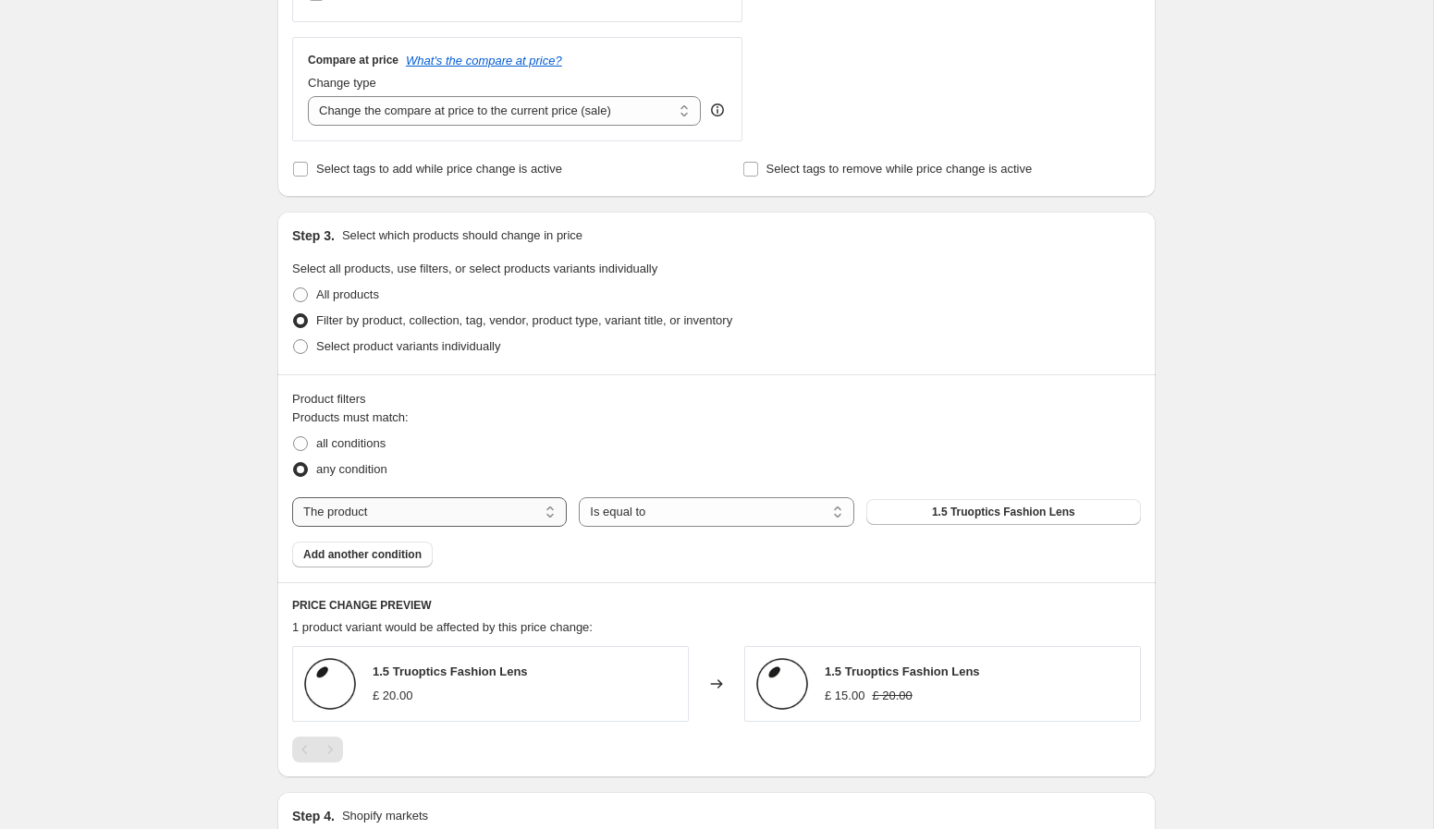
scroll to position [653, 0]
click at [511, 520] on select "The product The product's collection The product's tag The product's vendor The…" at bounding box center [429, 511] width 275 height 30
select select "tag"
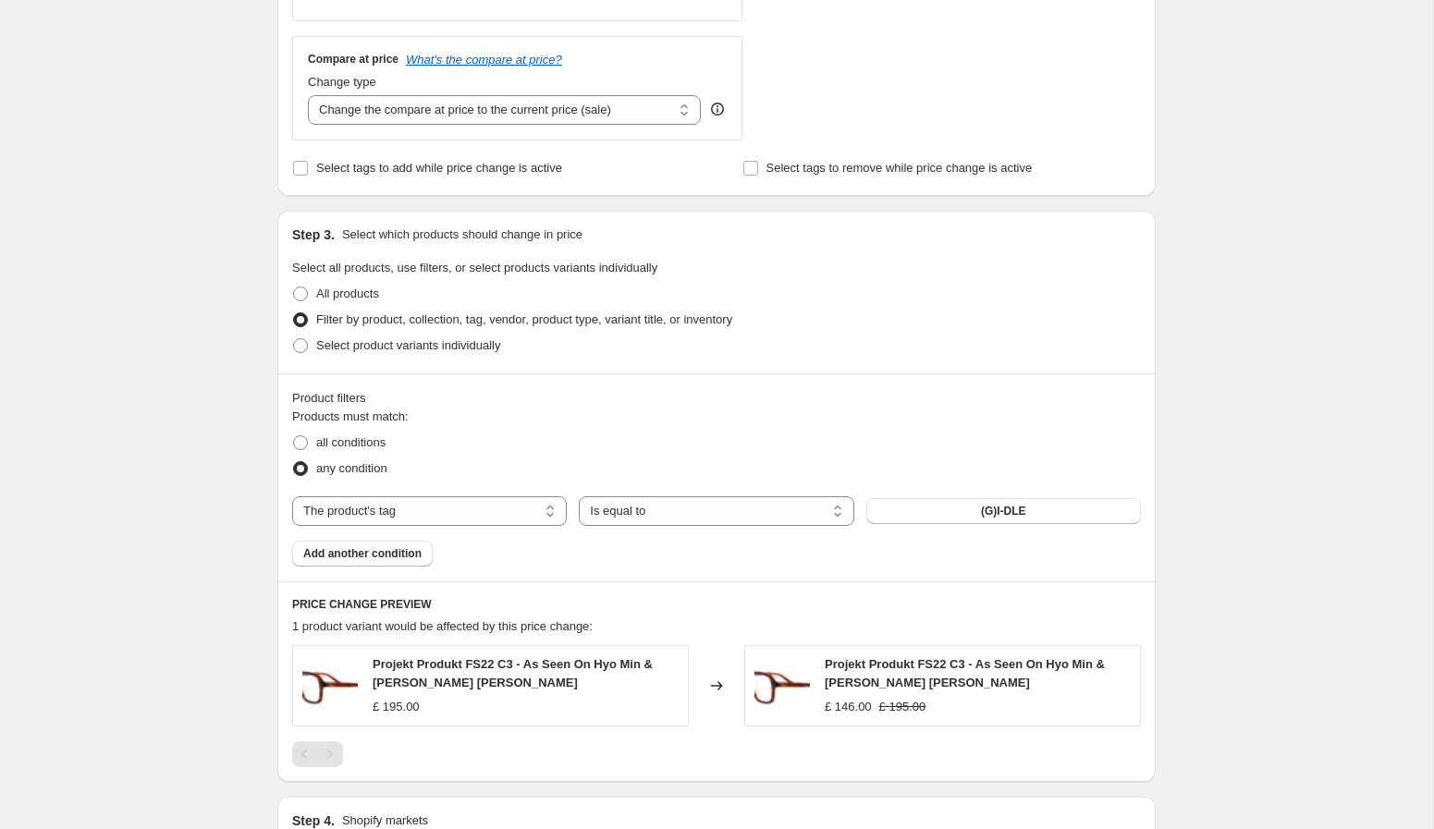
click at [907, 510] on button "(G)I-DLE" at bounding box center [1003, 511] width 275 height 26
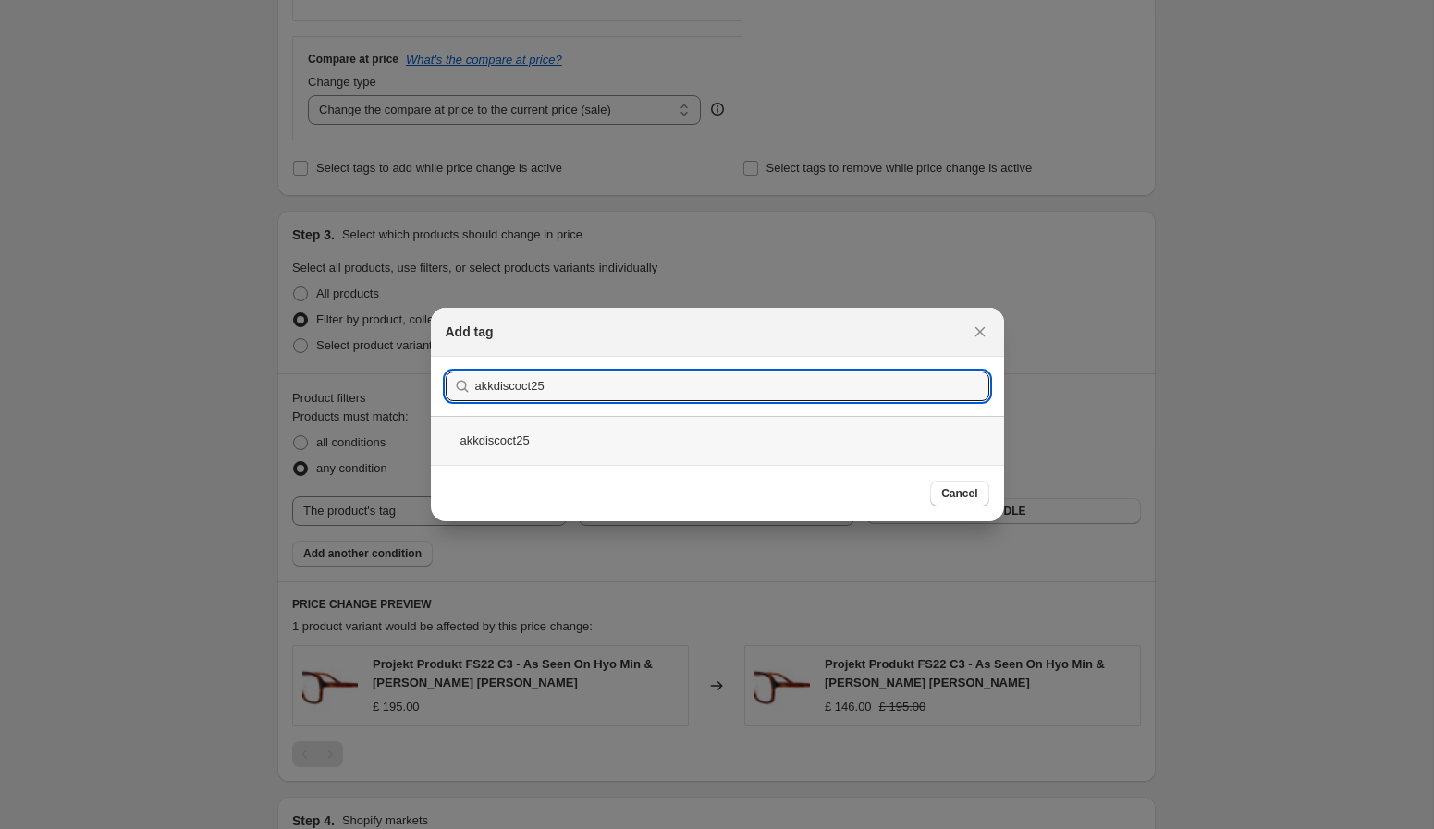
type input "akkdiscoct25"
click at [746, 435] on div "akkdiscoct25" at bounding box center [717, 440] width 573 height 49
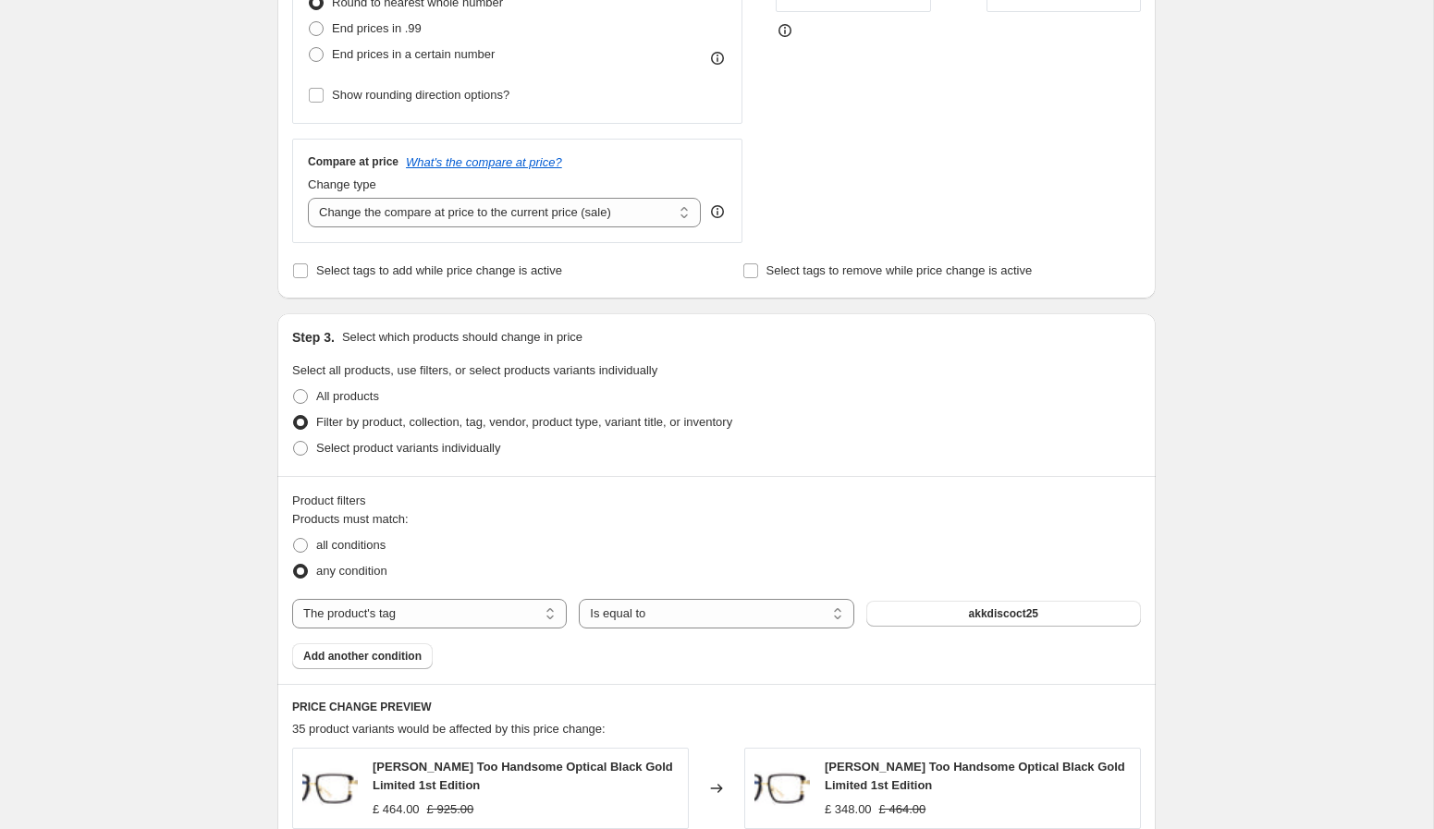
scroll to position [444, 0]
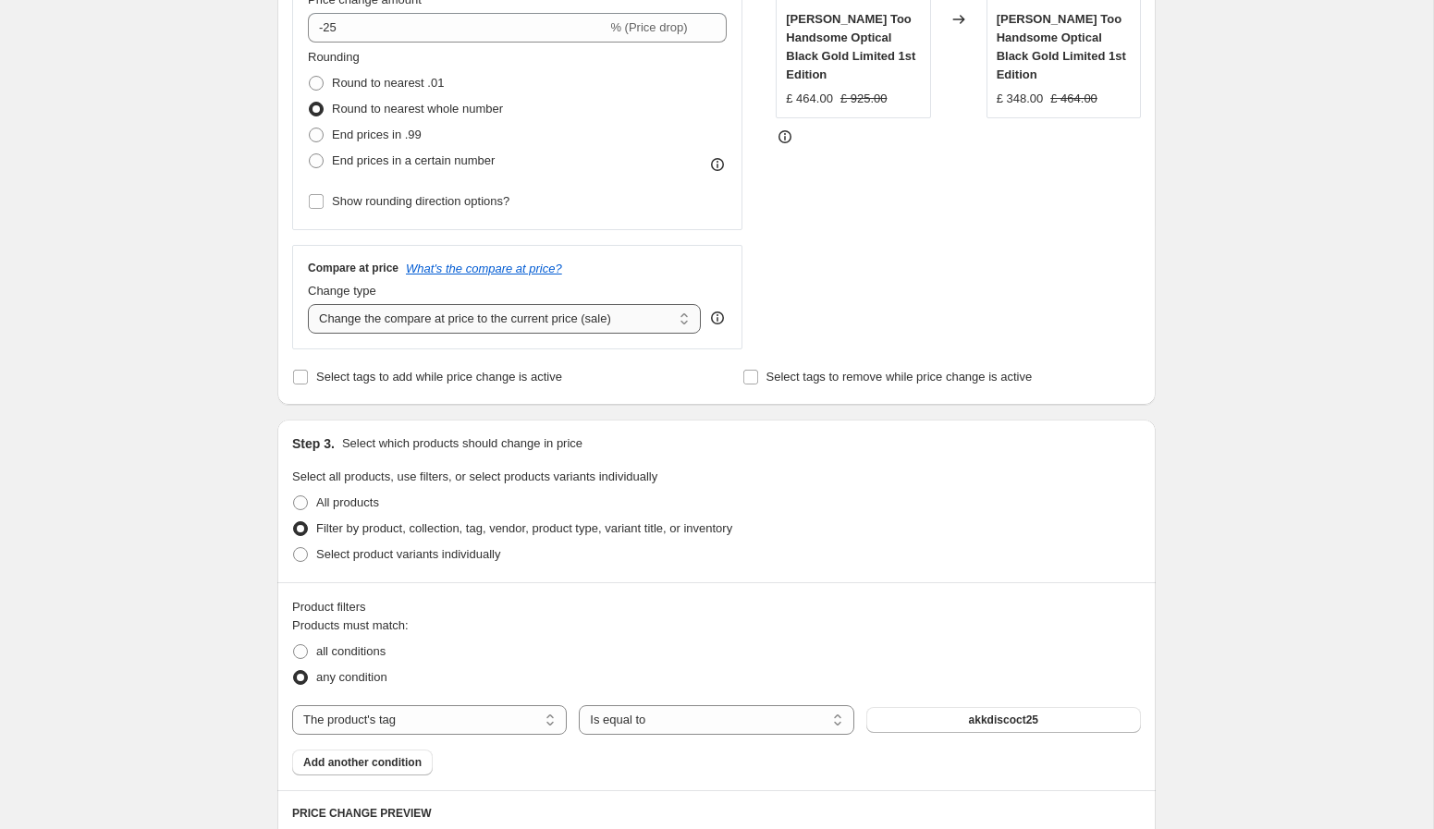
click at [542, 321] on select "Change the compare at price to the current price (sale) Change the compare at p…" at bounding box center [504, 319] width 393 height 30
select select "by"
click at [308, 304] on select "Change the compare at price to the current price (sale) Change the compare at p…" at bounding box center [504, 319] width 393 height 30
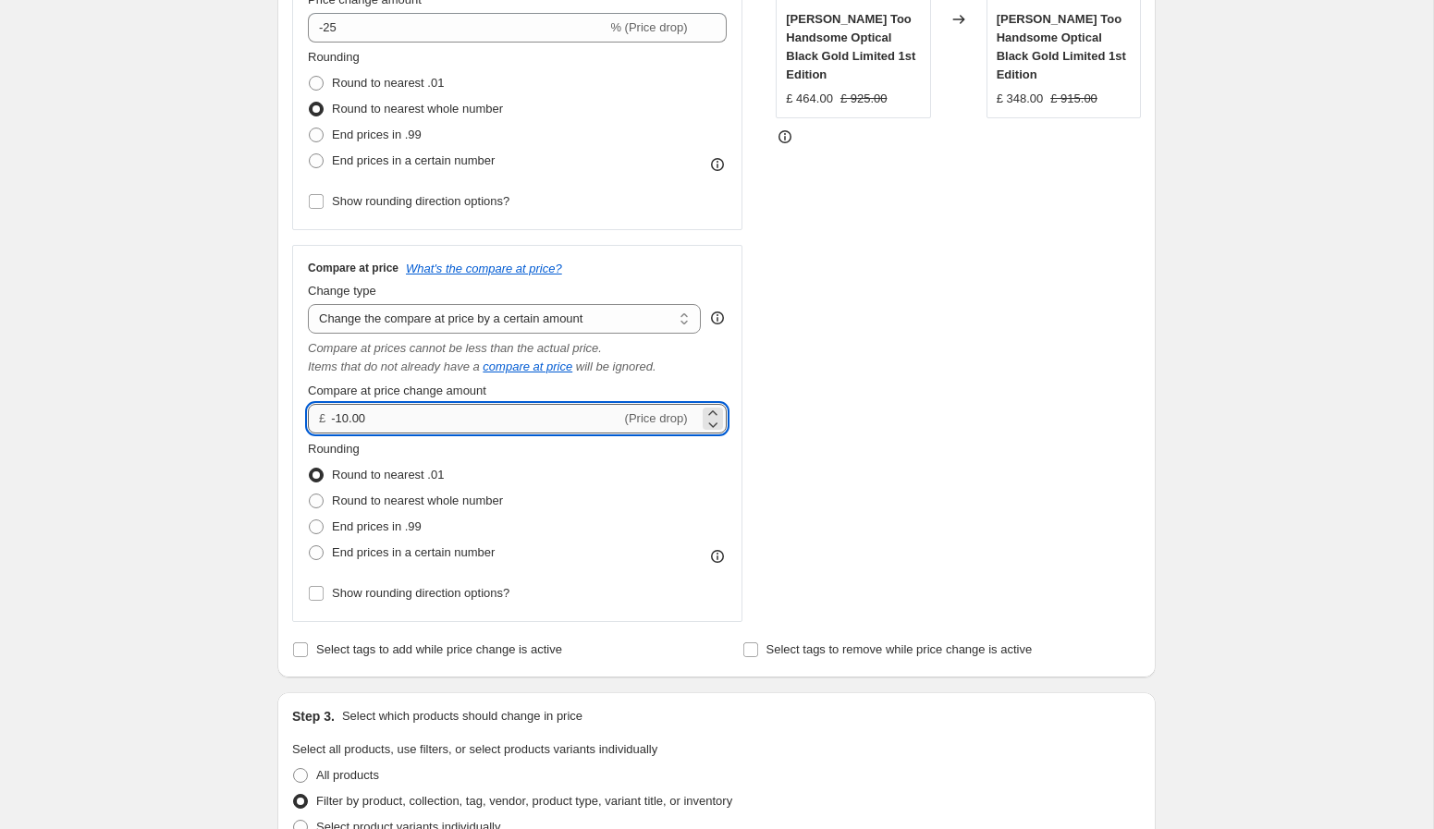
click at [442, 415] on input "-10.00" at bounding box center [475, 419] width 289 height 30
type input "-1"
type input "0.00"
click at [515, 318] on select "Change the compare at price to the current price (sale) Change the compare at p…" at bounding box center [504, 319] width 393 height 30
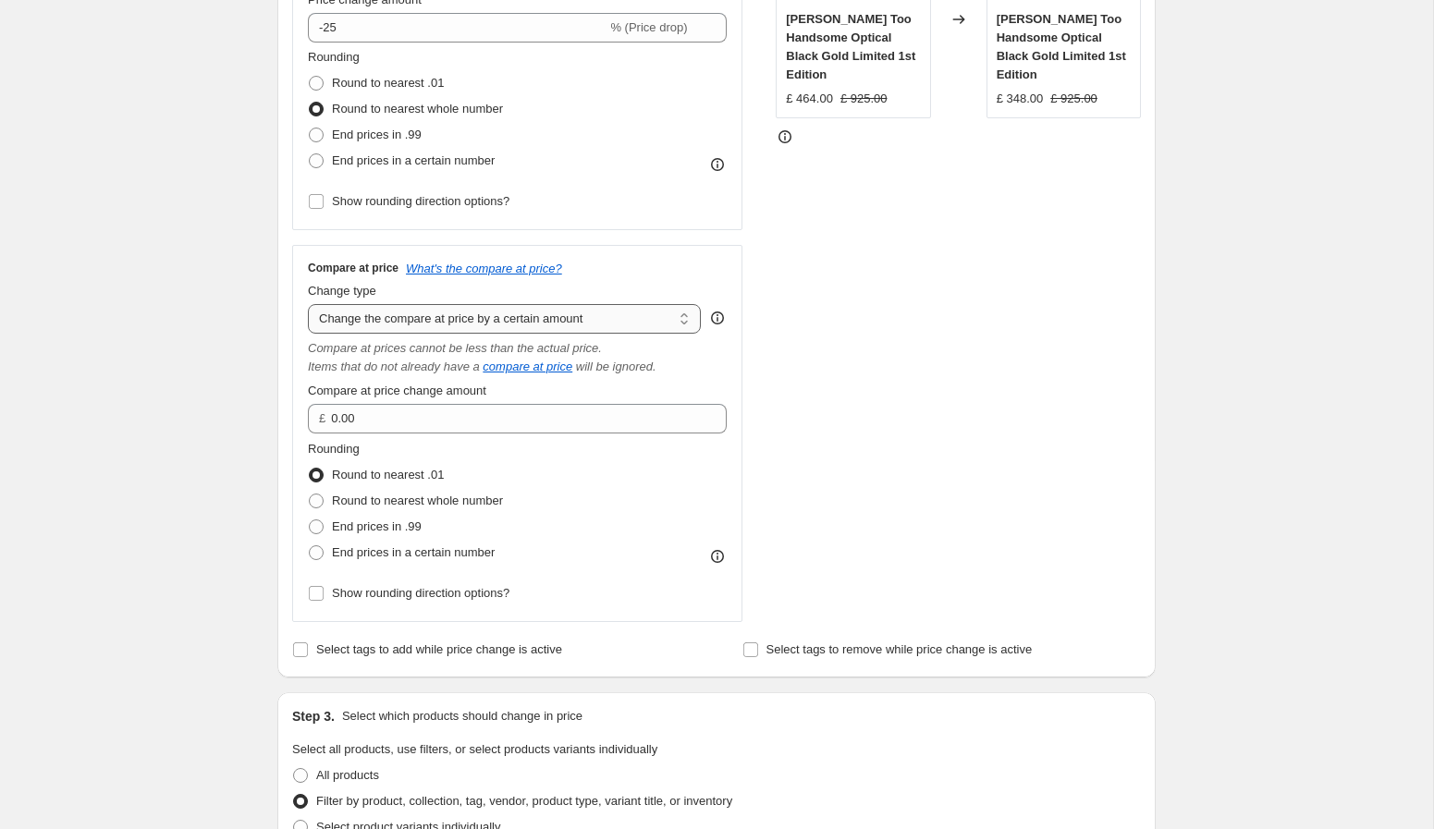
select select "percentage"
click at [308, 304] on select "Change the compare at price to the current price (sale) Change the compare at p…" at bounding box center [504, 319] width 393 height 30
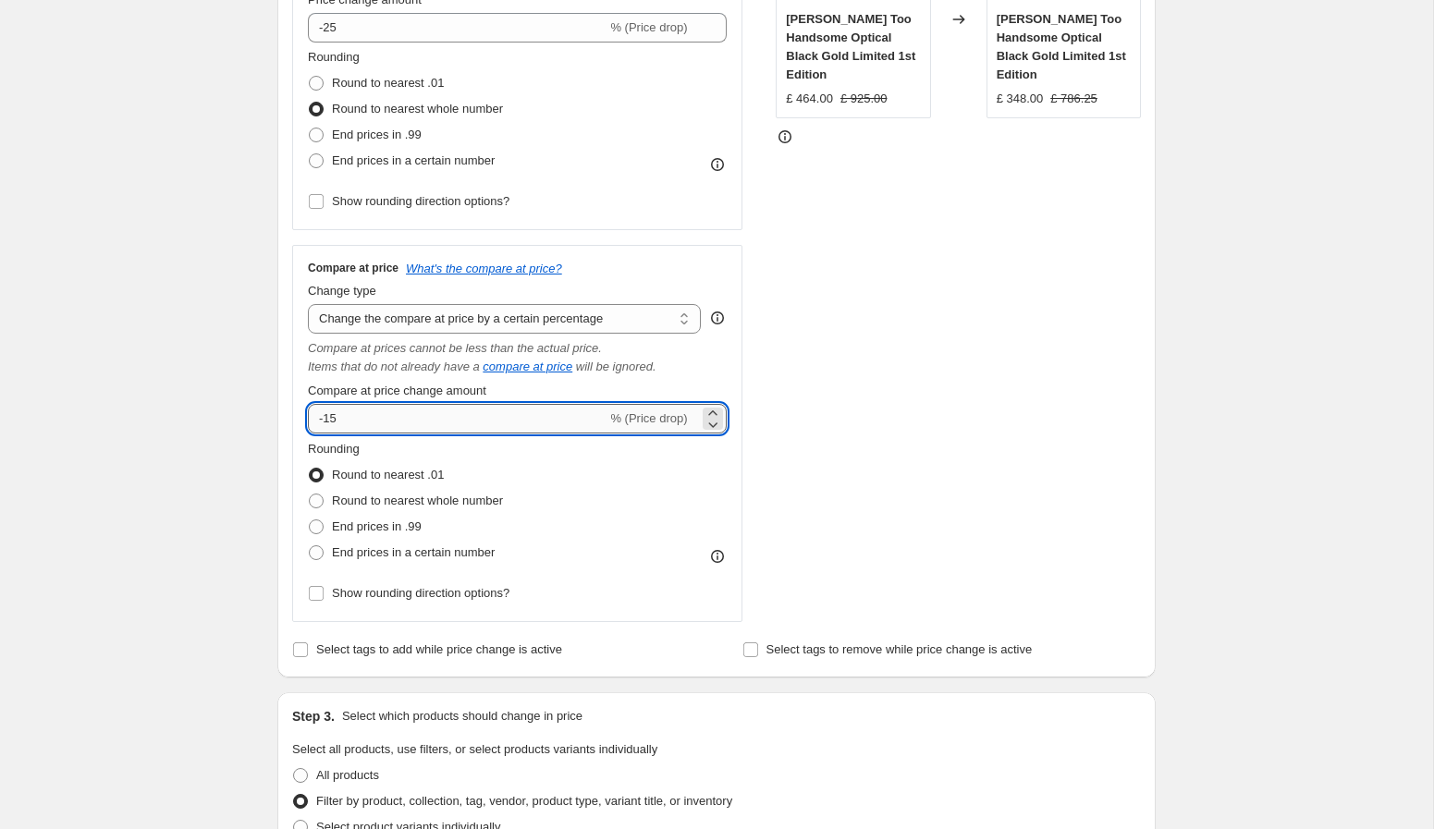
click at [375, 423] on input "-15" at bounding box center [457, 419] width 299 height 30
type input "-1"
type input "10"
click at [398, 556] on span "End prices in a certain number" at bounding box center [413, 552] width 163 height 14
click at [310, 546] on input "End prices in a certain number" at bounding box center [309, 545] width 1 height 1
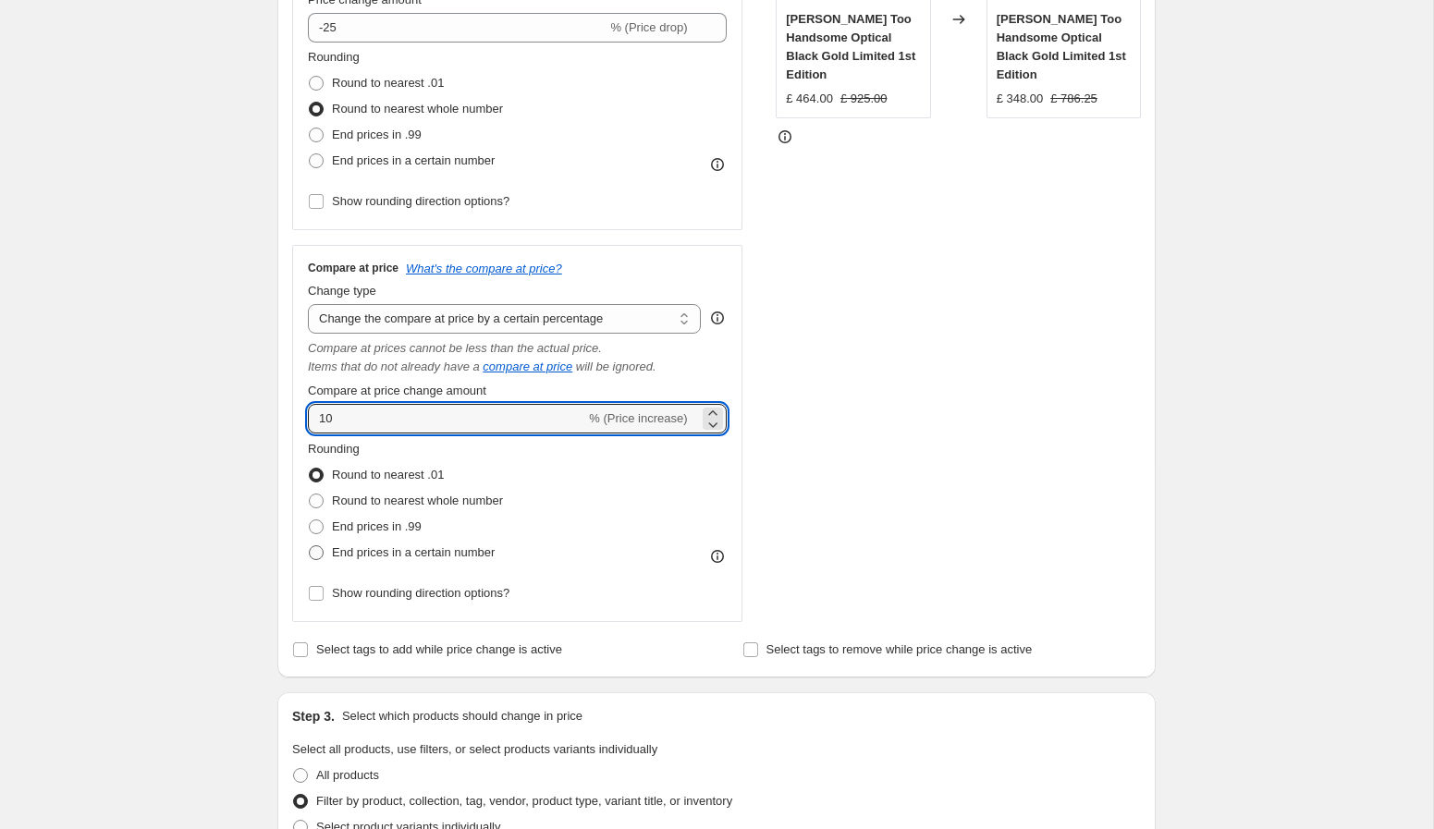
radio input "true"
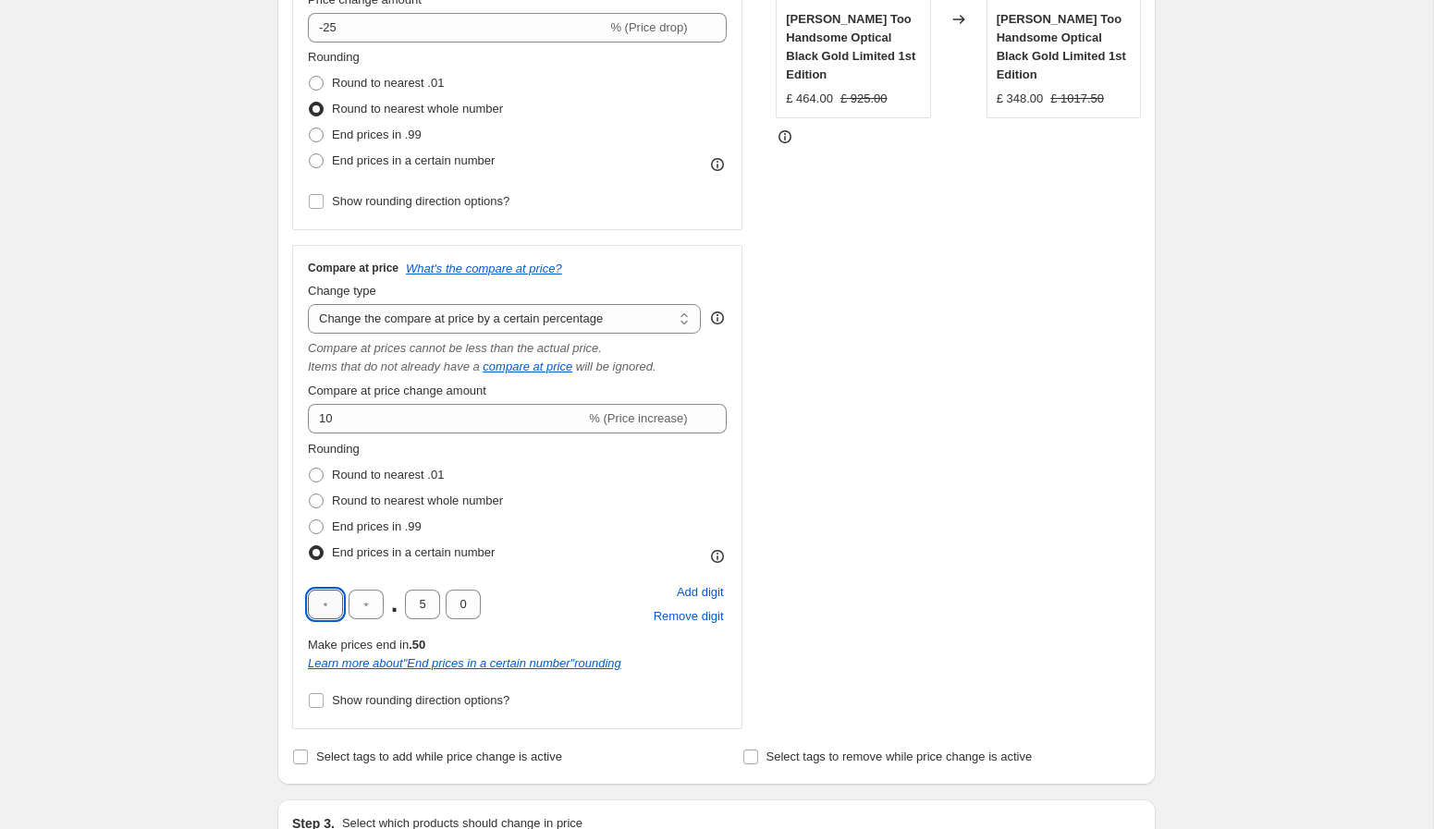
click at [333, 610] on input "text" at bounding box center [325, 605] width 35 height 30
type input "1"
type input "0"
click at [332, 606] on input "1" at bounding box center [325, 605] width 35 height 30
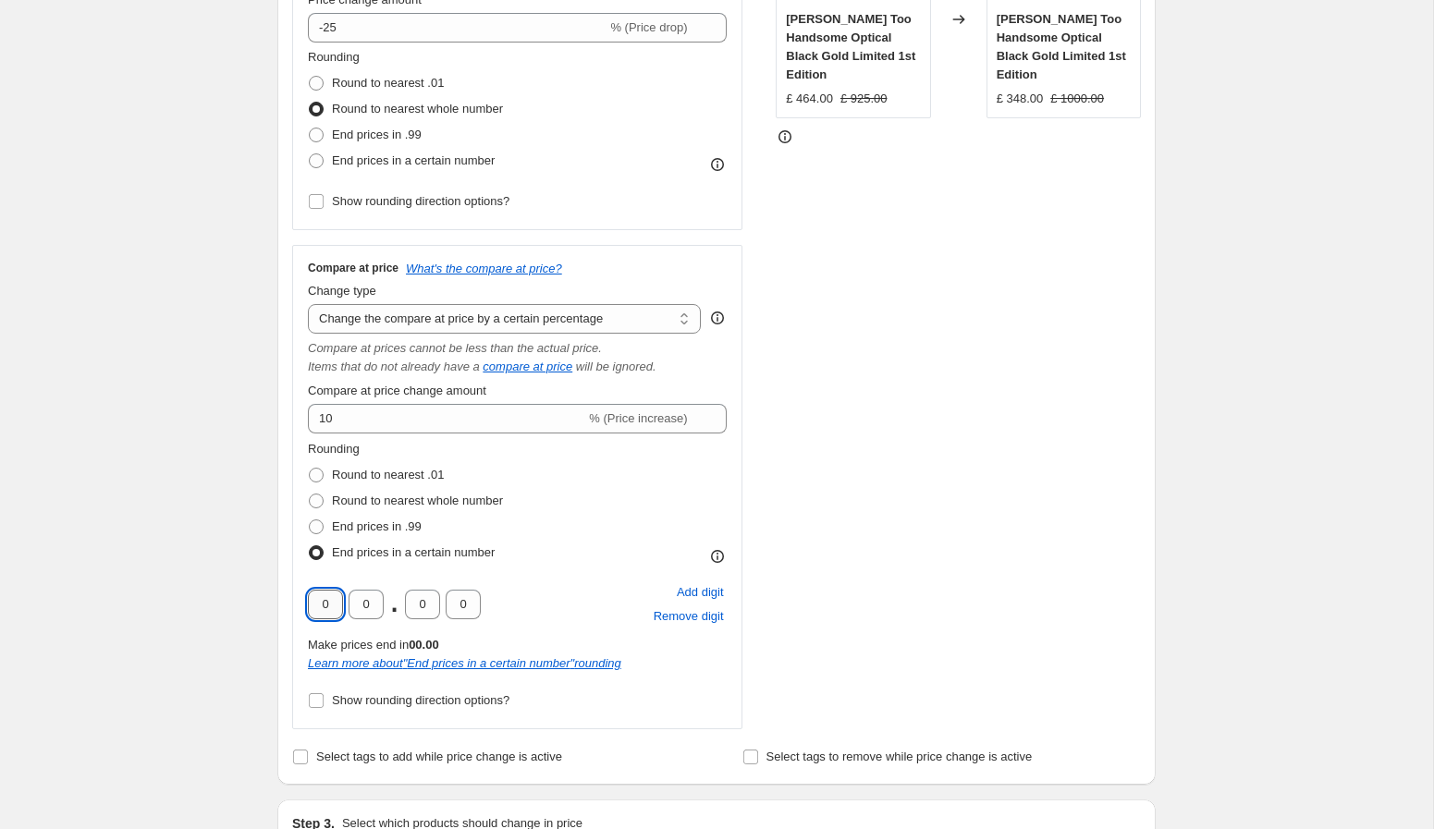
drag, startPoint x: 329, startPoint y: 603, endPoint x: 307, endPoint y: 604, distance: 22.2
click at [308, 604] on input "0" at bounding box center [325, 605] width 35 height 30
type input "2"
type input "5"
click at [695, 590] on span "Add digit" at bounding box center [700, 592] width 47 height 18
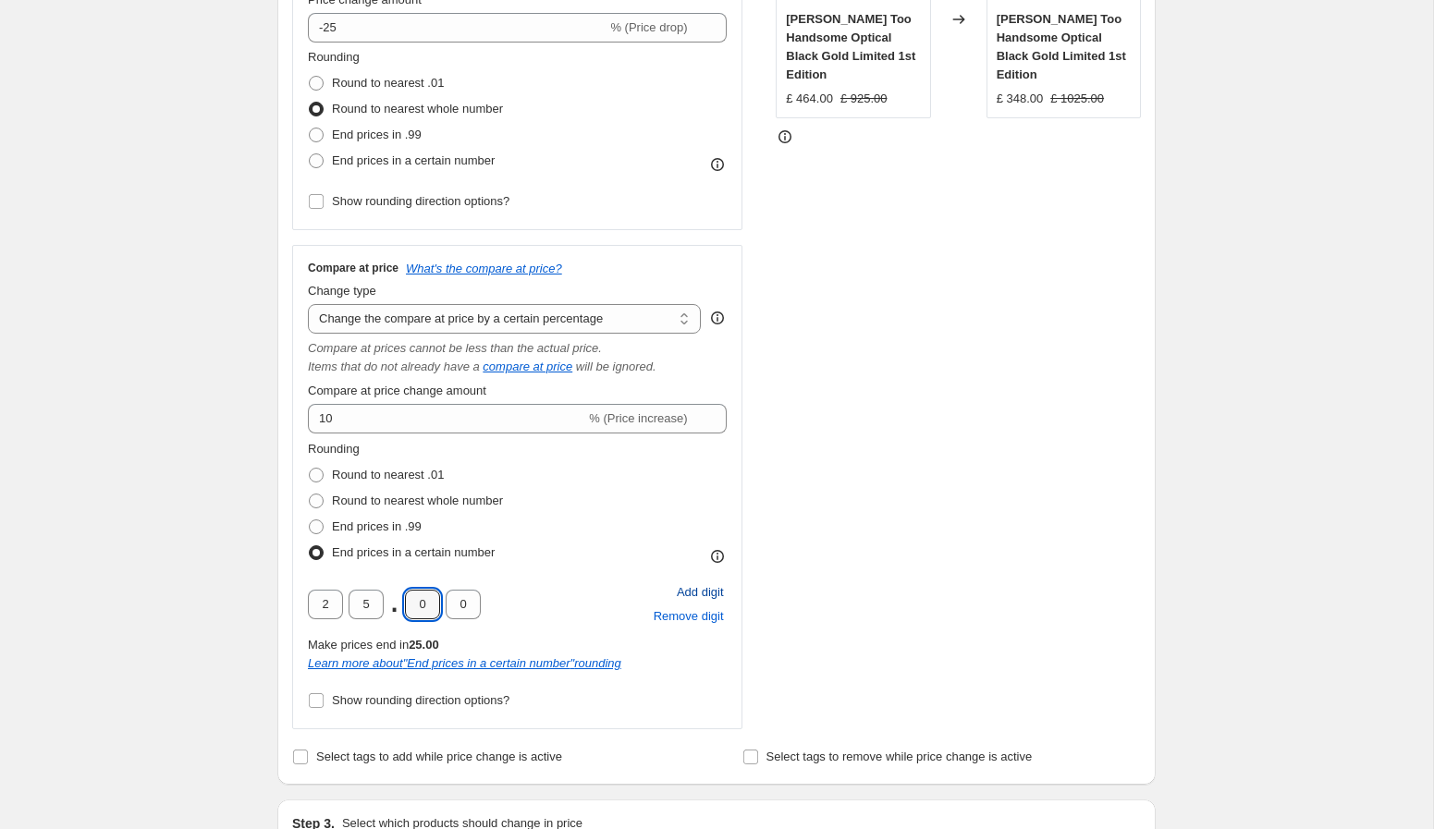
type input "2"
click at [687, 612] on span "Remove digit" at bounding box center [689, 616] width 70 height 18
type input "2"
type input "5"
click at [687, 612] on span "Remove digit" at bounding box center [689, 616] width 70 height 18
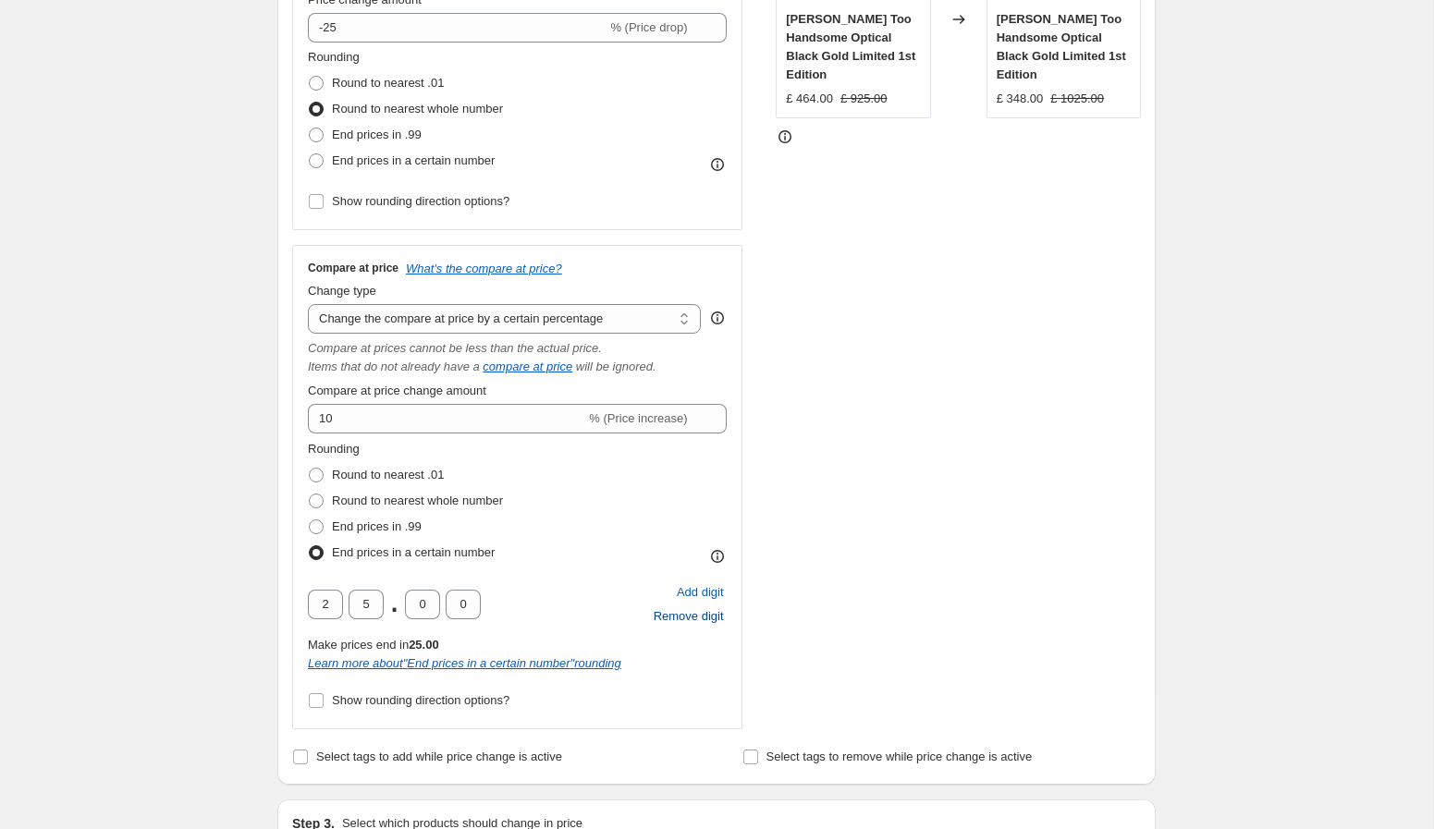
type input "5"
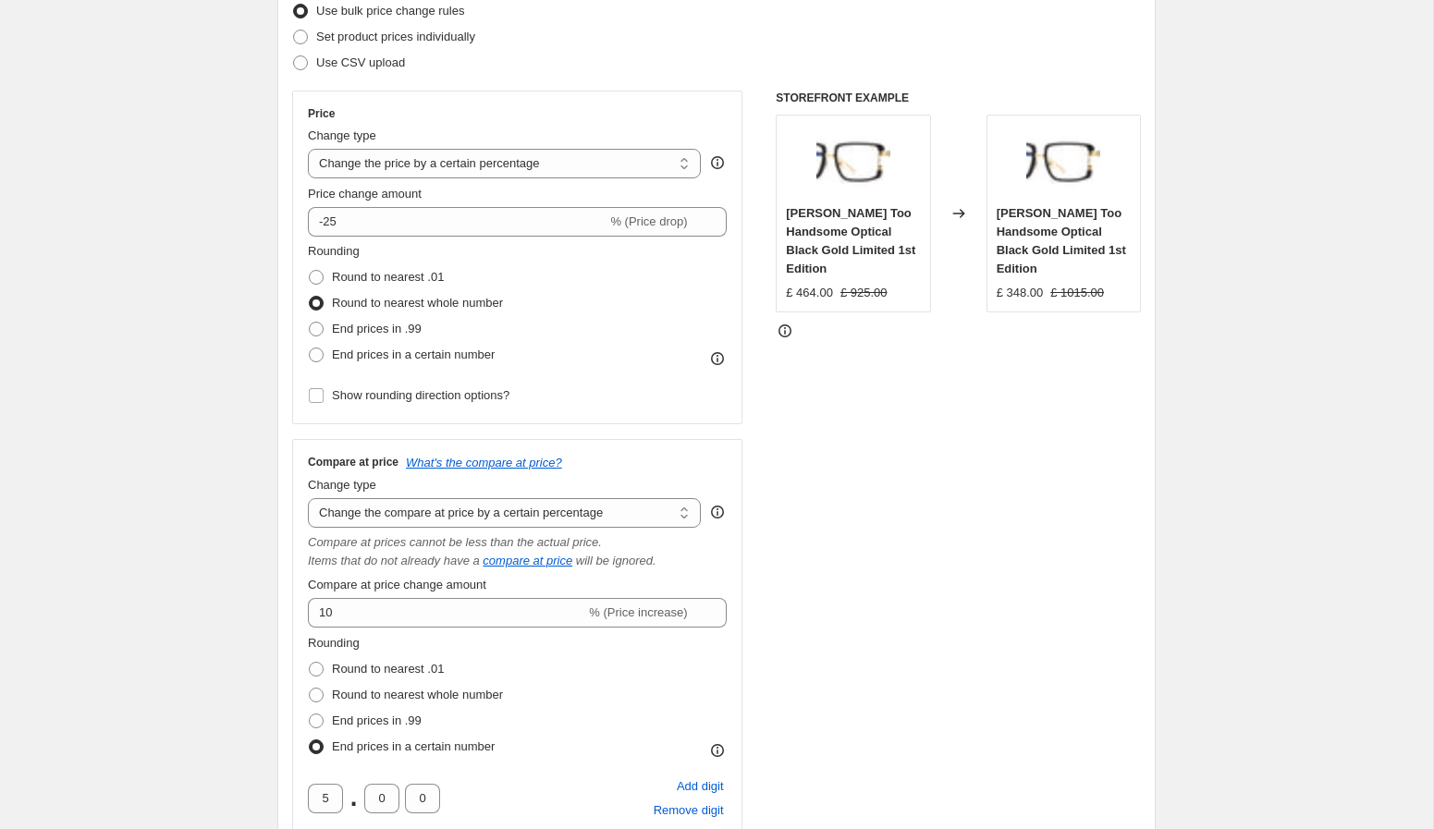
scroll to position [175, 0]
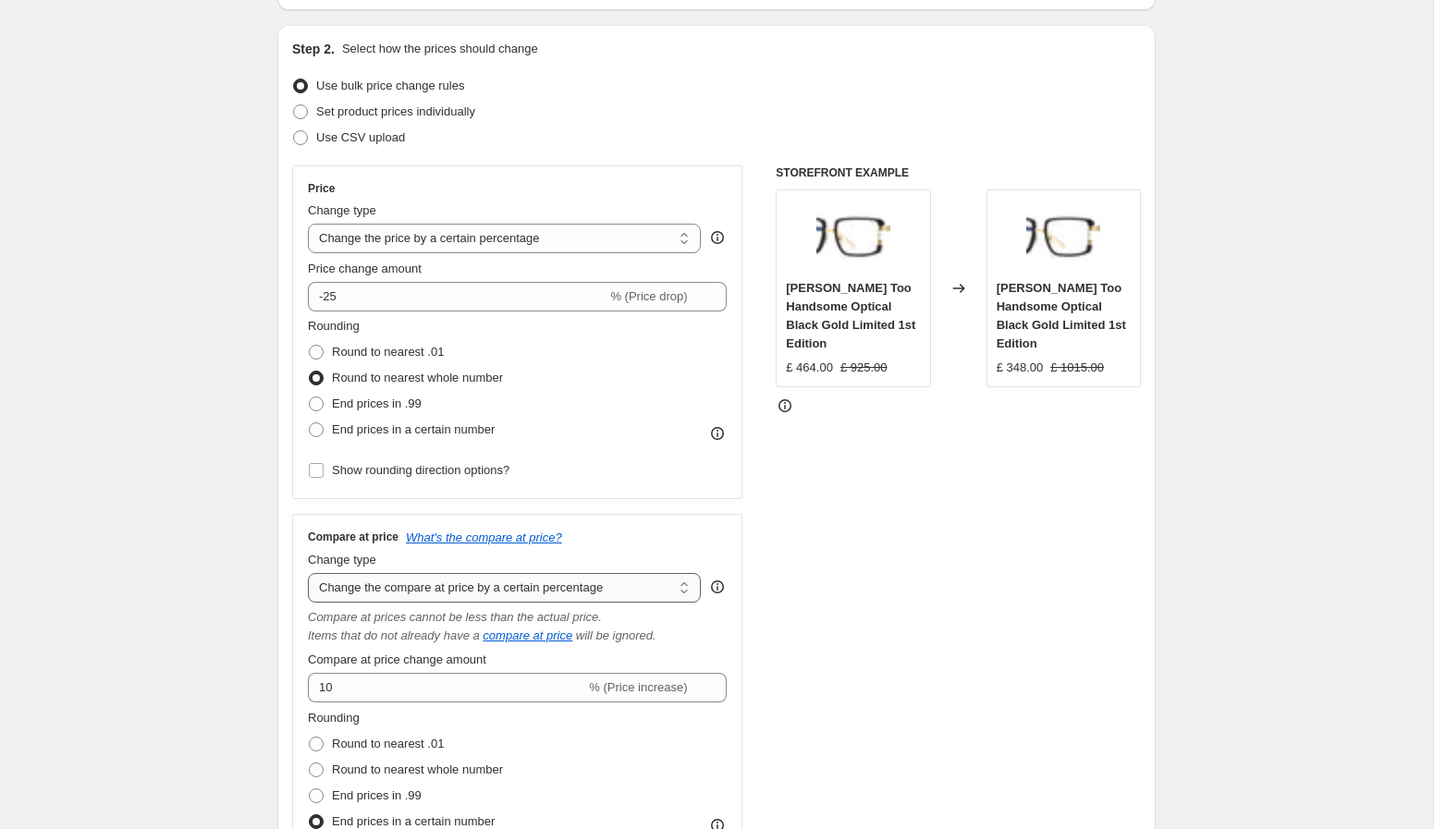
click at [655, 589] on select "Change the compare at price to the current price (sale) Change the compare at p…" at bounding box center [504, 588] width 393 height 30
click at [308, 573] on select "Change the compare at price to the current price (sale) Change the compare at p…" at bounding box center [504, 588] width 393 height 30
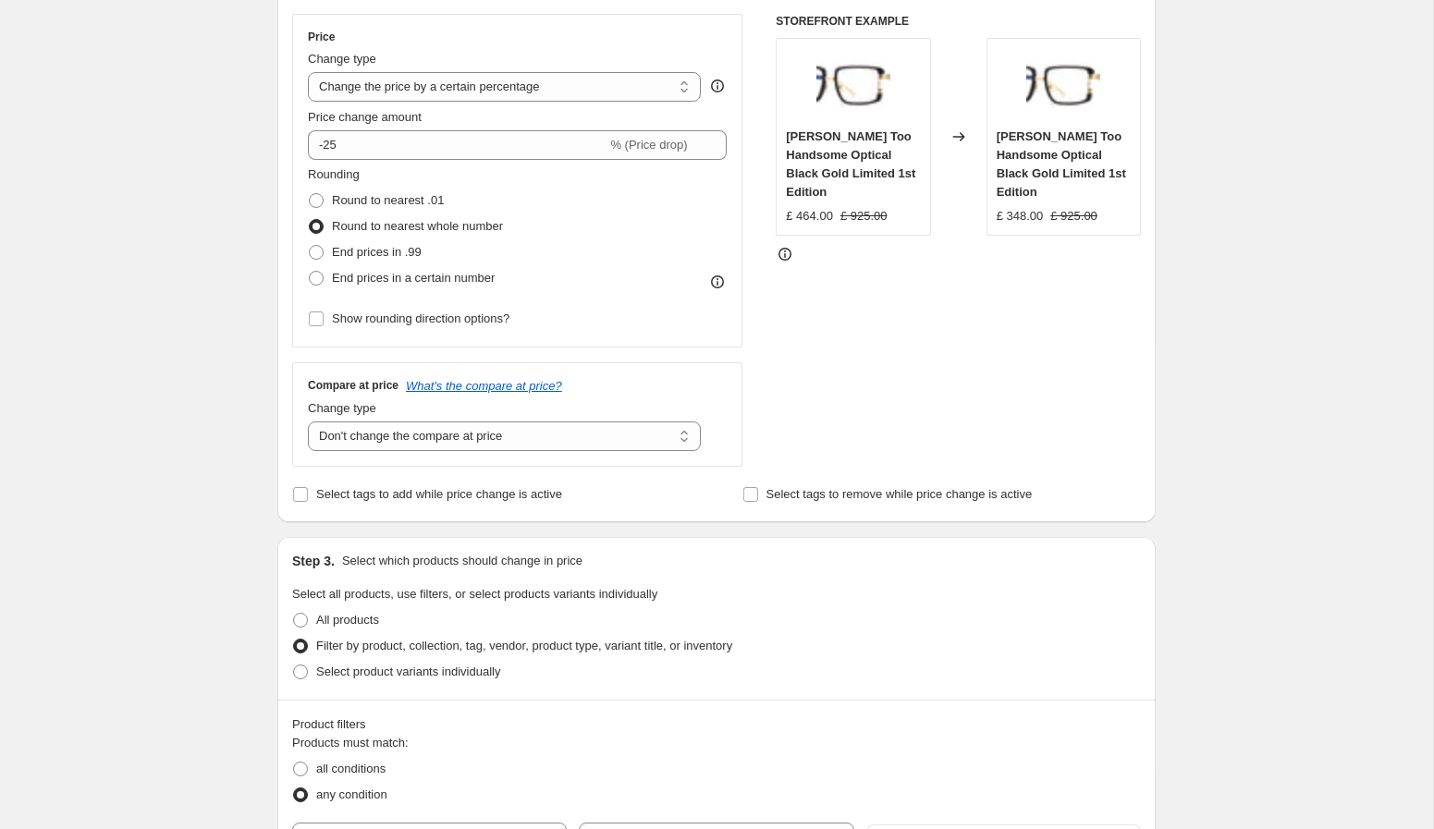
scroll to position [316, 0]
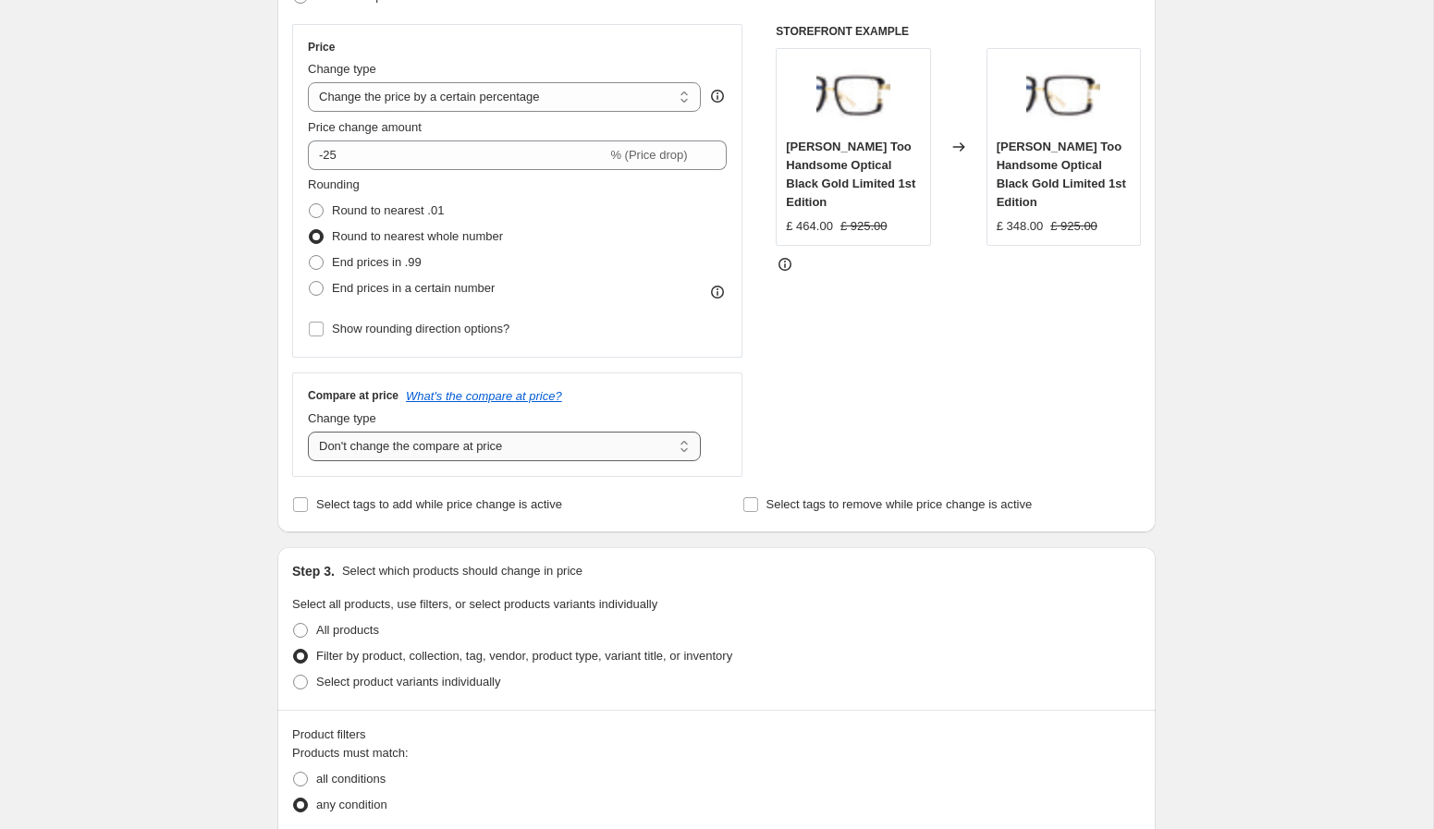
click at [508, 451] on select "Change the compare at price to the current price (sale) Change the compare at p…" at bounding box center [504, 447] width 393 height 30
select select "ep"
click at [308, 432] on select "Change the compare at price to the current price (sale) Change the compare at p…" at bounding box center [504, 447] width 393 height 30
click at [539, 441] on select "Change the compare at price to the current price (sale) Change the compare at p…" at bounding box center [504, 447] width 393 height 30
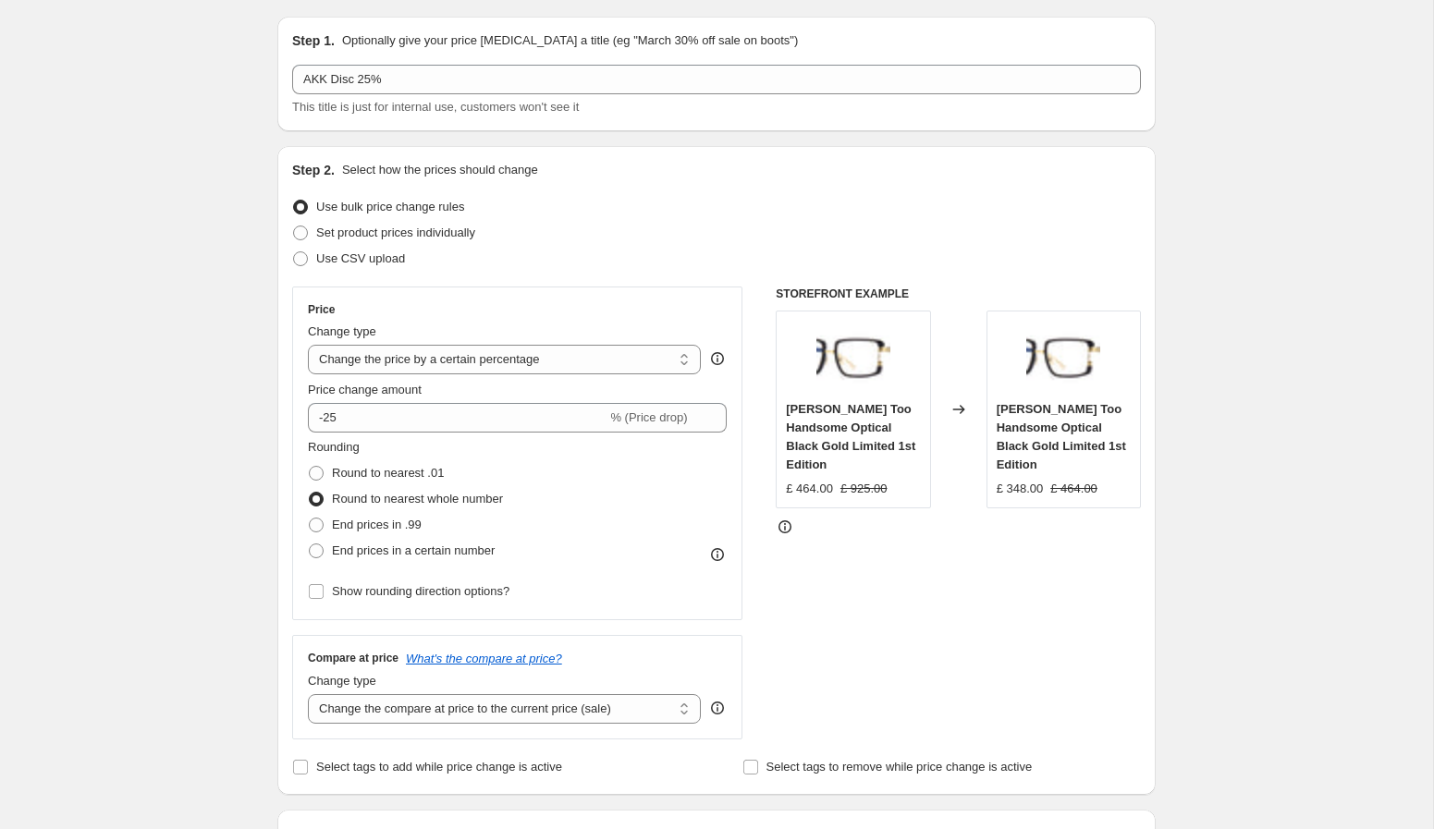
scroll to position [0, 0]
